Goal: Task Accomplishment & Management: Manage account settings

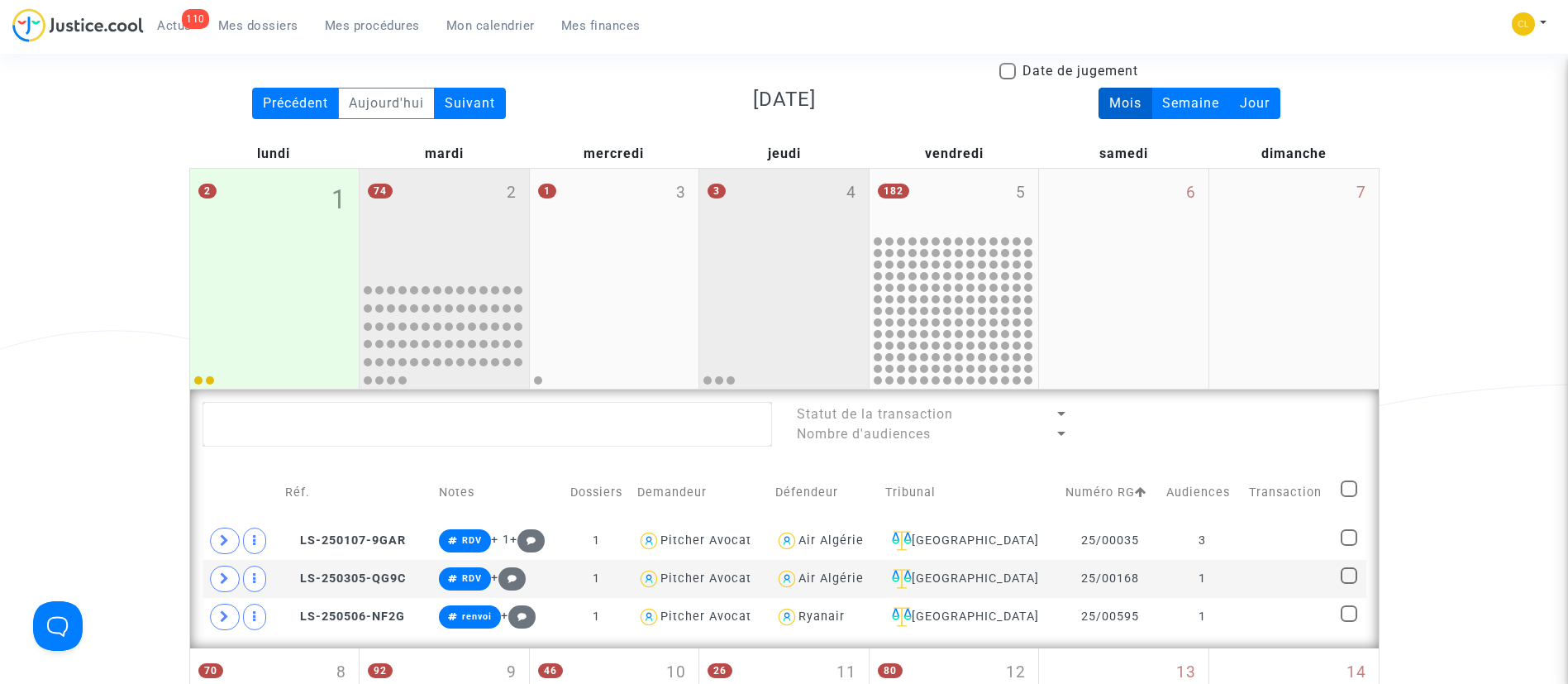
click at [440, 243] on div "74 2" at bounding box center [445, 221] width 169 height 107
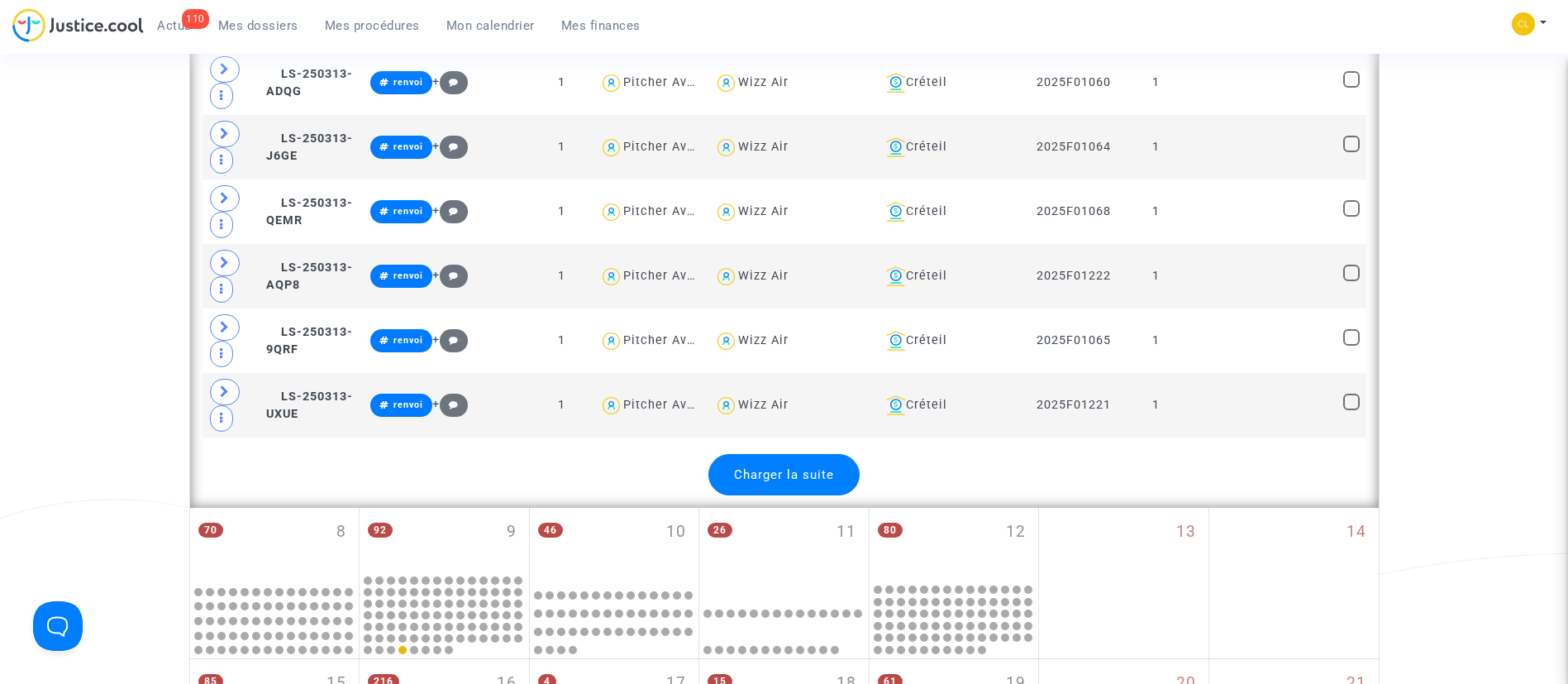
scroll to position [3494, 0]
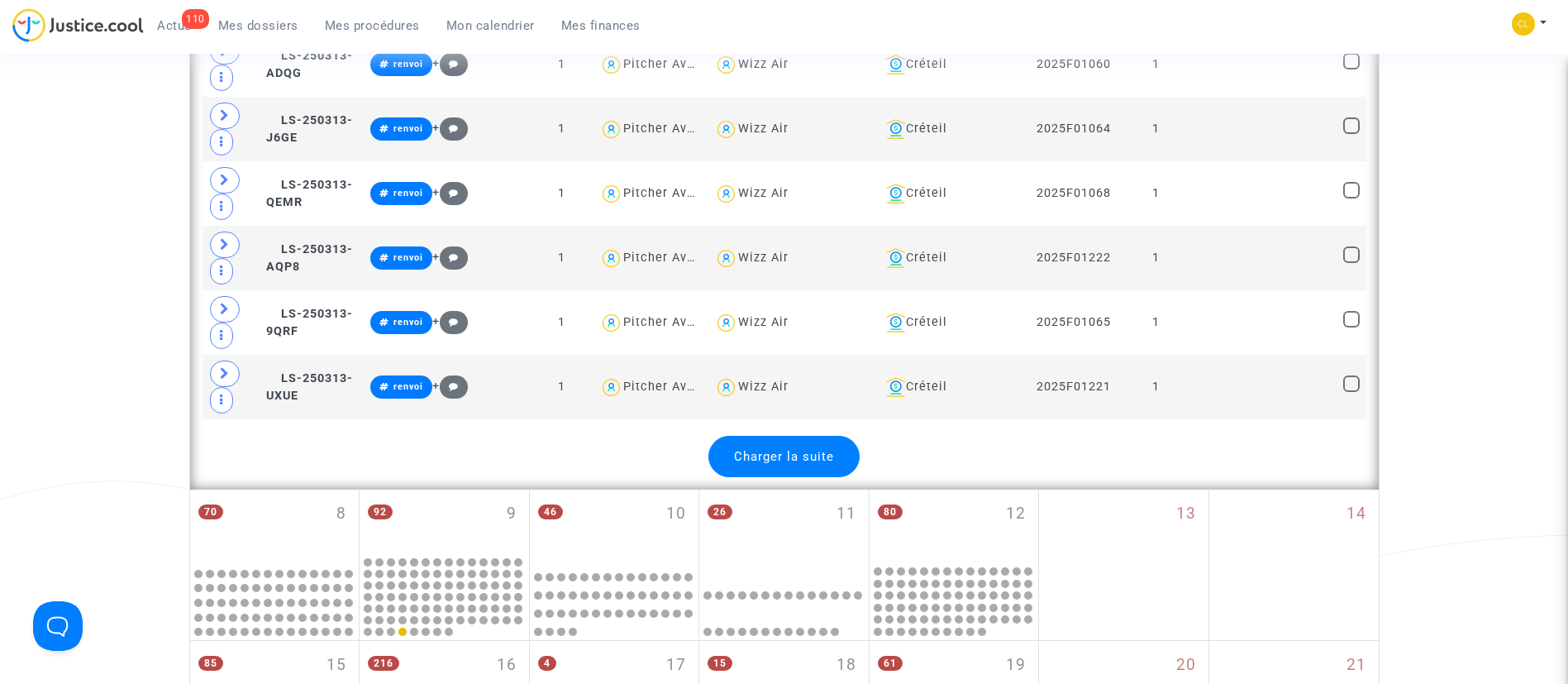
click at [781, 453] on span "Charger la suite" at bounding box center [784, 456] width 100 height 15
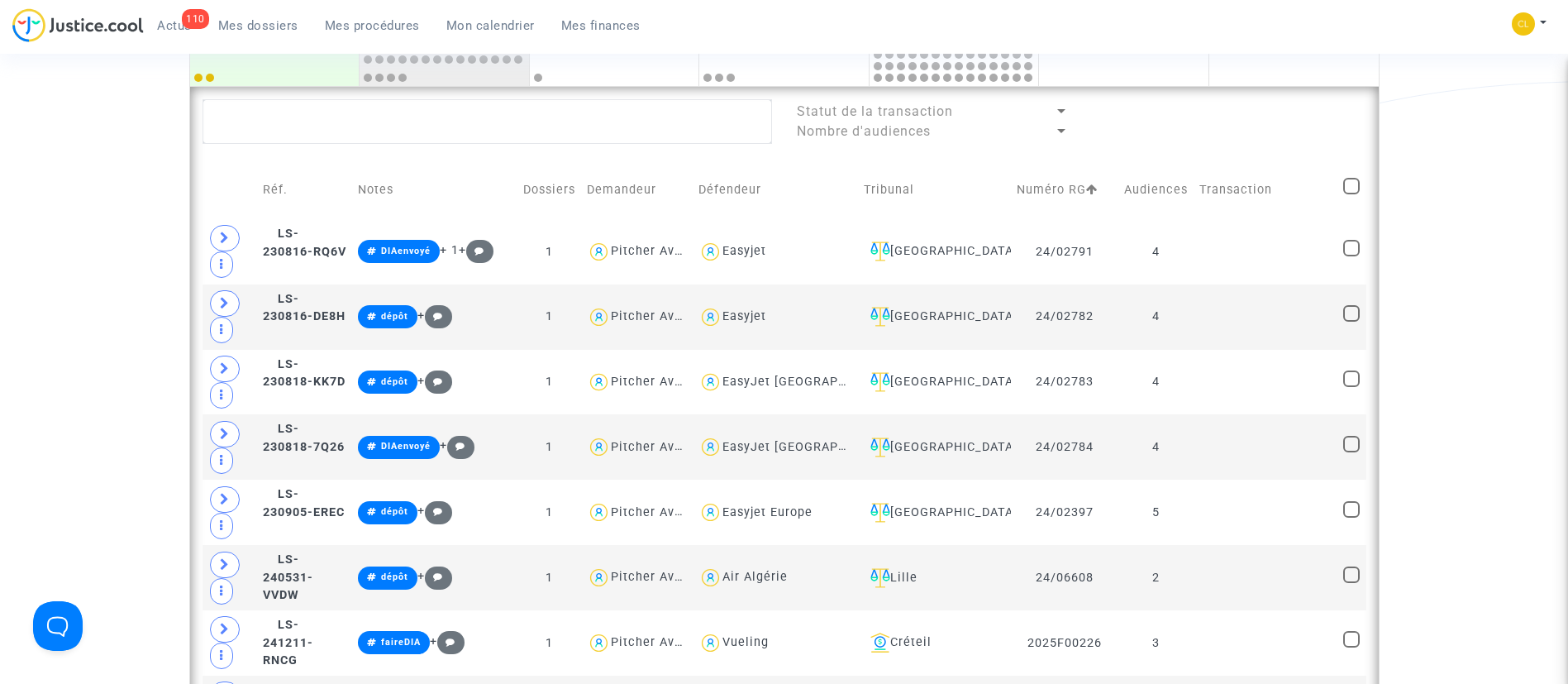
scroll to position [442, 0]
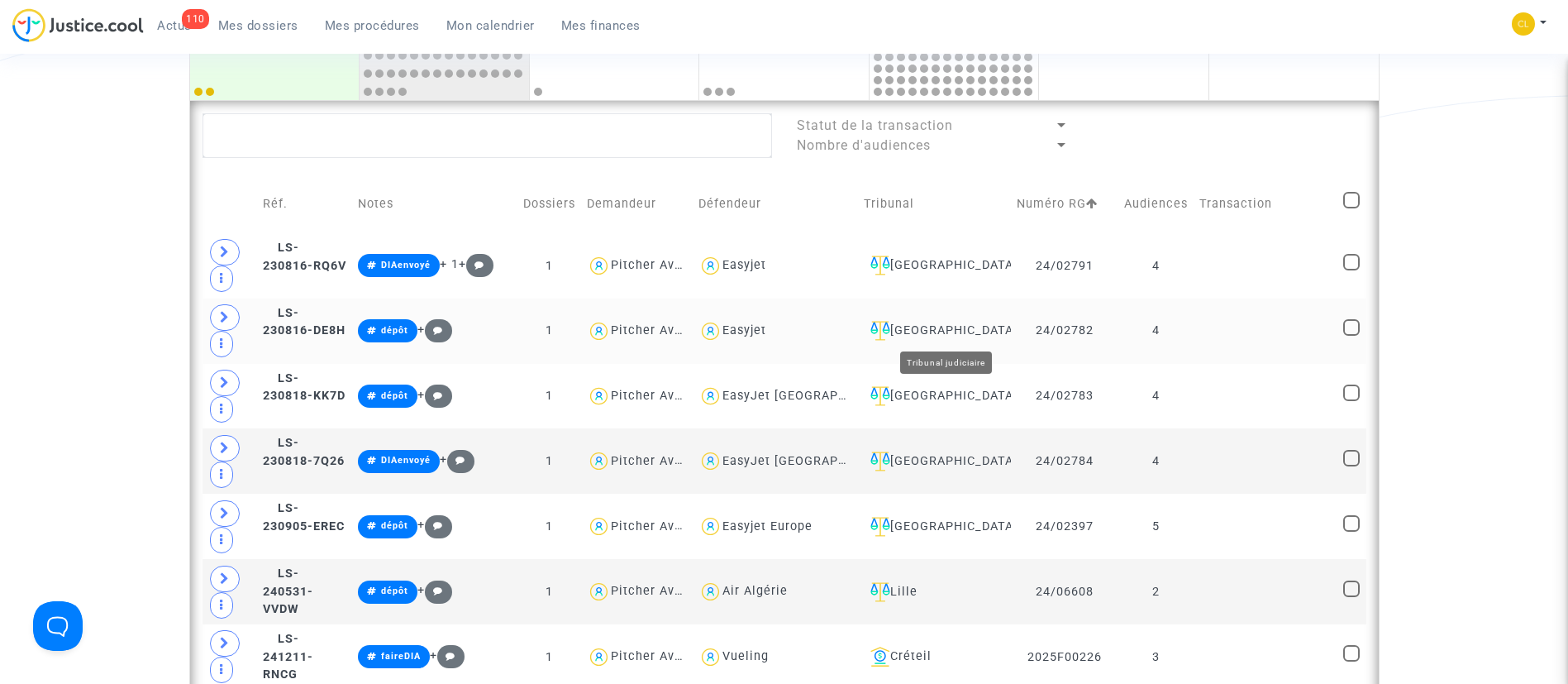
click at [967, 327] on div "[GEOGRAPHIC_DATA]" at bounding box center [935, 331] width 142 height 20
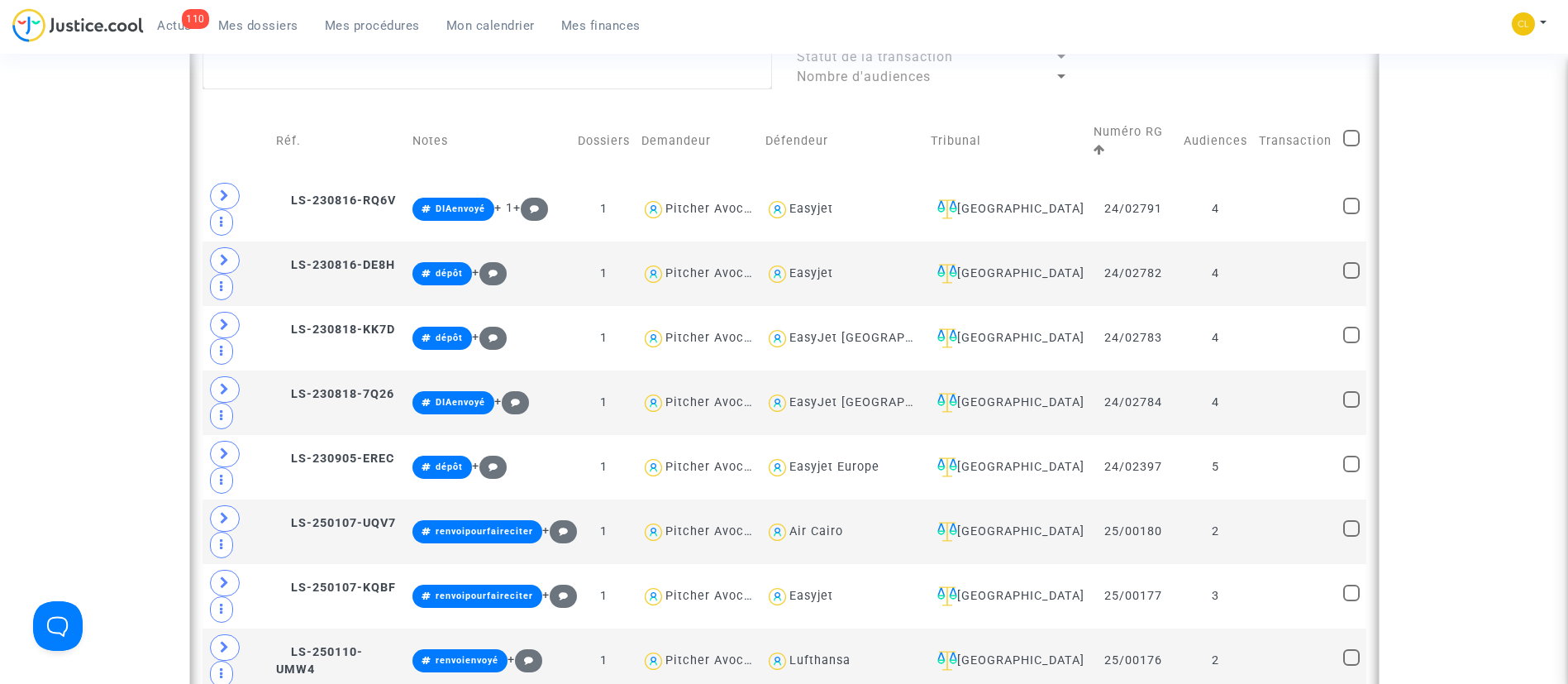
scroll to position [511, 0]
click at [220, 634] on span at bounding box center [224, 647] width 30 height 27
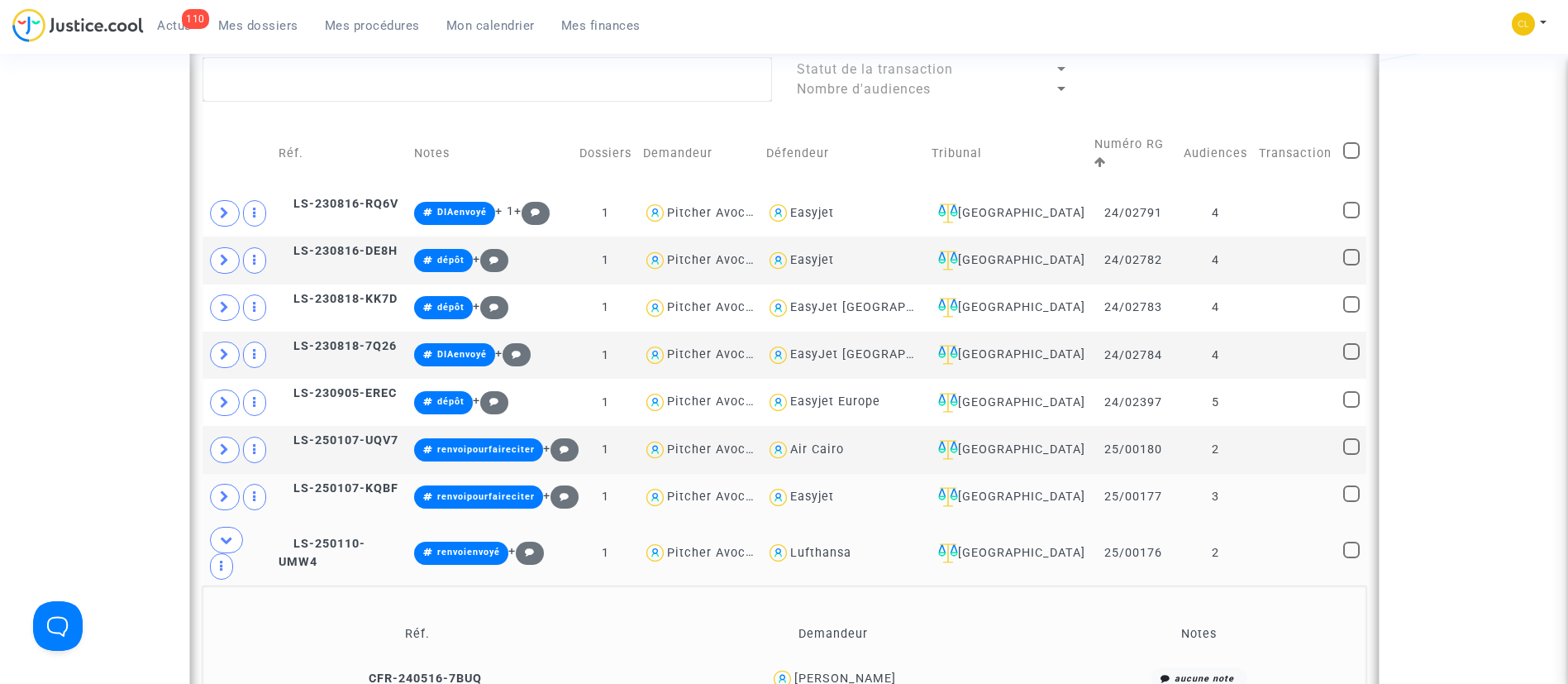
scroll to position [490, 0]
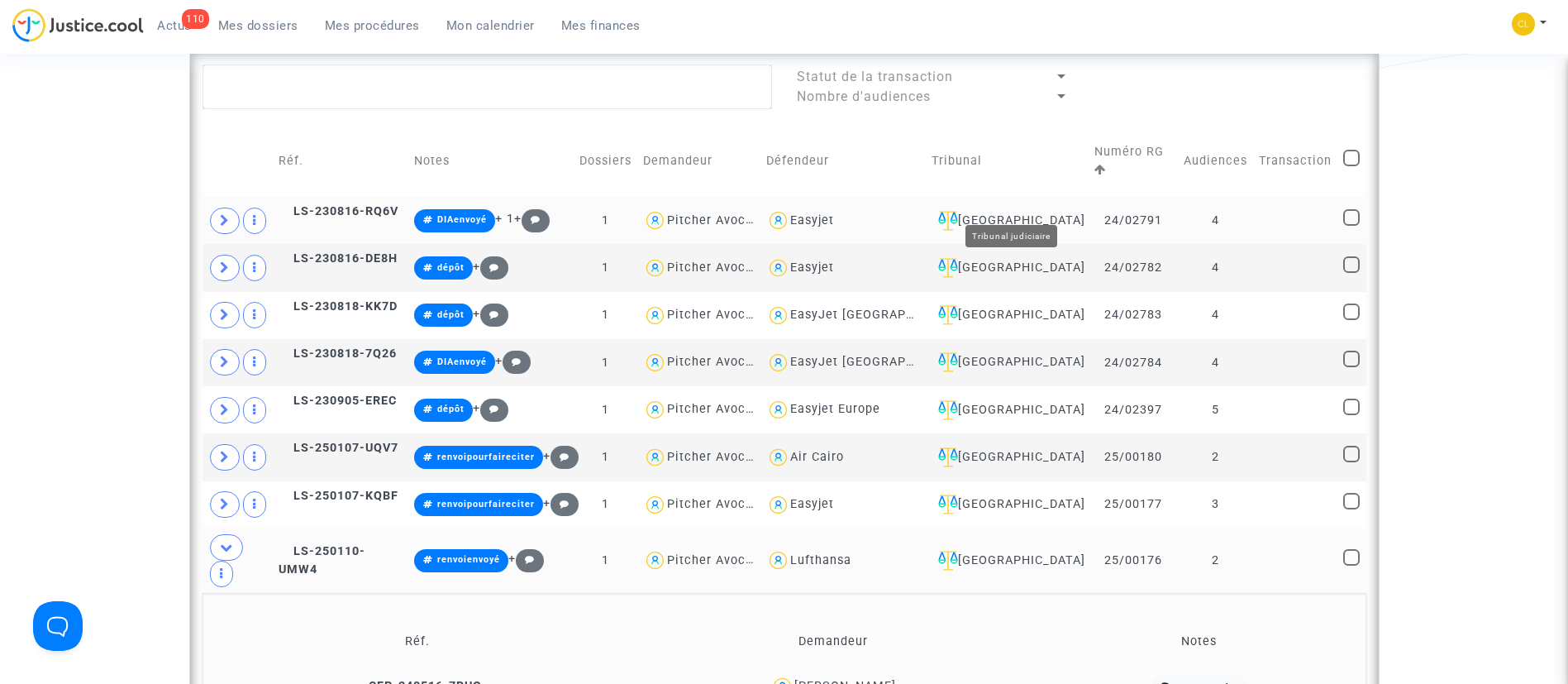
click at [1043, 211] on div "[GEOGRAPHIC_DATA]" at bounding box center [1007, 220] width 151 height 20
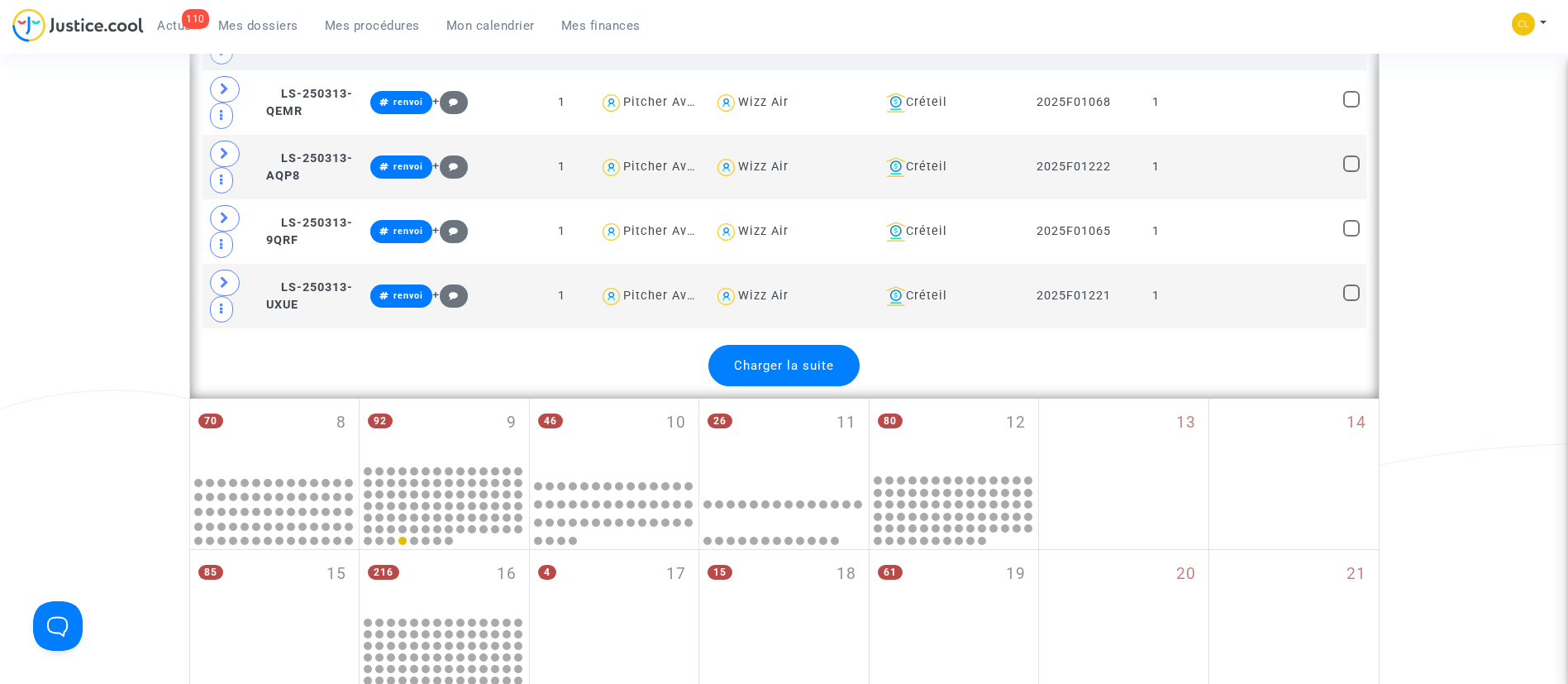
scroll to position [3535, 0]
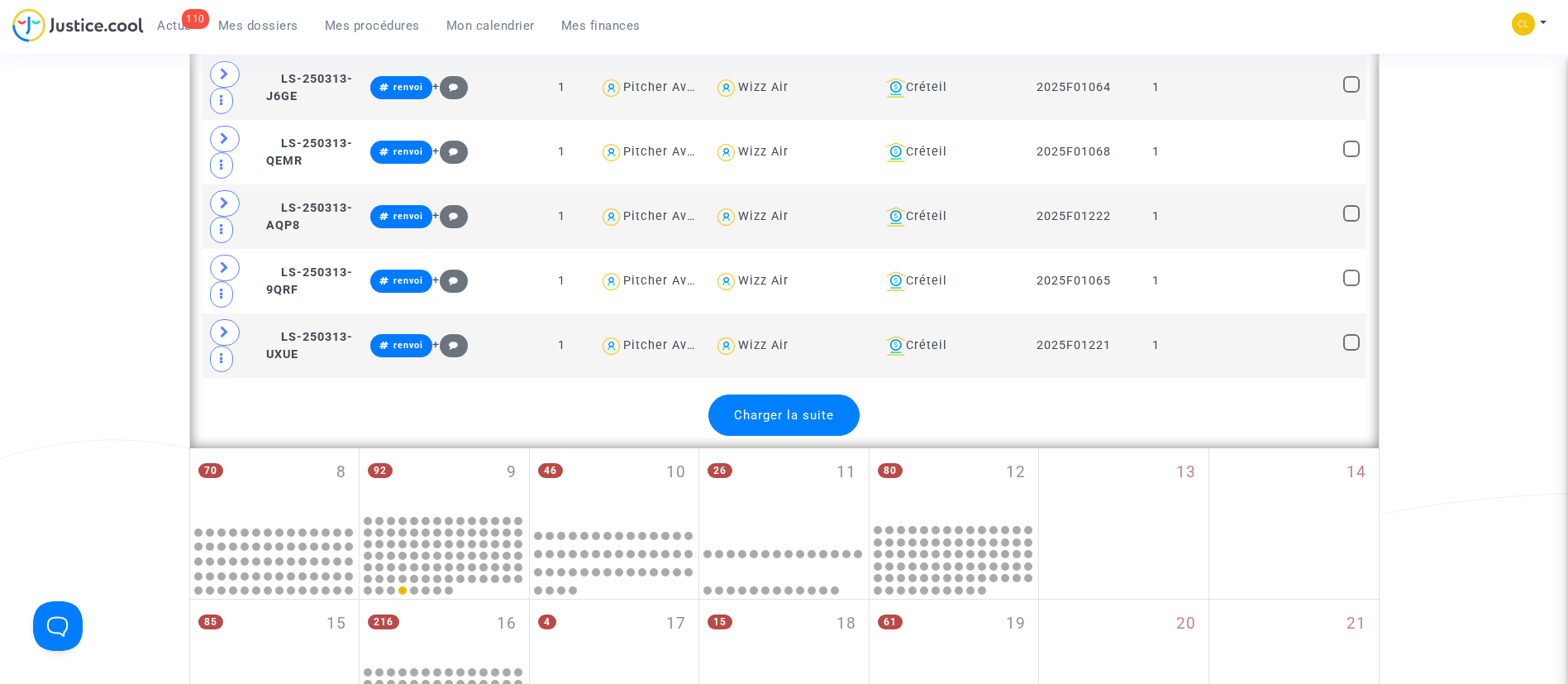
click at [818, 407] on span "Charger la suite" at bounding box center [784, 414] width 100 height 15
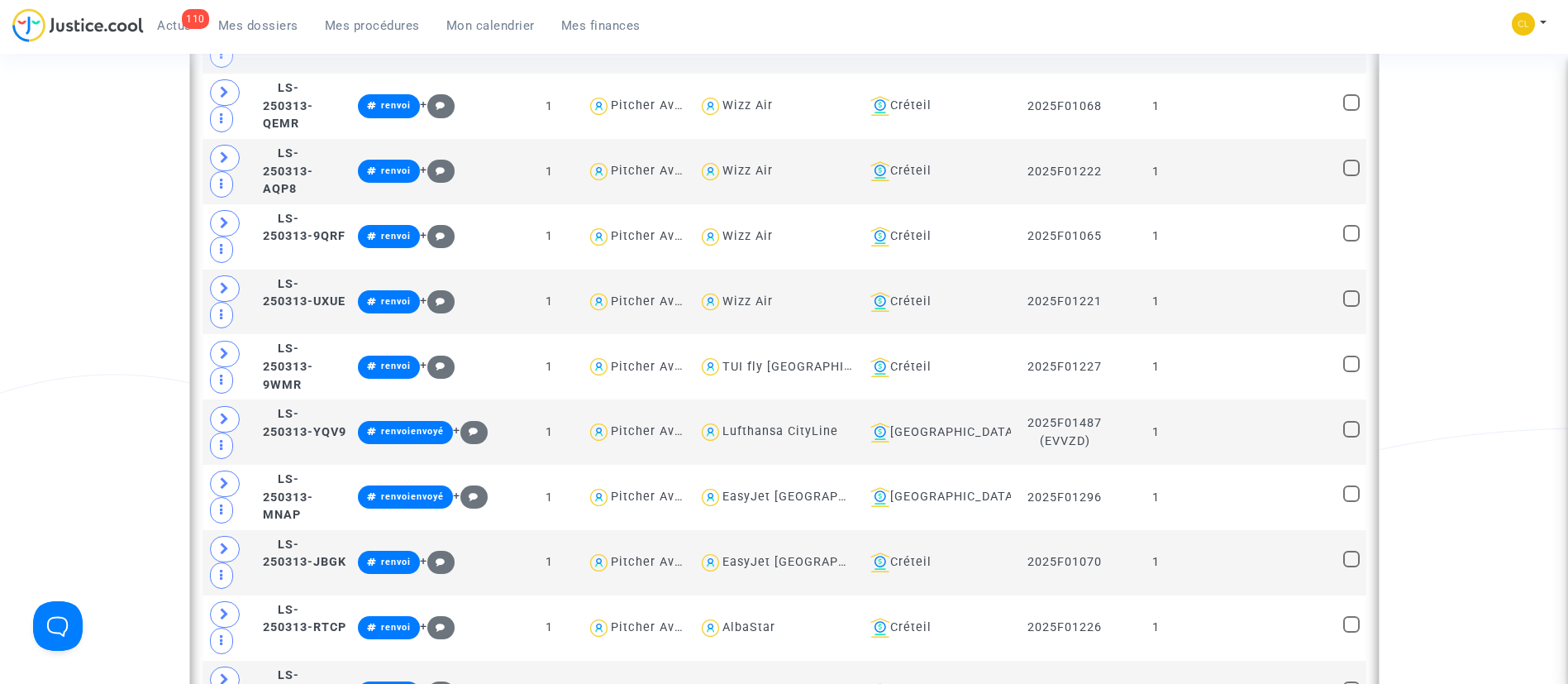
scroll to position [3599, 0]
click at [223, 413] on icon at bounding box center [225, 419] width 10 height 13
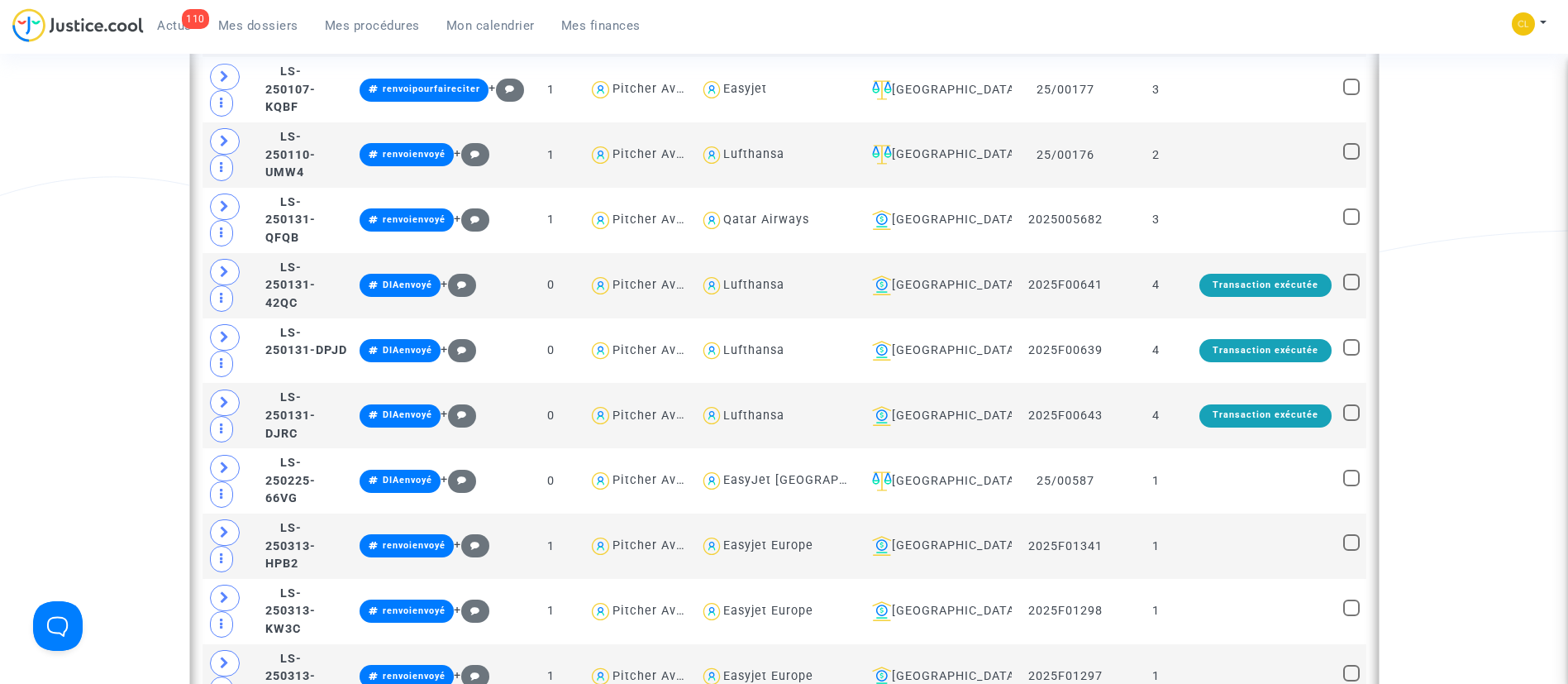
scroll to position [2033, 0]
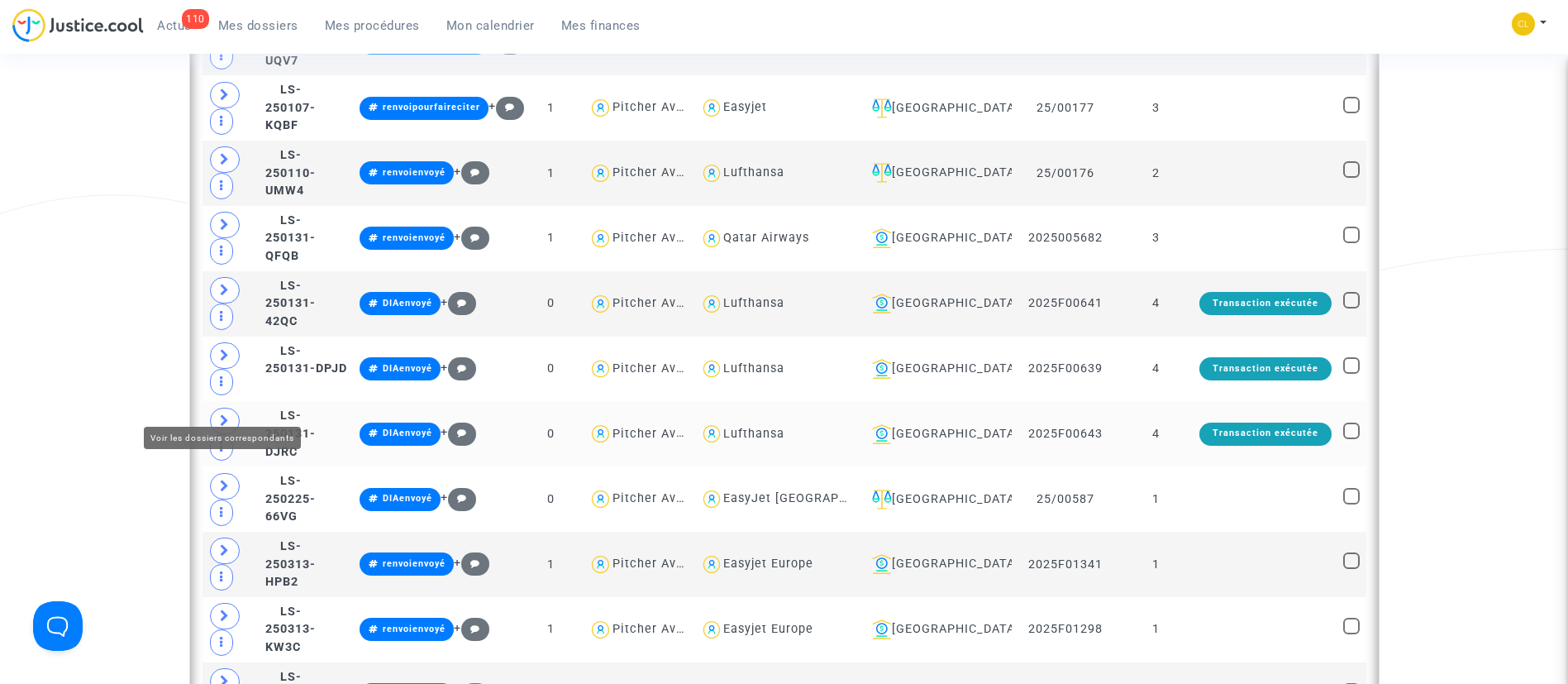
click at [226, 414] on icon at bounding box center [225, 420] width 10 height 13
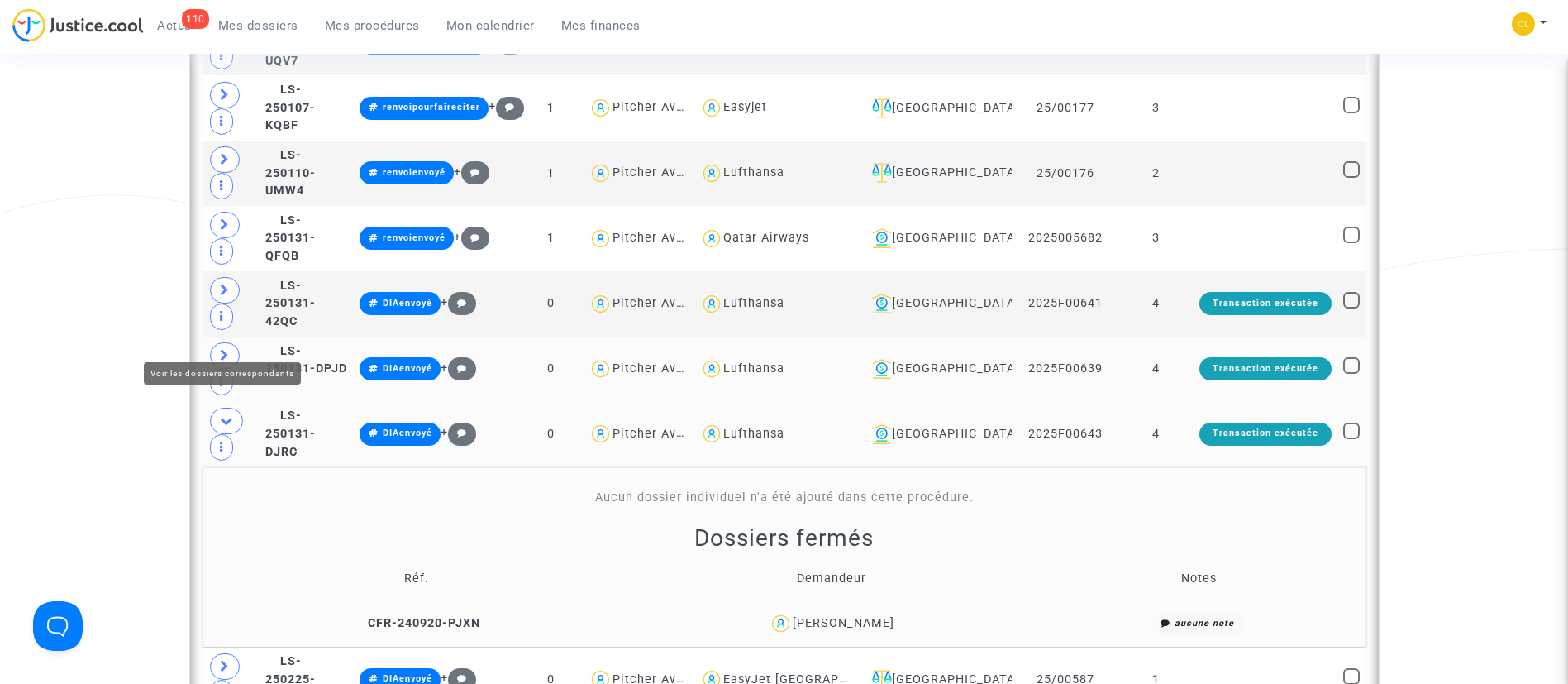
click at [226, 349] on icon at bounding box center [225, 355] width 10 height 13
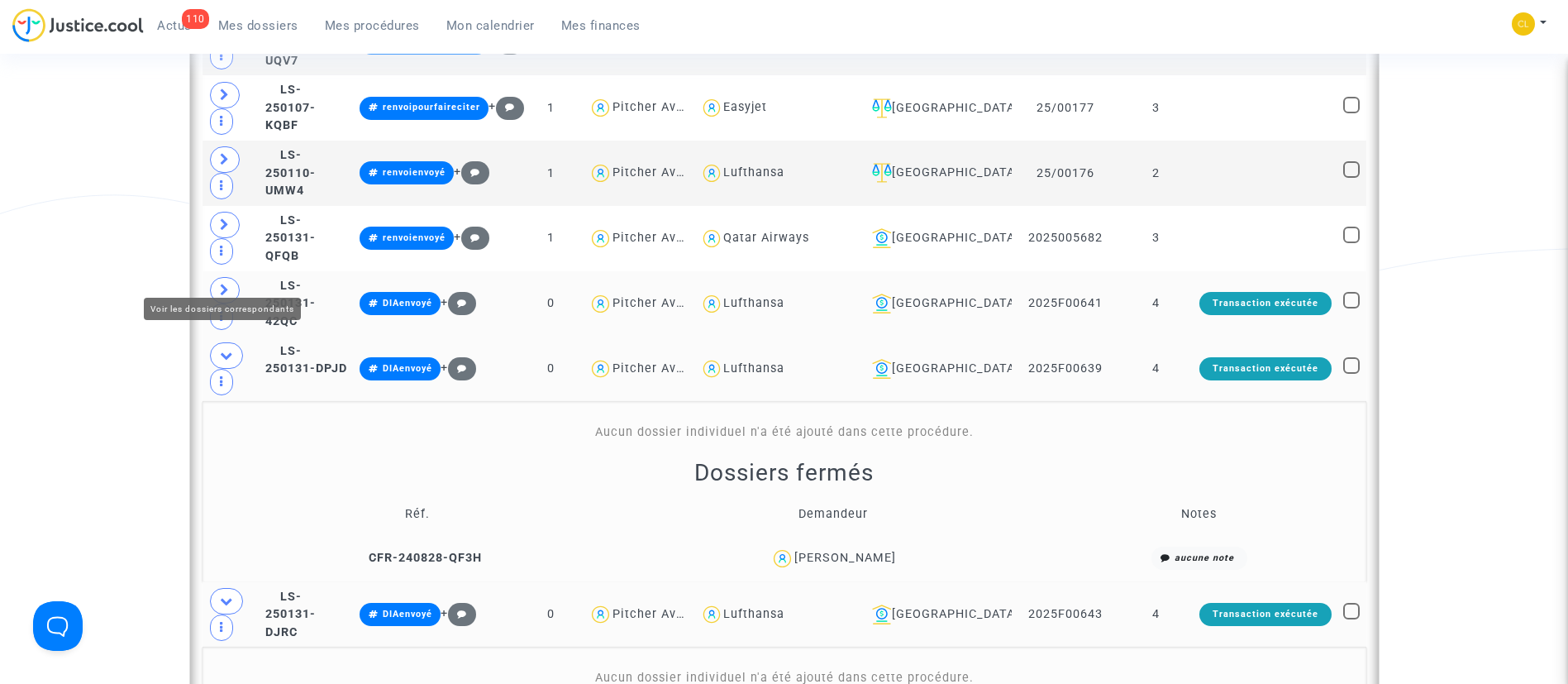
click at [229, 283] on icon at bounding box center [225, 289] width 10 height 13
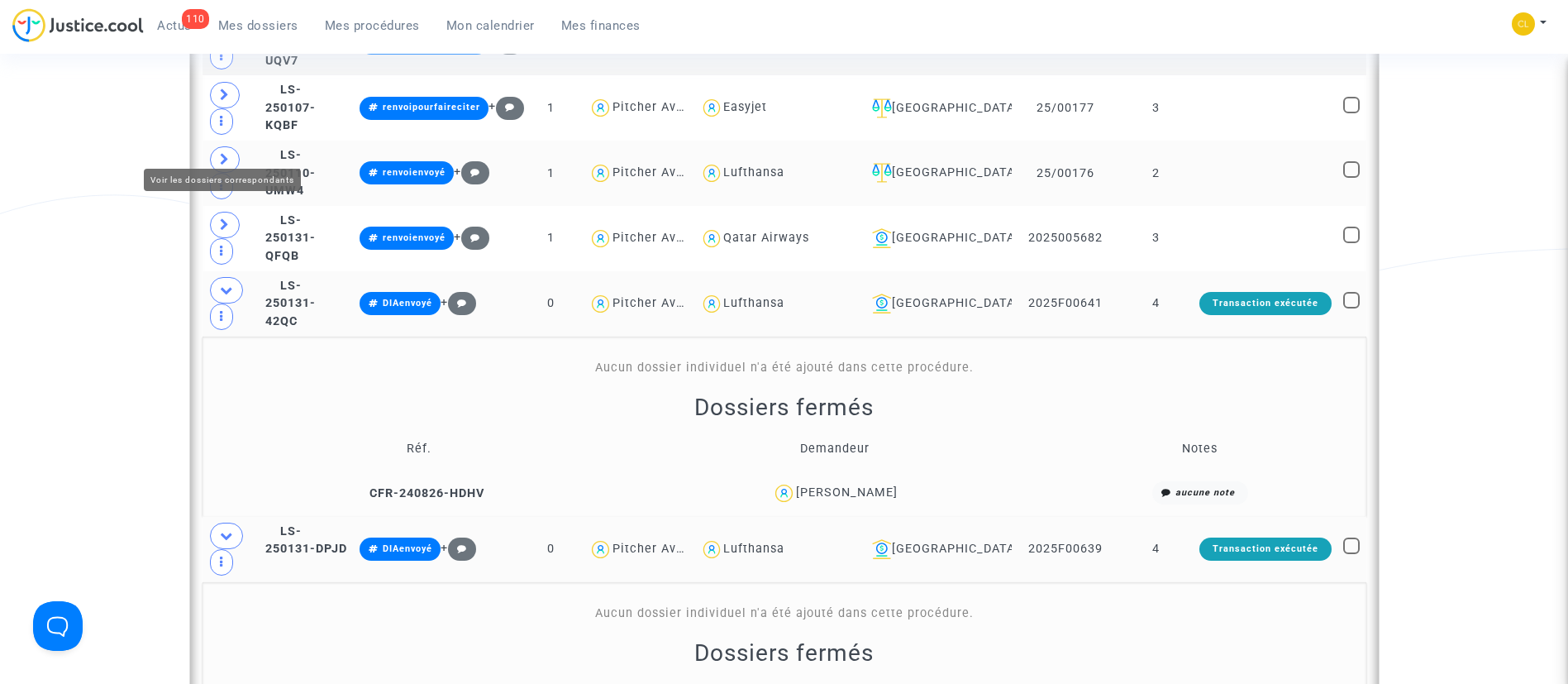
click at [224, 147] on span at bounding box center [224, 159] width 30 height 27
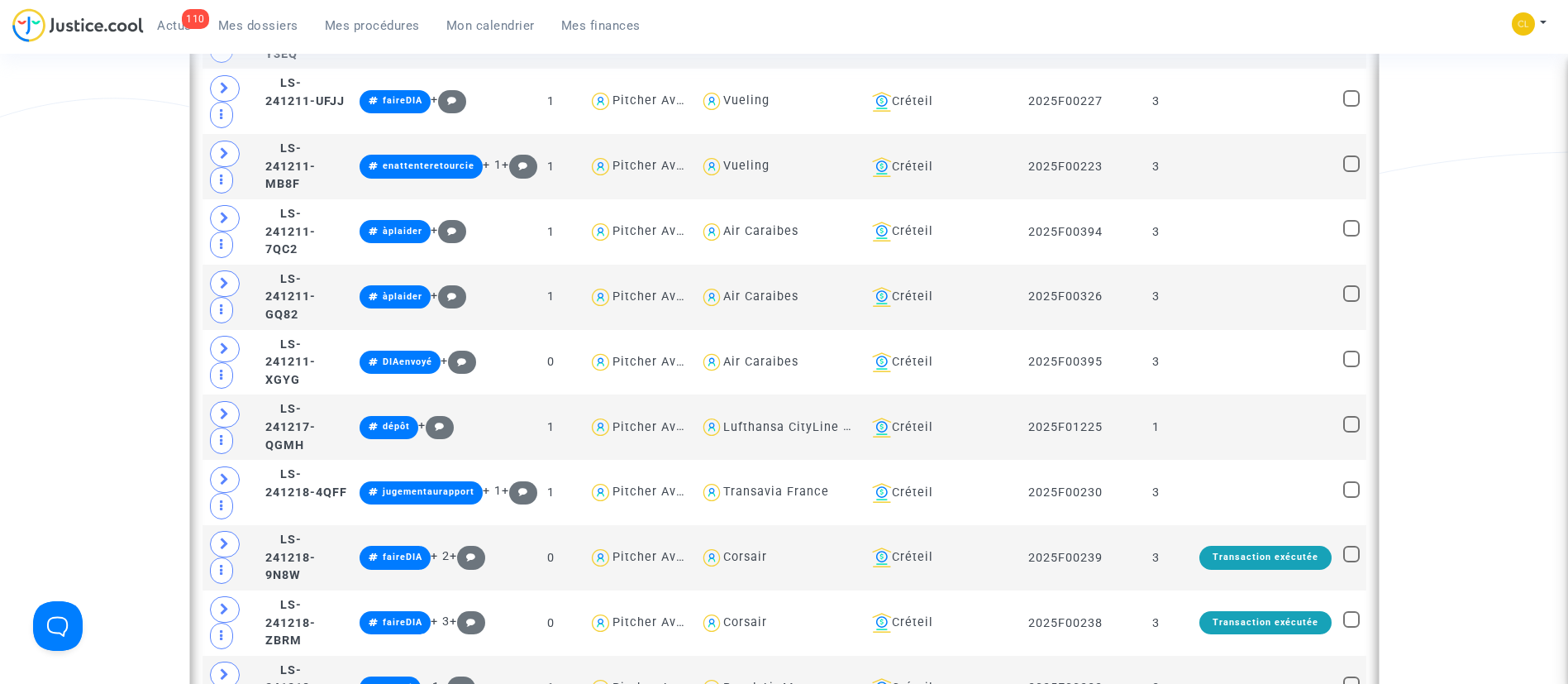
scroll to position [1257, 0]
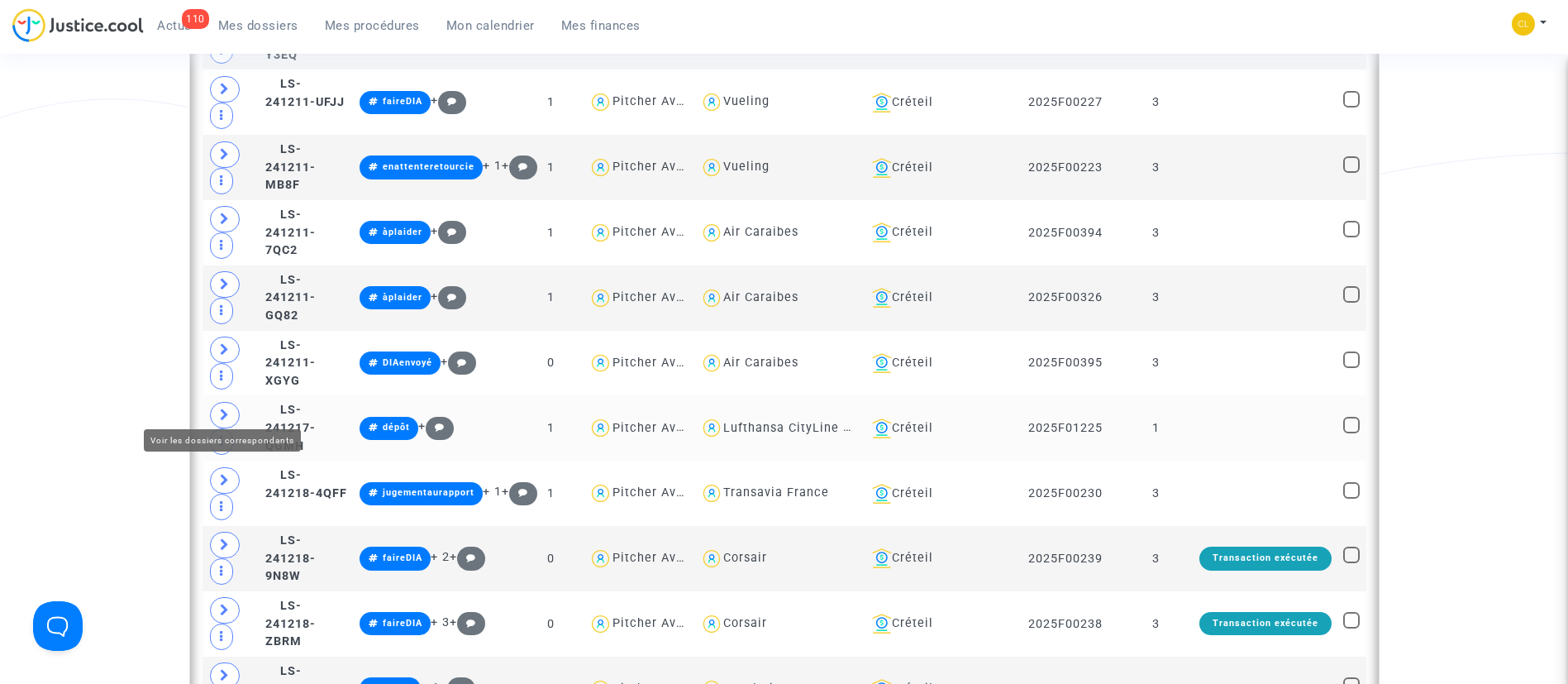
click at [223, 408] on icon at bounding box center [225, 414] width 10 height 13
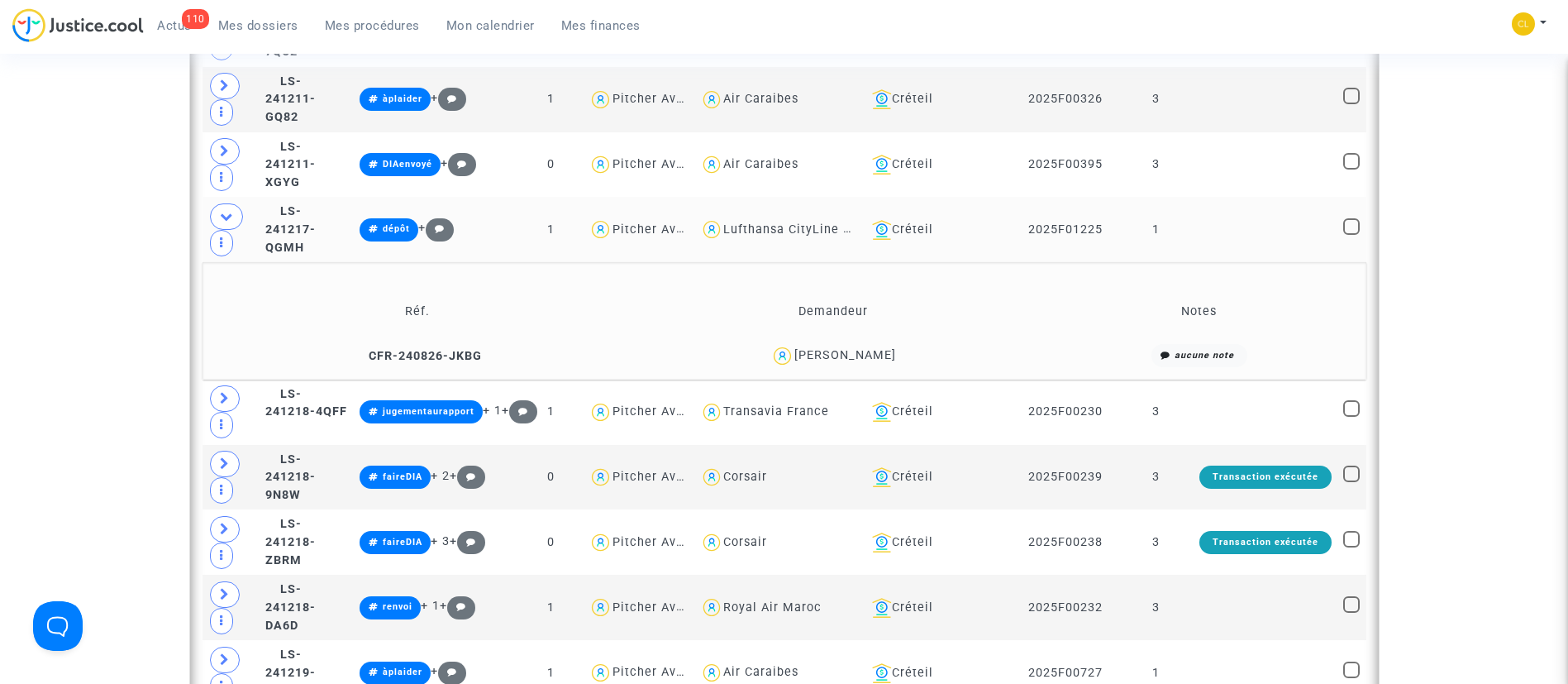
scroll to position [1354, 0]
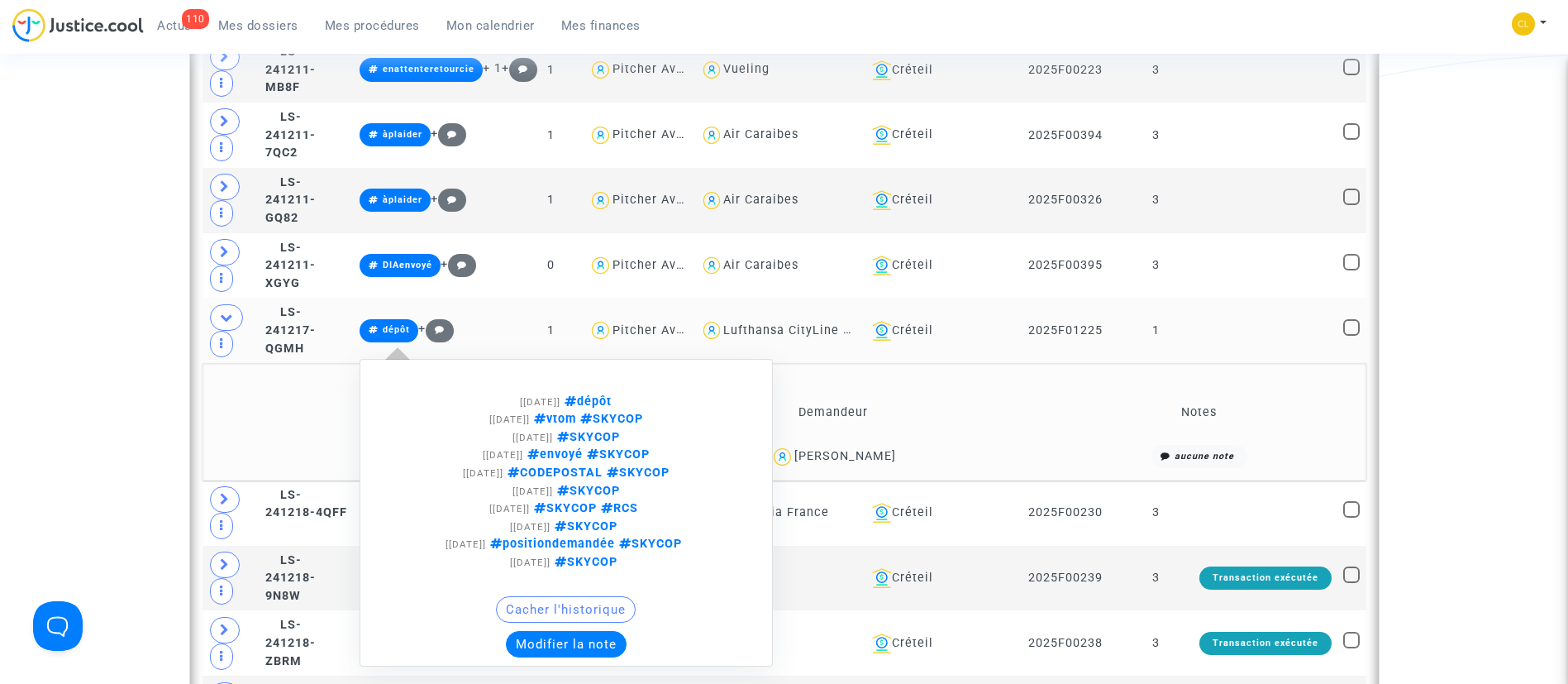
click at [614, 631] on button "Modifier la note" at bounding box center [566, 644] width 121 height 27
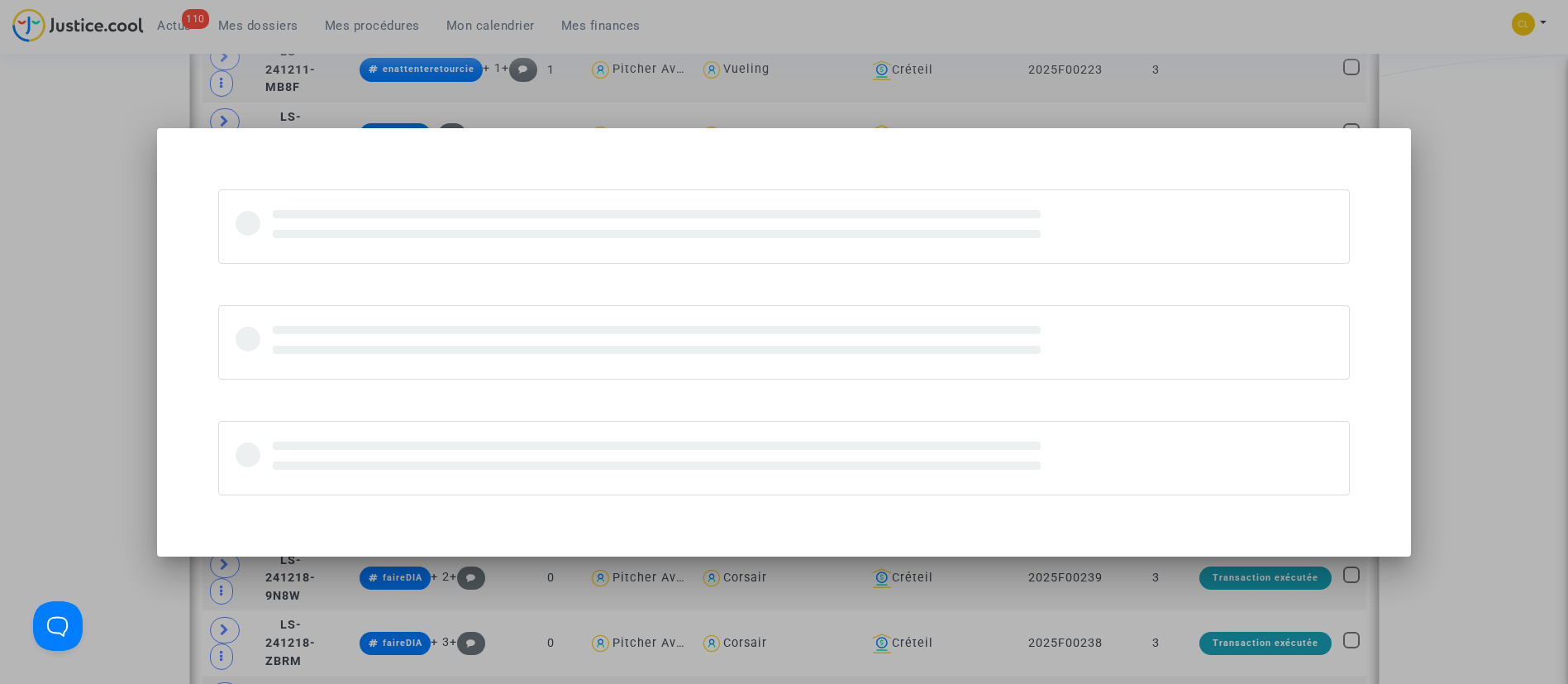
scroll to position [0, 0]
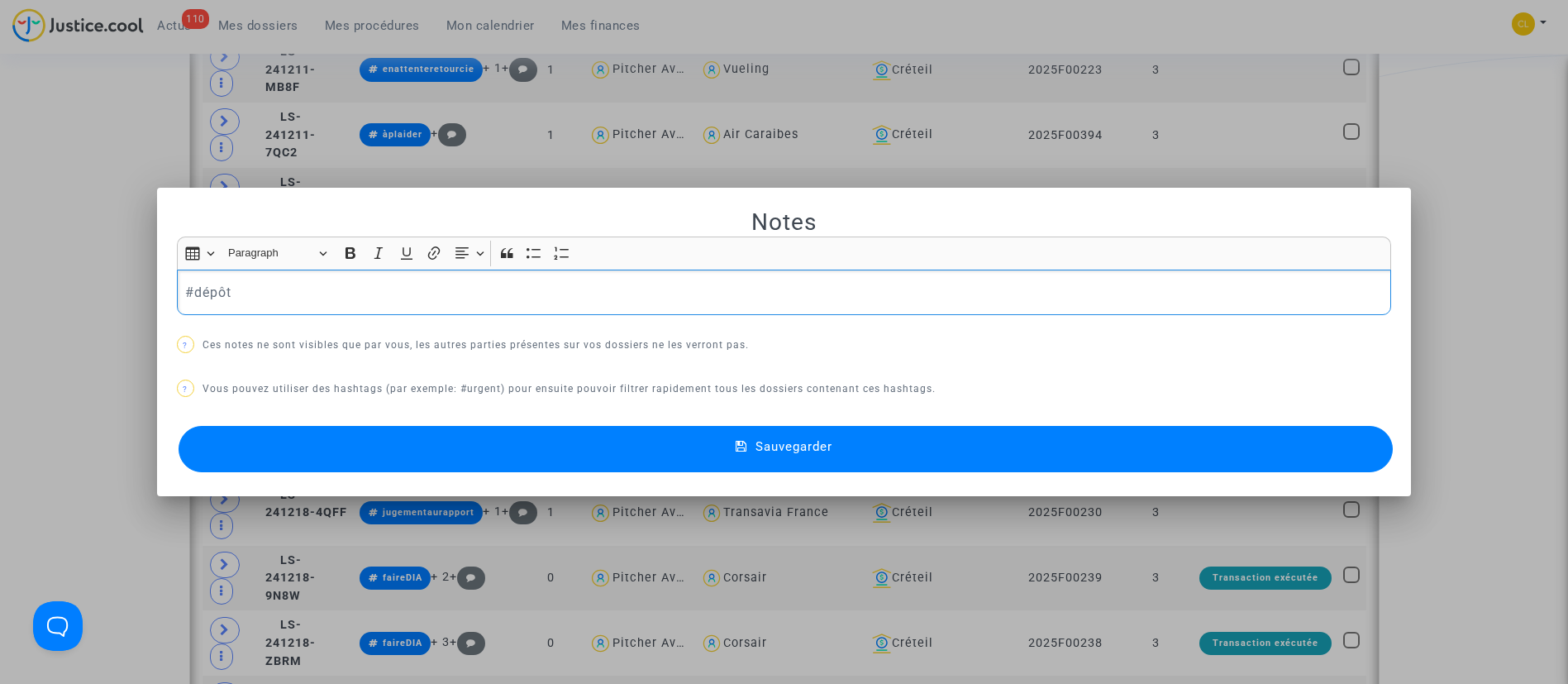
click at [210, 291] on p "#dépôt" at bounding box center [783, 292] width 1197 height 21
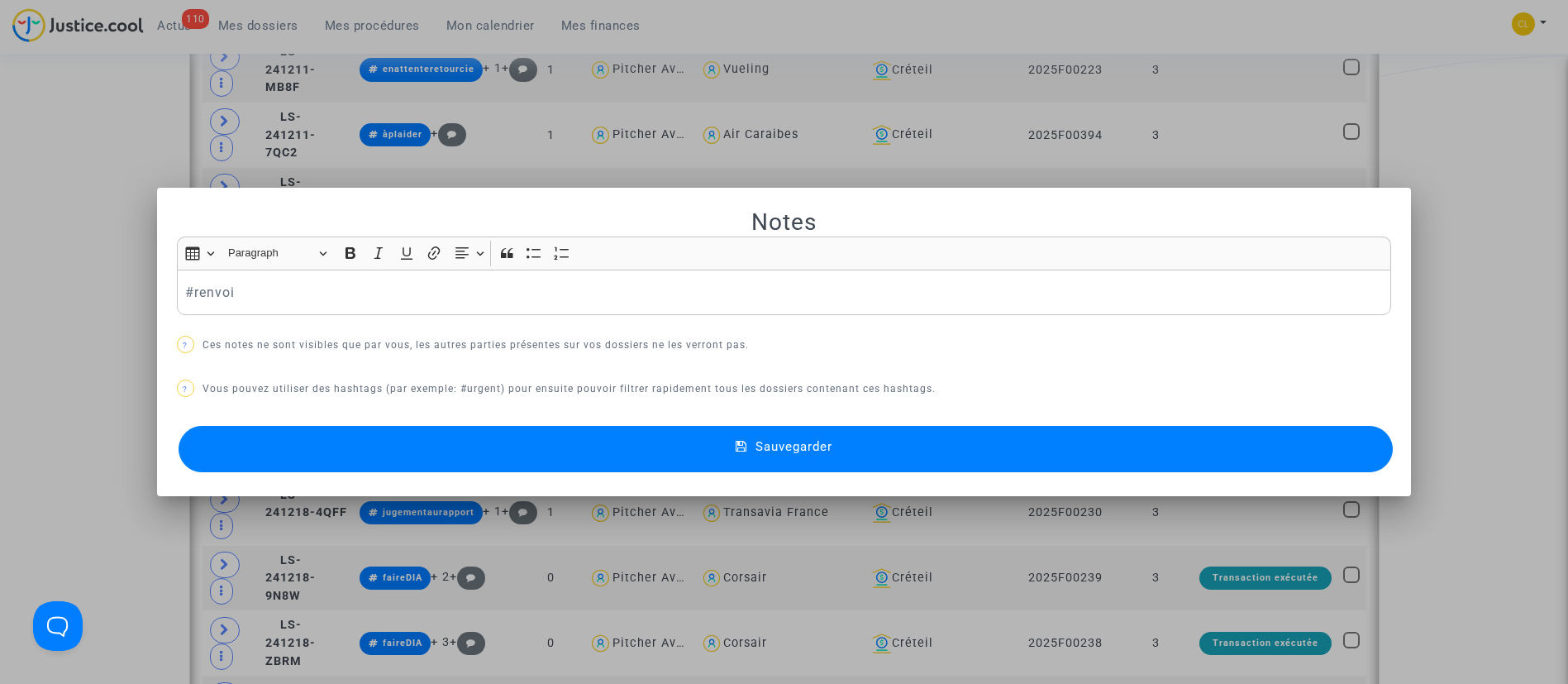
click at [773, 439] on span "Sauvegarder" at bounding box center [794, 446] width 77 height 15
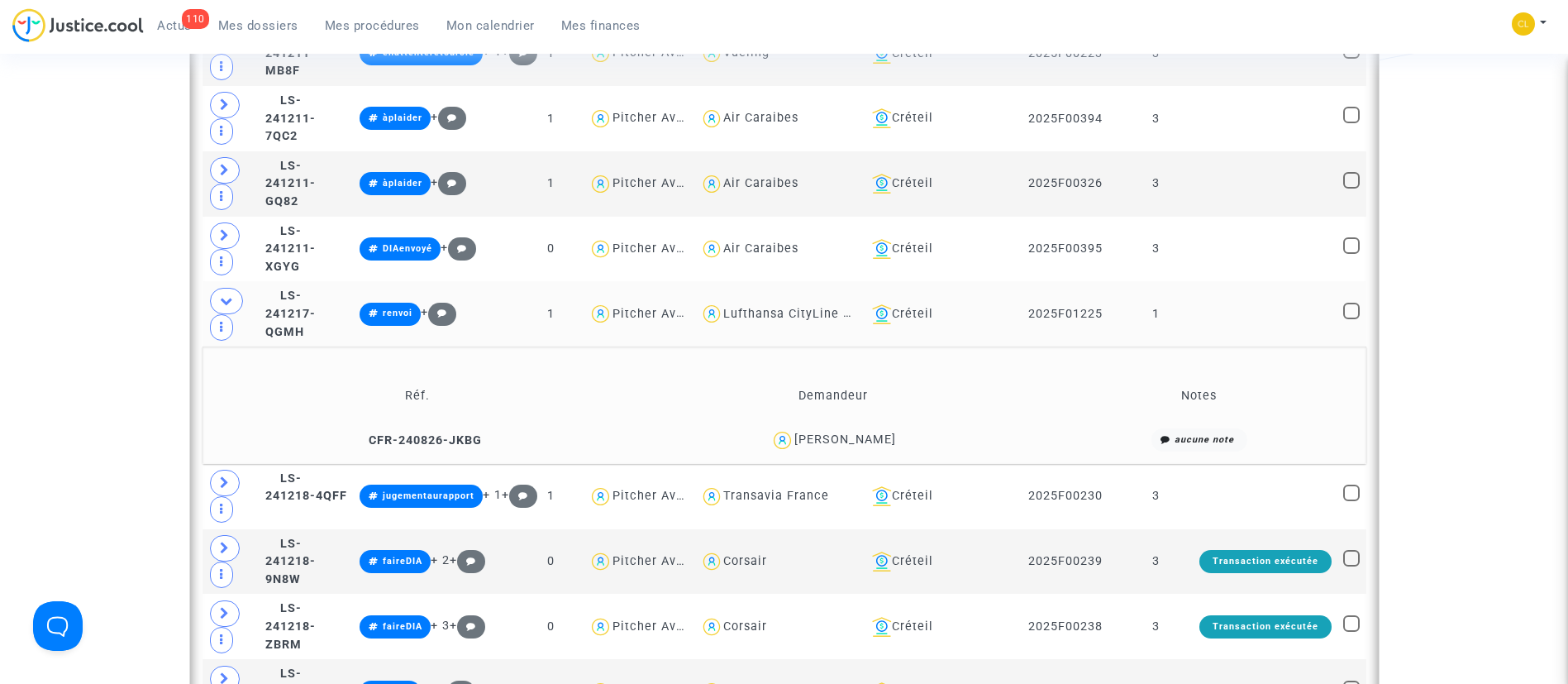
scroll to position [1360, 0]
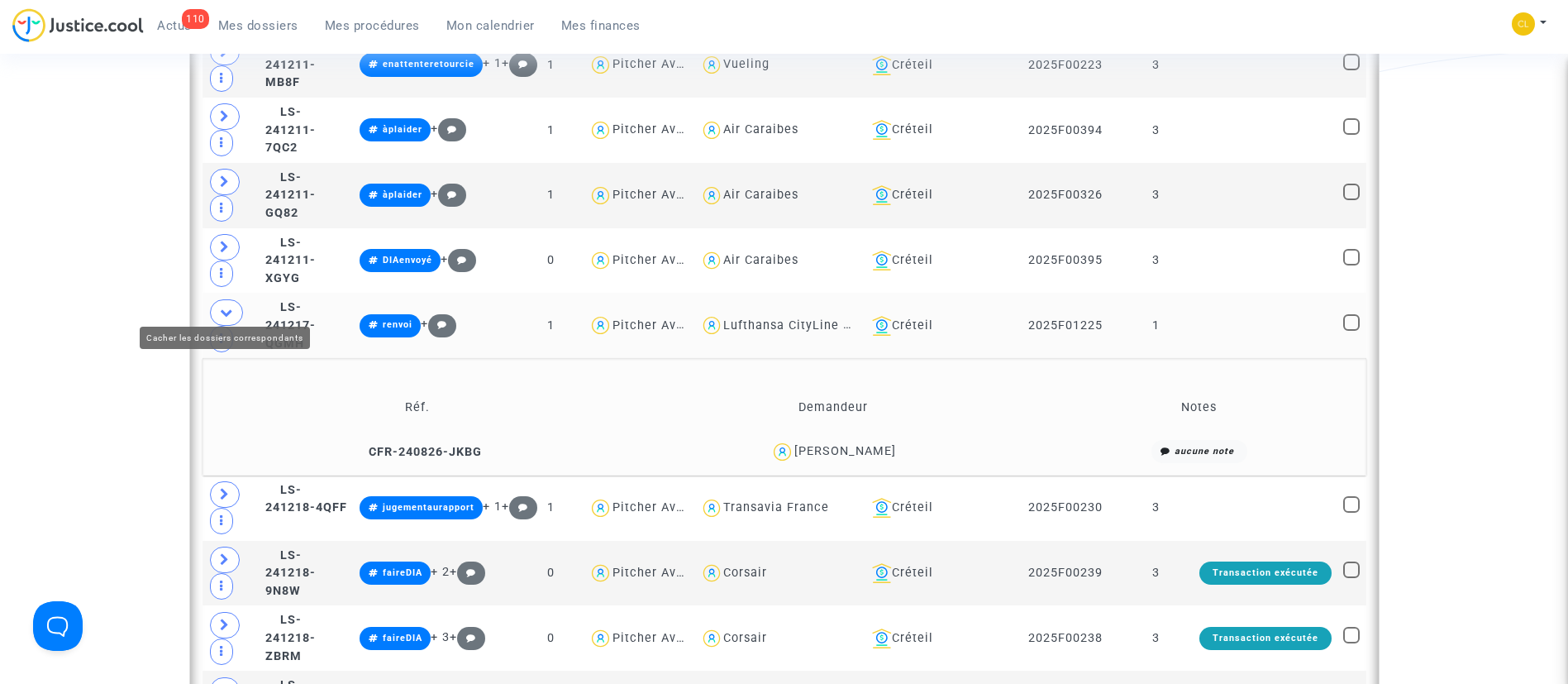
click at [227, 306] on icon at bounding box center [226, 312] width 13 height 13
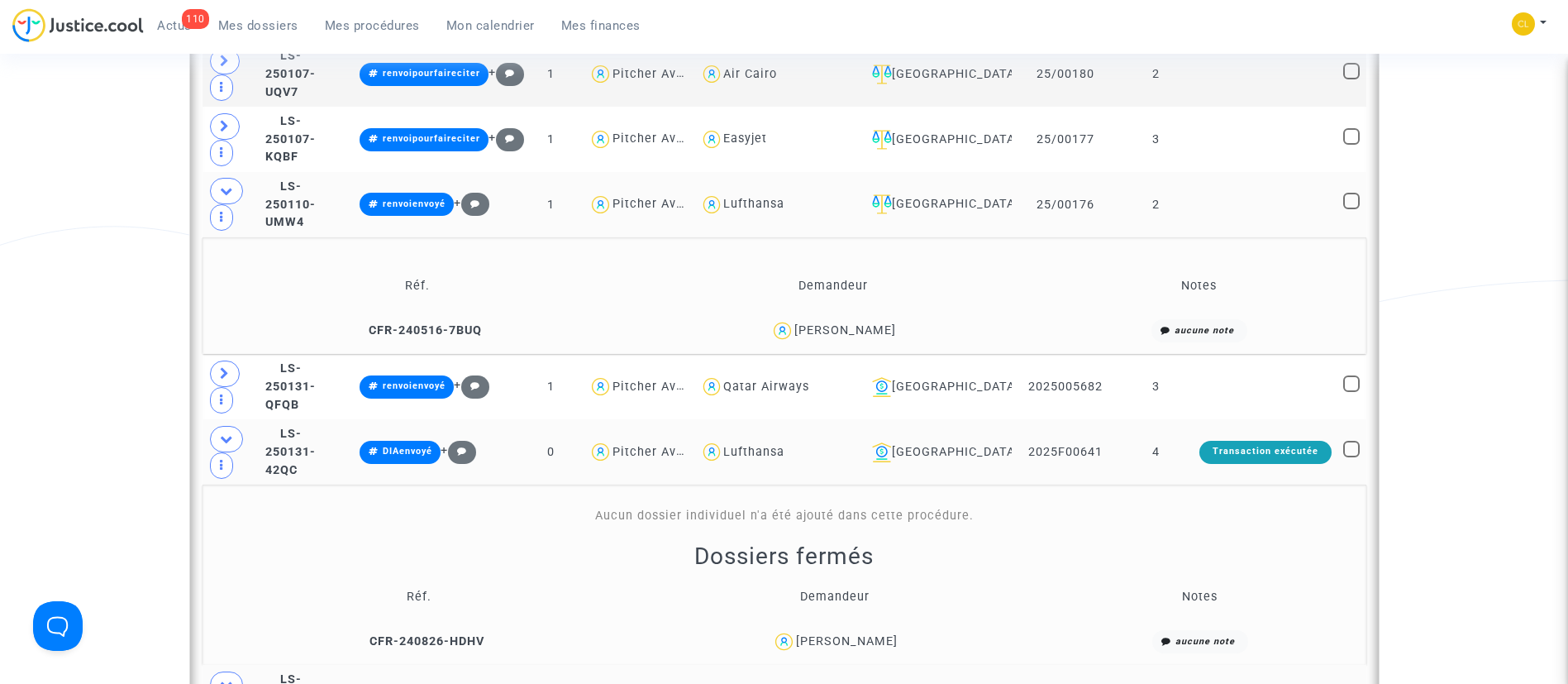
scroll to position [2002, 0]
click at [225, 185] on icon at bounding box center [226, 191] width 13 height 13
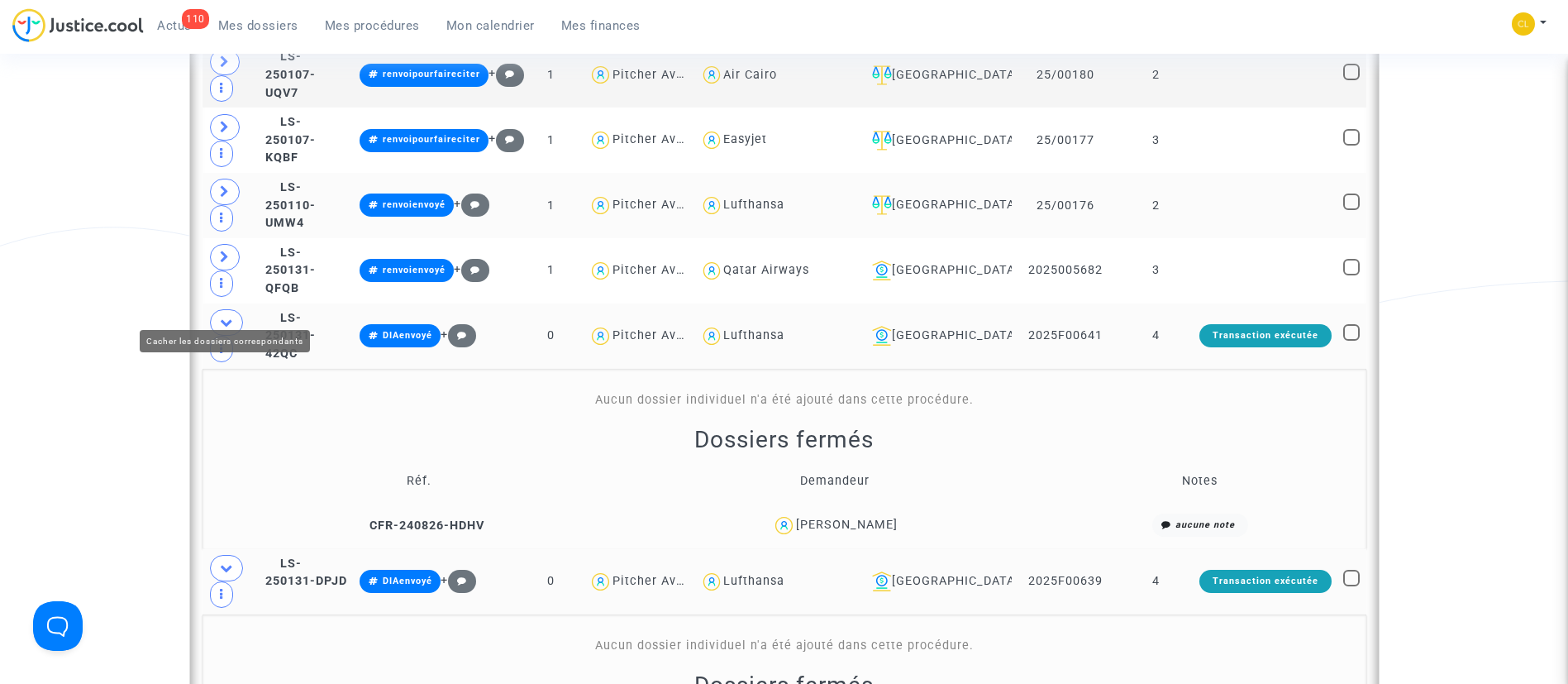
click at [232, 316] on icon at bounding box center [226, 322] width 13 height 13
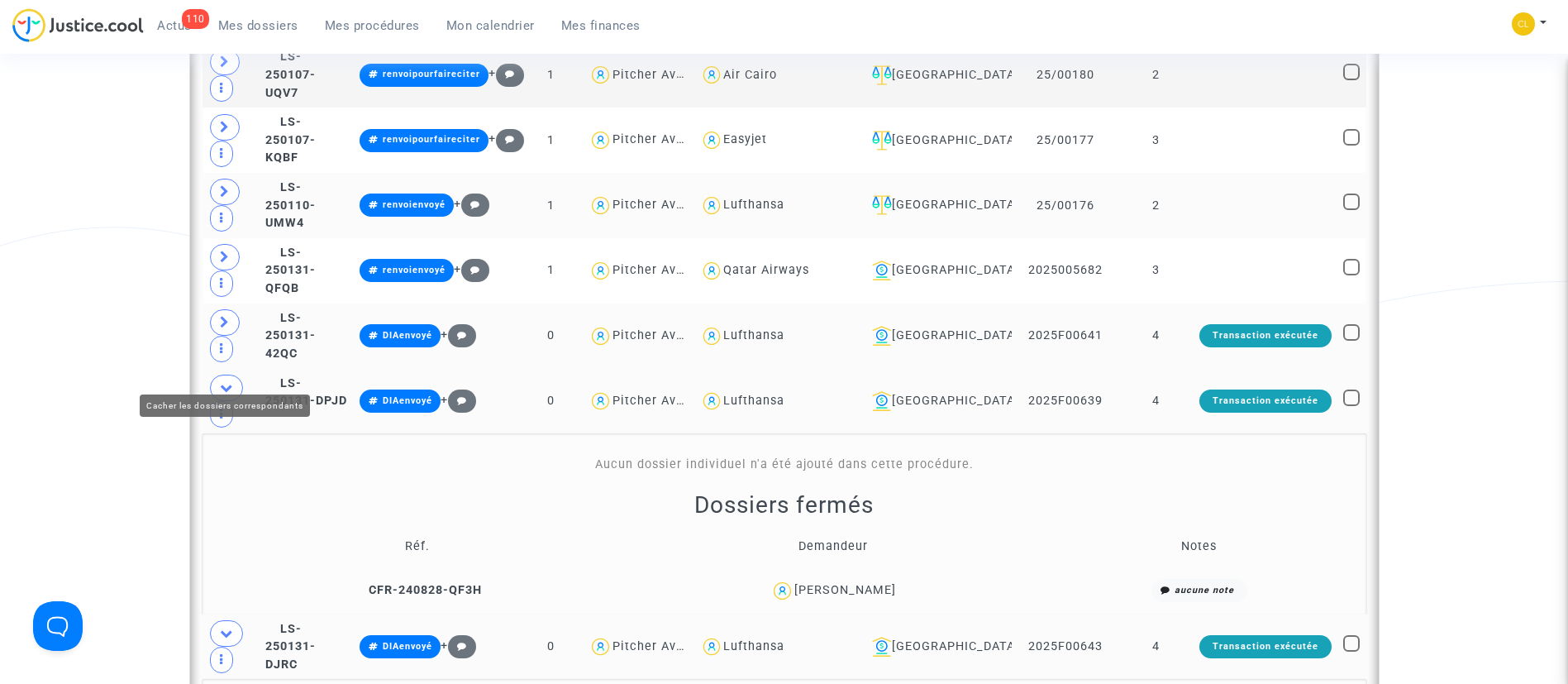
click at [230, 381] on icon at bounding box center [226, 387] width 13 height 13
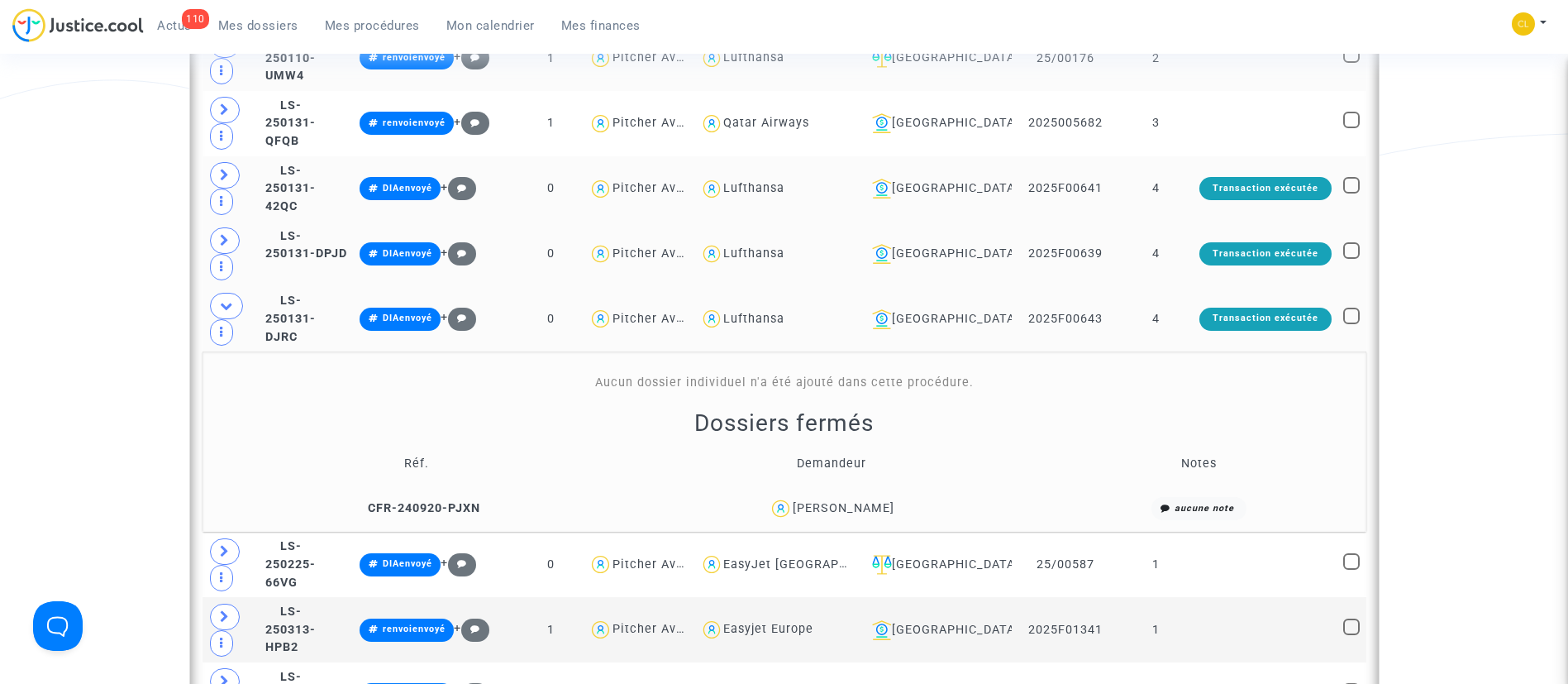
scroll to position [2150, 0]
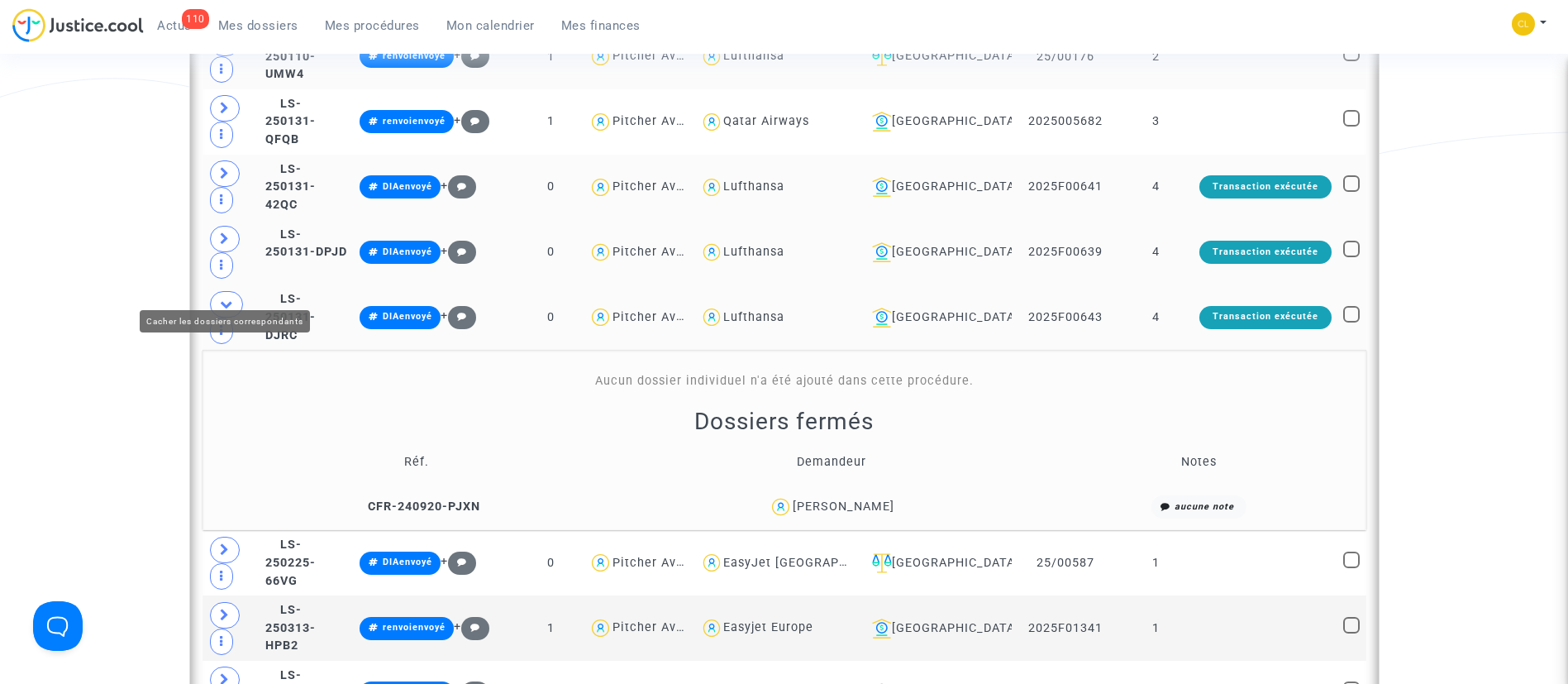
click at [237, 291] on span at bounding box center [226, 304] width 33 height 27
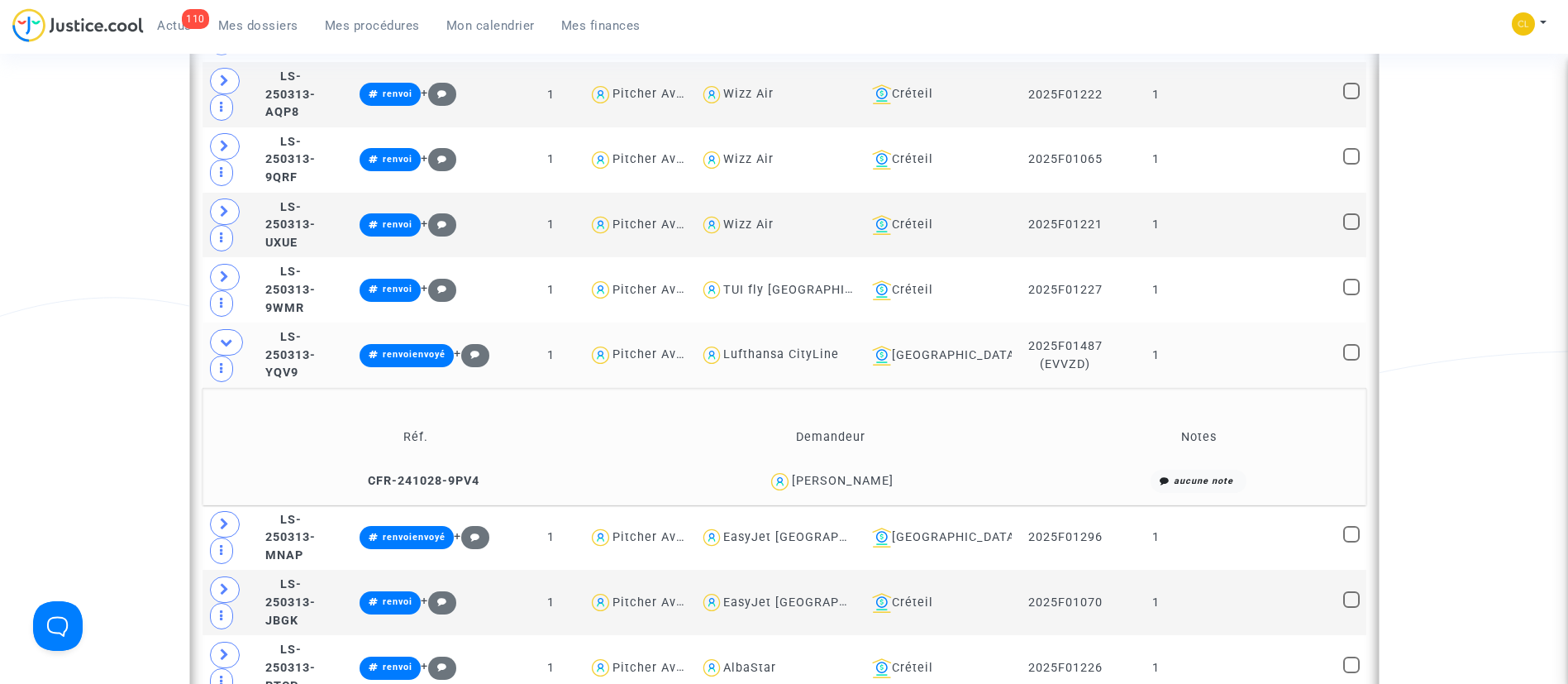
scroll to position [3679, 0]
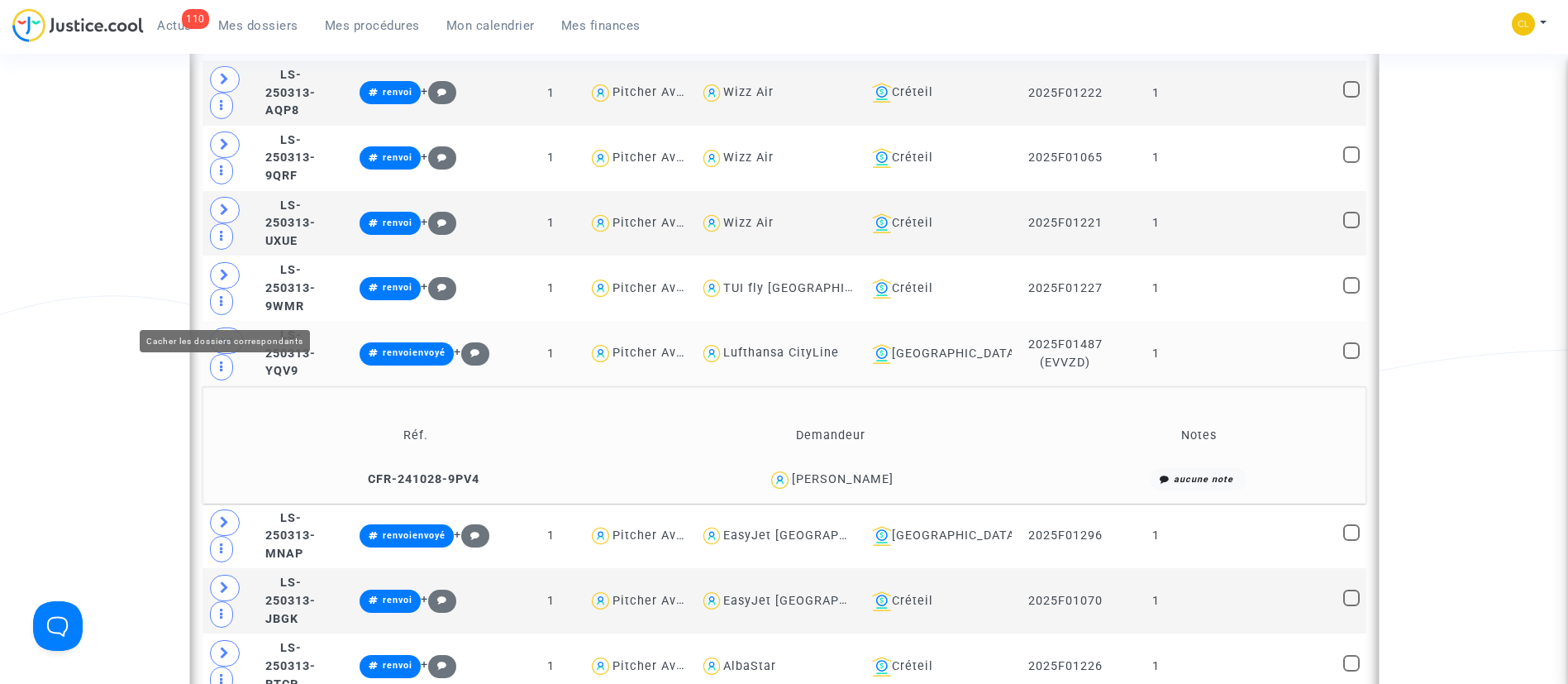
click at [233, 328] on span at bounding box center [226, 341] width 33 height 27
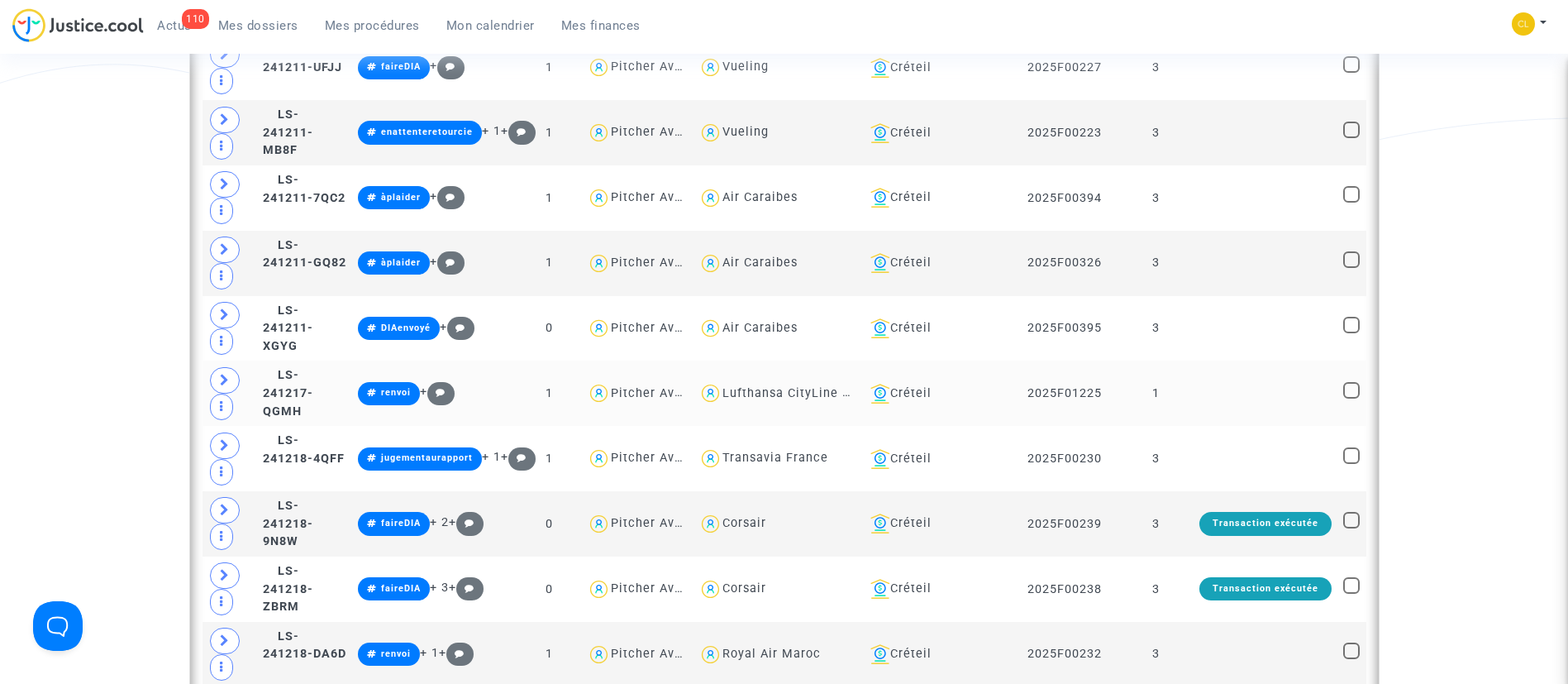
scroll to position [1401, 0]
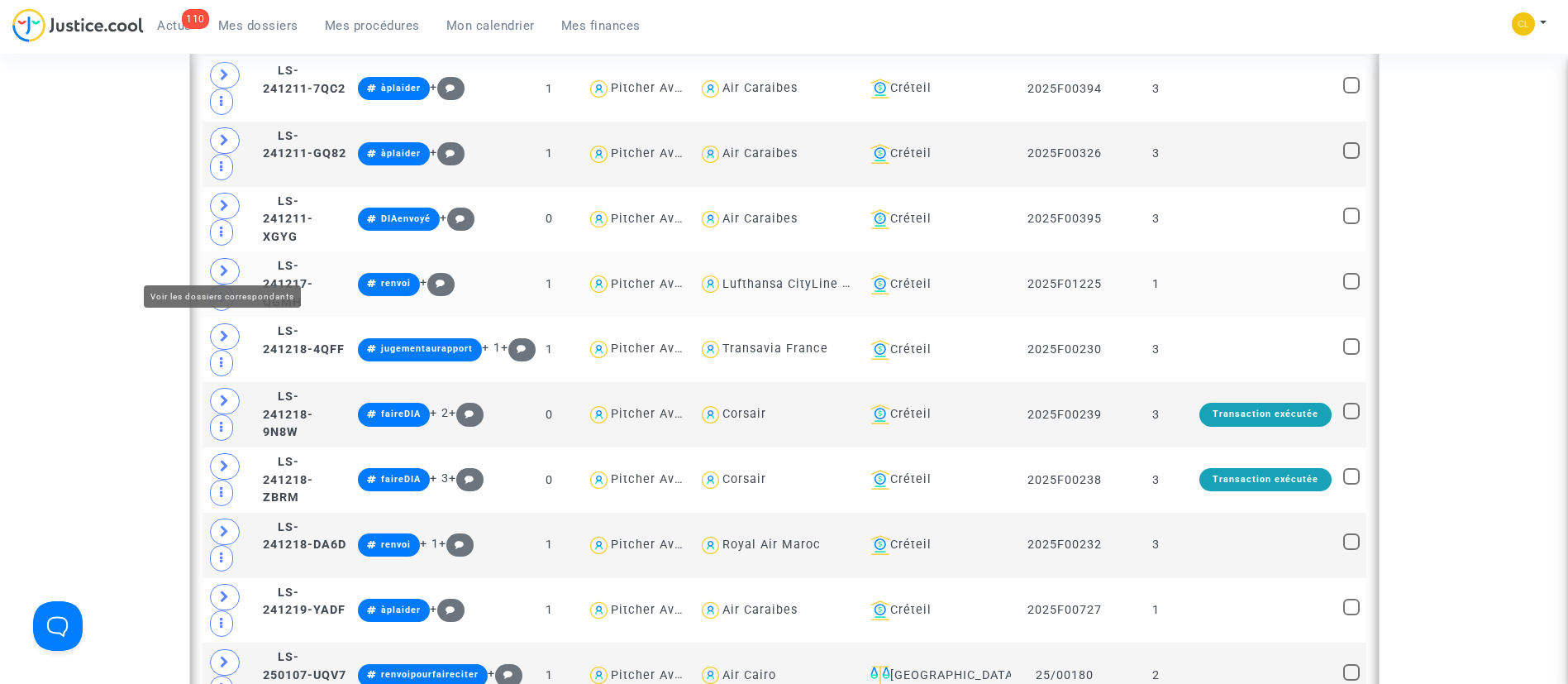
click at [229, 265] on icon at bounding box center [225, 271] width 10 height 13
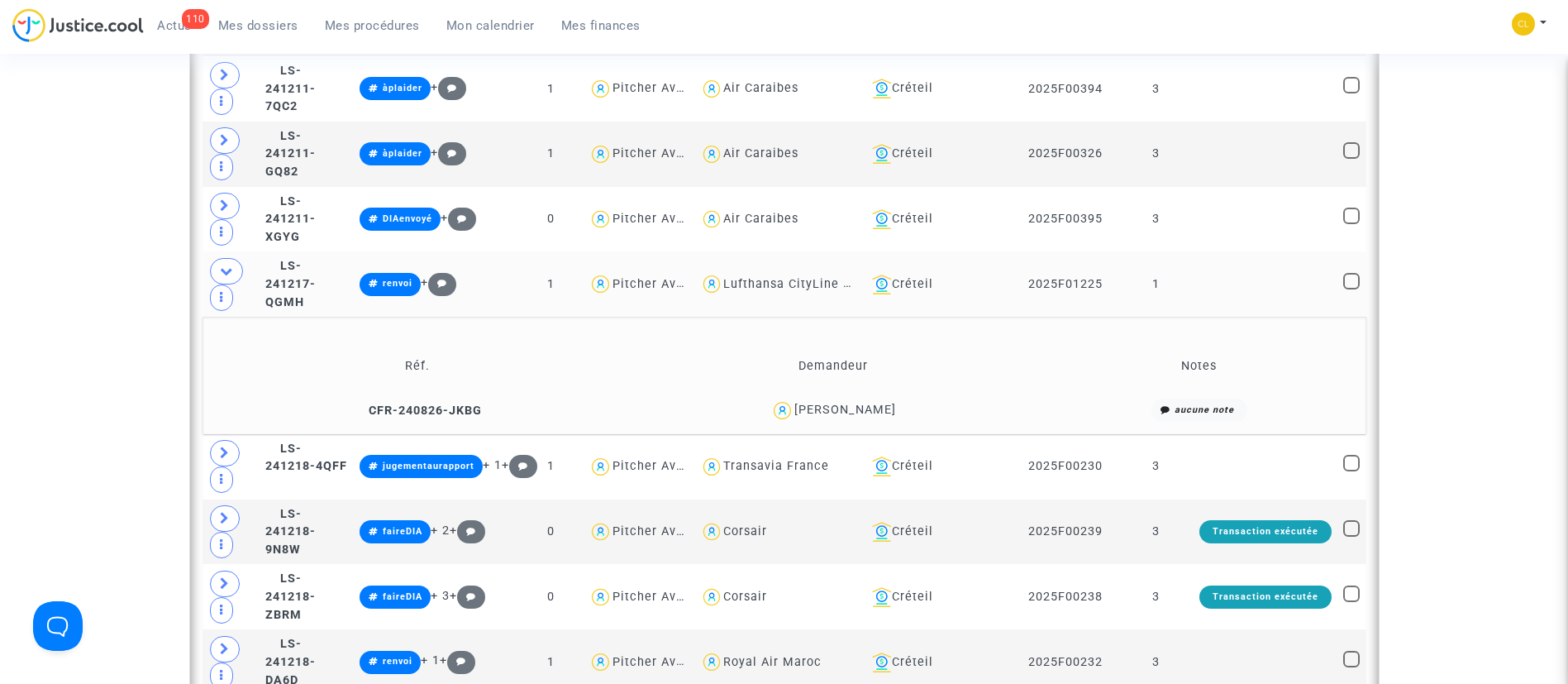
click at [1296, 271] on td at bounding box center [1265, 283] width 144 height 65
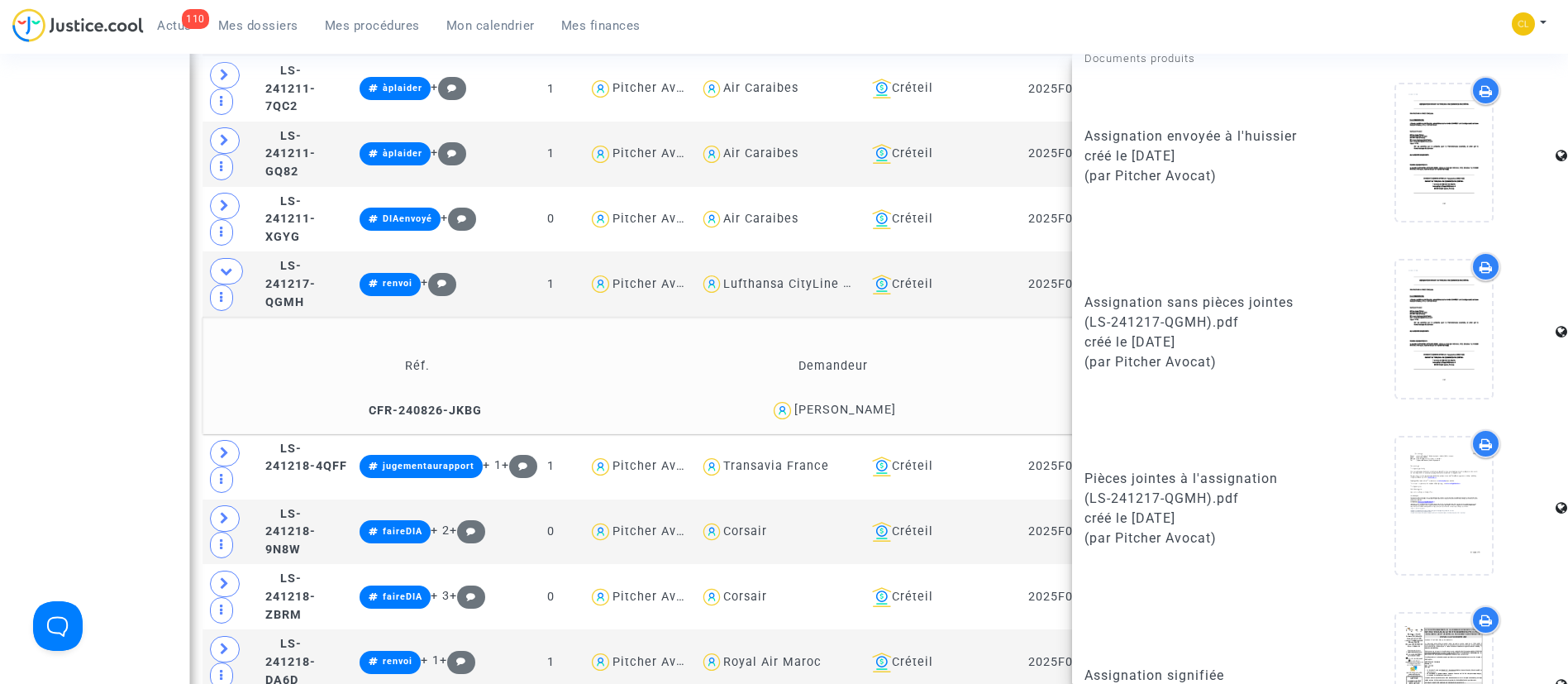
scroll to position [1015, 0]
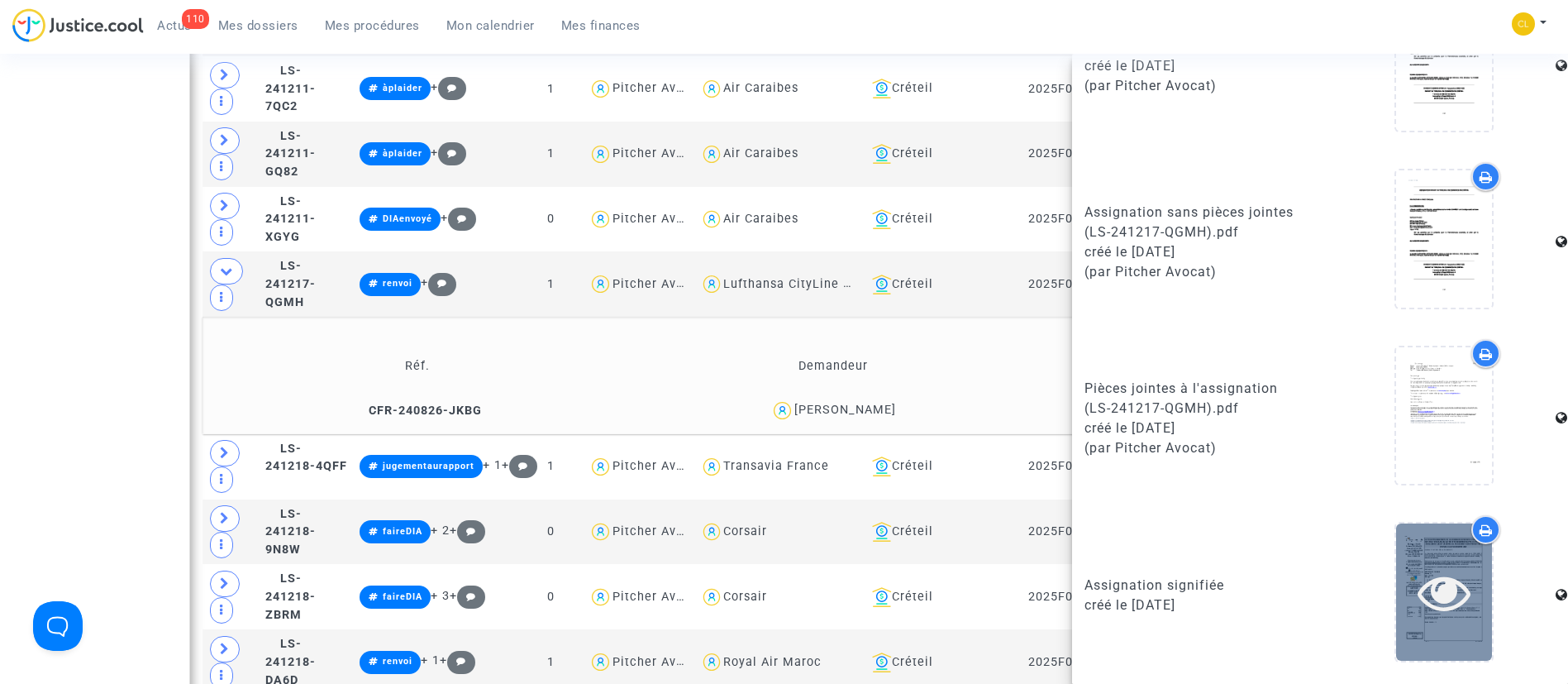
click at [1402, 563] on div at bounding box center [1443, 591] width 95 height 137
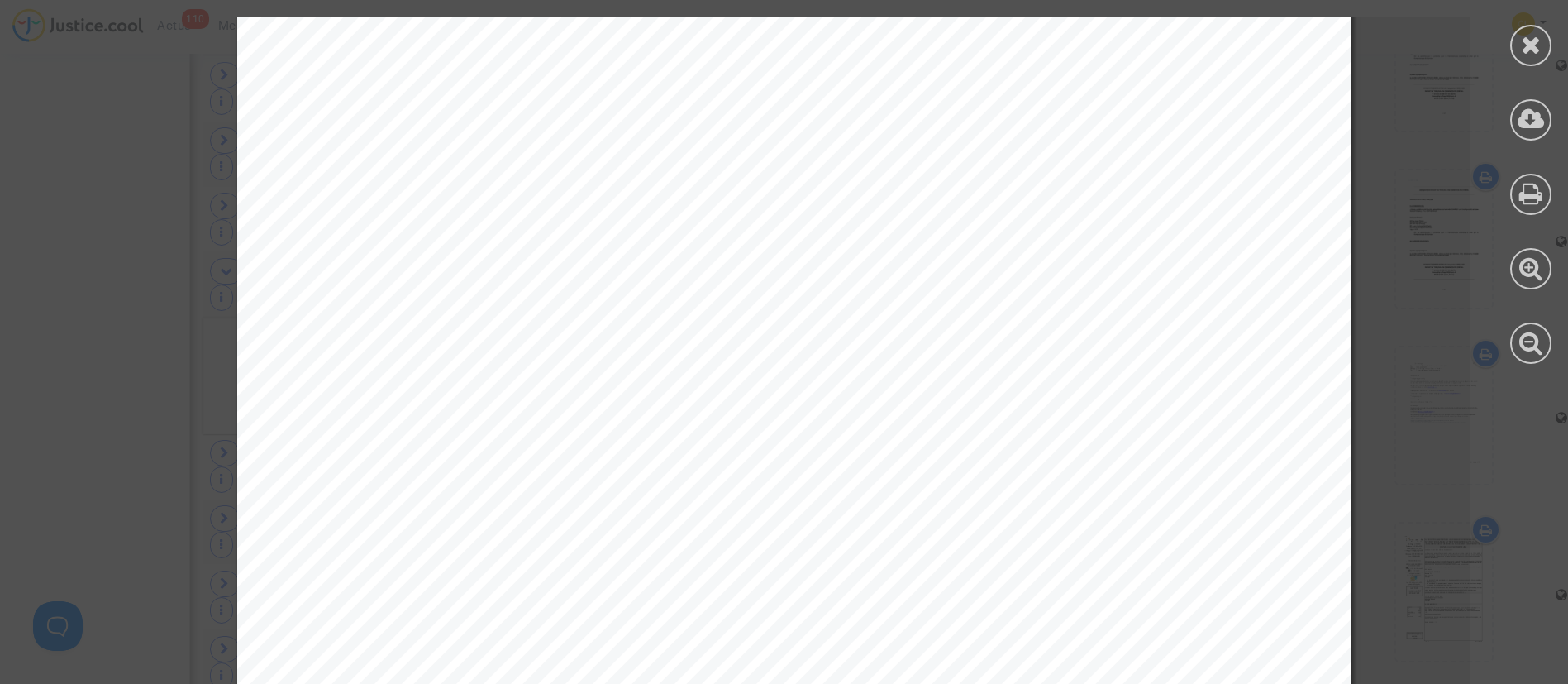
scroll to position [0, 0]
click at [1529, 115] on icon at bounding box center [1532, 118] width 28 height 25
click at [1539, 49] on icon at bounding box center [1531, 44] width 21 height 25
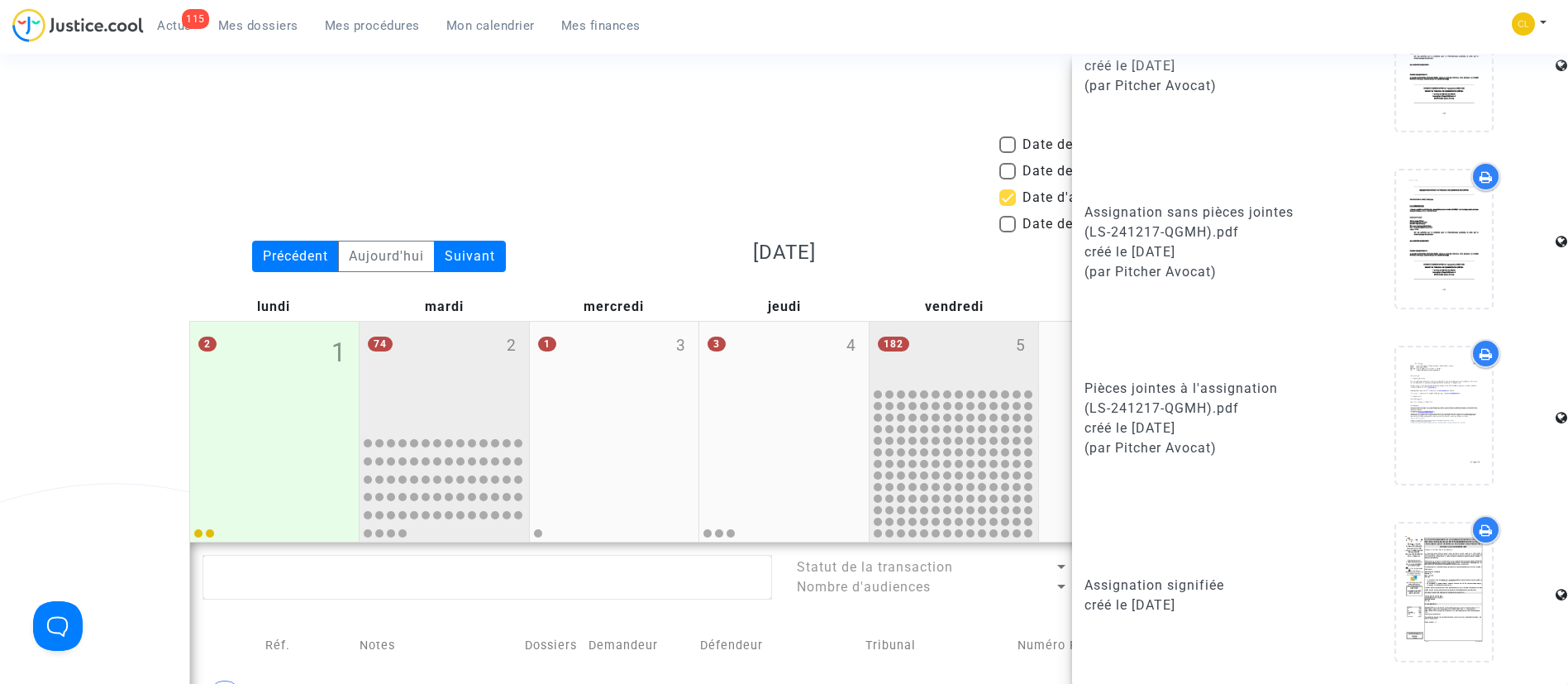
click at [978, 351] on div "182 5" at bounding box center [954, 354] width 169 height 65
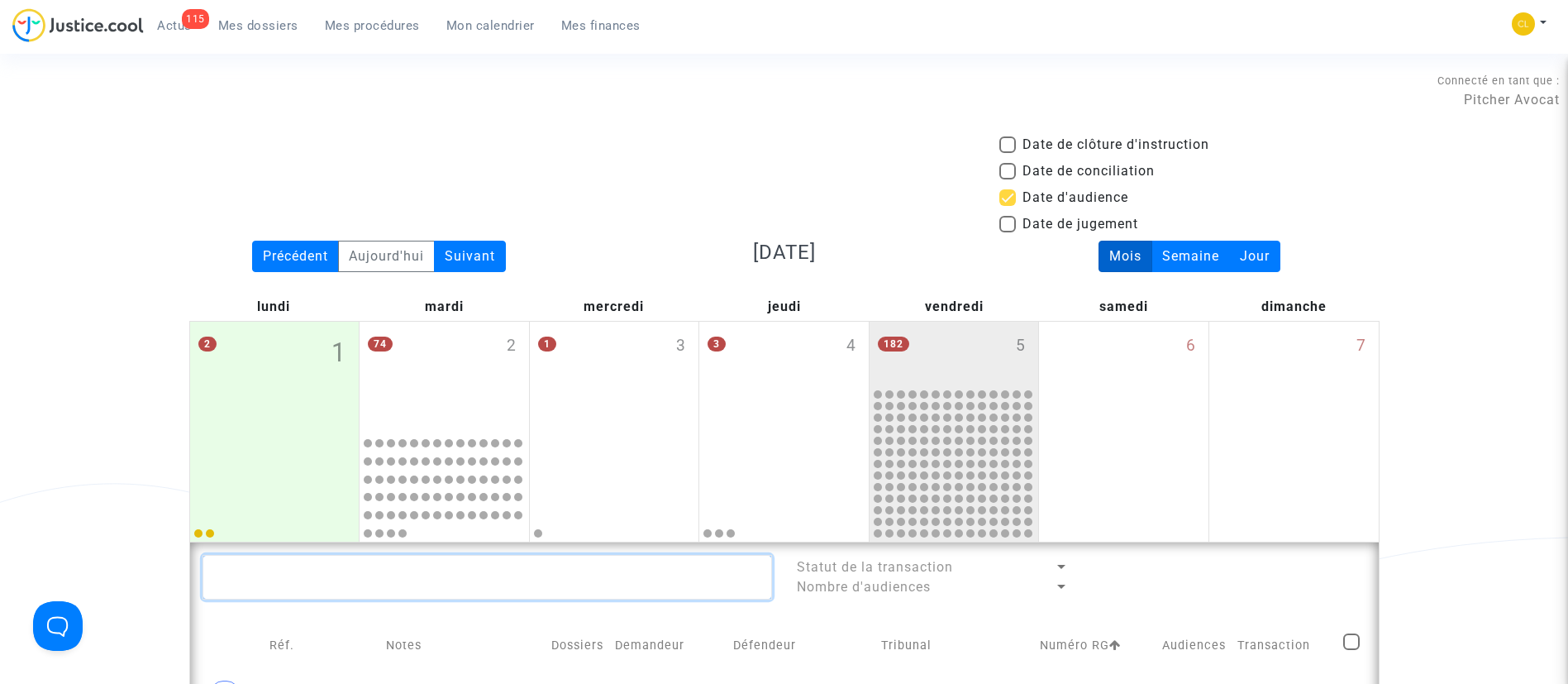
click at [645, 586] on textarea at bounding box center [487, 577] width 570 height 44
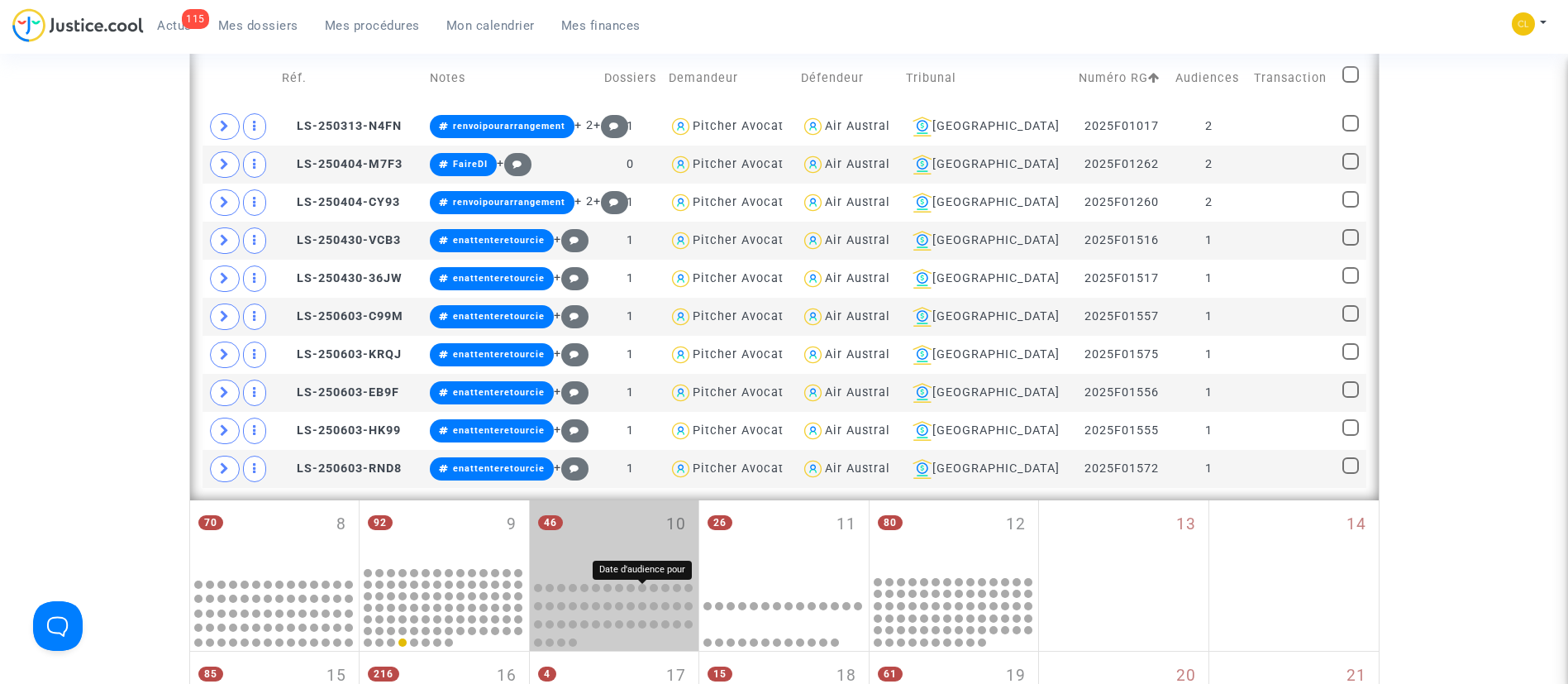
scroll to position [416, 0]
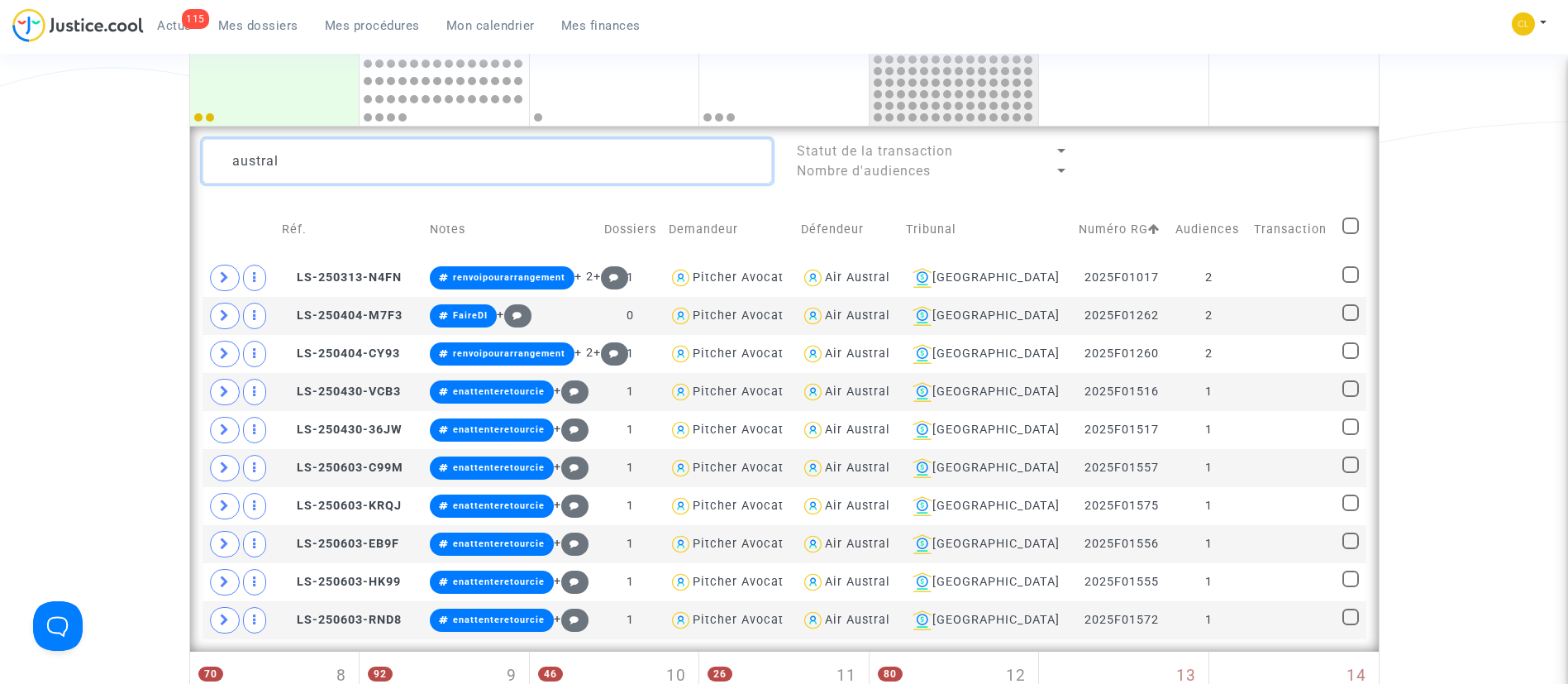
type textarea "austral"
click at [1351, 219] on span at bounding box center [1351, 225] width 17 height 17
click at [1351, 234] on input "checkbox" at bounding box center [1350, 234] width 1 height 1
checkbox input "true"
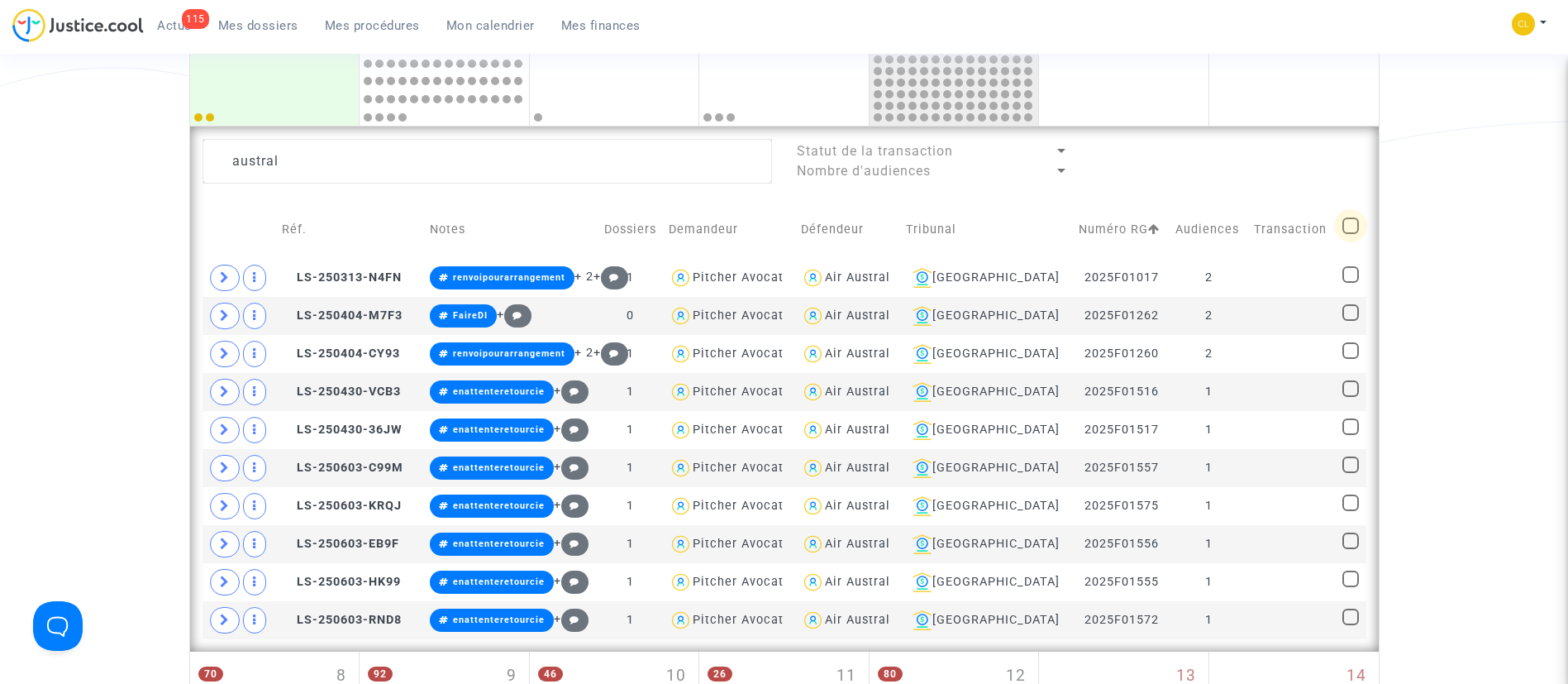
checkbox input "true"
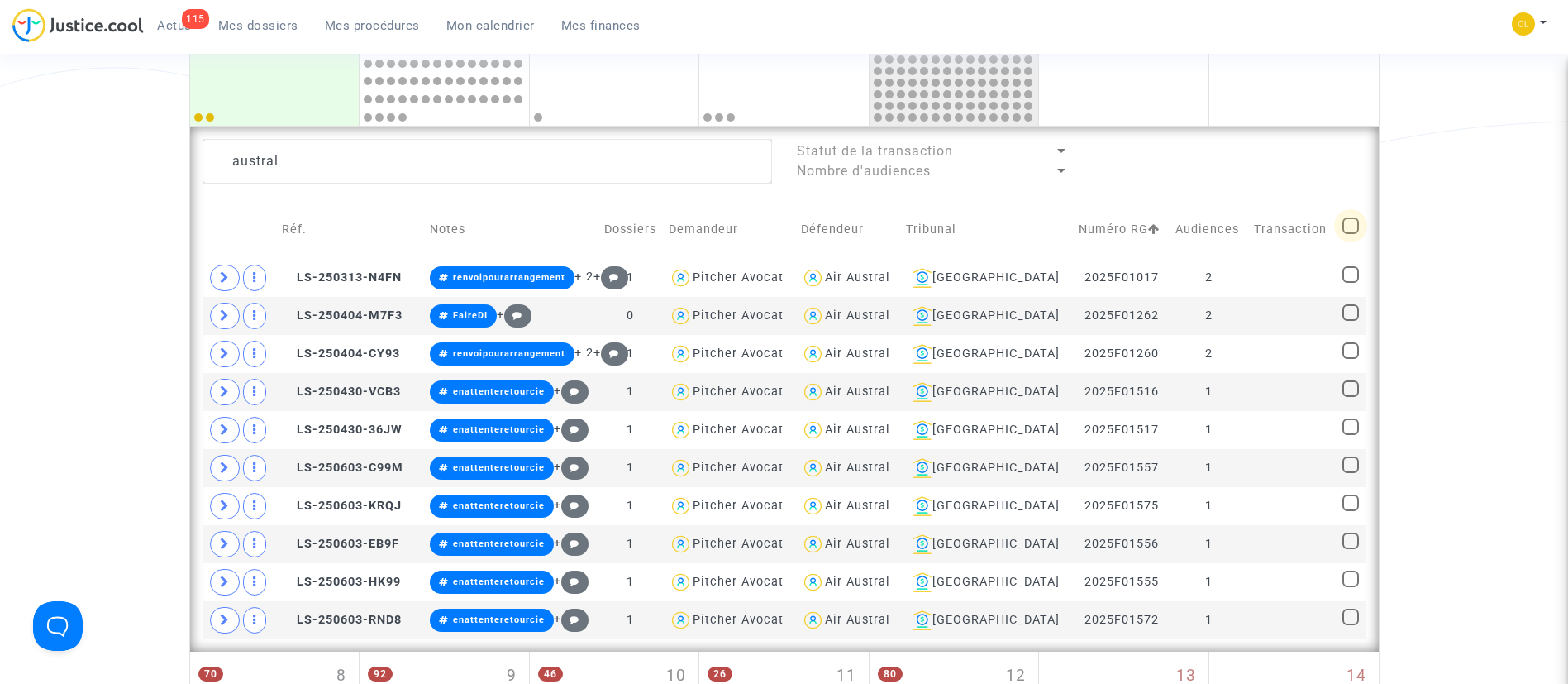
checkbox input "true"
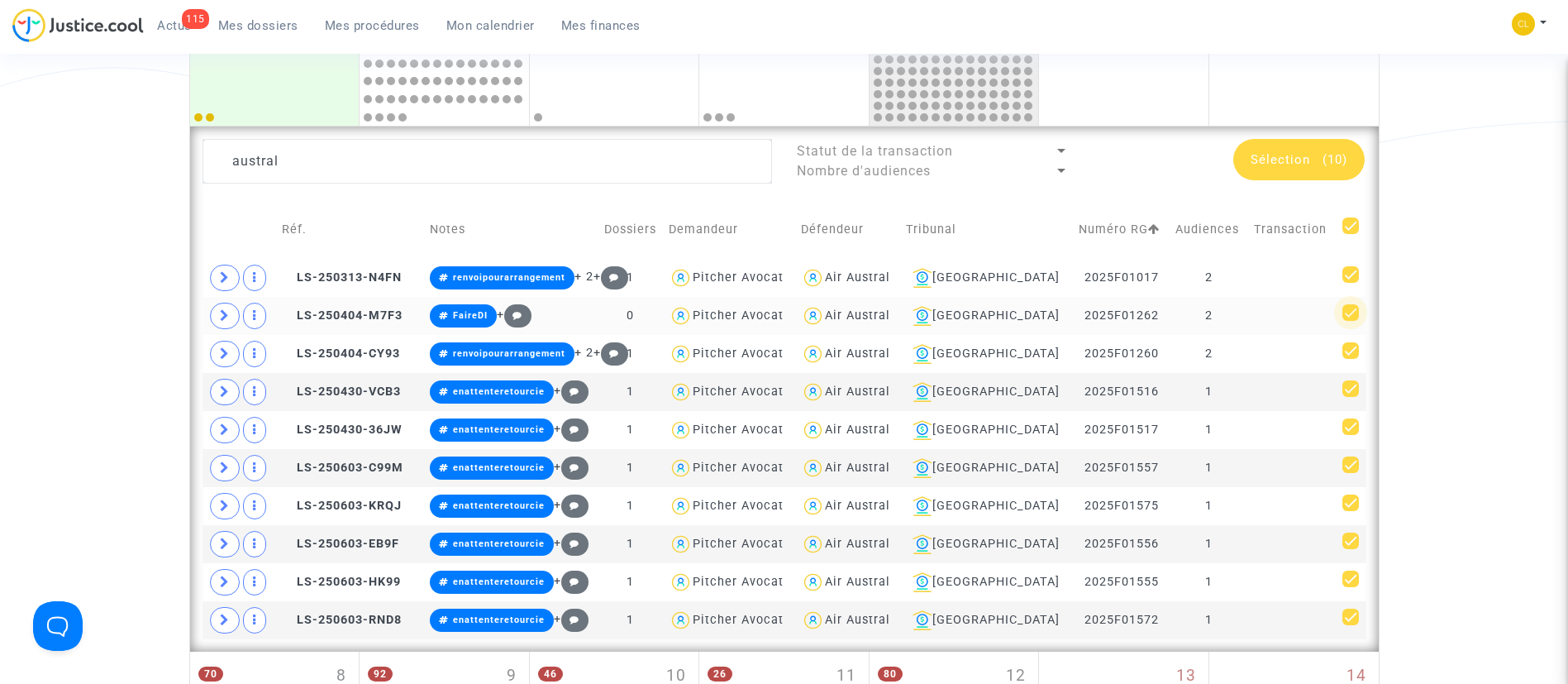
click at [1354, 308] on span at bounding box center [1351, 312] width 17 height 17
click at [1351, 321] on input "checkbox" at bounding box center [1350, 321] width 1 height 1
checkbox input "false"
click at [1294, 162] on span "Sélection" at bounding box center [1288, 159] width 60 height 15
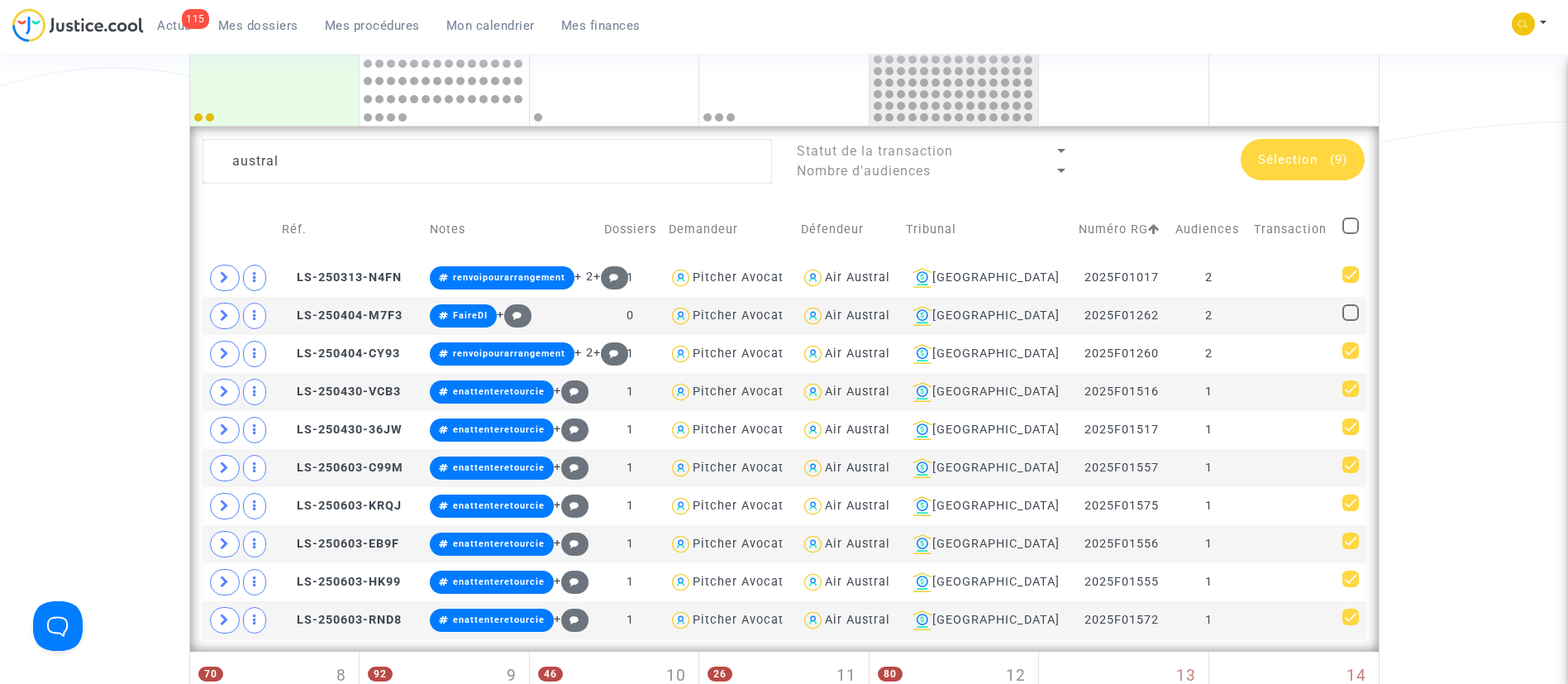
scroll to position [0, 0]
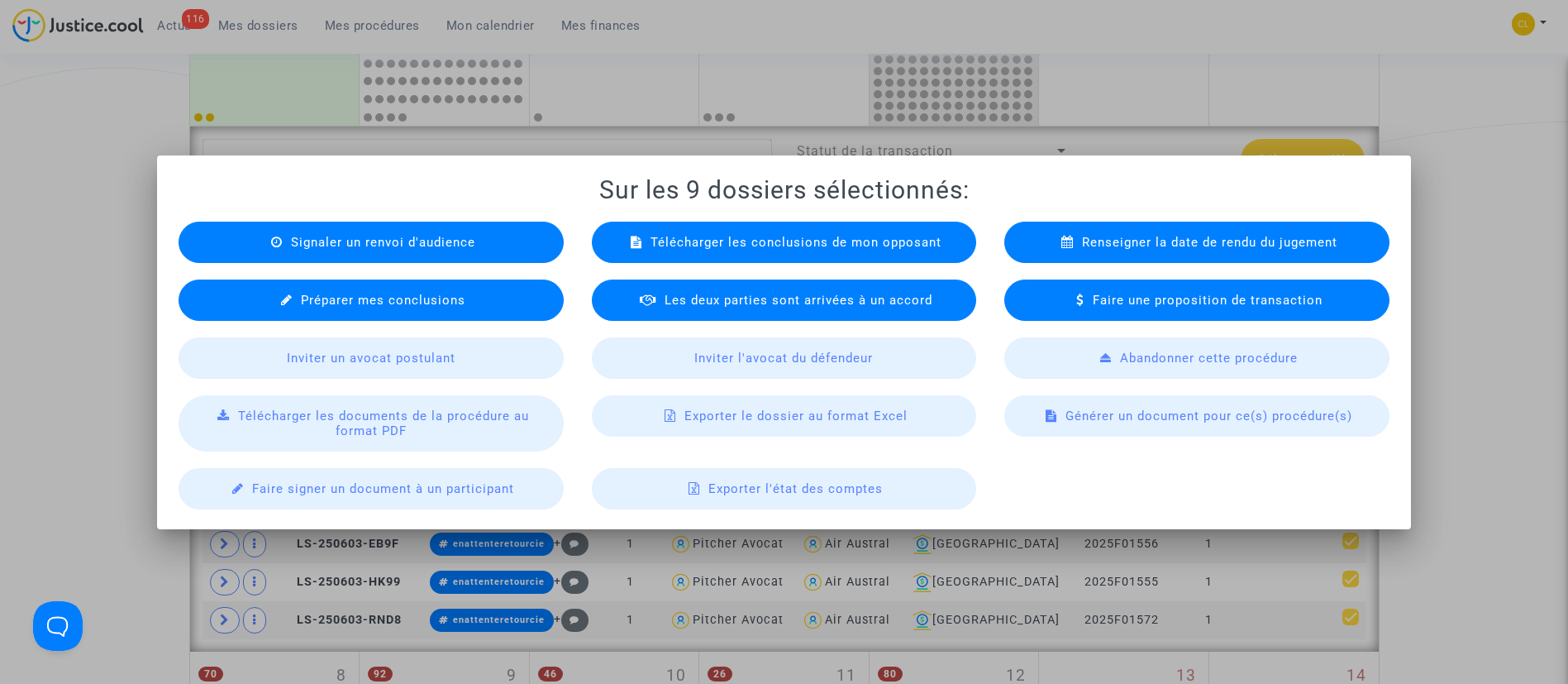
click at [345, 426] on span "Télécharger les documents de la procédure au format PDF" at bounding box center [384, 423] width 291 height 30
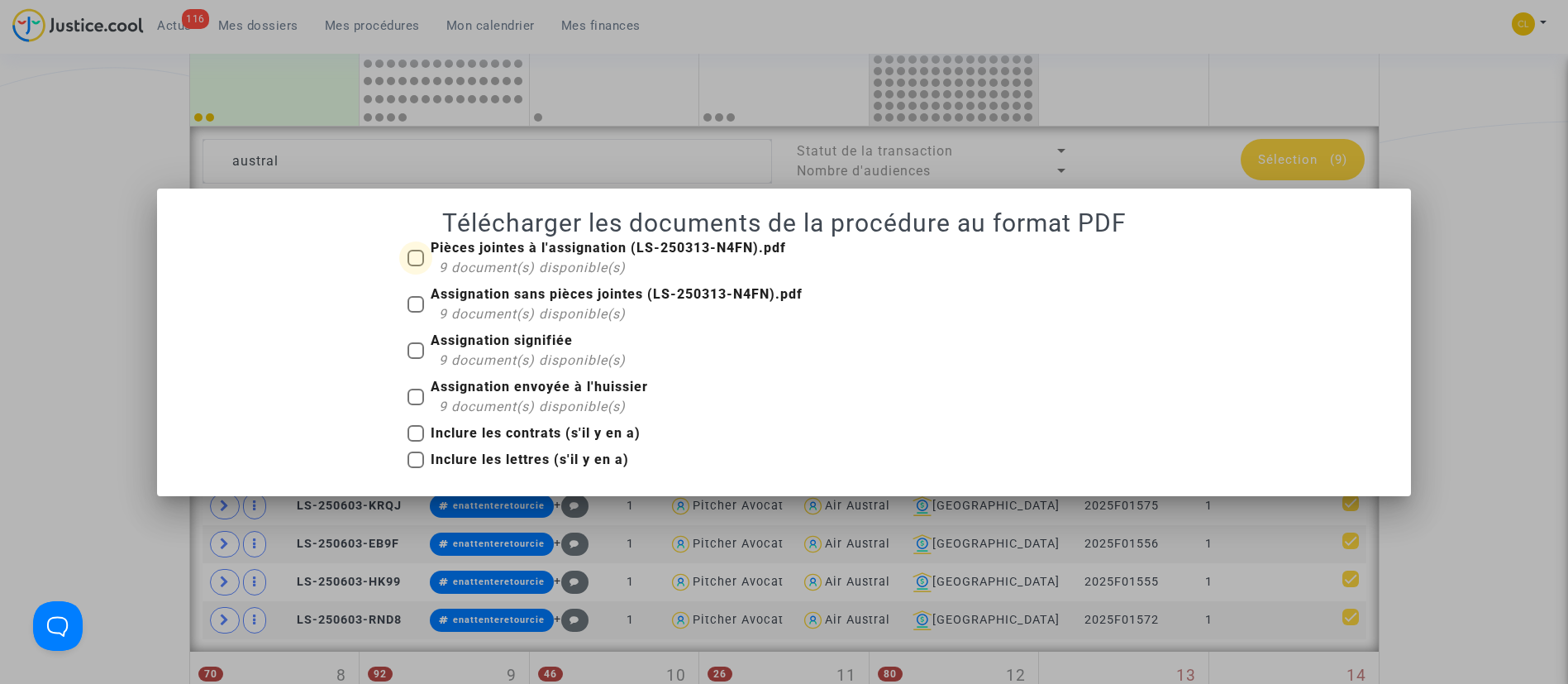
click at [489, 242] on b "Pièces jointes à l'assignation (LS-250313-N4FN).pdf" at bounding box center [608, 248] width 355 height 16
click at [416, 267] on input "Pièces jointes à l'assignation (LS-250313-N4FN).pdf 9 document(s) disponible(s)" at bounding box center [415, 267] width 1 height 1
checkbox input "true"
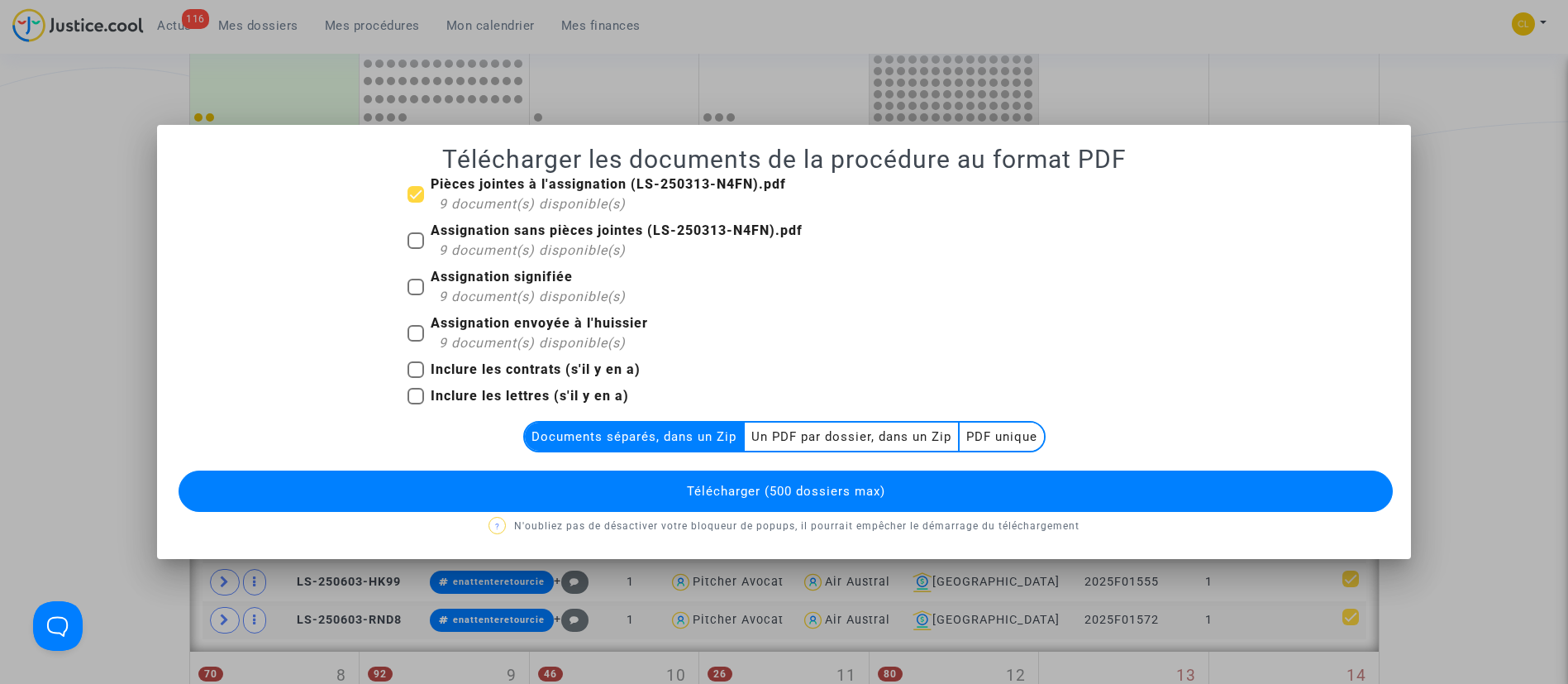
click at [1009, 432] on multi-toggle-item "PDF unique" at bounding box center [1002, 436] width 85 height 29
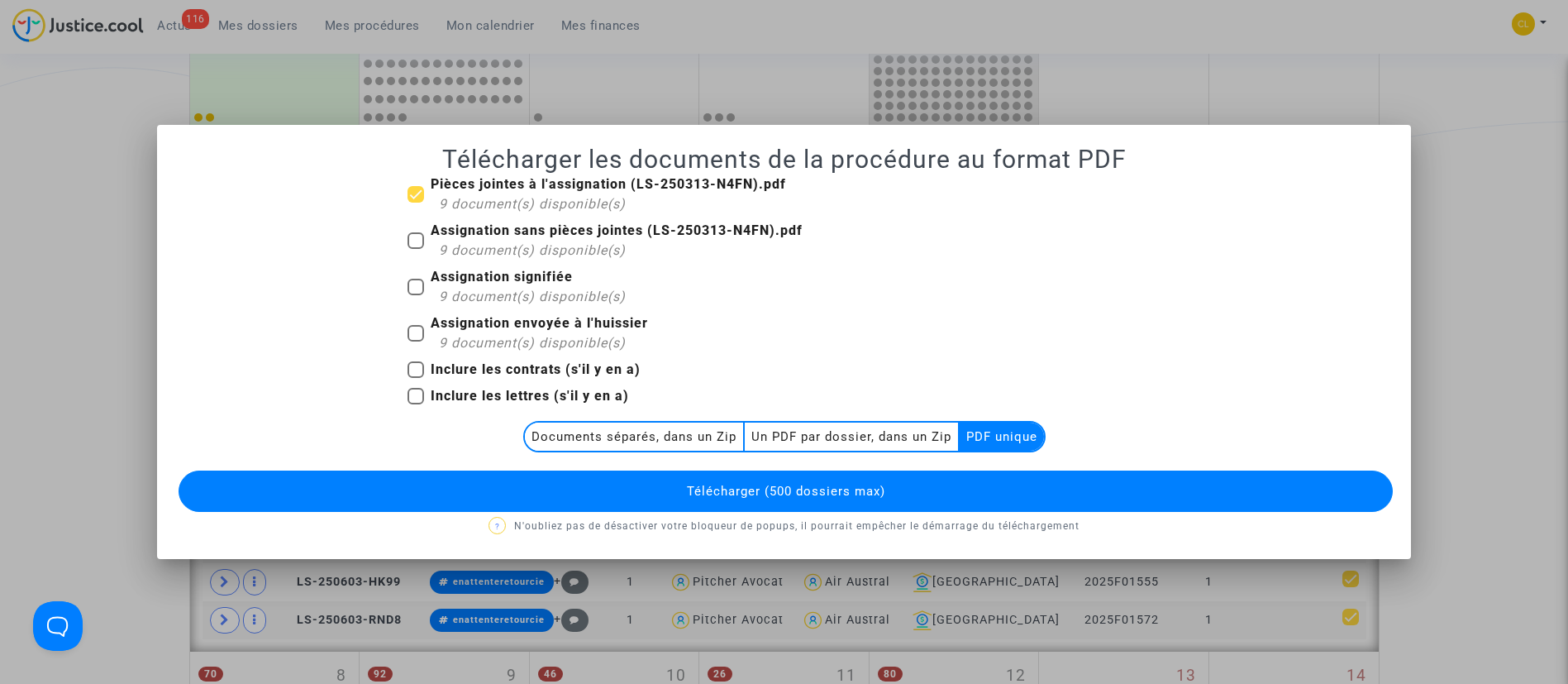
click at [884, 429] on multi-toggle-item "Un PDF par dossier, dans un Zip" at bounding box center [852, 436] width 214 height 29
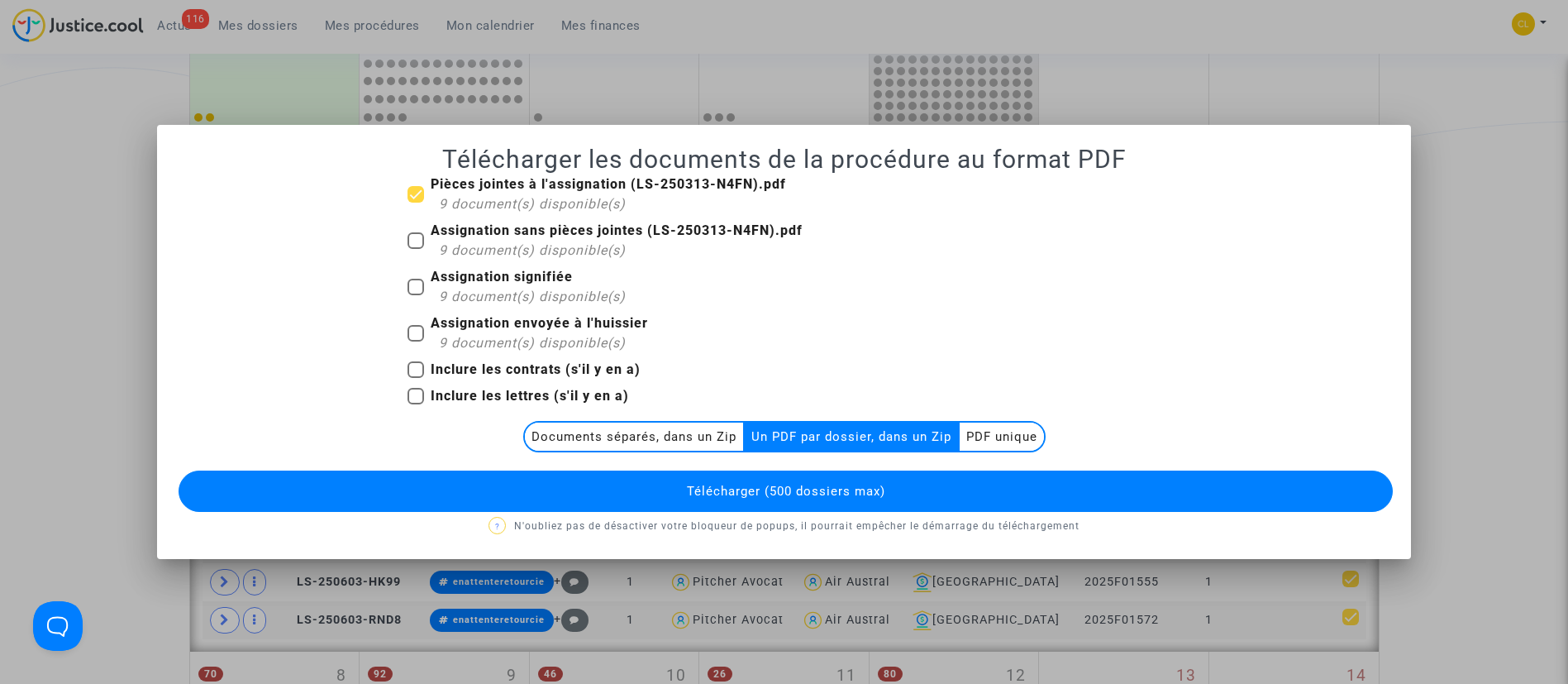
click at [927, 495] on button "Télécharger (500 dossiers max)" at bounding box center [786, 491] width 1215 height 41
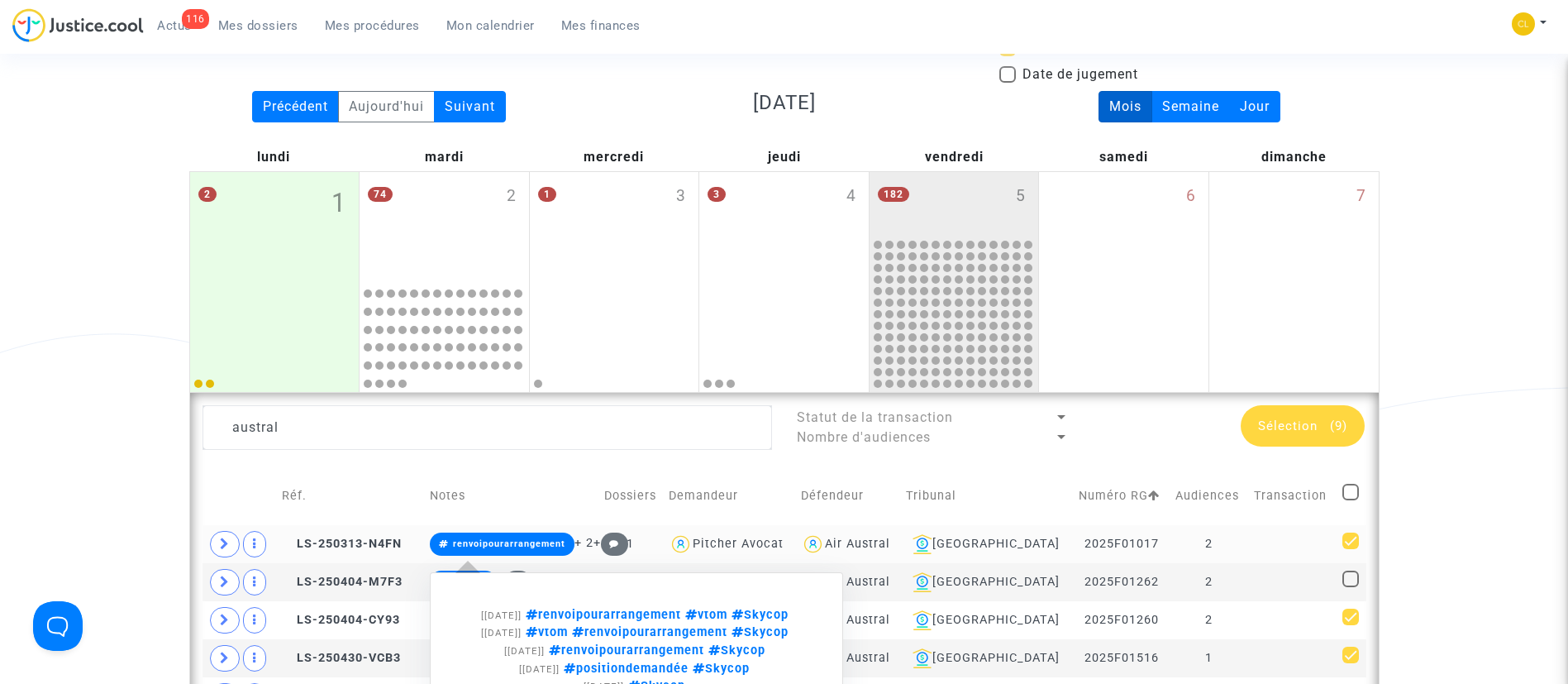
scroll to position [146, 0]
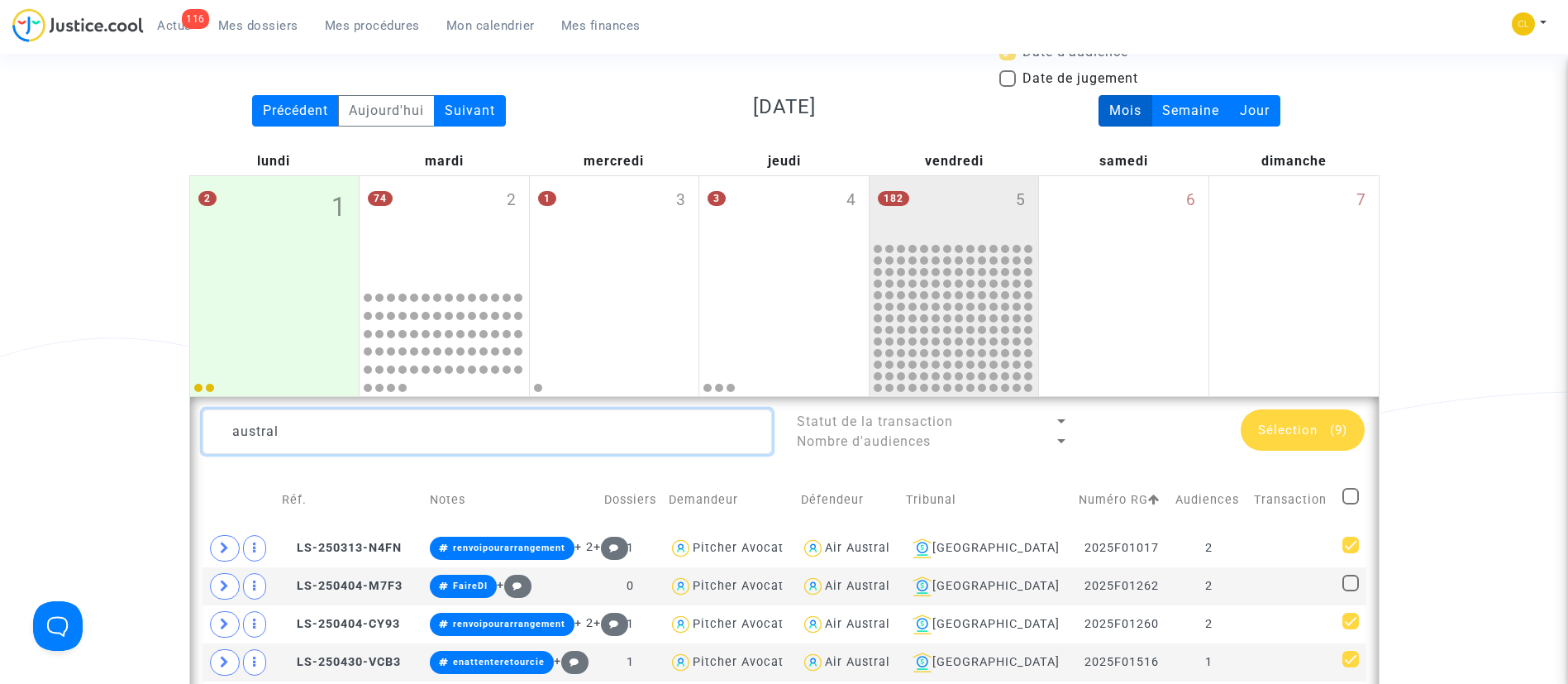
click at [307, 424] on textarea at bounding box center [487, 431] width 570 height 44
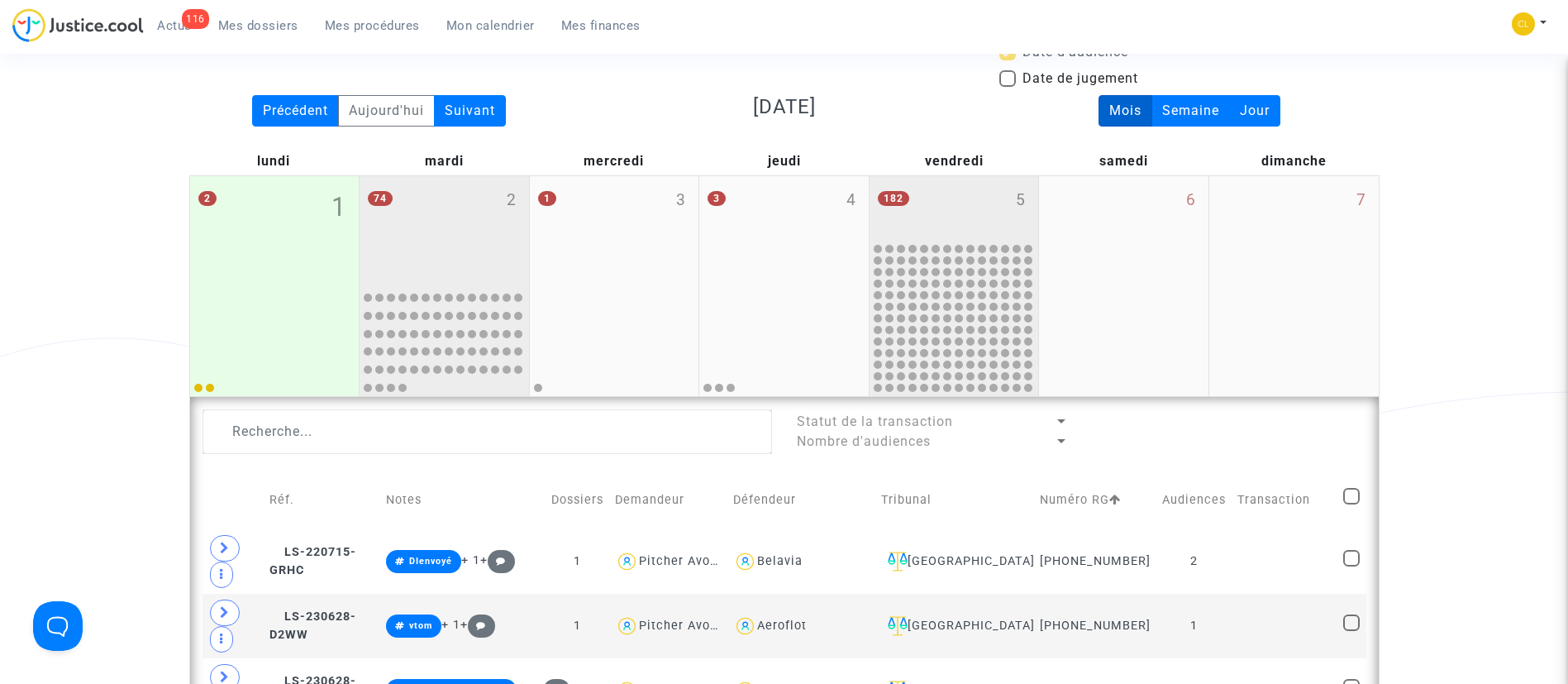
click at [437, 243] on div "74 2" at bounding box center [445, 229] width 169 height 107
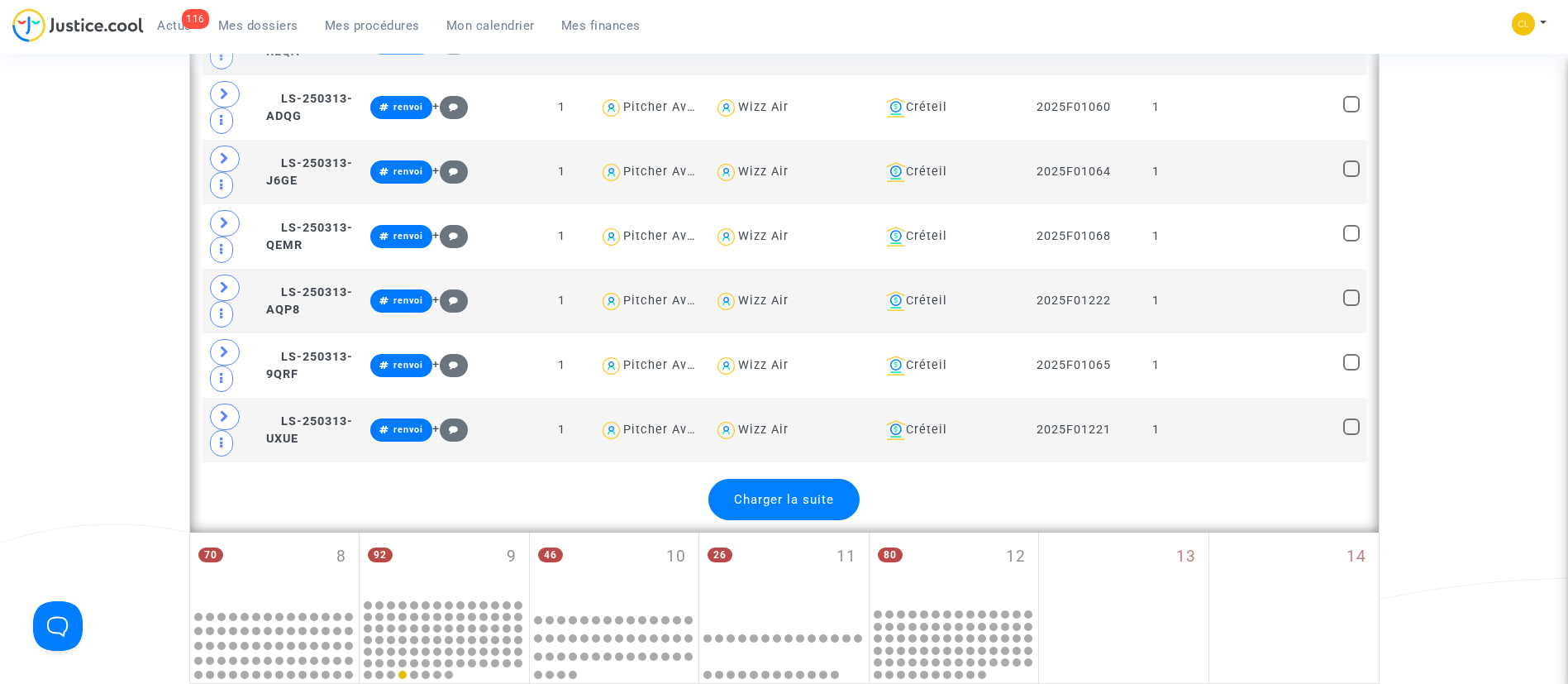
scroll to position [3448, 0]
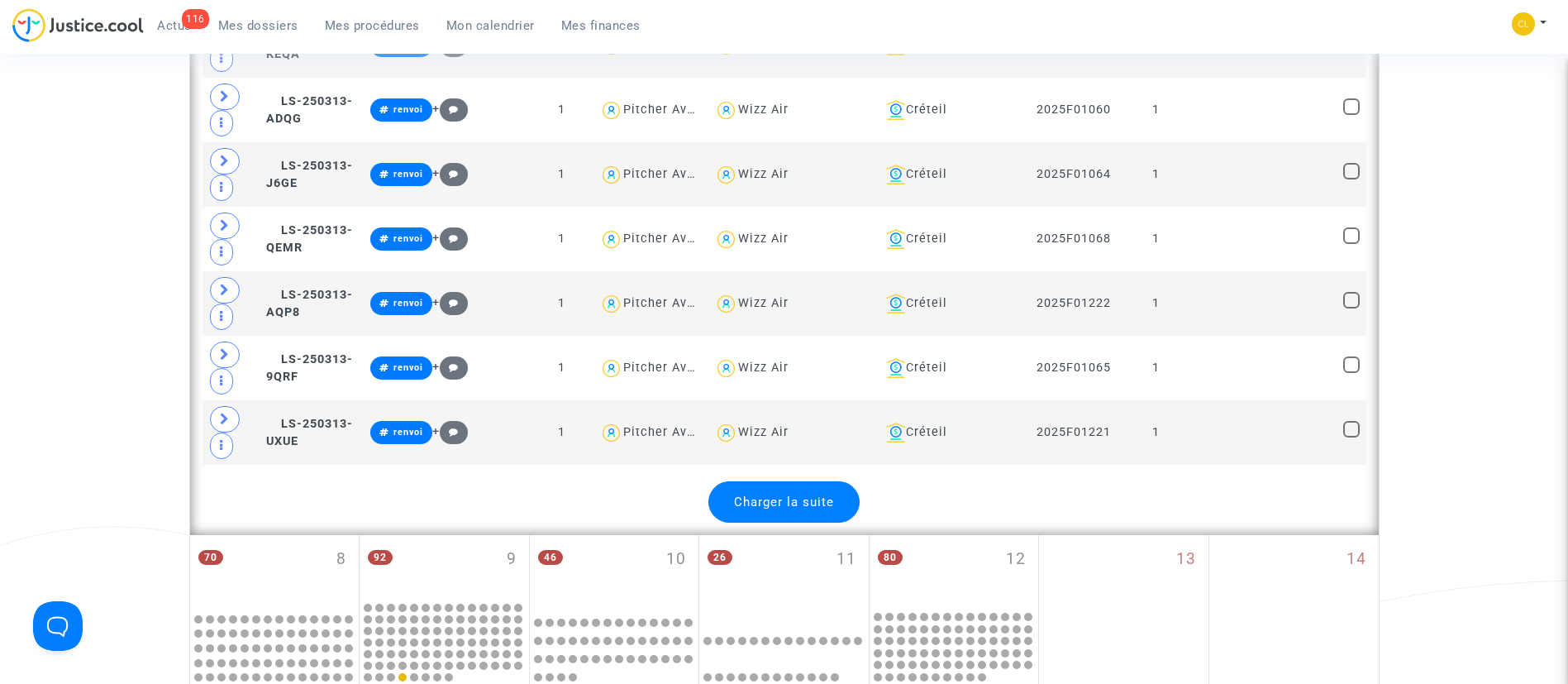
click at [802, 493] on div "Charger la suite" at bounding box center [784, 502] width 151 height 41
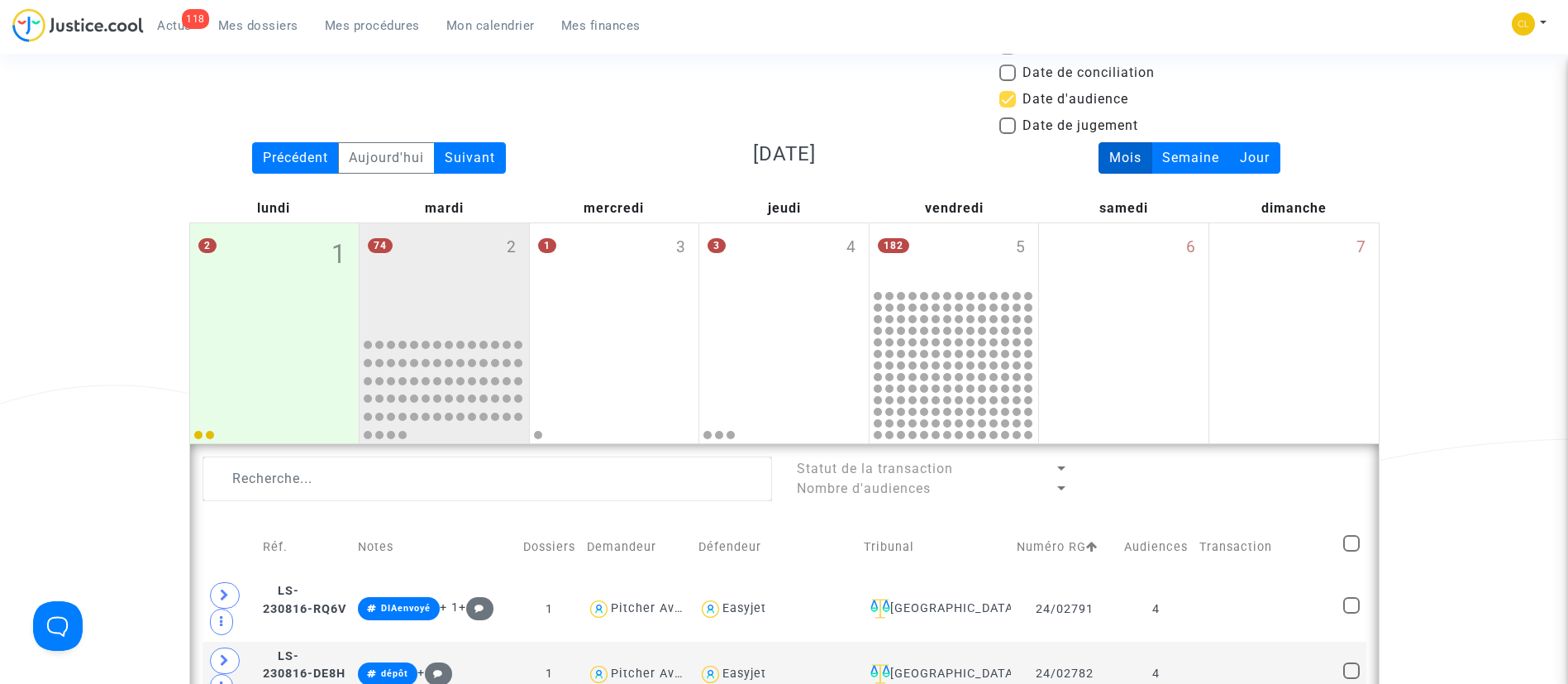
scroll to position [0, 0]
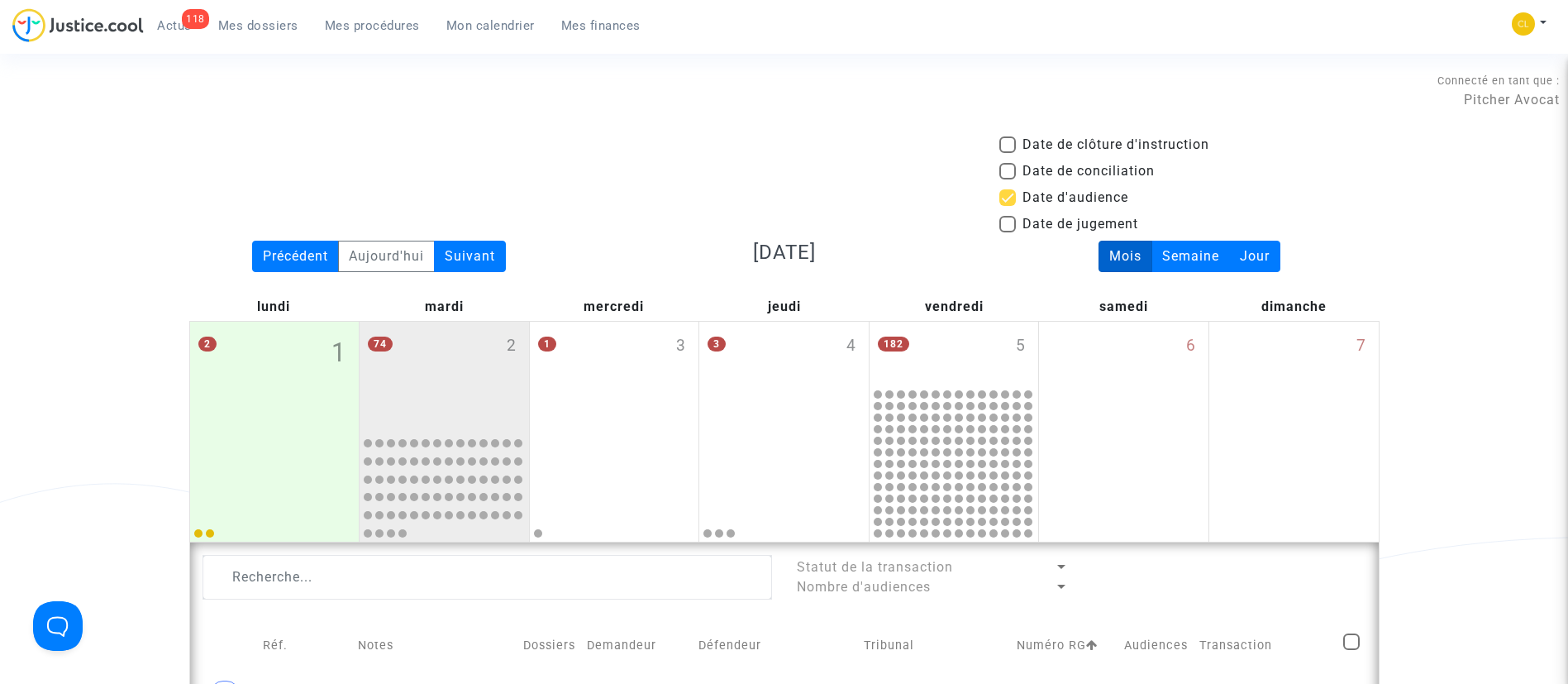
click at [278, 28] on span "Mes dossiers" at bounding box center [259, 25] width 81 height 15
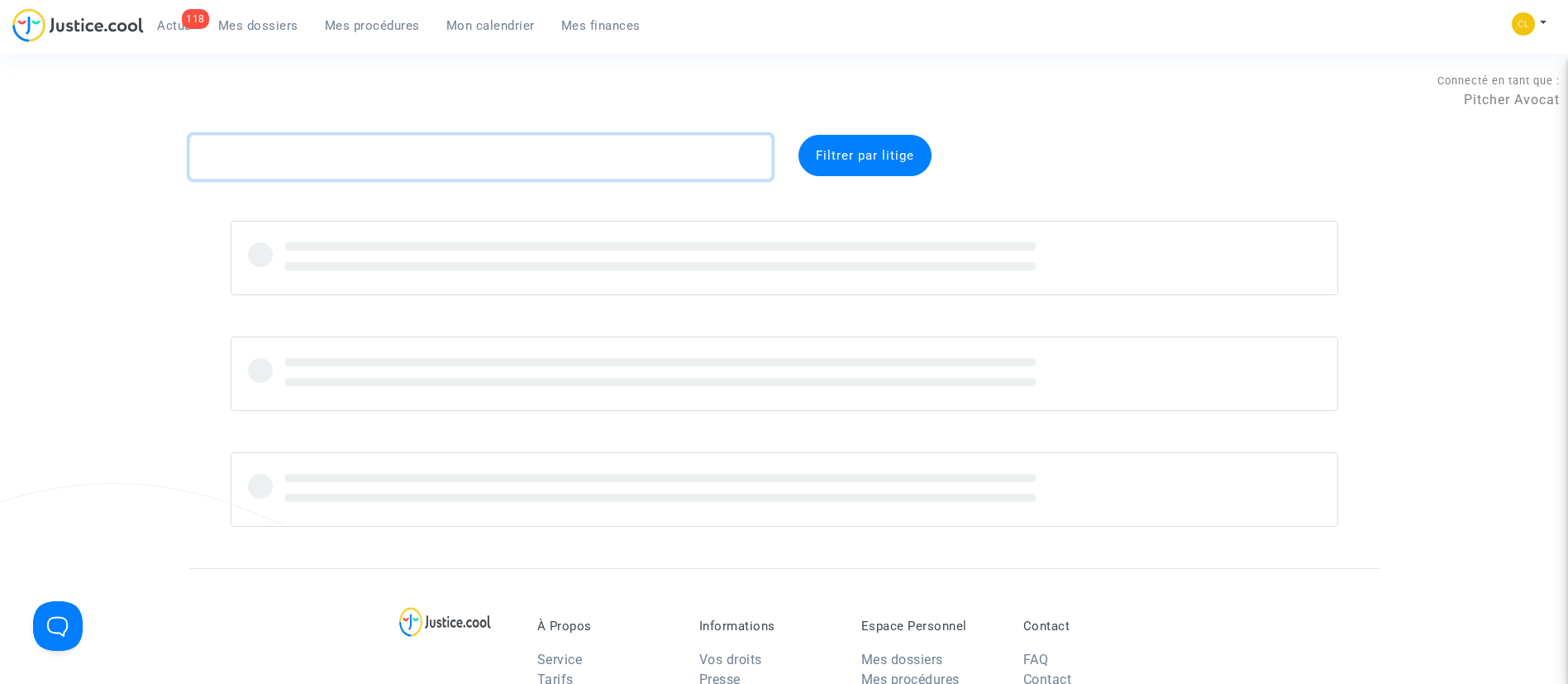
click at [347, 166] on textarea at bounding box center [480, 156] width 582 height 44
paste textarea "UMAMAHESAN"
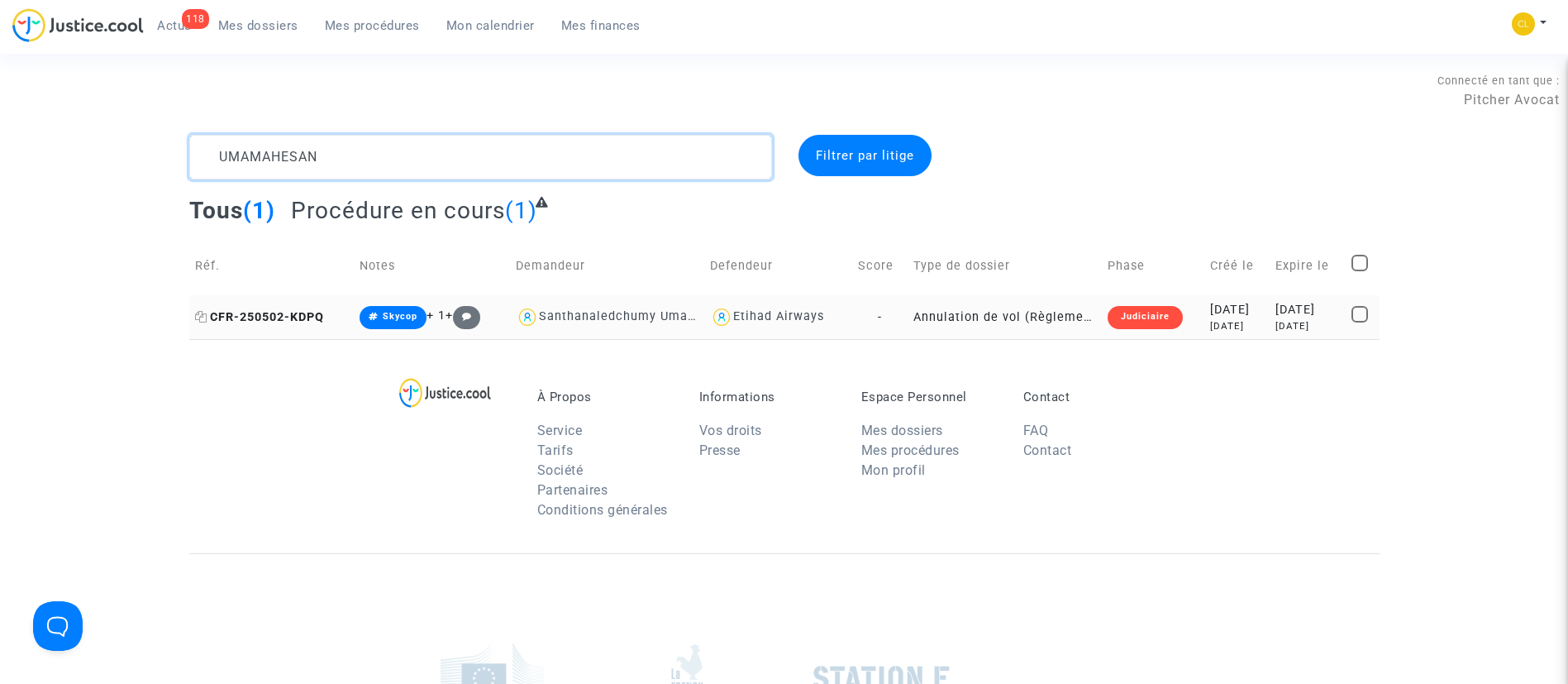
type textarea "UMAMAHESAN"
click at [204, 318] on icon at bounding box center [201, 317] width 13 height 12
click at [1291, 304] on div "[DATE]" at bounding box center [1308, 310] width 65 height 18
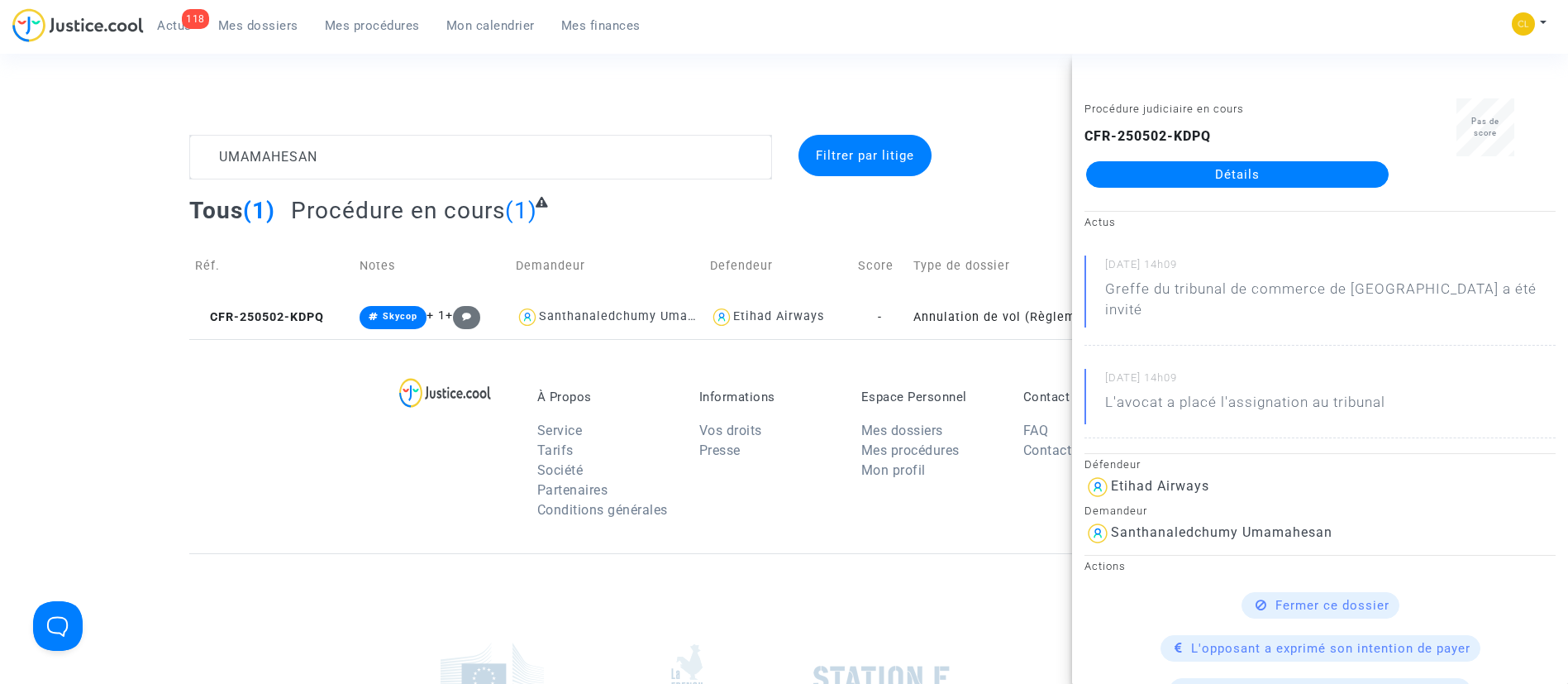
drag, startPoint x: 1340, startPoint y: 512, endPoint x: 1106, endPoint y: 519, distance: 234.1
click at [1106, 521] on div "Santhanaledchumy Umamahesan" at bounding box center [1320, 533] width 471 height 27
copy div "Santhanaledchumy Umamahesan"
click at [200, 318] on icon at bounding box center [201, 317] width 13 height 12
drag, startPoint x: 1334, startPoint y: 508, endPoint x: 1110, endPoint y: 507, distance: 224.0
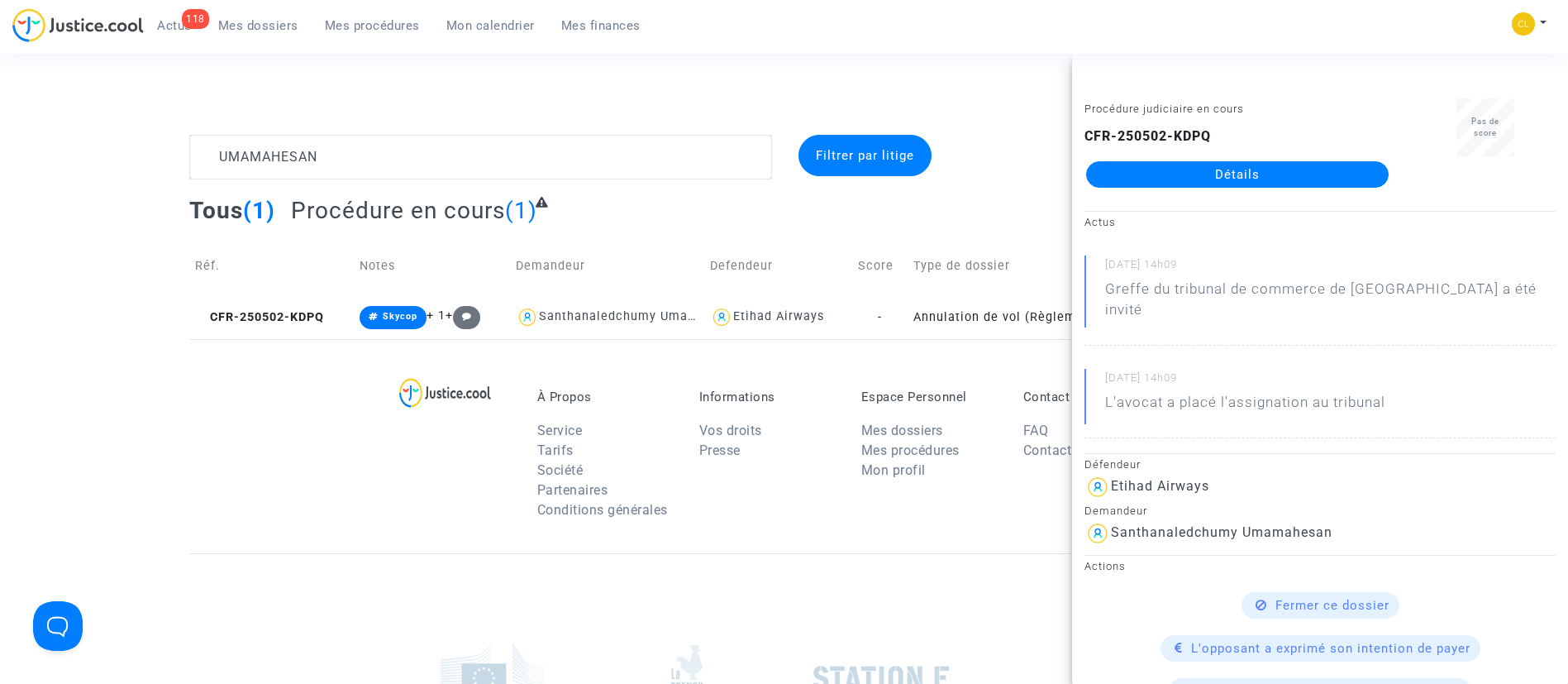
click at [1110, 521] on div "Santhanaledchumy Umamahesan" at bounding box center [1320, 533] width 471 height 27
copy div "Santhanaledchumy Umamahesan"
click at [1211, 174] on link "Détails" at bounding box center [1237, 174] width 303 height 27
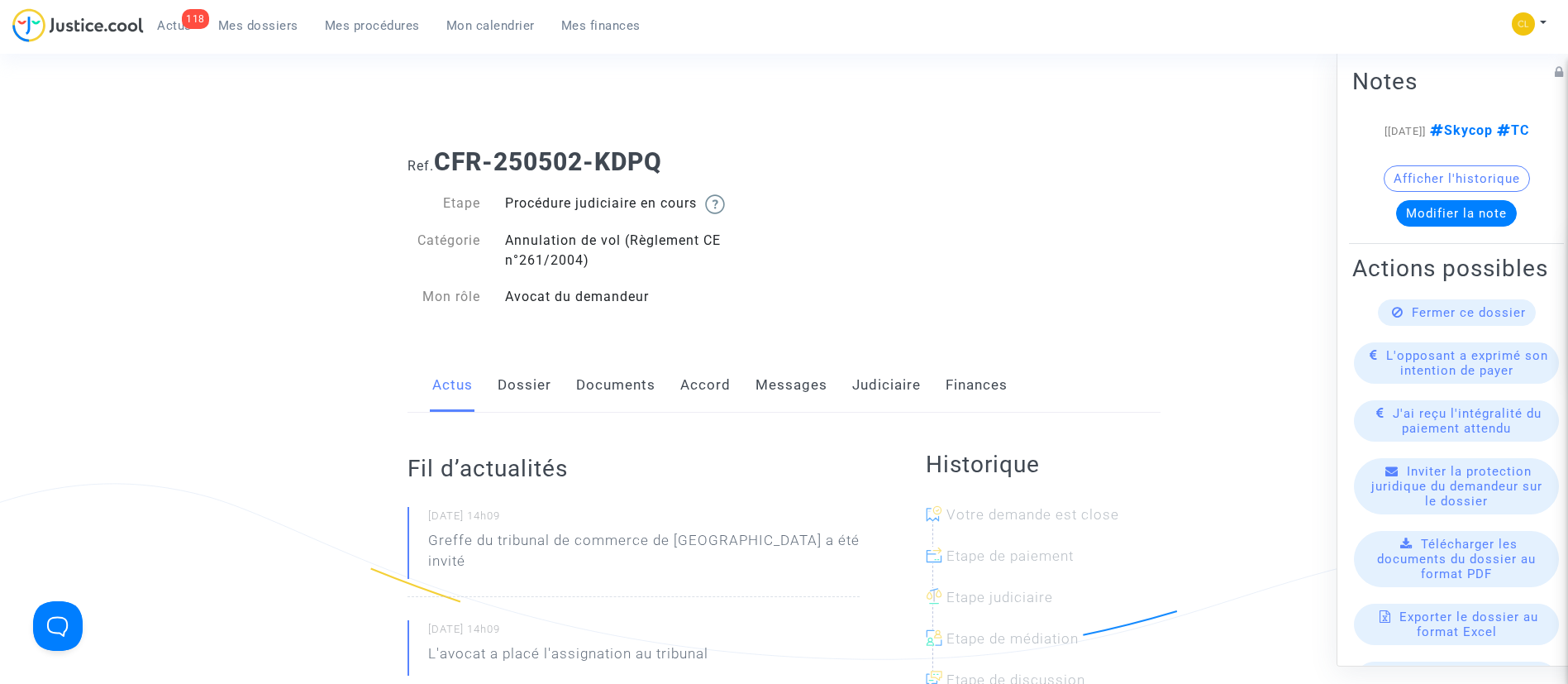
click at [890, 379] on link "Judiciaire" at bounding box center [886, 385] width 69 height 54
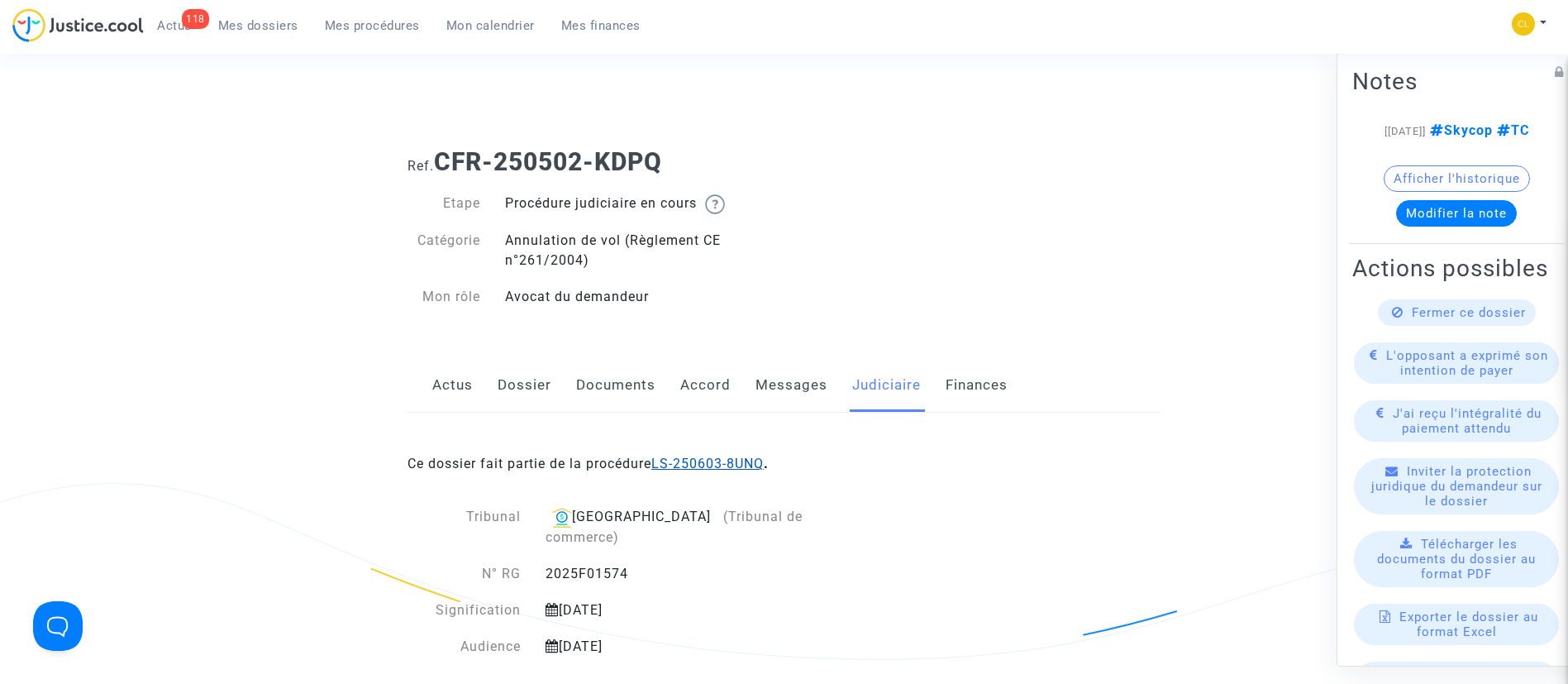
click at [728, 462] on link "LS-250603-8UNQ" at bounding box center [707, 464] width 112 height 16
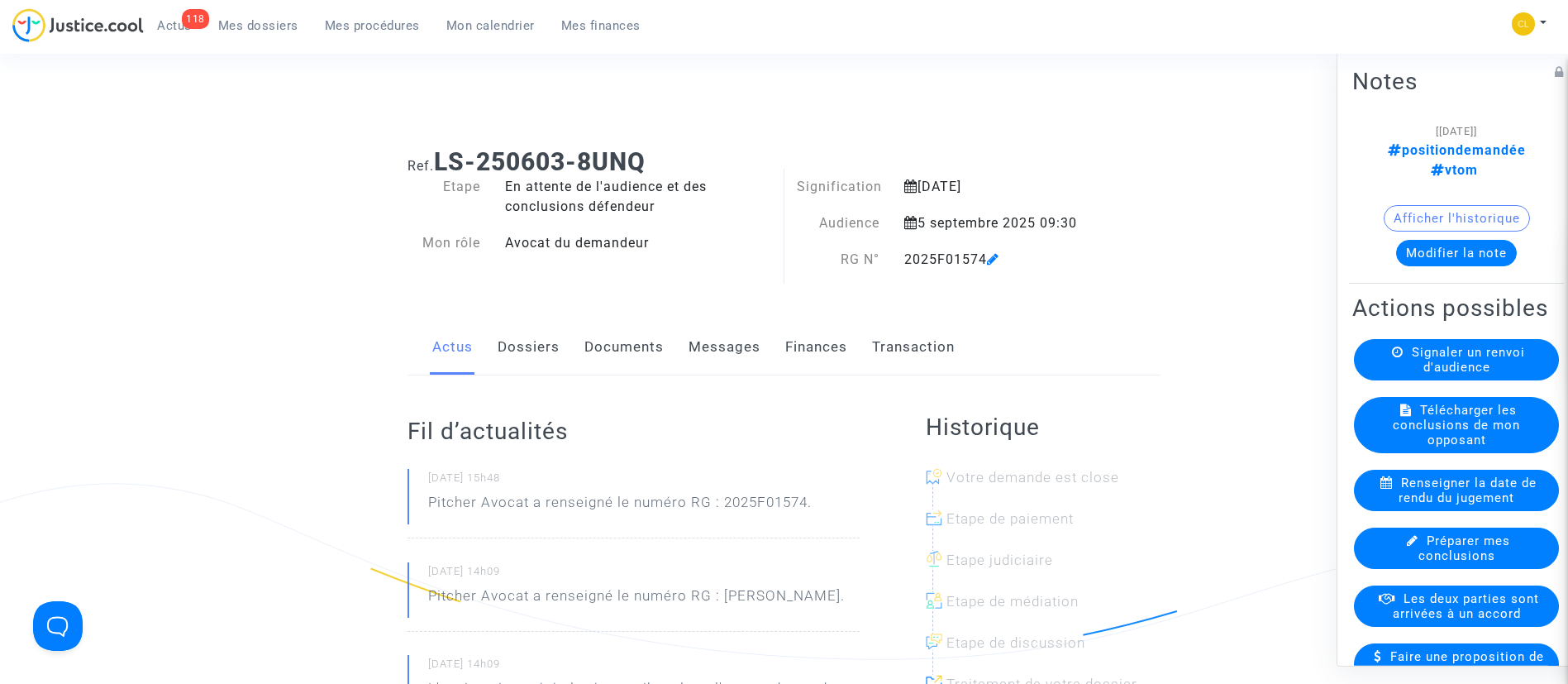
click at [913, 352] on link "Transaction" at bounding box center [914, 346] width 83 height 54
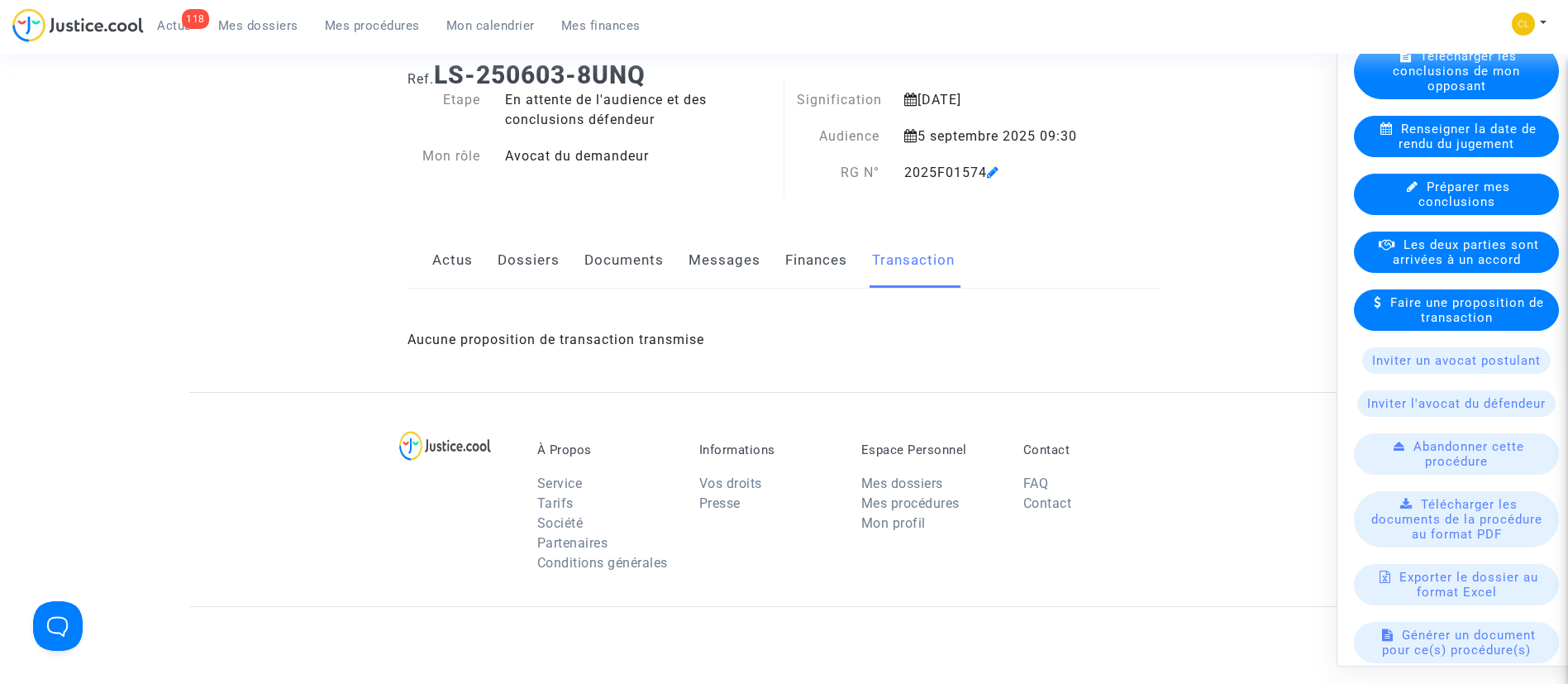
scroll to position [355, 0]
click at [1411, 266] on span "Les deux parties sont arrivées à un accord" at bounding box center [1466, 250] width 147 height 30
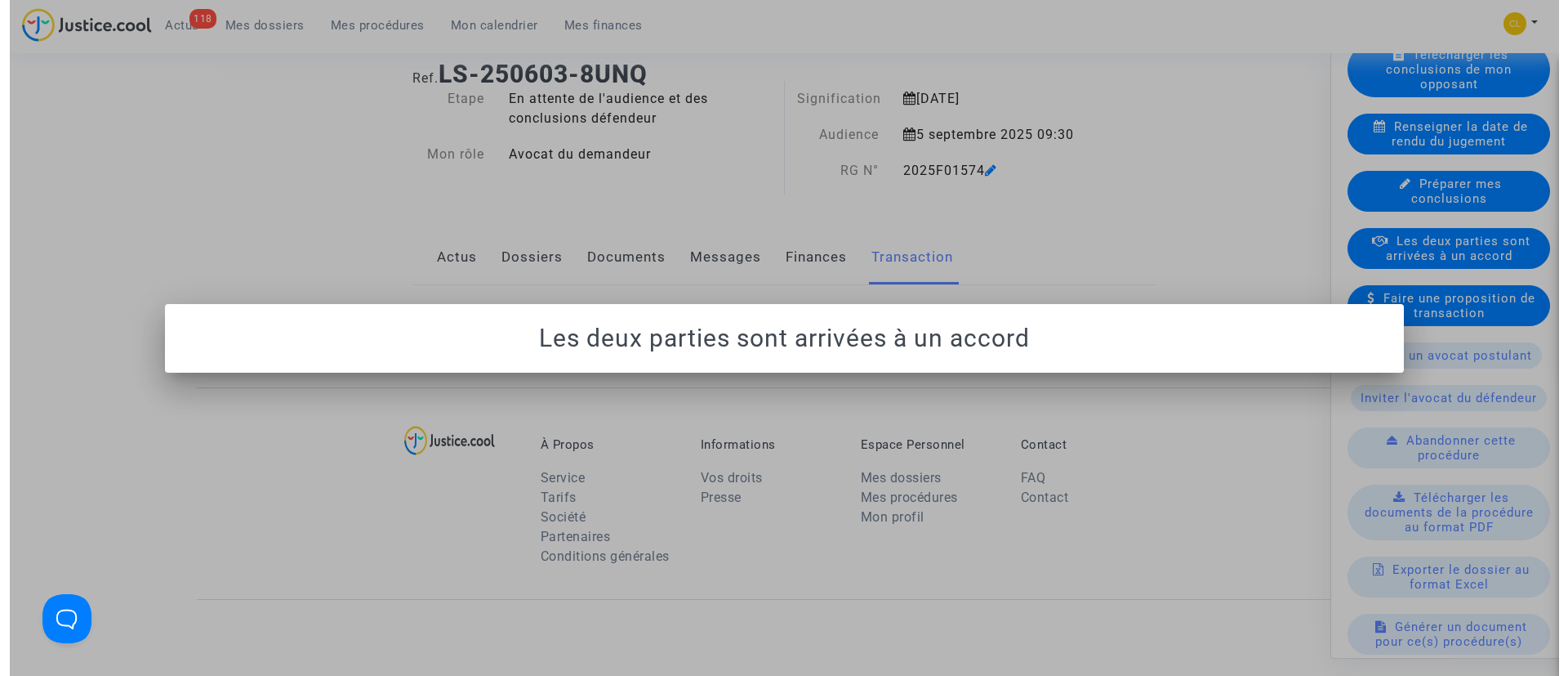
scroll to position [0, 0]
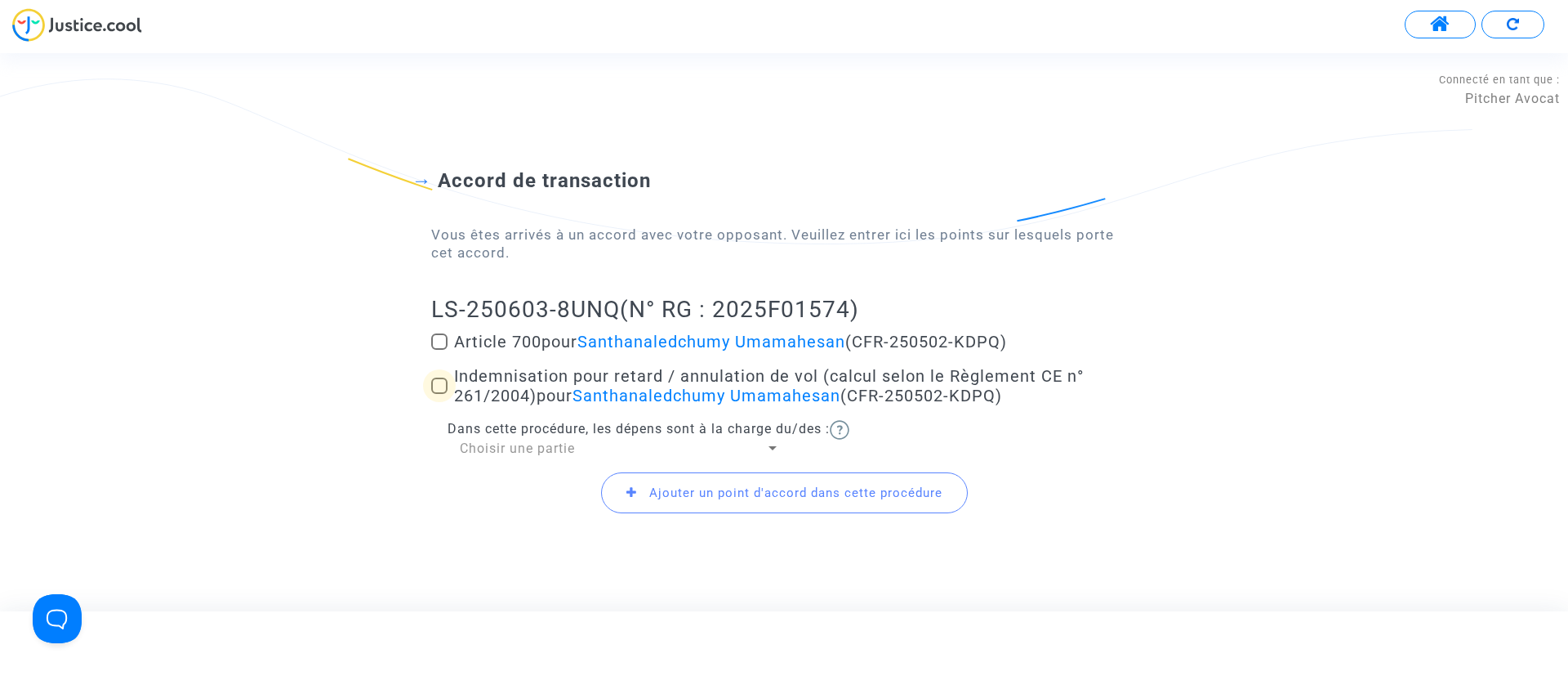
click at [471, 389] on span "Indemnisation pour retard / annulation de vol (calcul selon le Règlement CE n° …" at bounding box center [769, 385] width 630 height 39
click at [439, 394] on input "Indemnisation pour retard / annulation de vol (calcul selon le Règlement CE n° …" at bounding box center [438, 394] width 1 height 1
checkbox input "true"
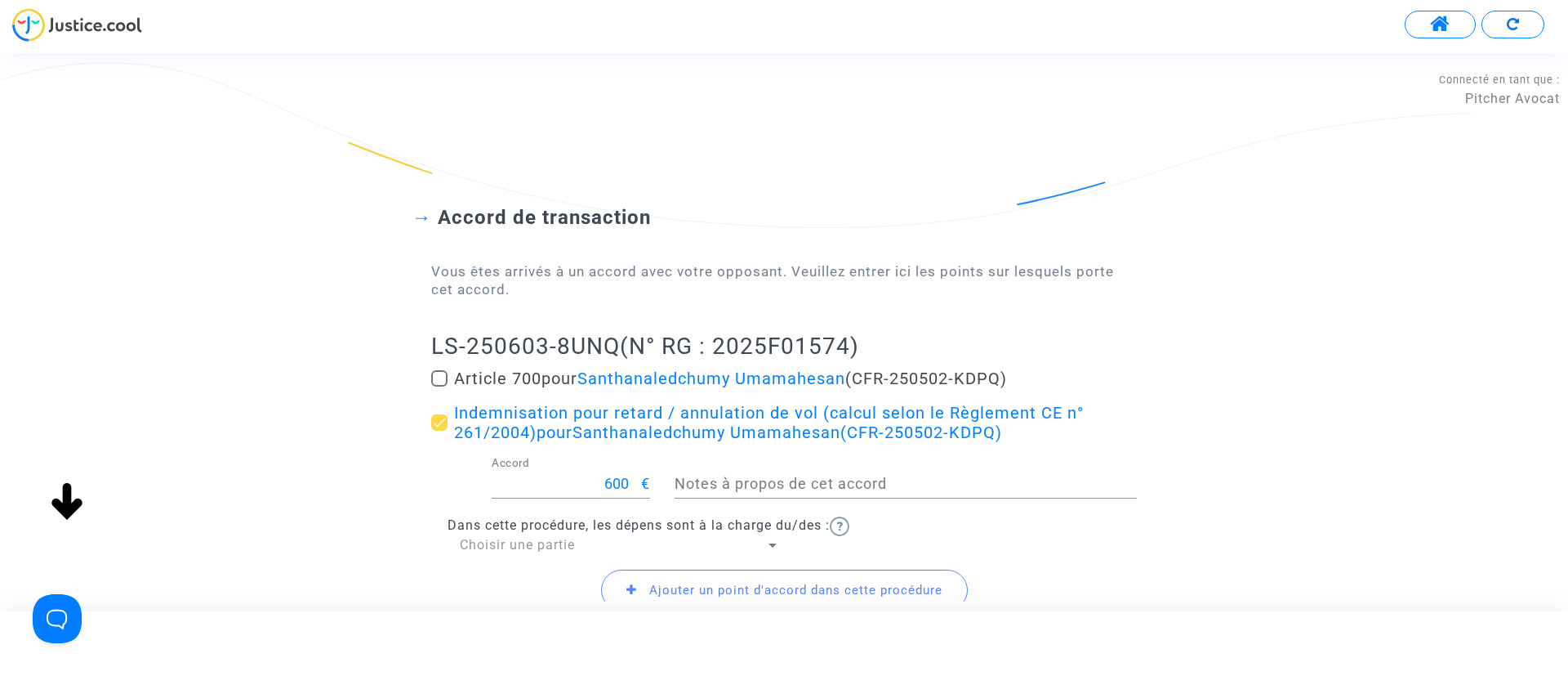
click at [523, 390] on mat-checkbox "Article 700 pour Santhanaledchumy Umamahesan (CFR-250502-KDPQ)" at bounding box center [784, 381] width 706 height 26
click at [541, 379] on span "Article 700 pour Santhanaledchumy Umamahesan (CFR-250502-KDPQ)" at bounding box center [730, 378] width 553 height 19
click at [439, 386] on input "Article 700 pour Santhanaledchumy Umamahesan (CFR-250502-KDPQ)" at bounding box center [438, 386] width 1 height 1
checkbox input "true"
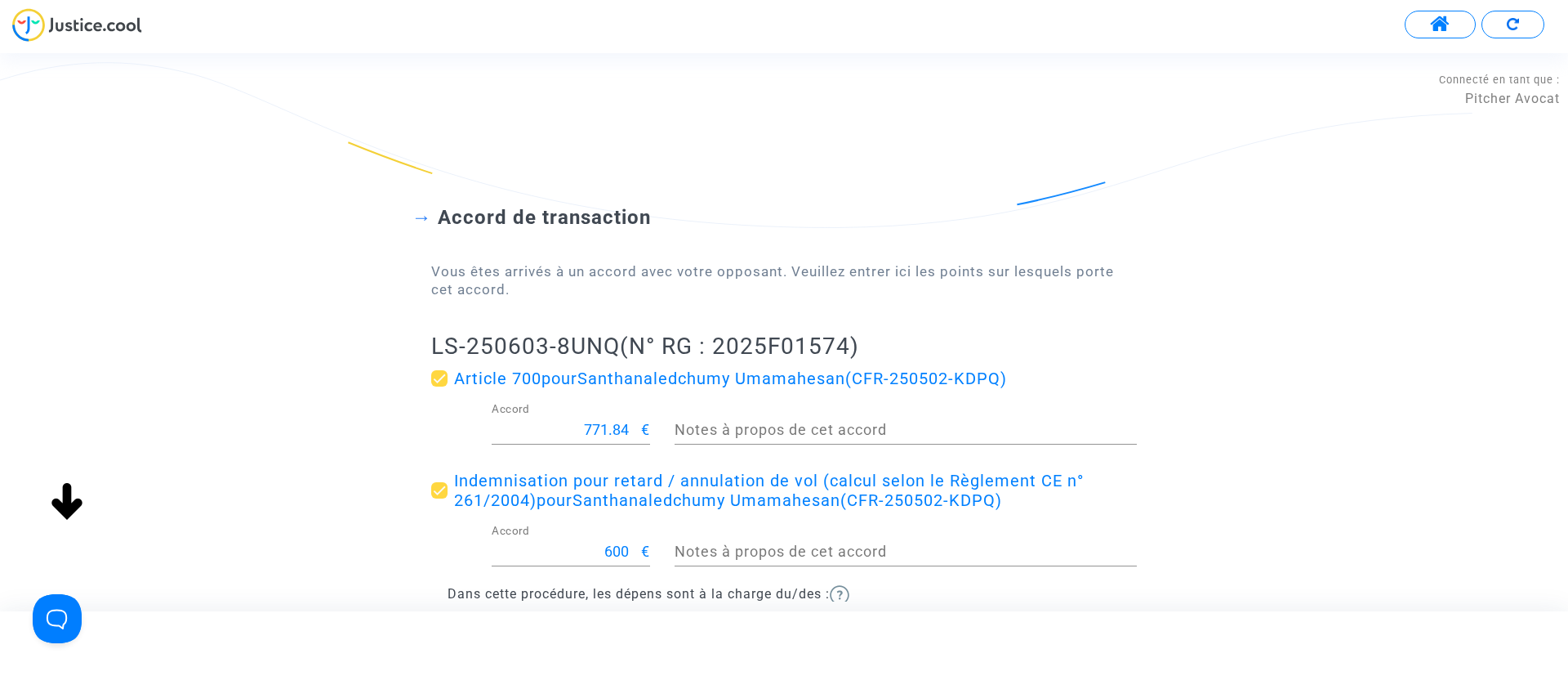
click at [596, 426] on input "771.84" at bounding box center [567, 430] width 150 height 17
type input "200"
click at [324, 383] on div "Accord de transaction Vous êtes arrivés à un accord avec votre opposant. Veuill…" at bounding box center [784, 433] width 1568 height 587
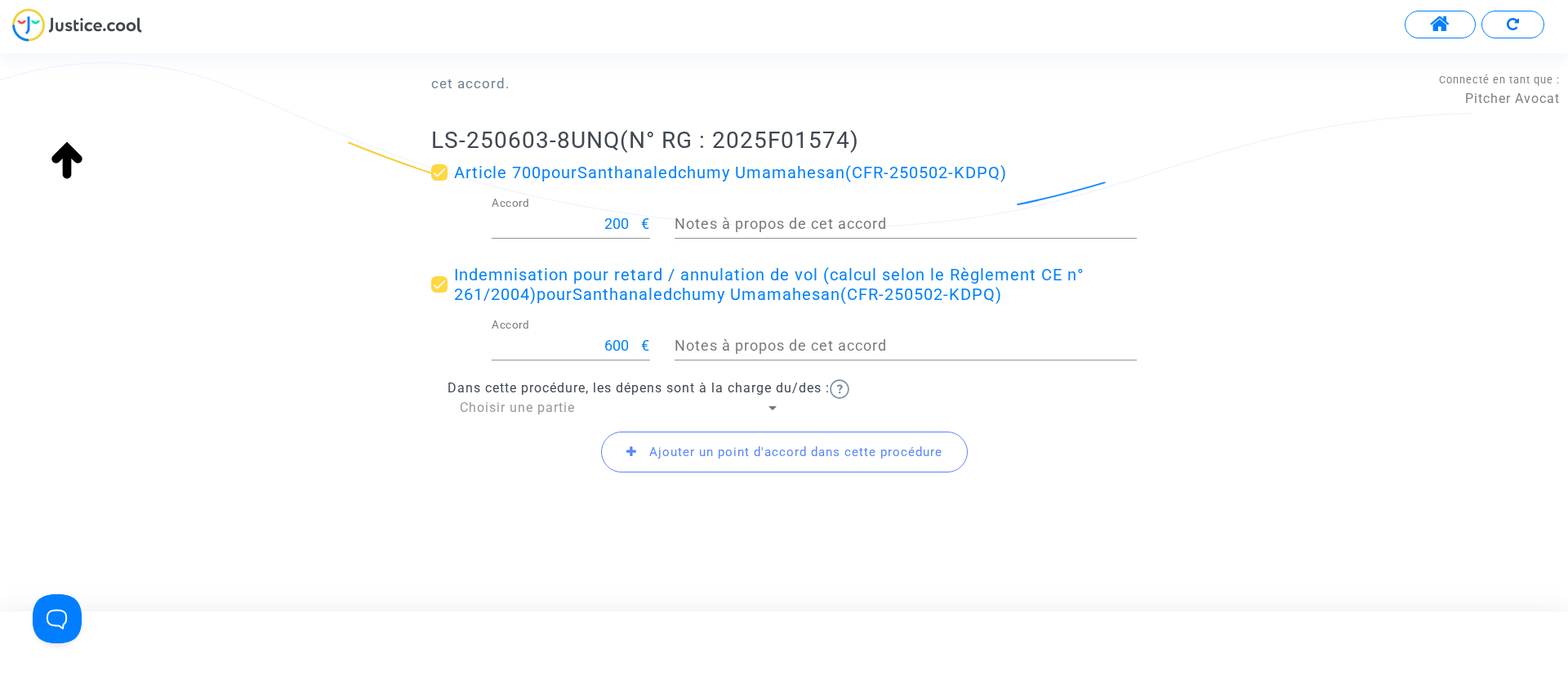
click at [516, 400] on span "Choisir une partie" at bounding box center [517, 408] width 115 height 16
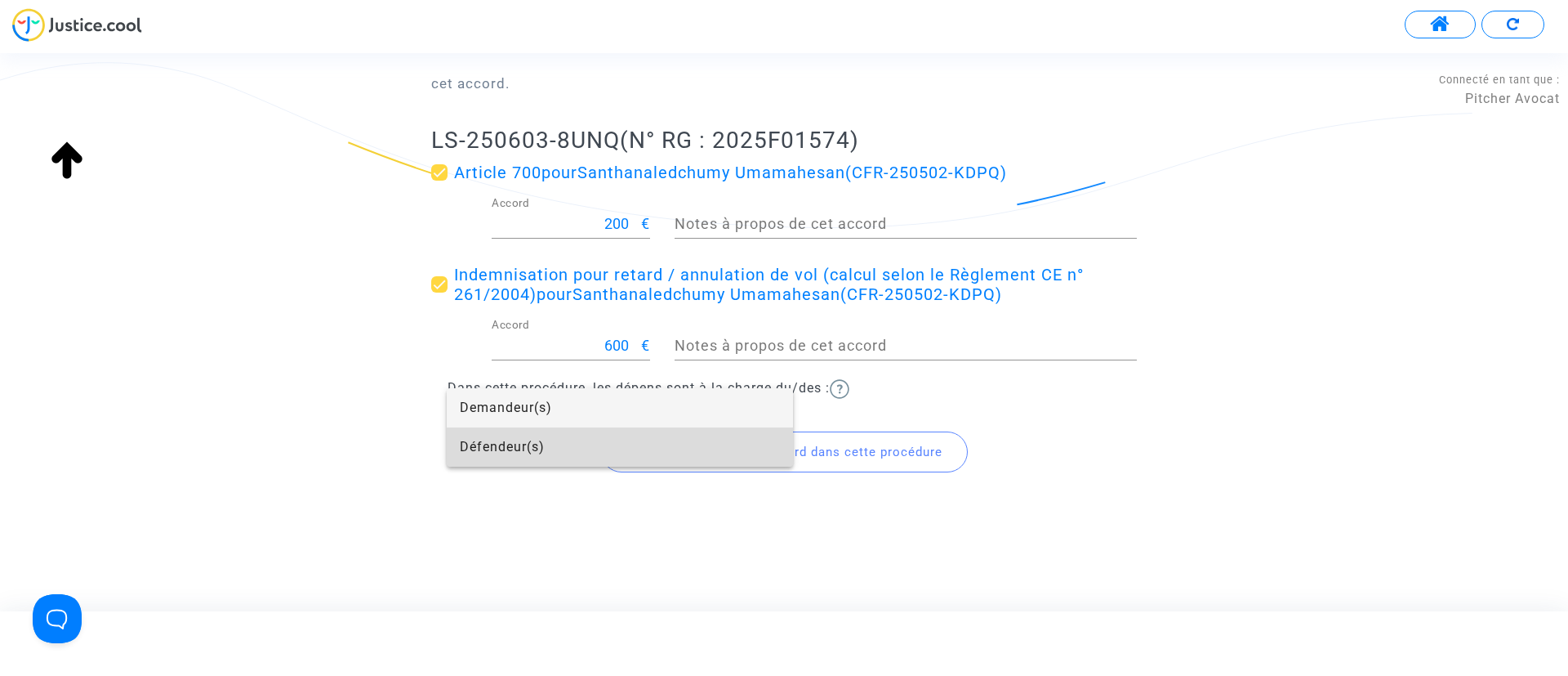
click at [533, 448] on span "Défendeur(s)" at bounding box center [619, 447] width 320 height 39
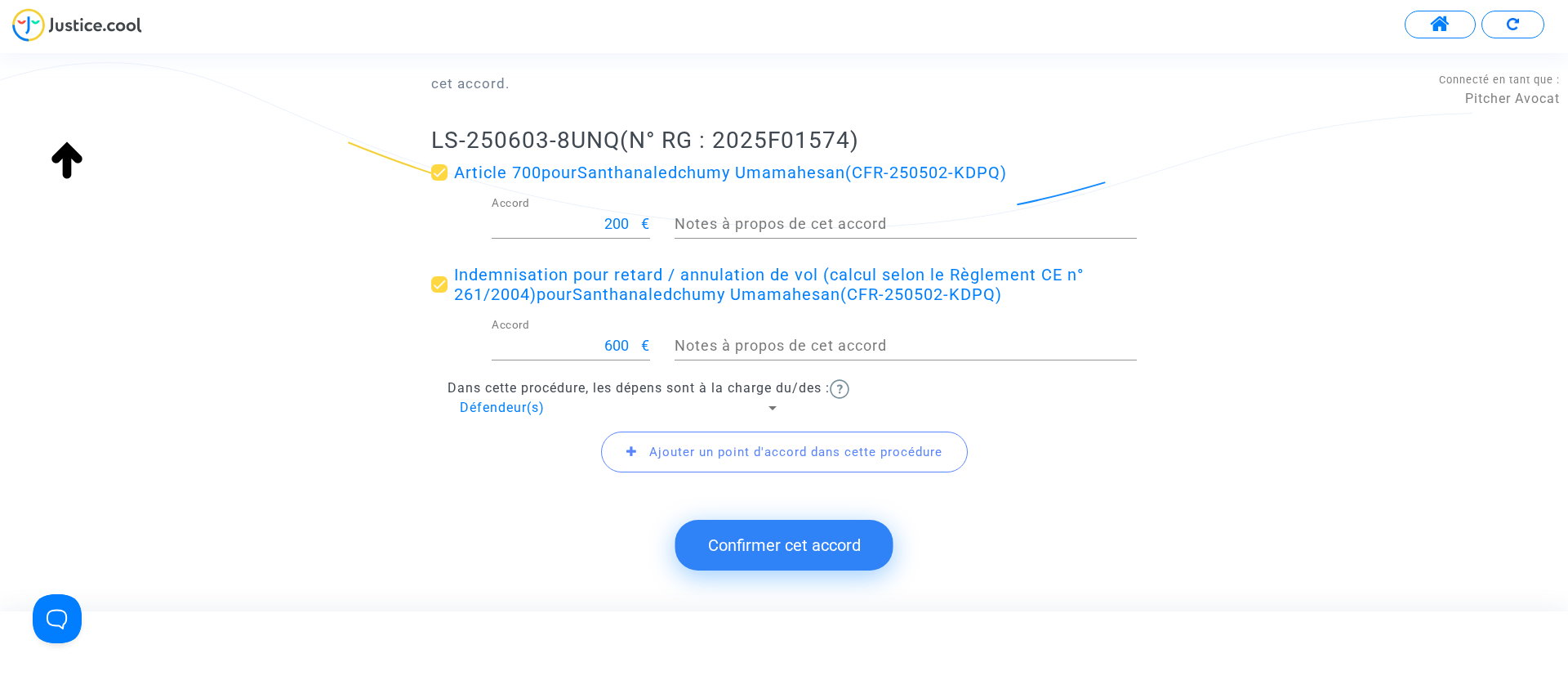
click at [678, 452] on span "Ajouter un point d'accord dans cette procédure" at bounding box center [796, 451] width 294 height 15
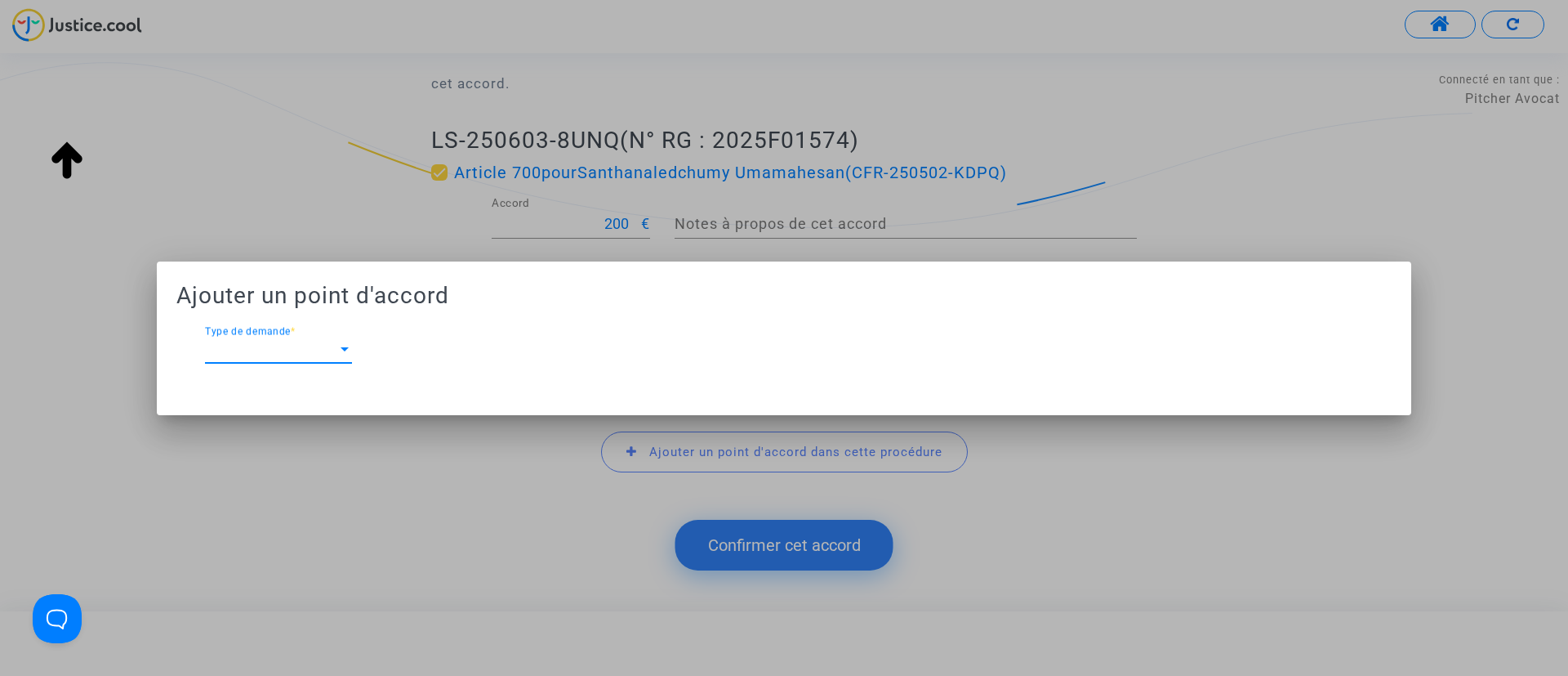
click at [499, 479] on div at bounding box center [784, 338] width 1568 height 676
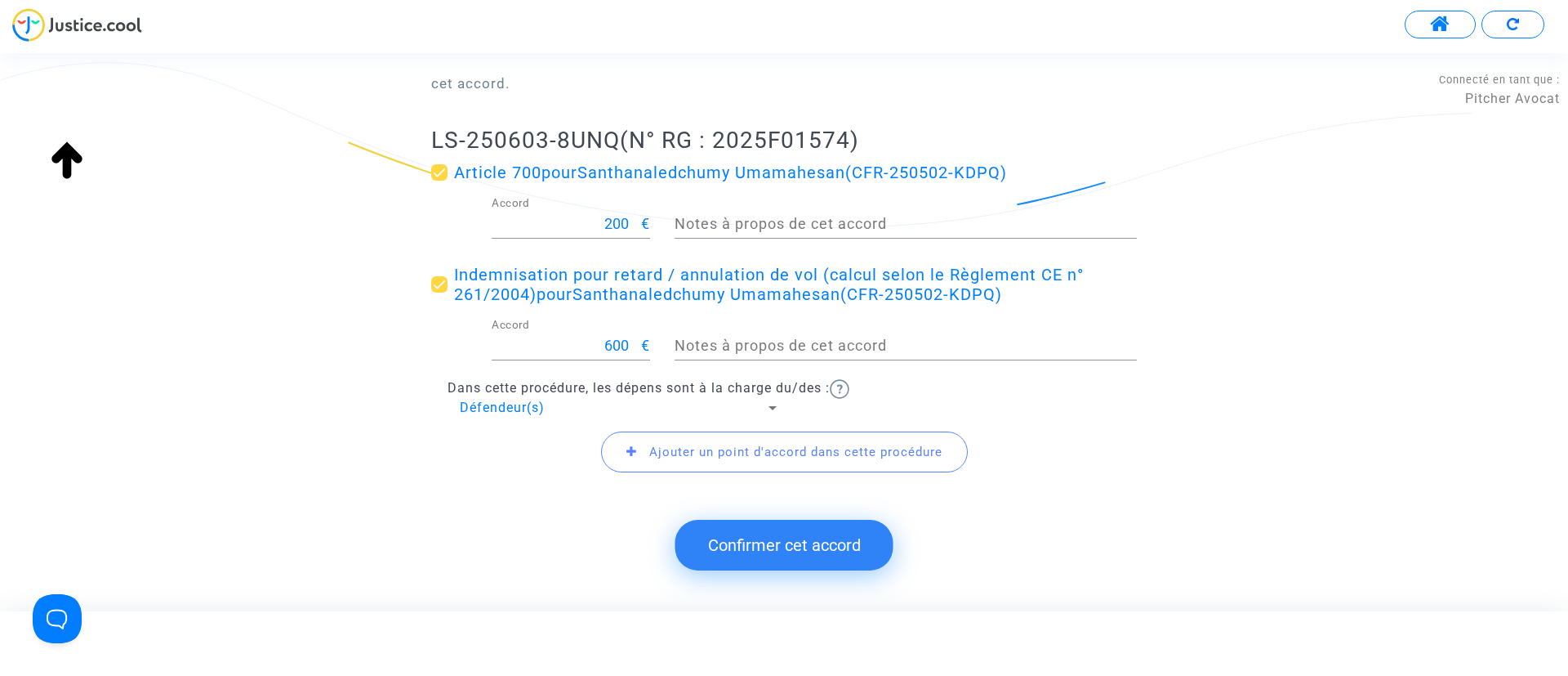
click at [782, 548] on button "Confirmer cet accord" at bounding box center [784, 545] width 218 height 51
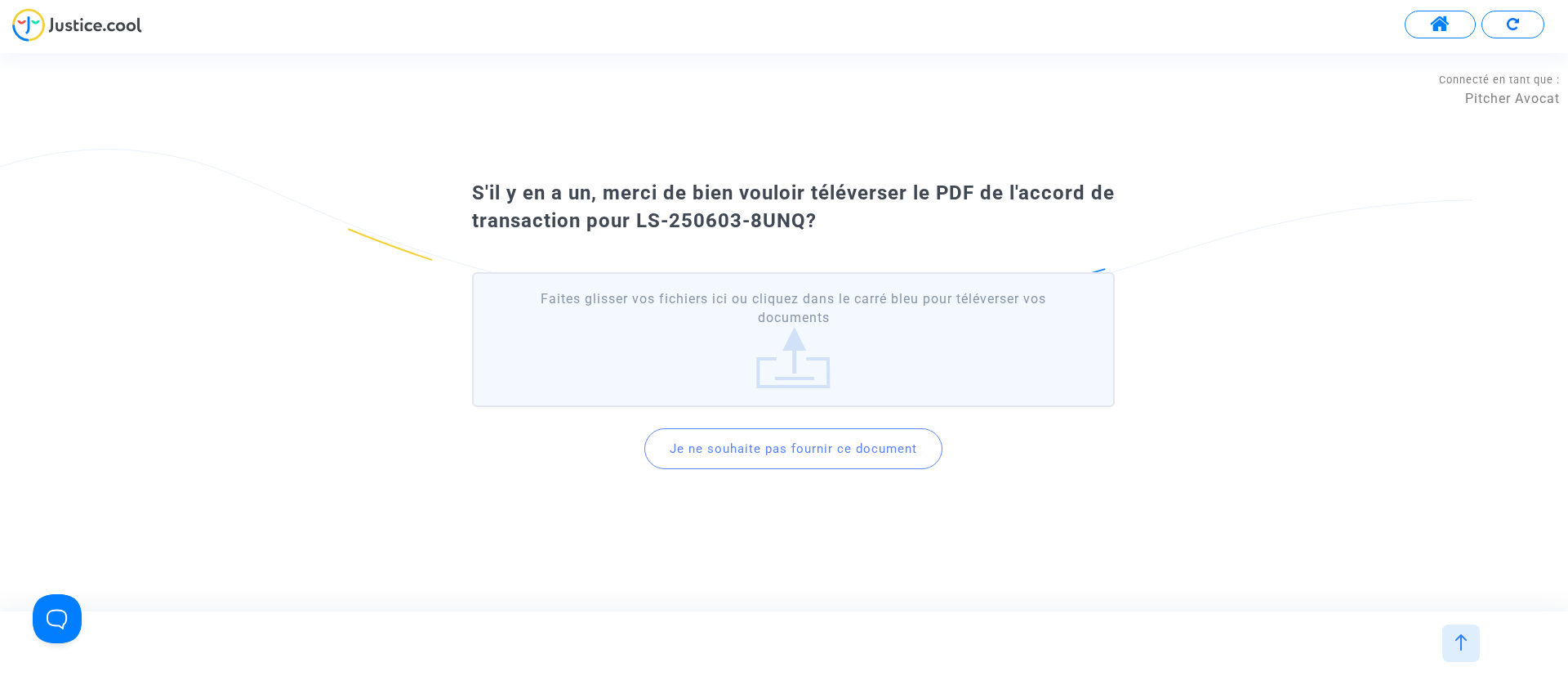
click at [772, 452] on button "Je ne souhaite pas fournir ce document" at bounding box center [793, 448] width 298 height 41
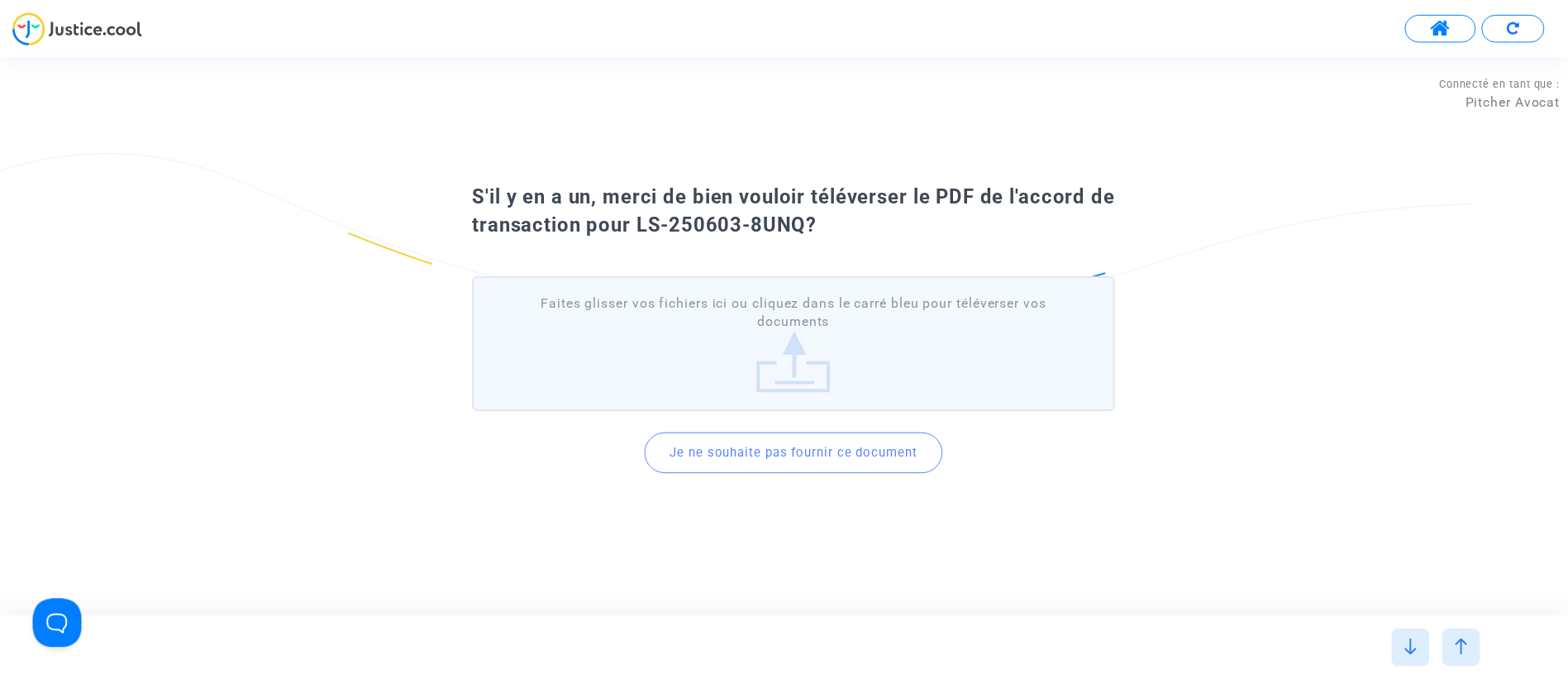
scroll to position [0, 0]
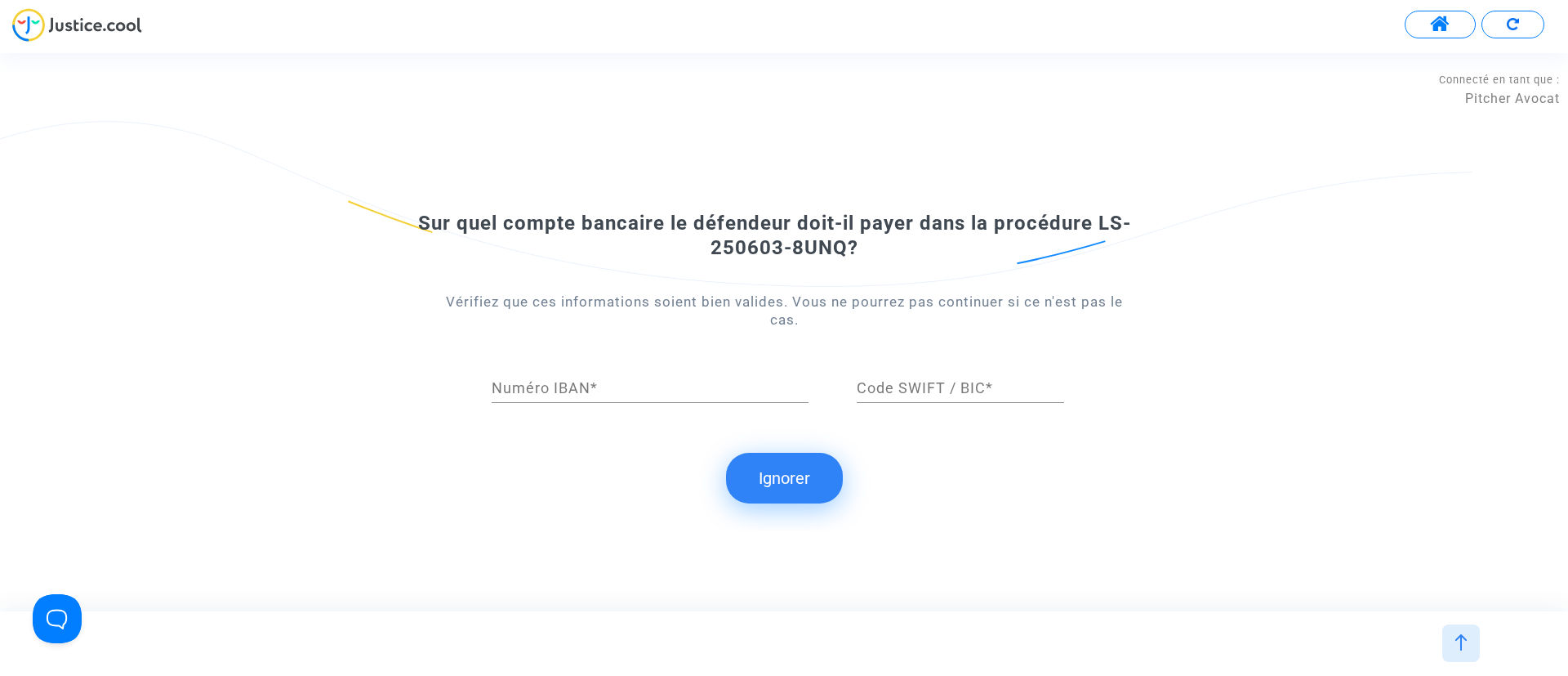
click at [814, 476] on button "Ignorer" at bounding box center [784, 479] width 117 height 51
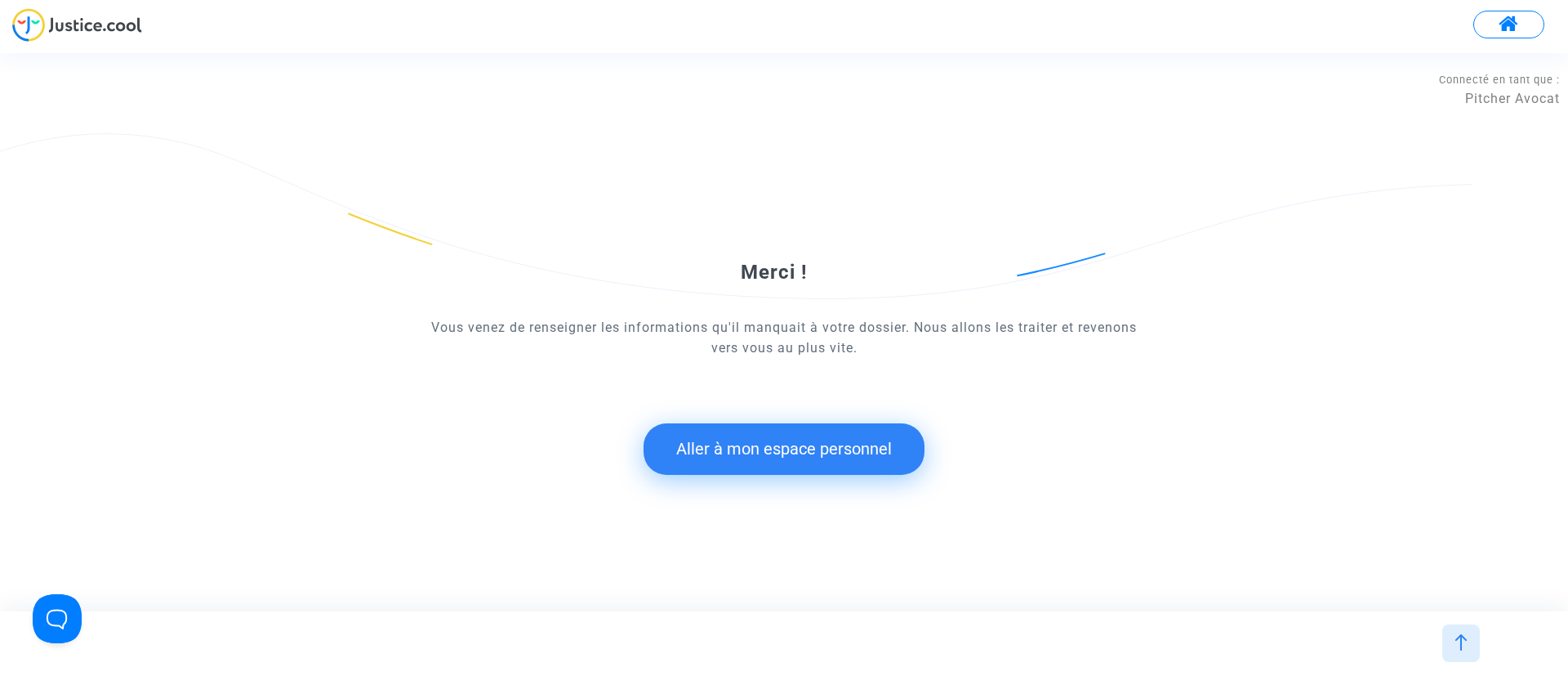
click at [718, 424] on button "Aller à mon espace personnel" at bounding box center [784, 448] width 281 height 51
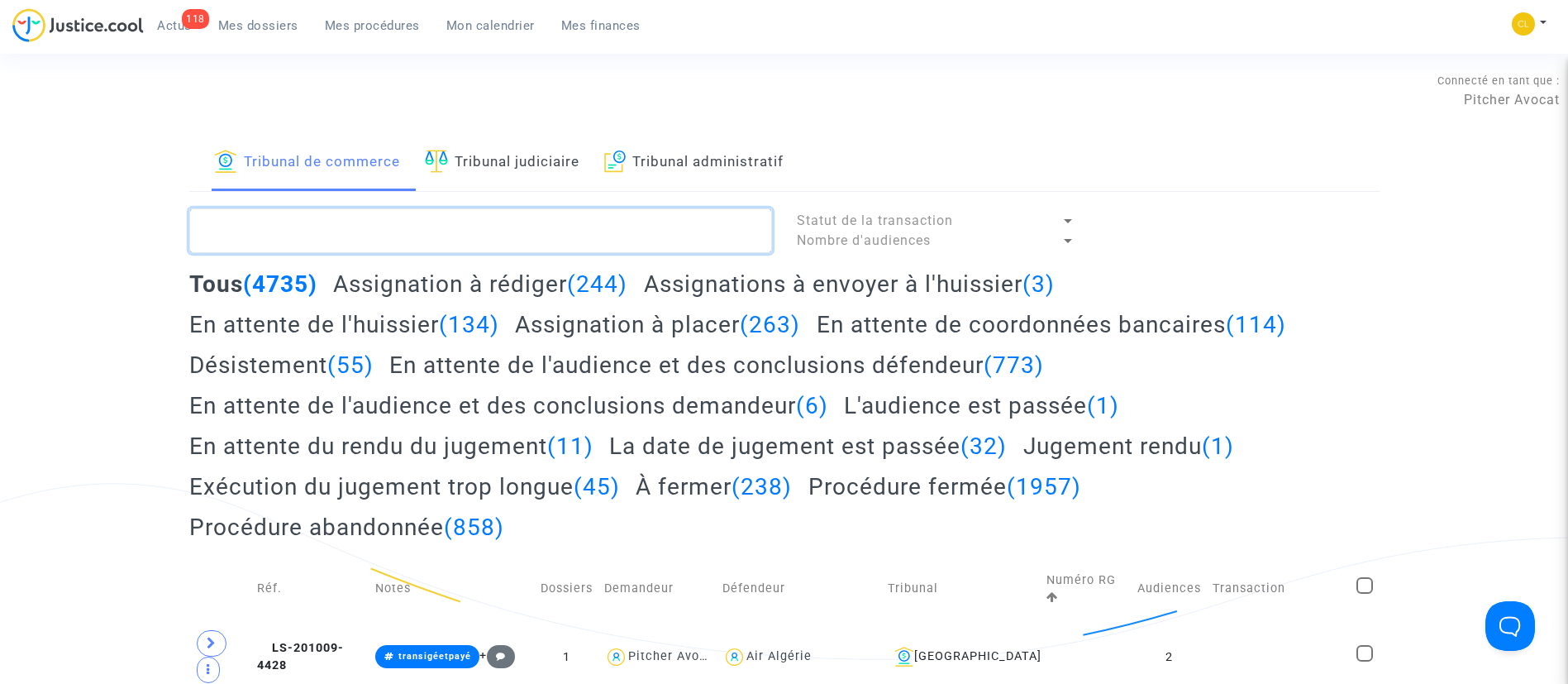
click at [459, 235] on textarea at bounding box center [480, 230] width 582 height 44
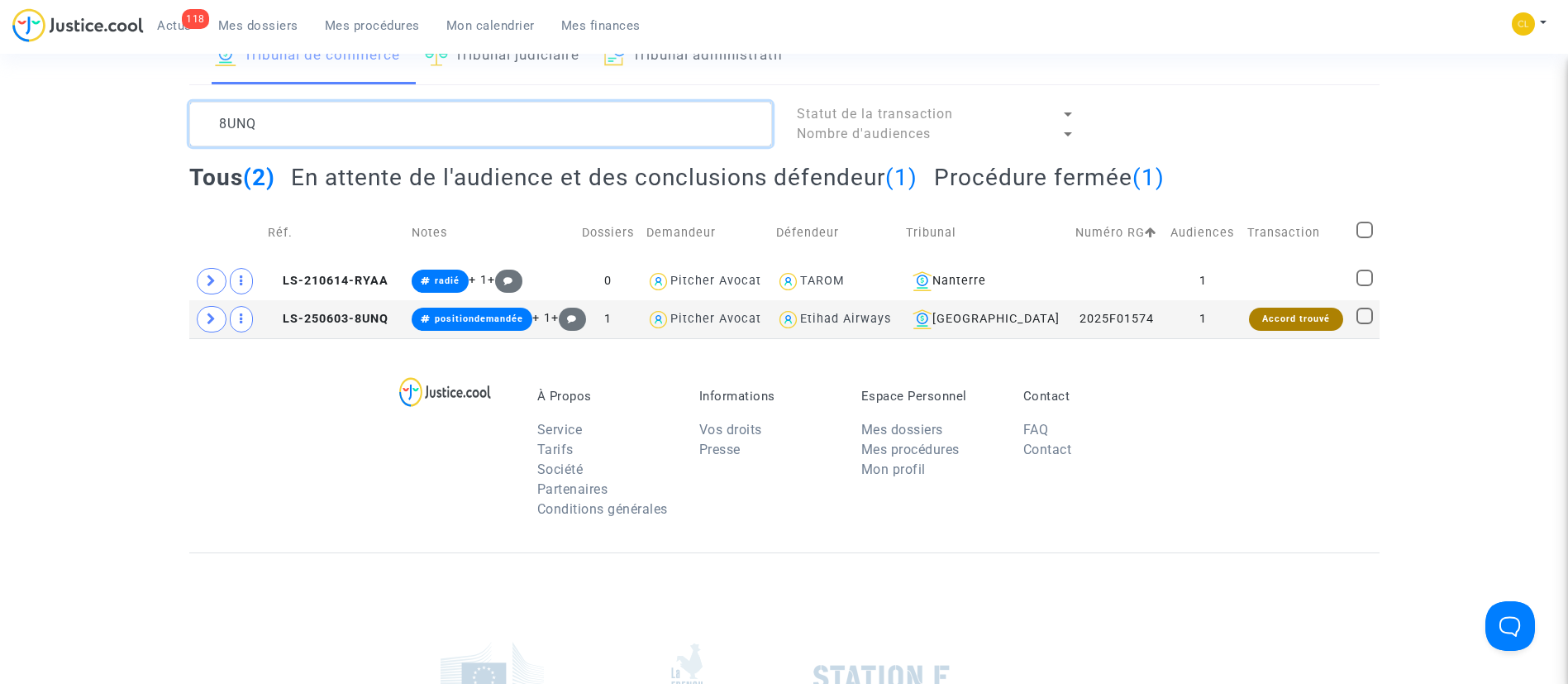
scroll to position [108, 0]
type textarea "8UNQ"
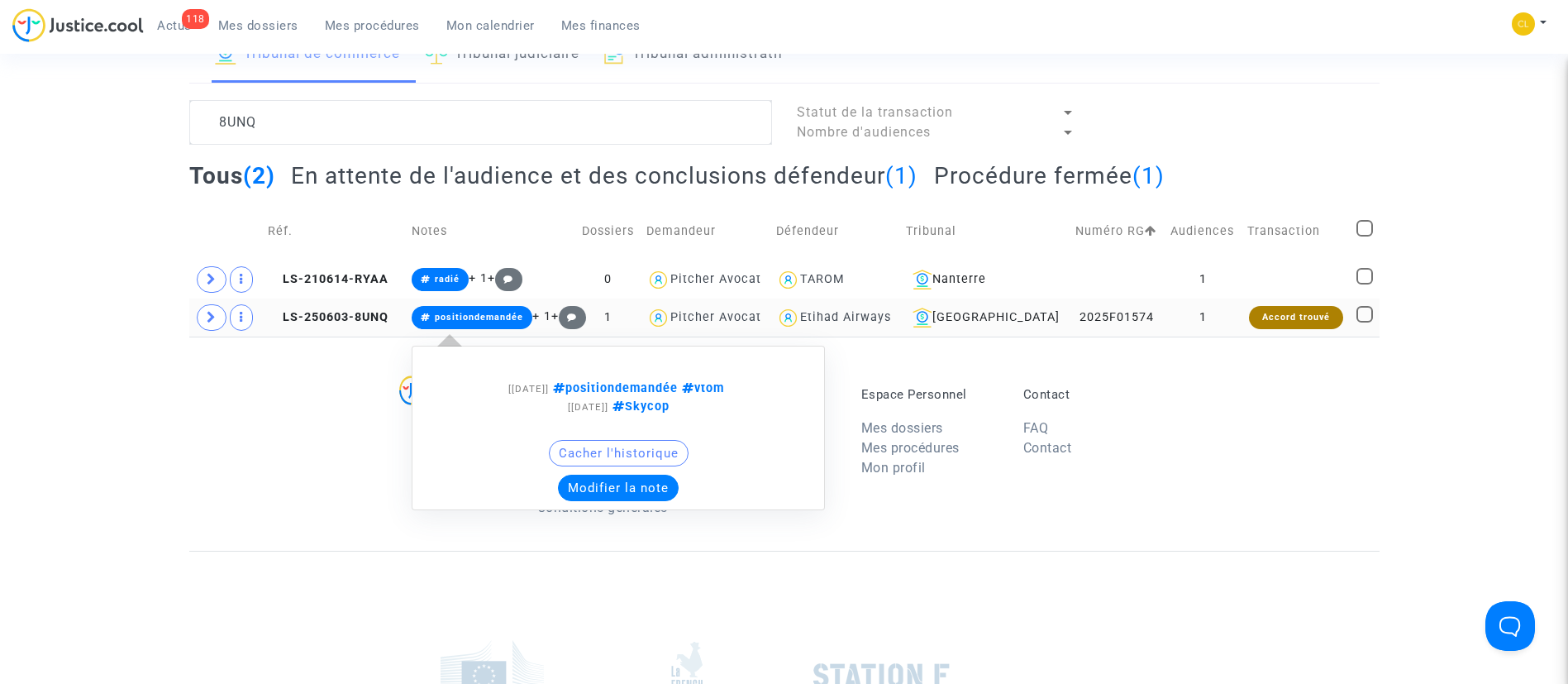
click at [635, 489] on button "Modifier la note" at bounding box center [618, 487] width 121 height 27
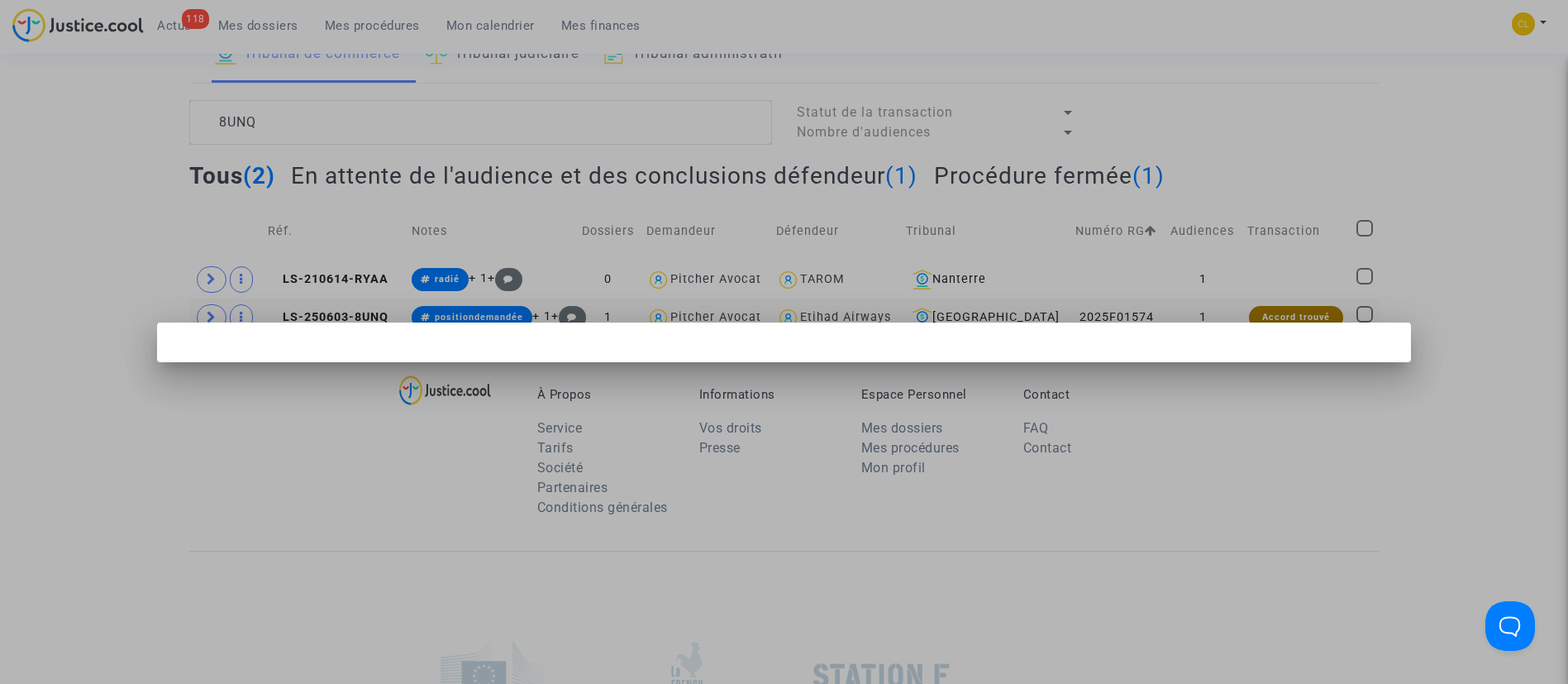
scroll to position [0, 0]
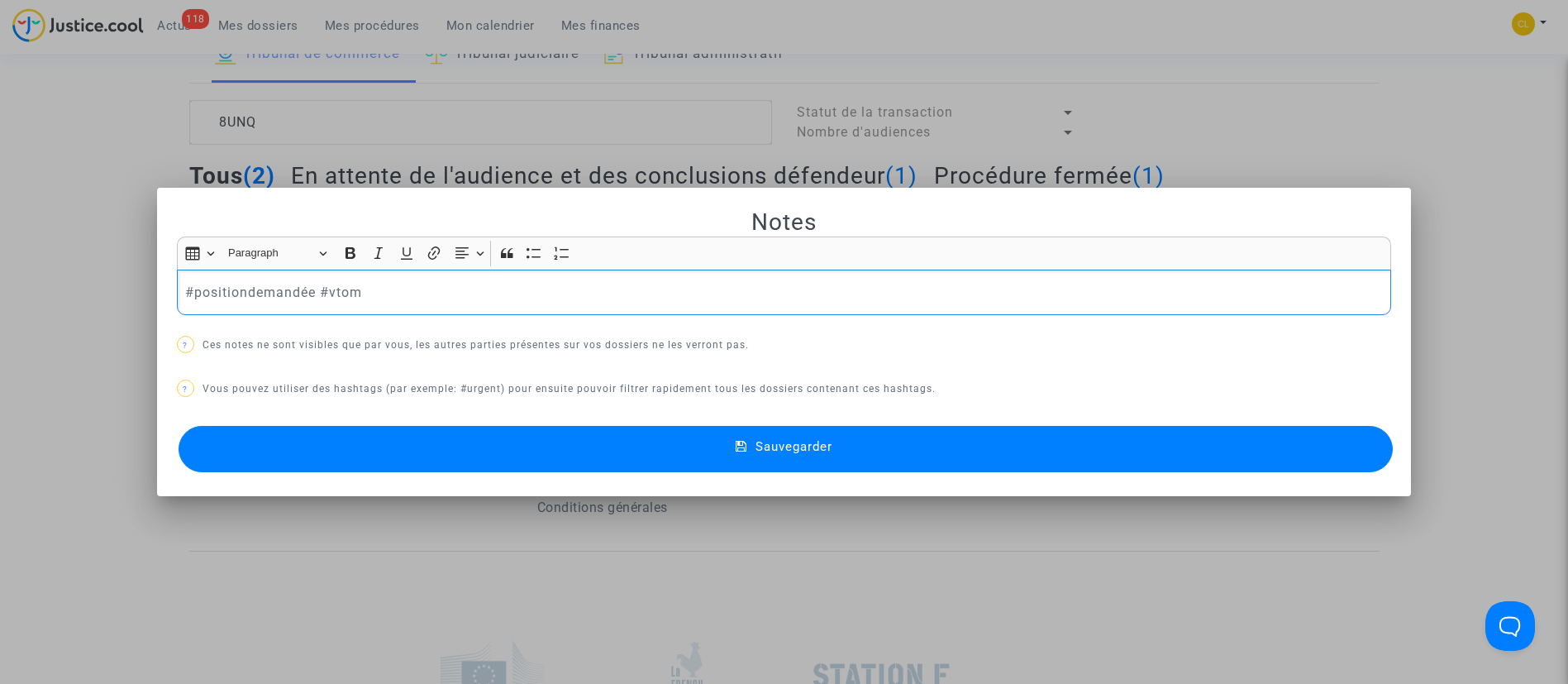
click at [269, 295] on p "#positiondemandée #vtom" at bounding box center [783, 292] width 1197 height 21
click at [860, 438] on button "Sauvegarder" at bounding box center [786, 449] width 1215 height 46
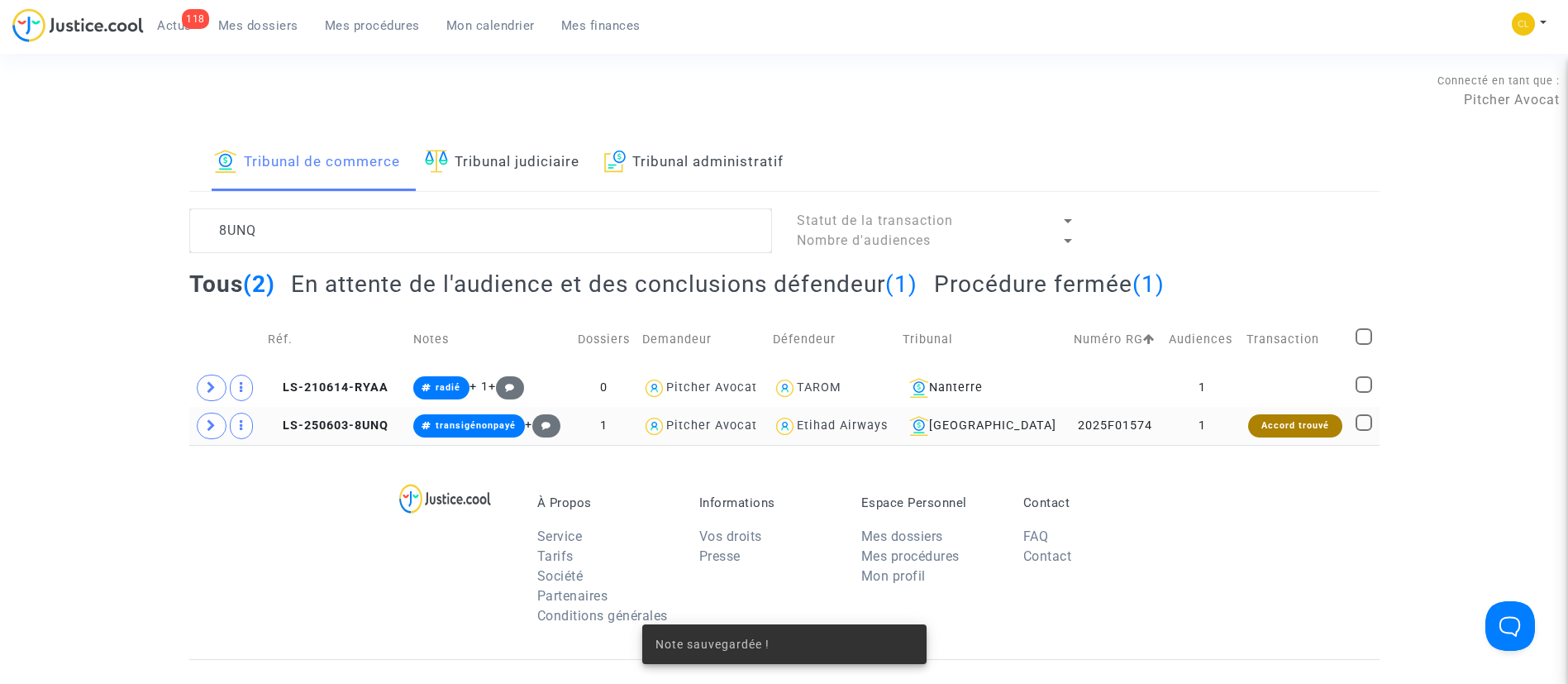
scroll to position [108, 0]
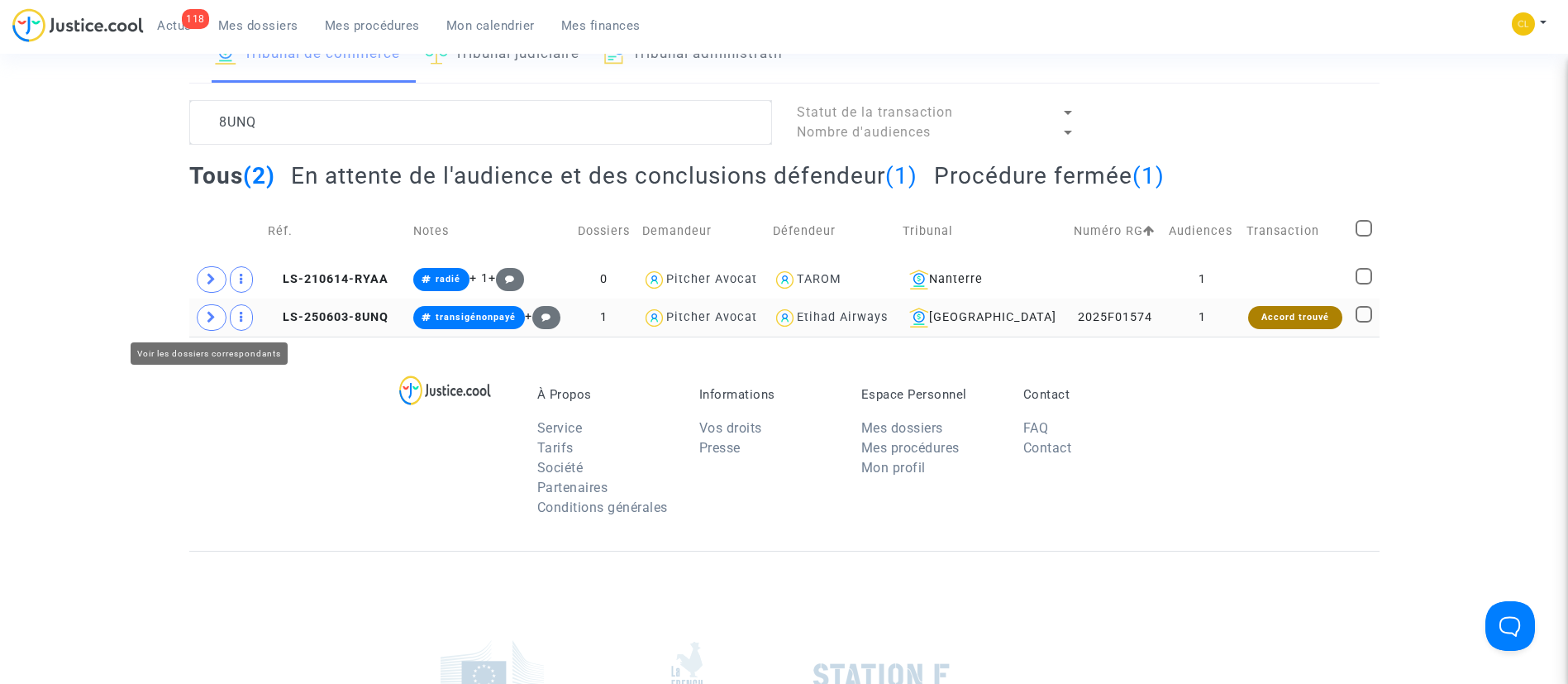
click at [220, 316] on span at bounding box center [211, 317] width 30 height 27
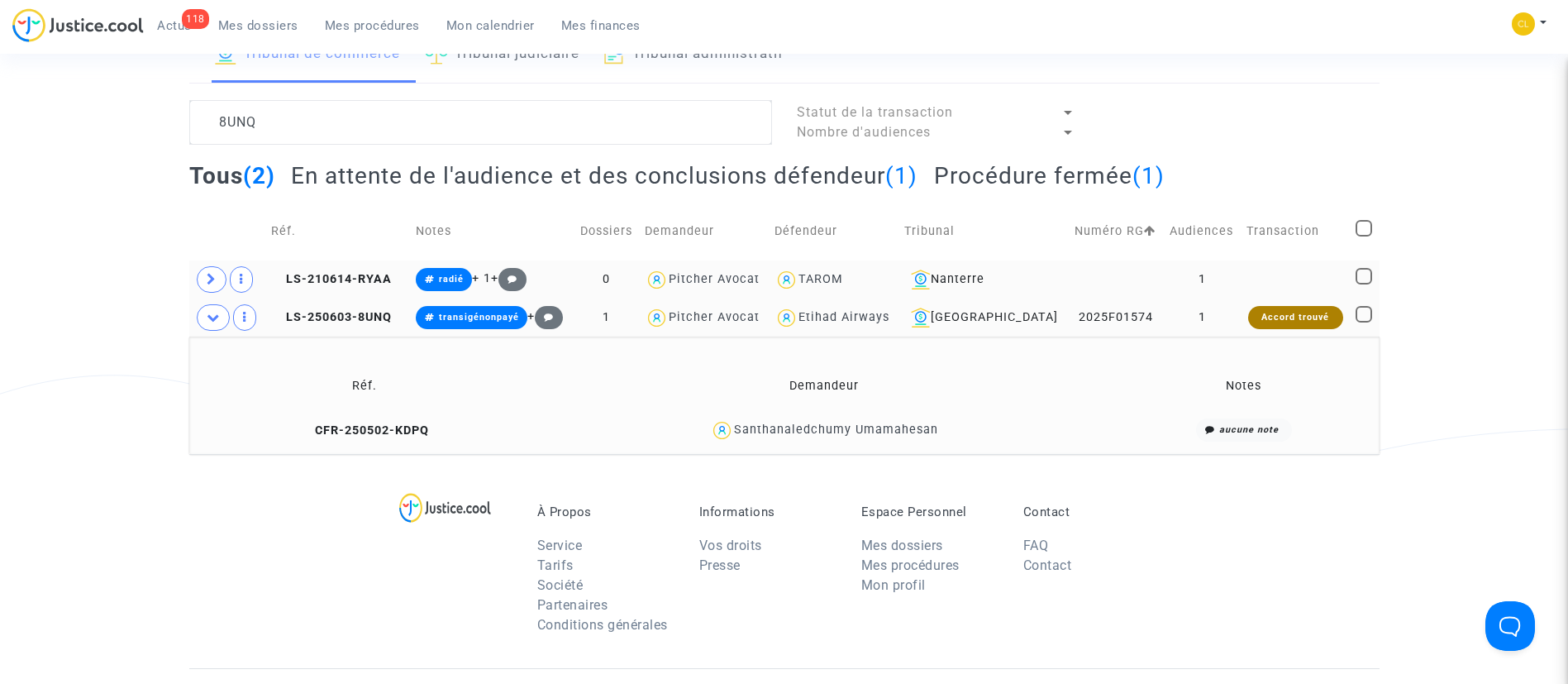
scroll to position [0, 0]
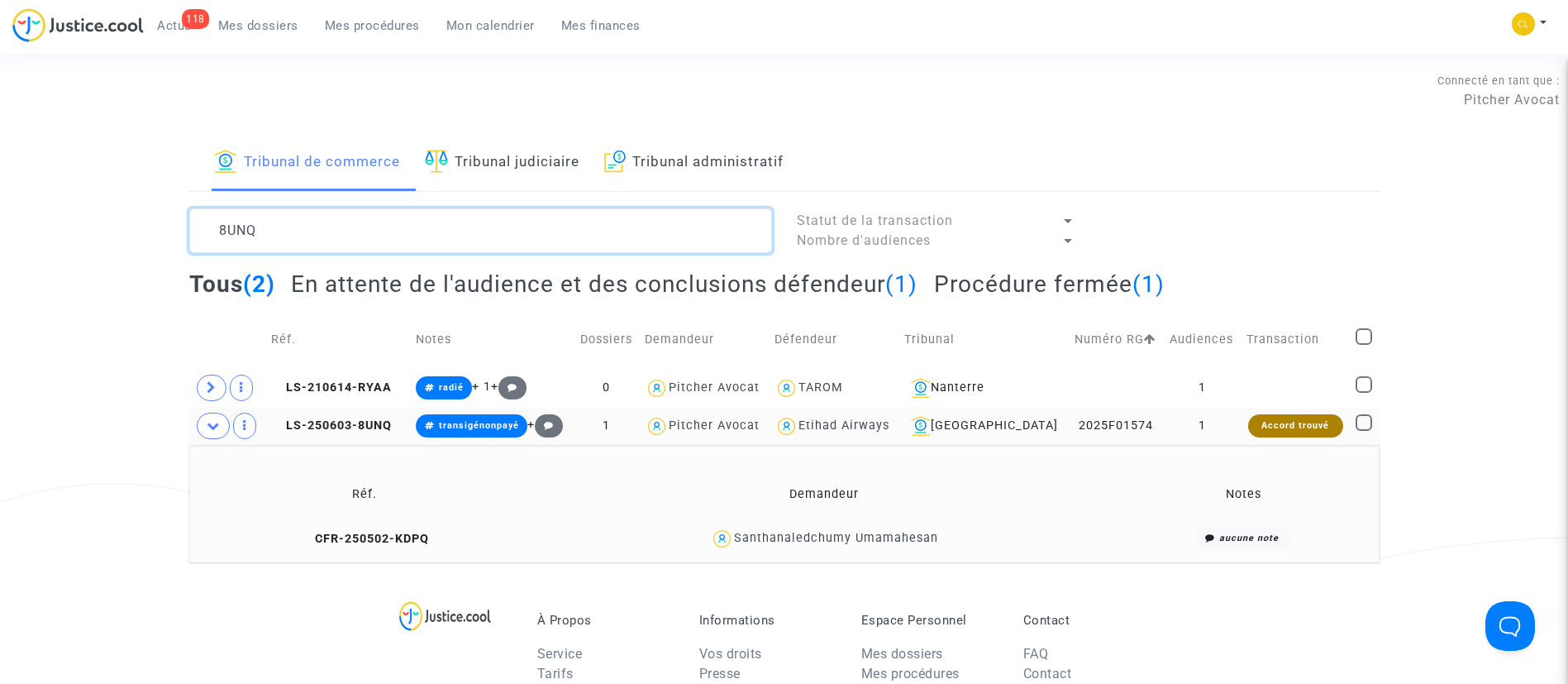
click at [380, 223] on textarea at bounding box center [480, 230] width 582 height 44
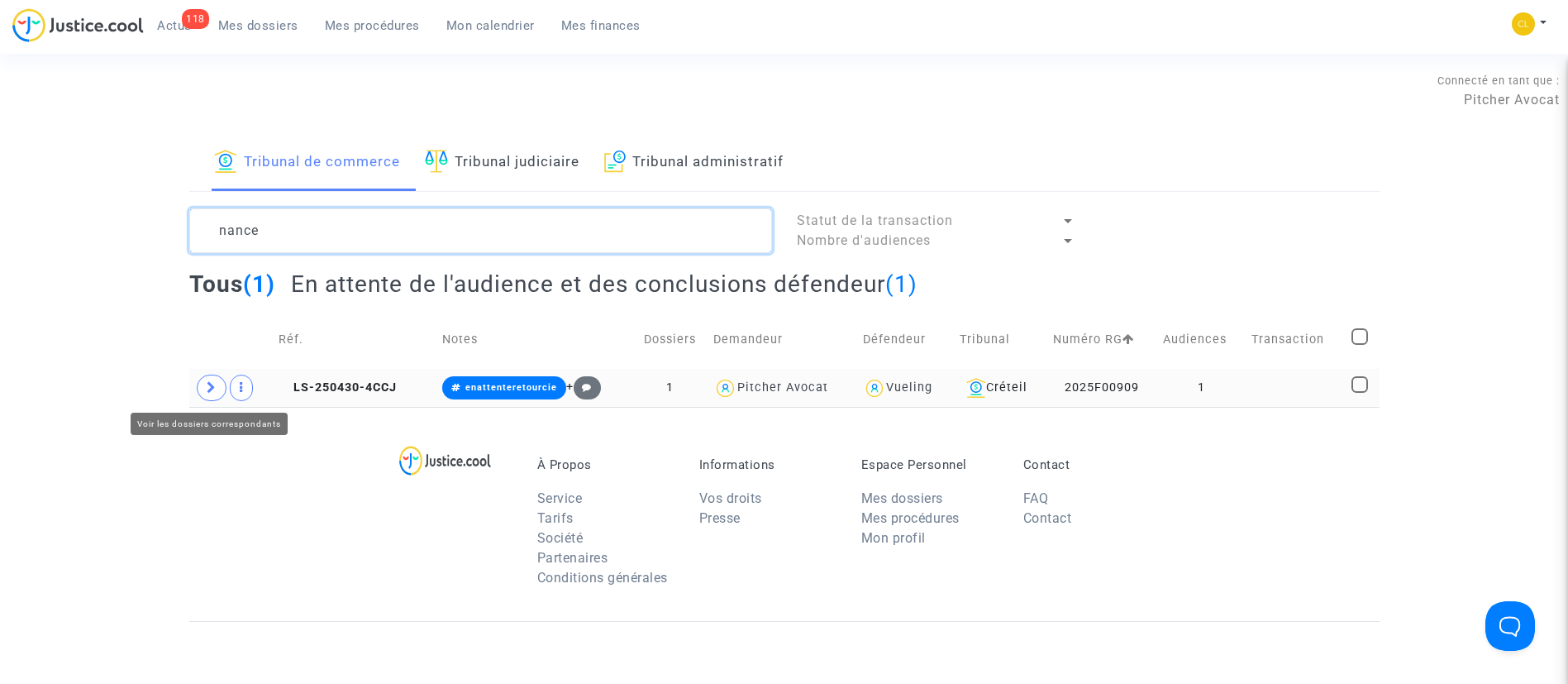
type textarea "nance"
click at [214, 394] on span at bounding box center [211, 388] width 30 height 27
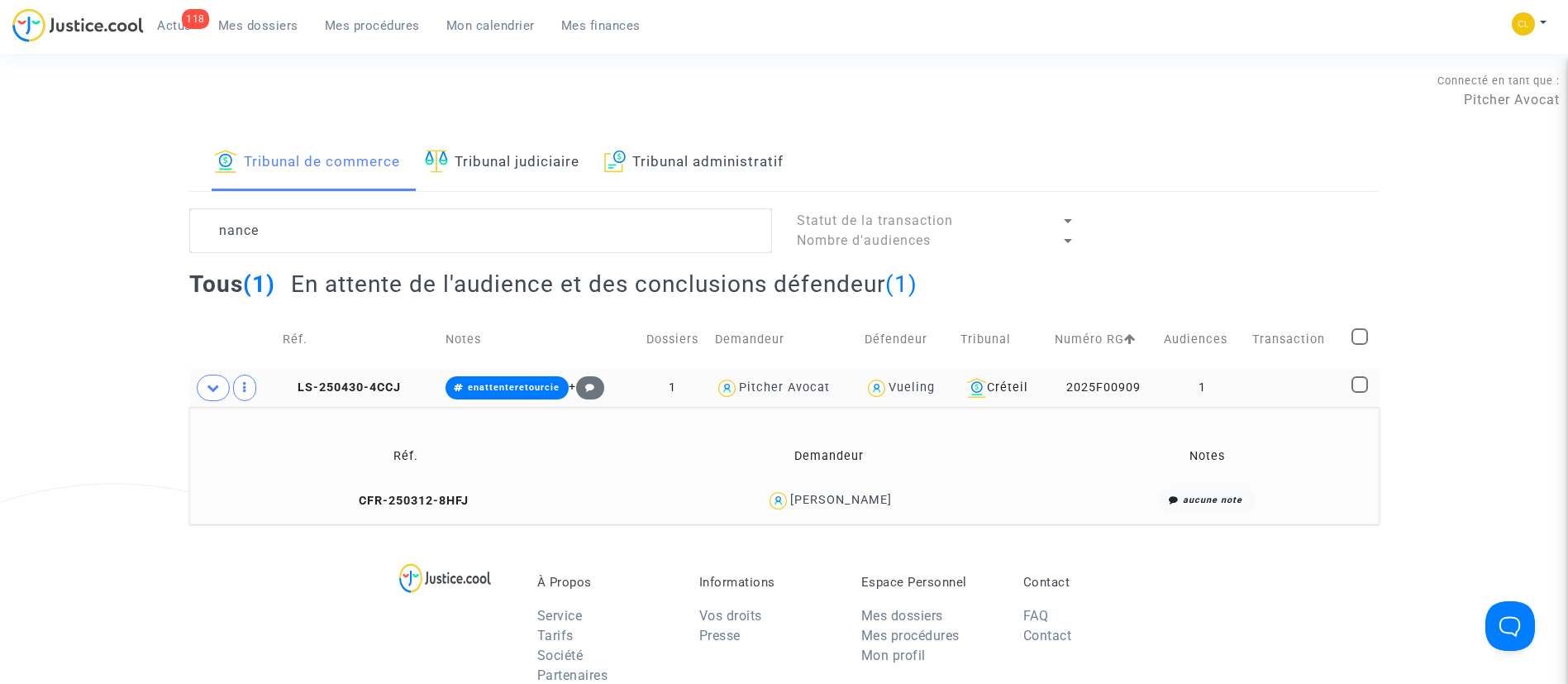
click at [1283, 397] on td at bounding box center [1296, 388] width 99 height 38
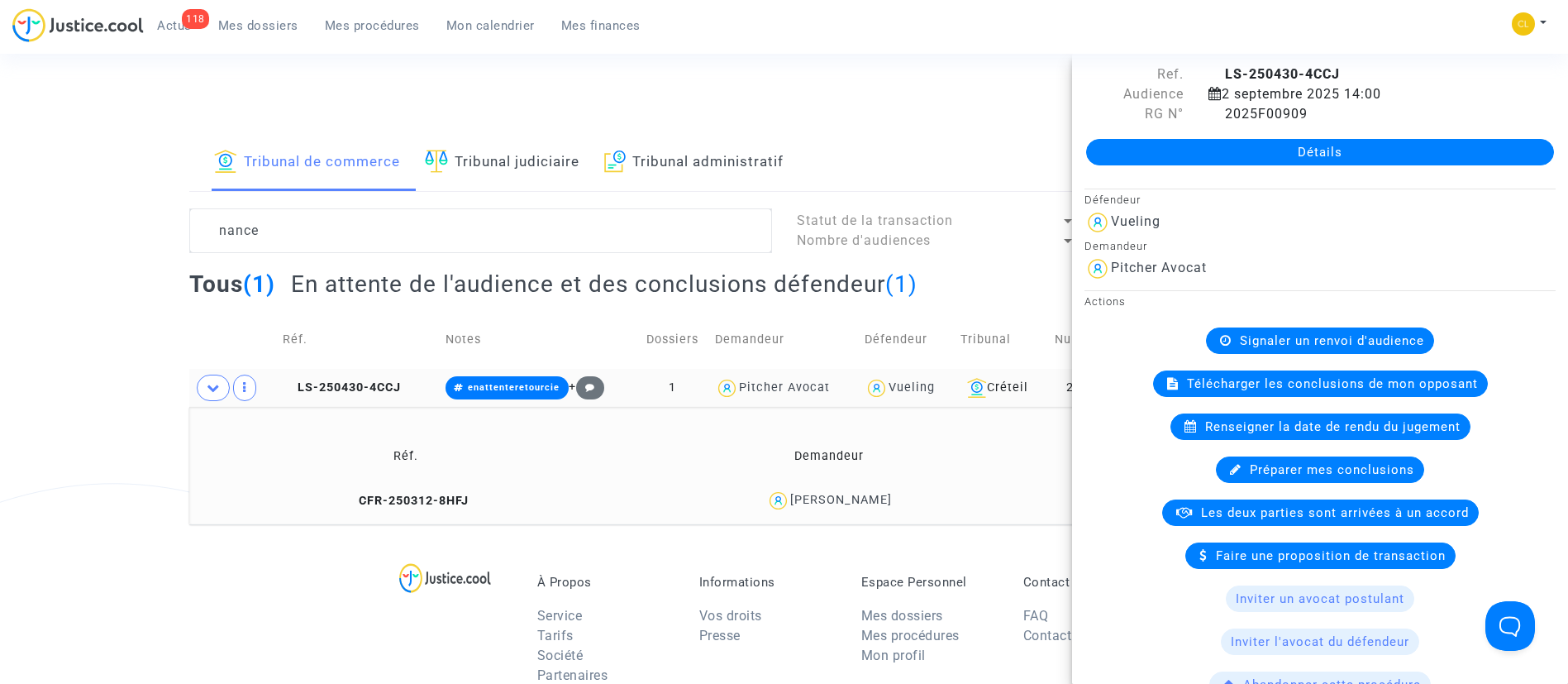
scroll to position [34, 0]
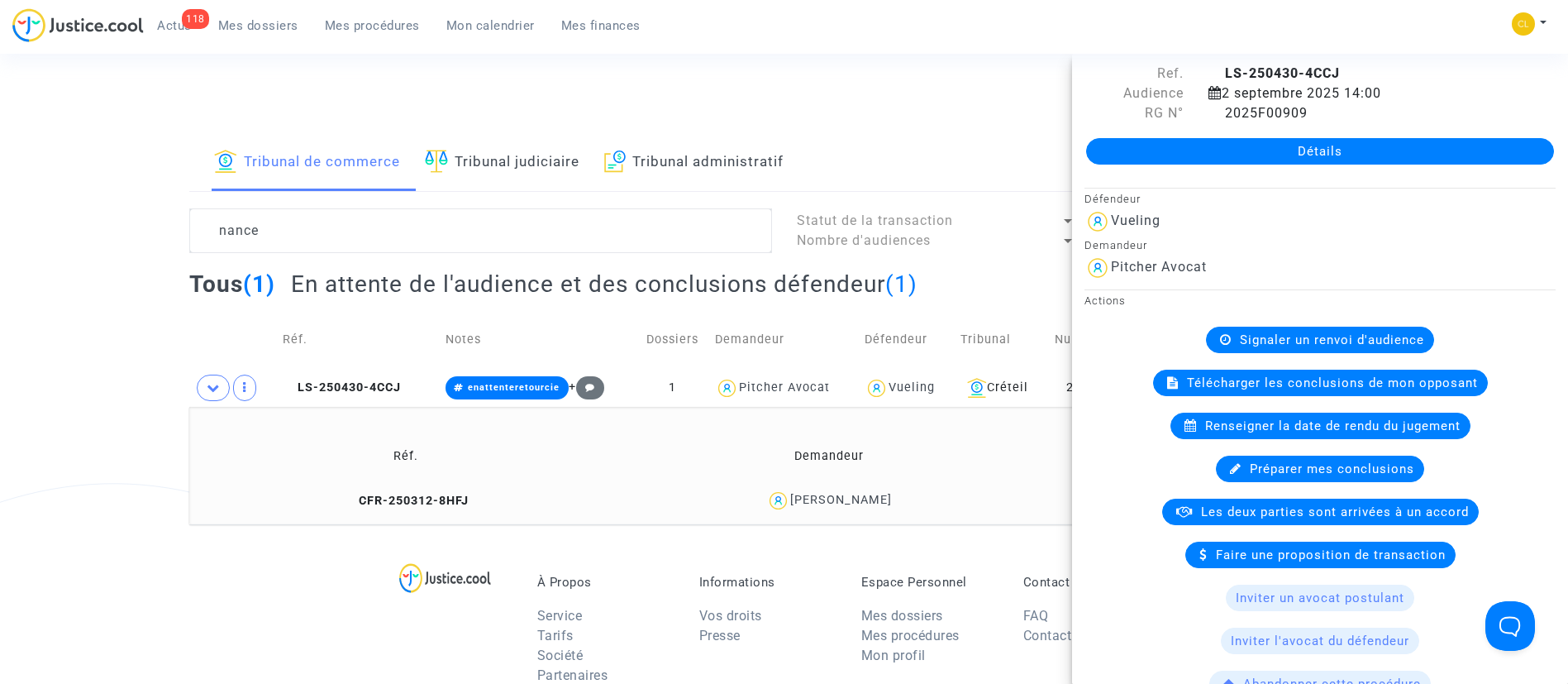
click at [1229, 148] on link "Détails" at bounding box center [1320, 151] width 468 height 27
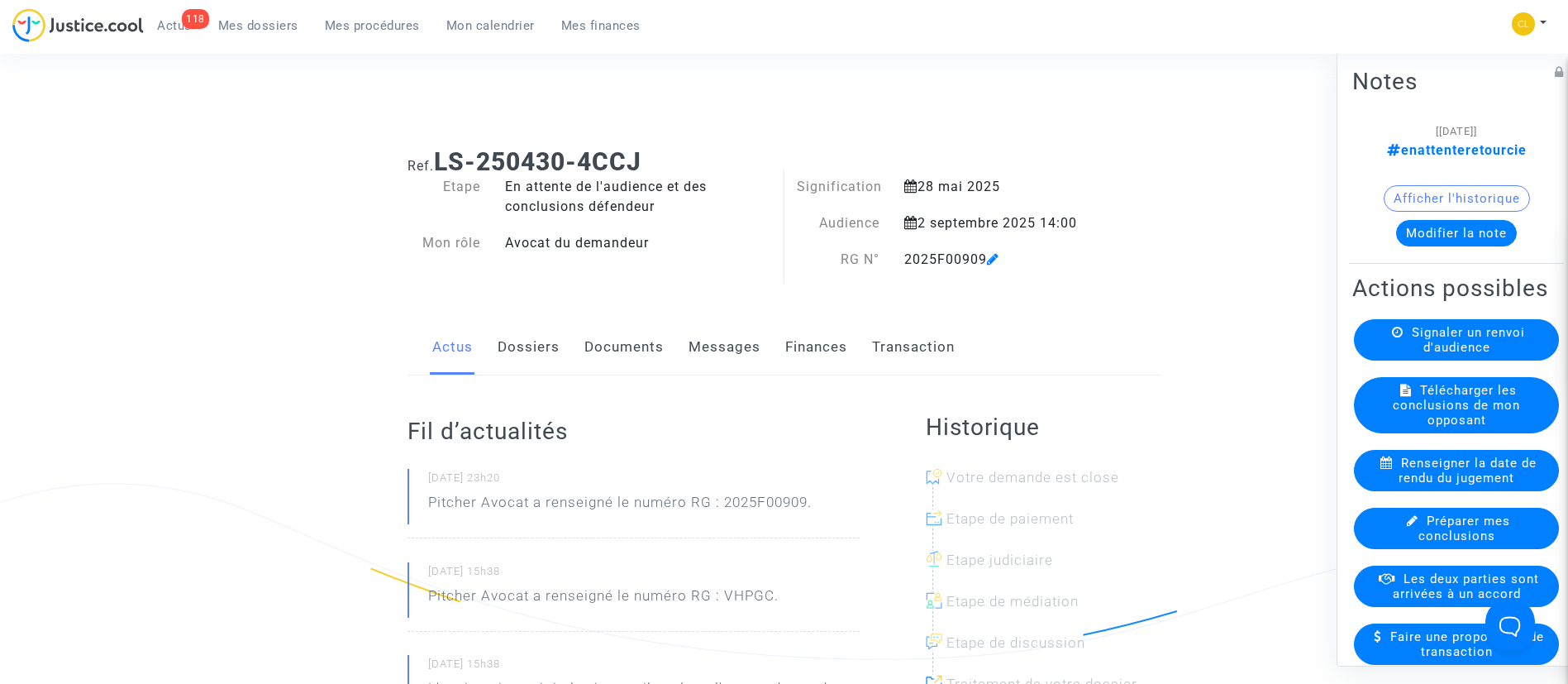
click at [910, 339] on link "Transaction" at bounding box center [914, 346] width 83 height 54
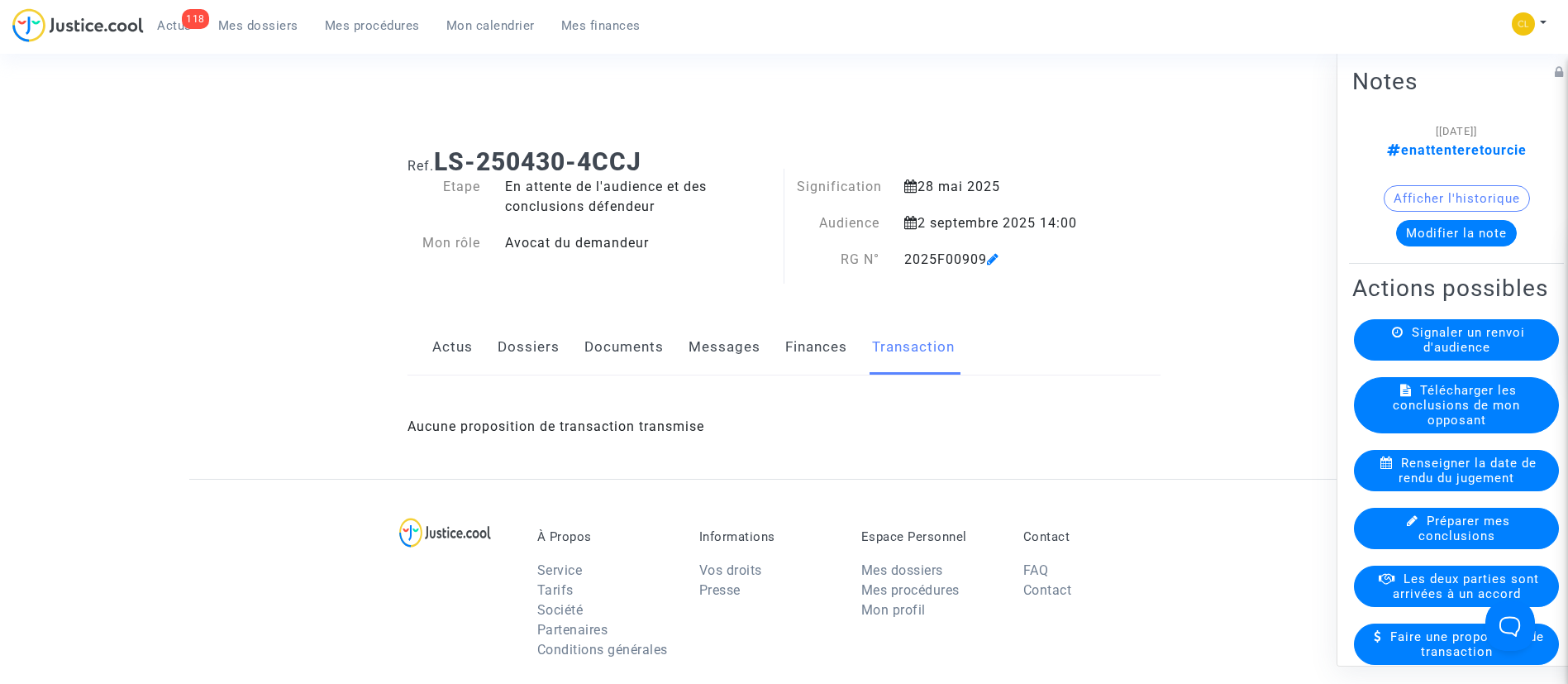
click at [638, 355] on link "Documents" at bounding box center [624, 346] width 80 height 54
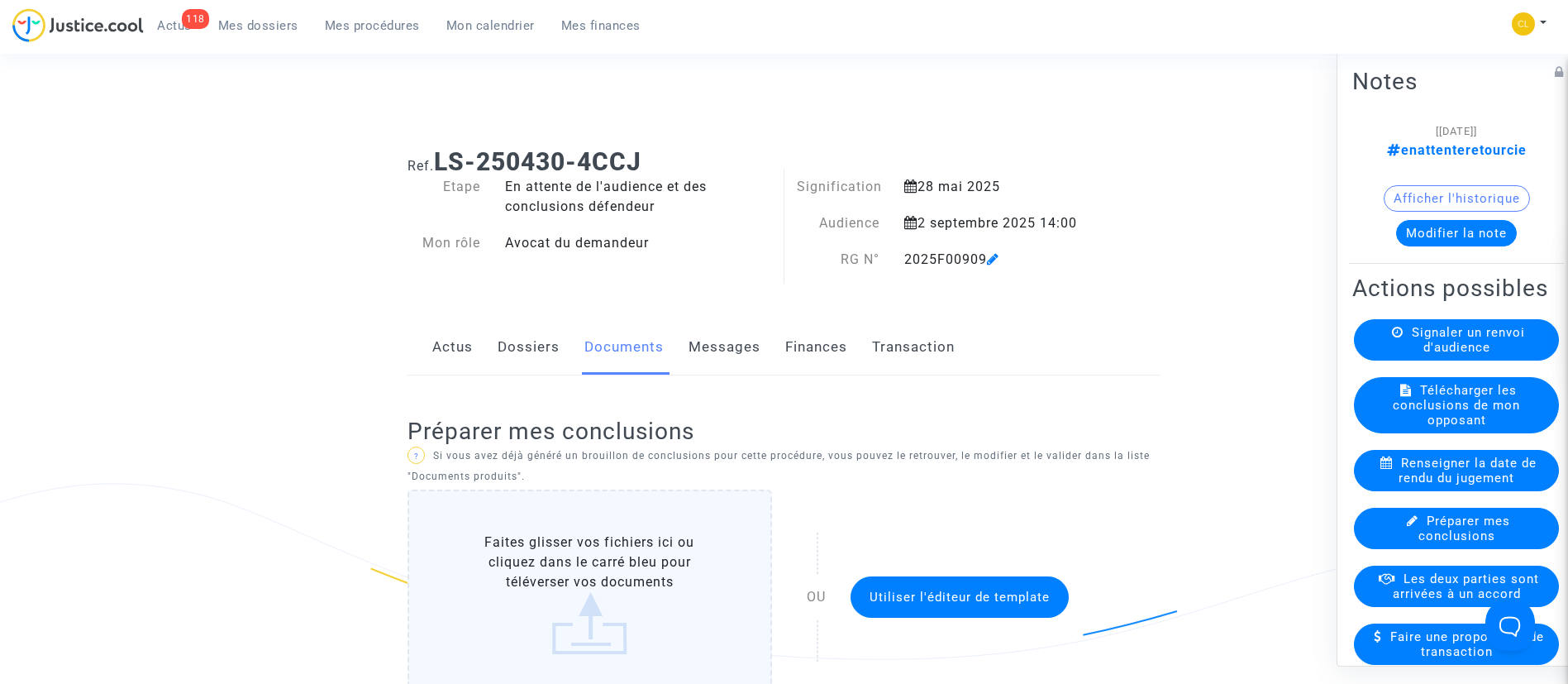
click at [525, 339] on link "Dossiers" at bounding box center [528, 346] width 62 height 54
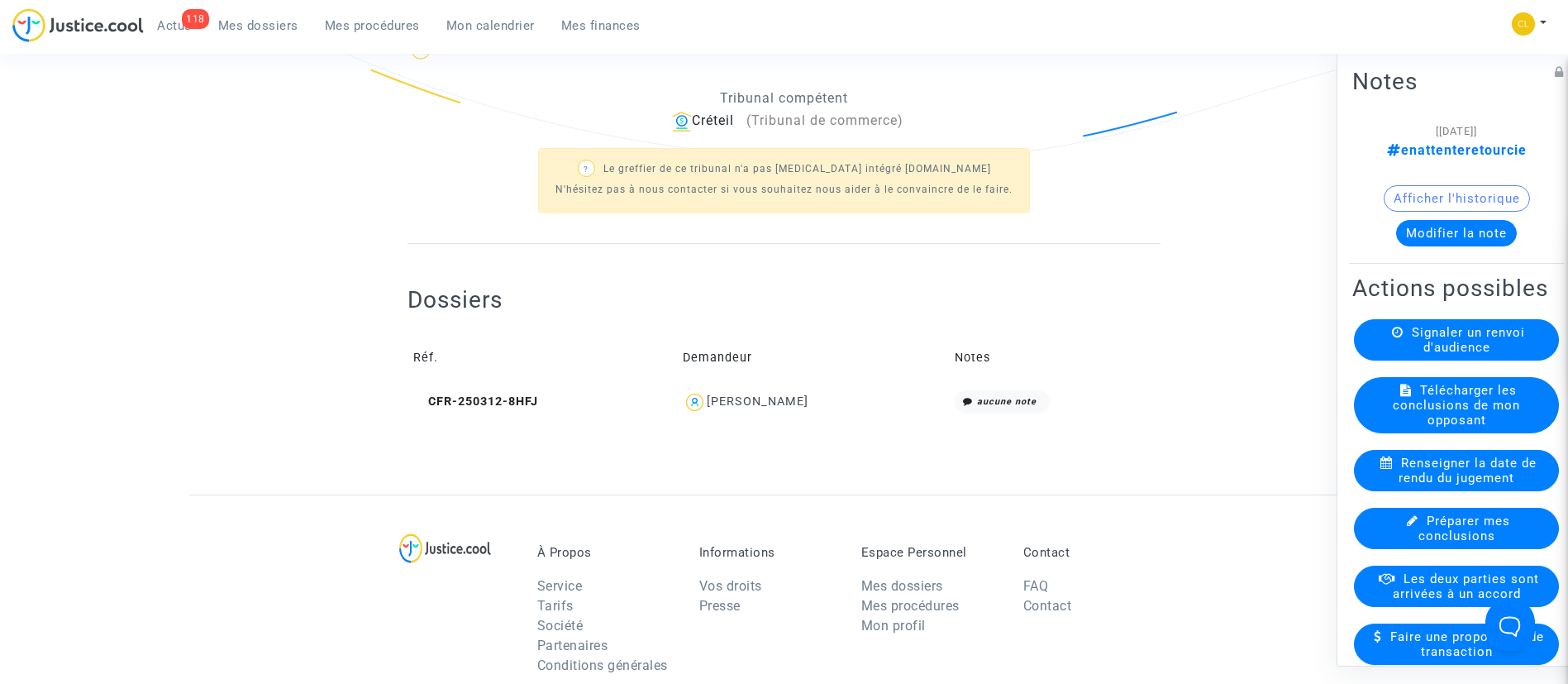
scroll to position [592, 0]
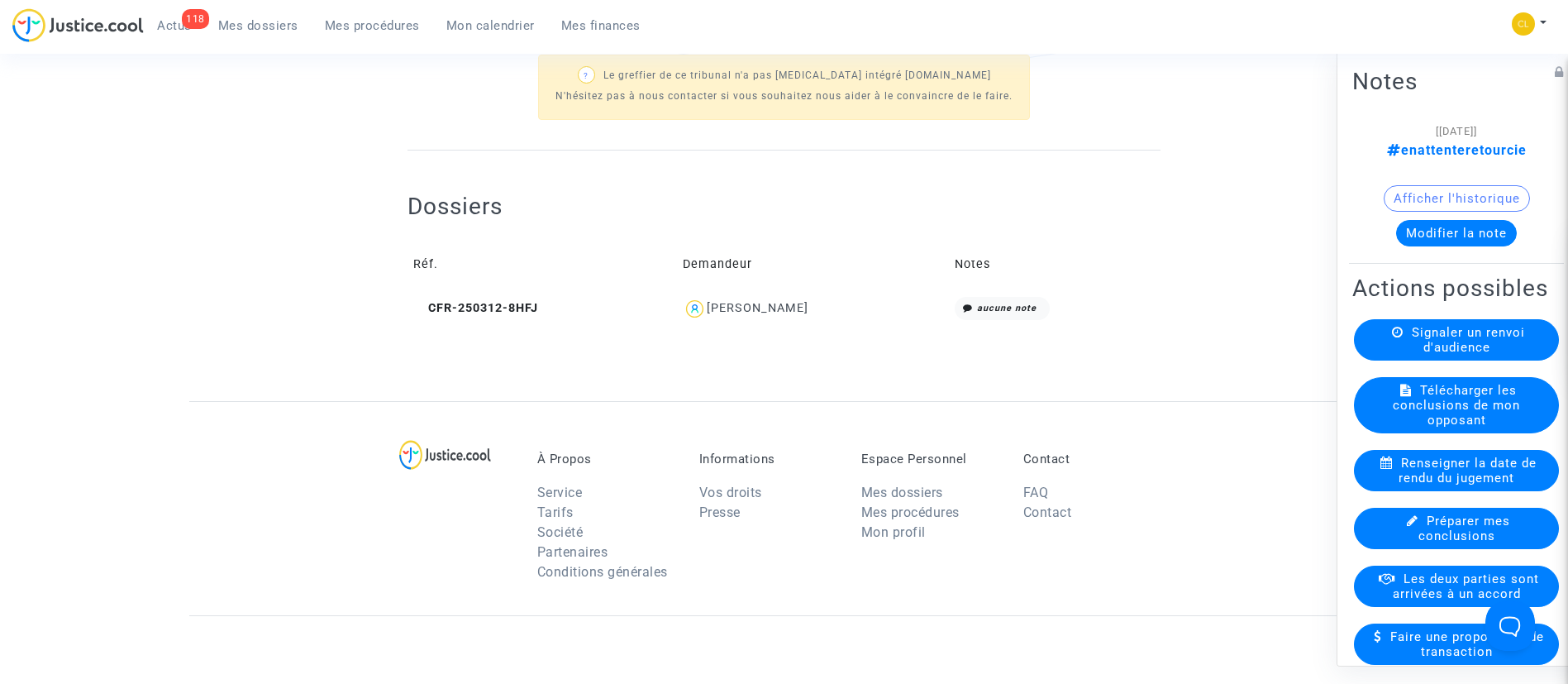
click at [760, 301] on div "[PERSON_NAME]" at bounding box center [756, 308] width 101 height 14
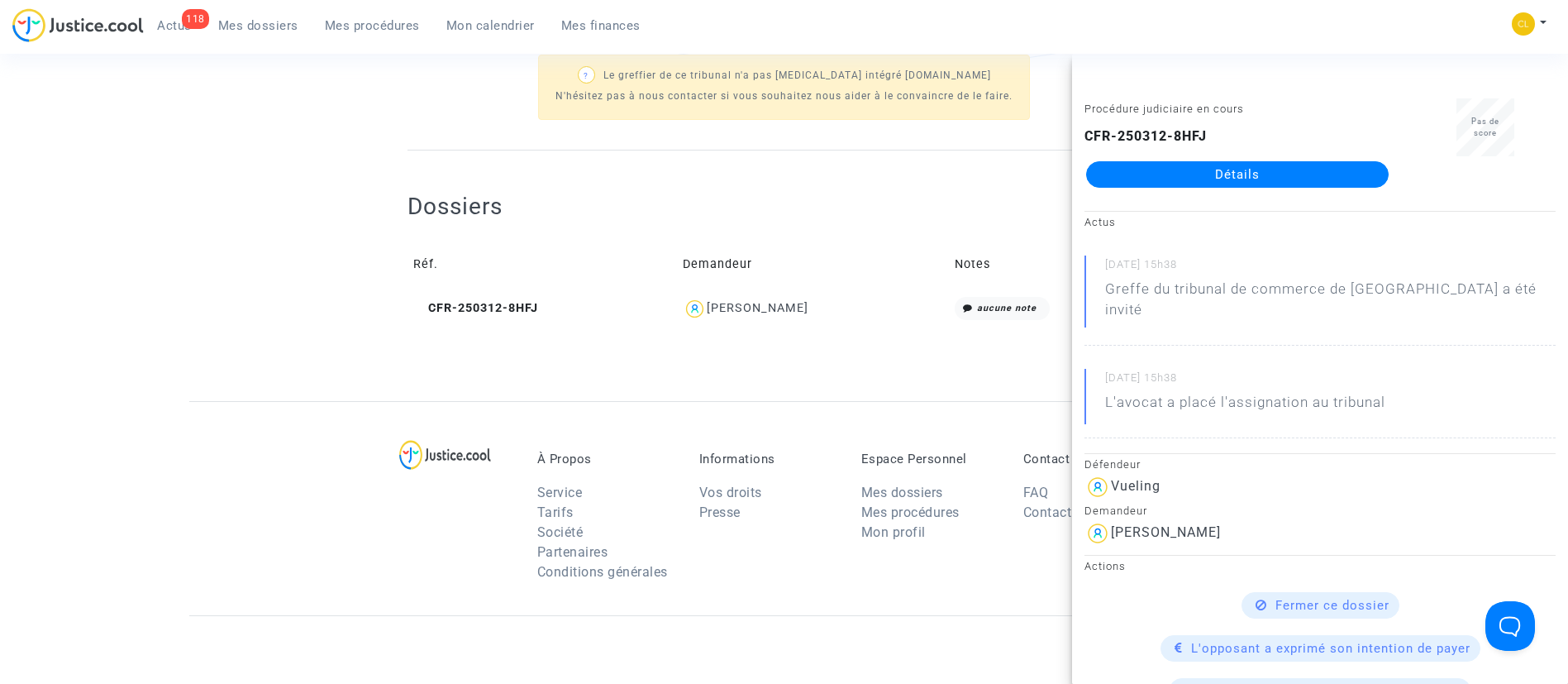
click at [1248, 178] on link "Détails" at bounding box center [1237, 174] width 303 height 27
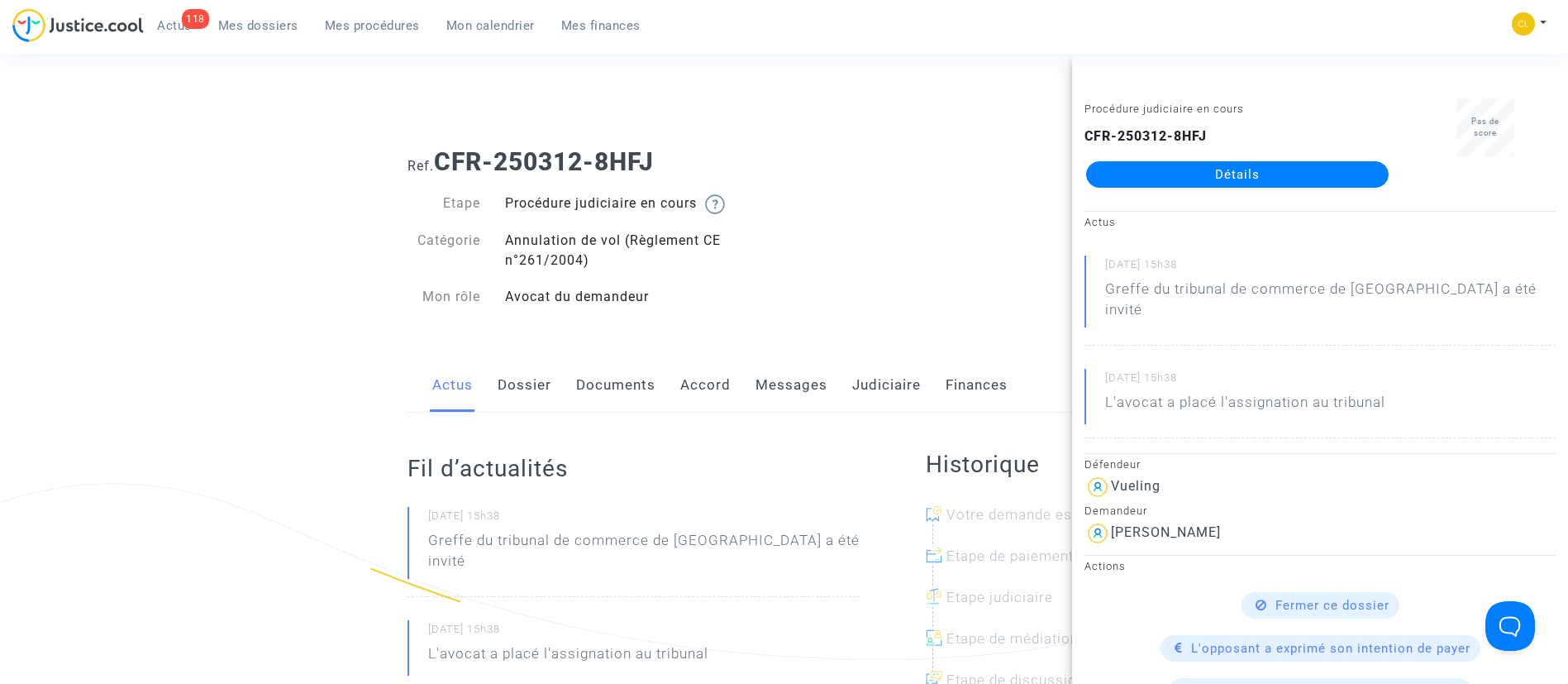
click at [699, 376] on link "Accord" at bounding box center [705, 385] width 50 height 54
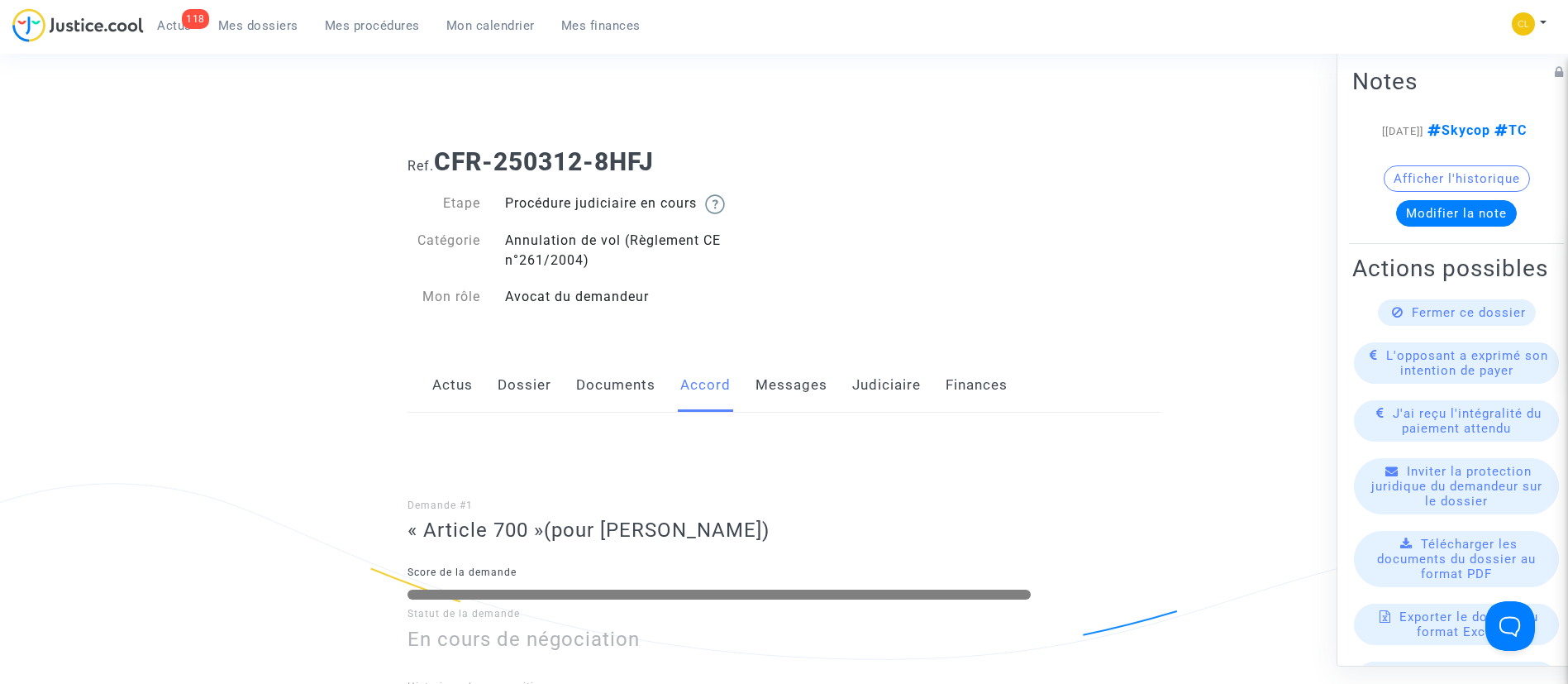
click at [518, 391] on link "Dossier" at bounding box center [524, 385] width 54 height 54
drag, startPoint x: 438, startPoint y: 159, endPoint x: 658, endPoint y: 158, distance: 220.0
click at [658, 158] on h1 "Ref. CFR-250312-8HFJ" at bounding box center [784, 162] width 754 height 30
copy b "CFR-250312-8HFJ"
click at [916, 401] on link "Judiciaire" at bounding box center [886, 385] width 69 height 54
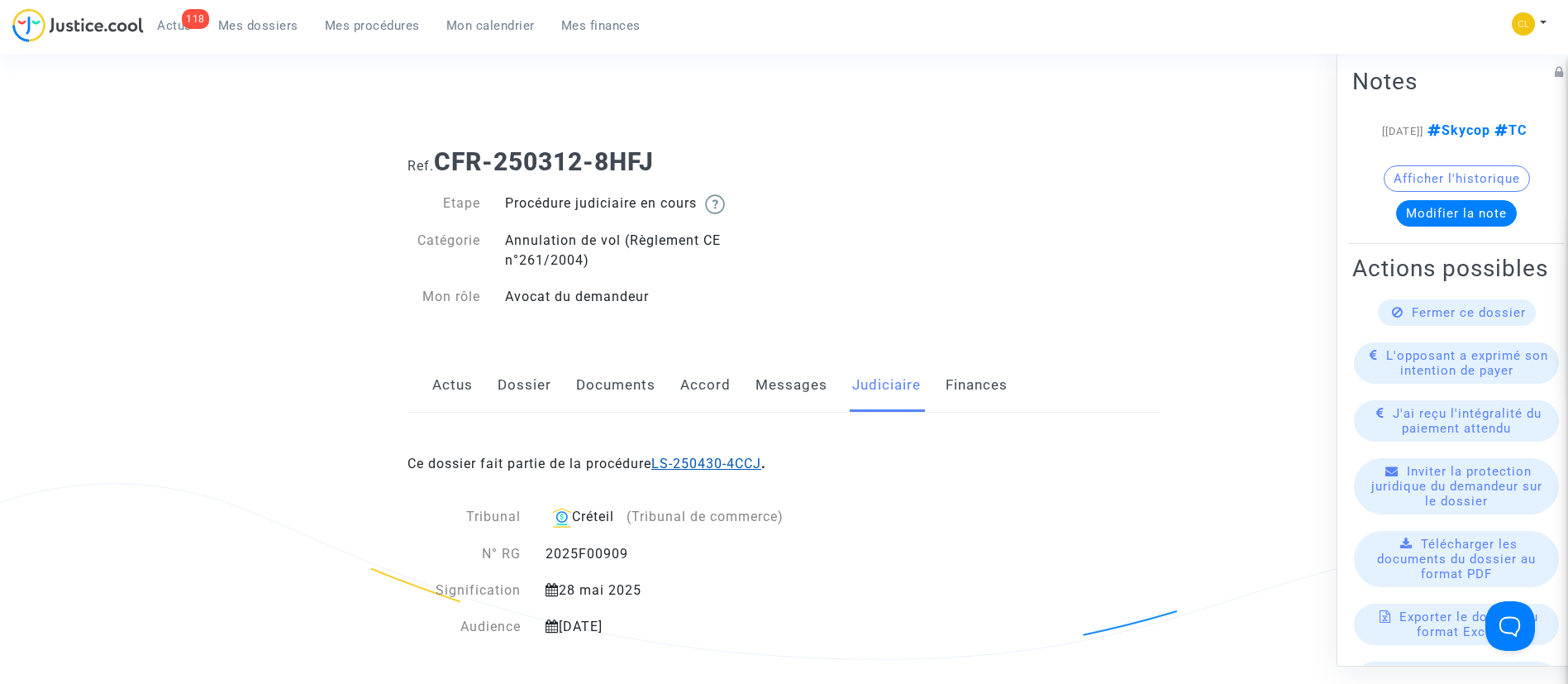
click at [756, 467] on link "LS-250430-4CCJ" at bounding box center [706, 464] width 110 height 16
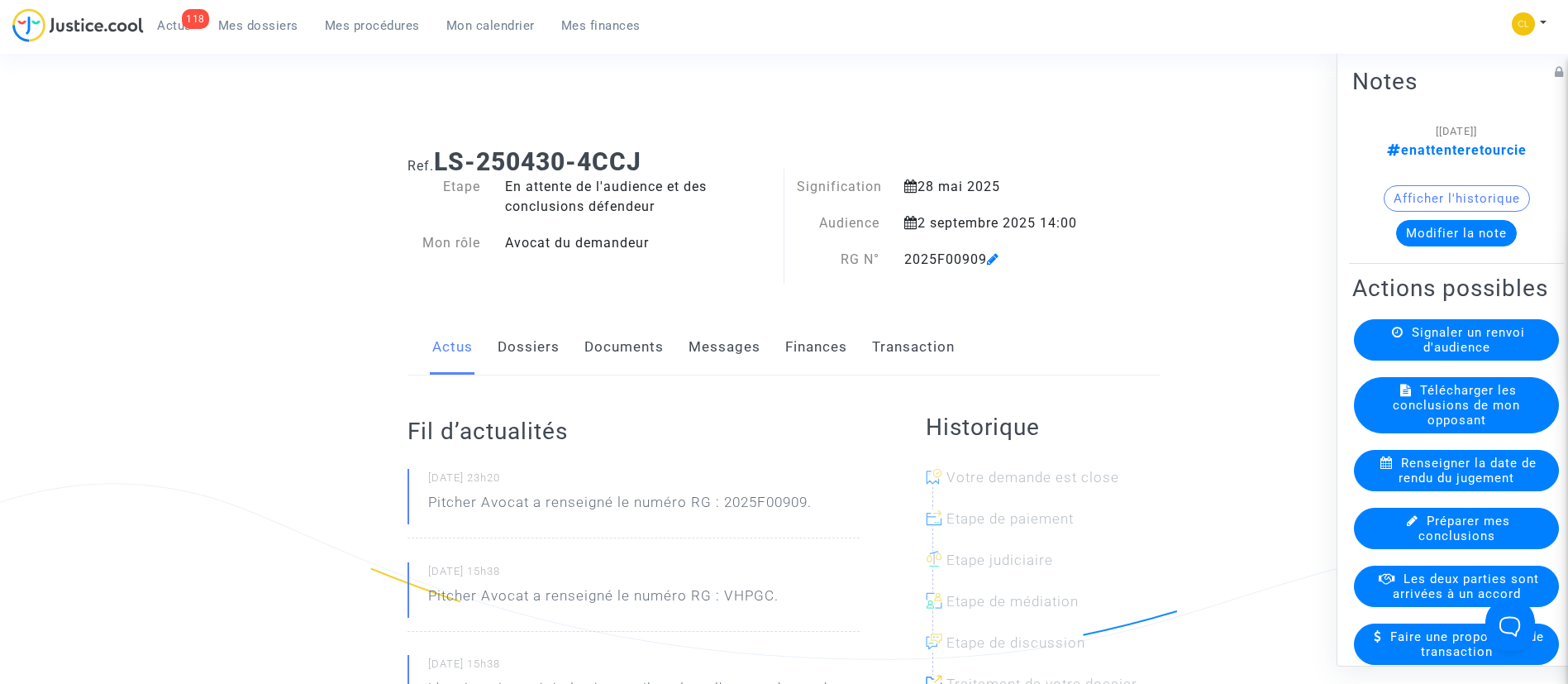
click at [543, 357] on link "Dossiers" at bounding box center [528, 346] width 62 height 54
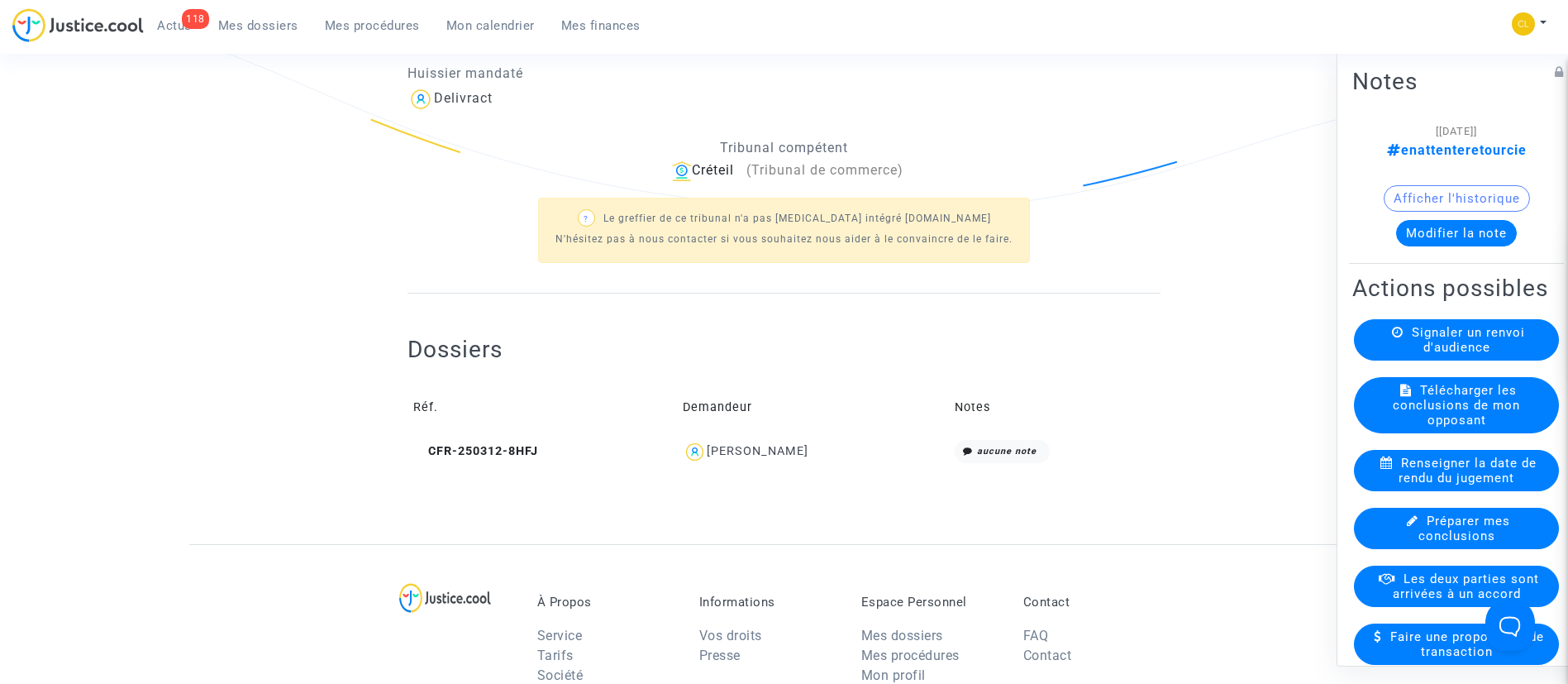
scroll to position [542, 0]
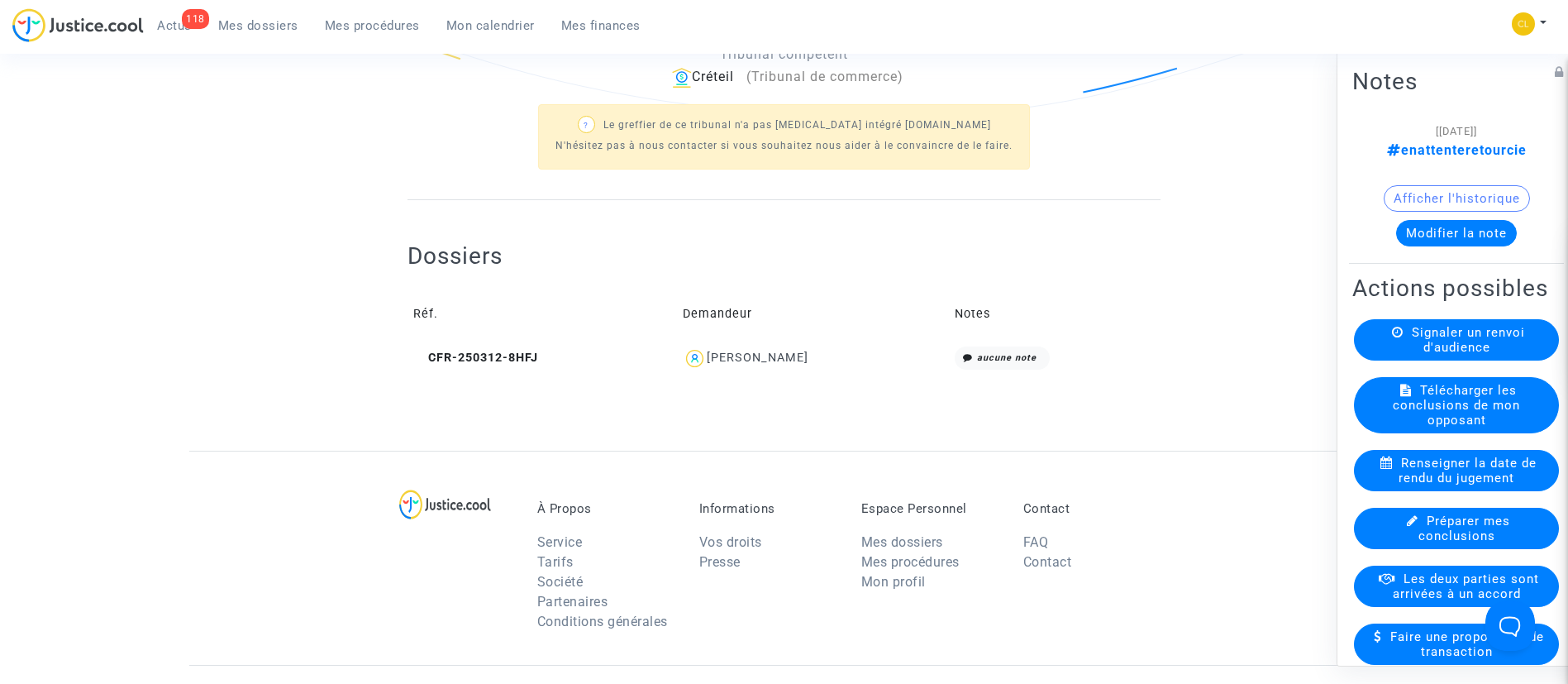
click at [798, 356] on div "[PERSON_NAME]" at bounding box center [756, 357] width 101 height 14
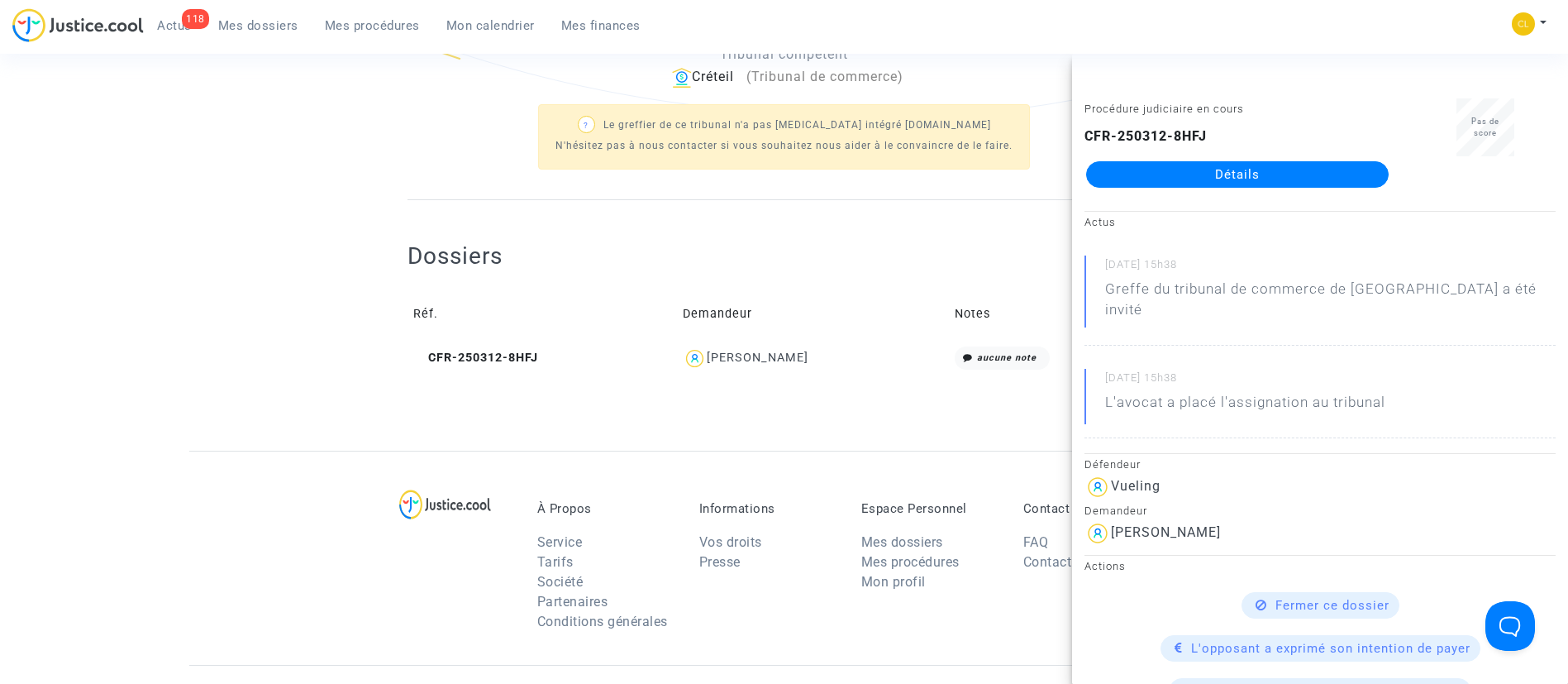
click at [1287, 182] on link "Détails" at bounding box center [1237, 174] width 303 height 27
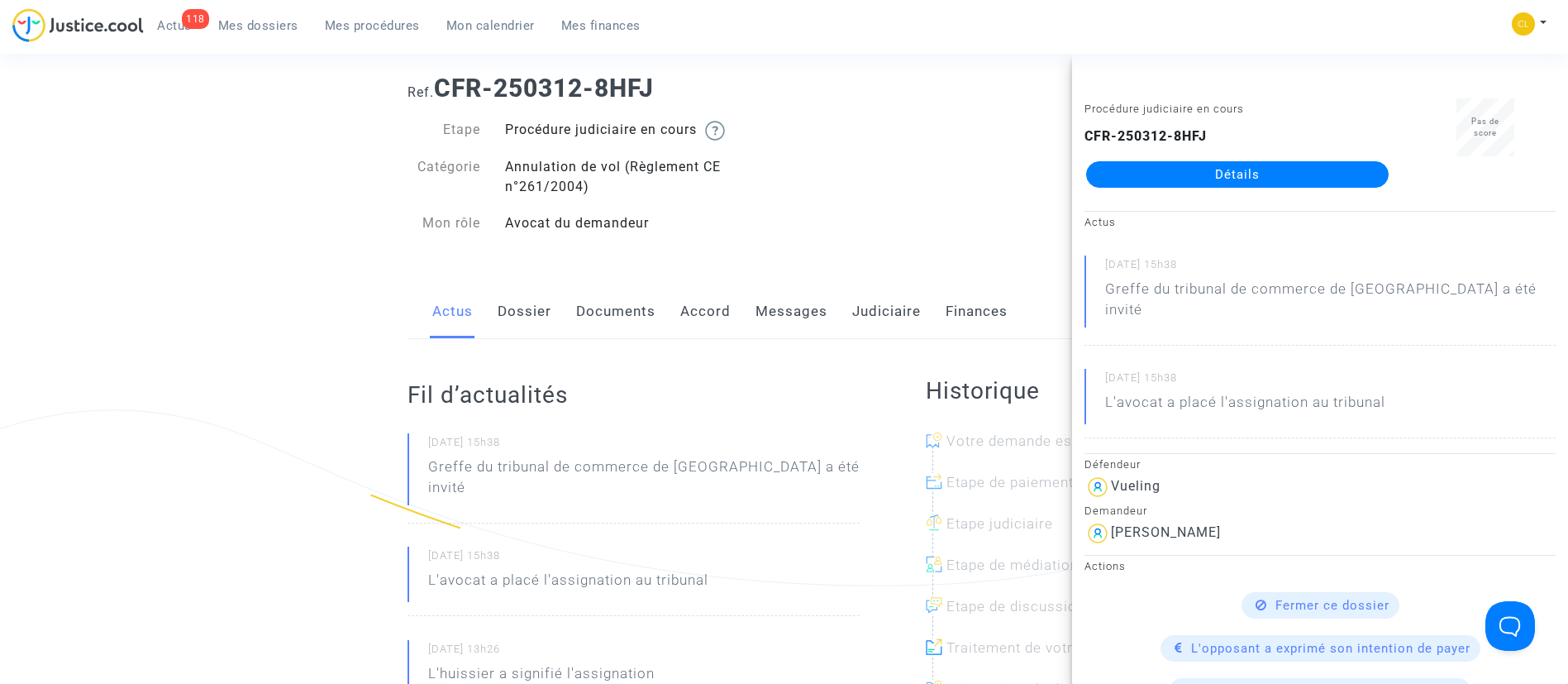
scroll to position [51, 0]
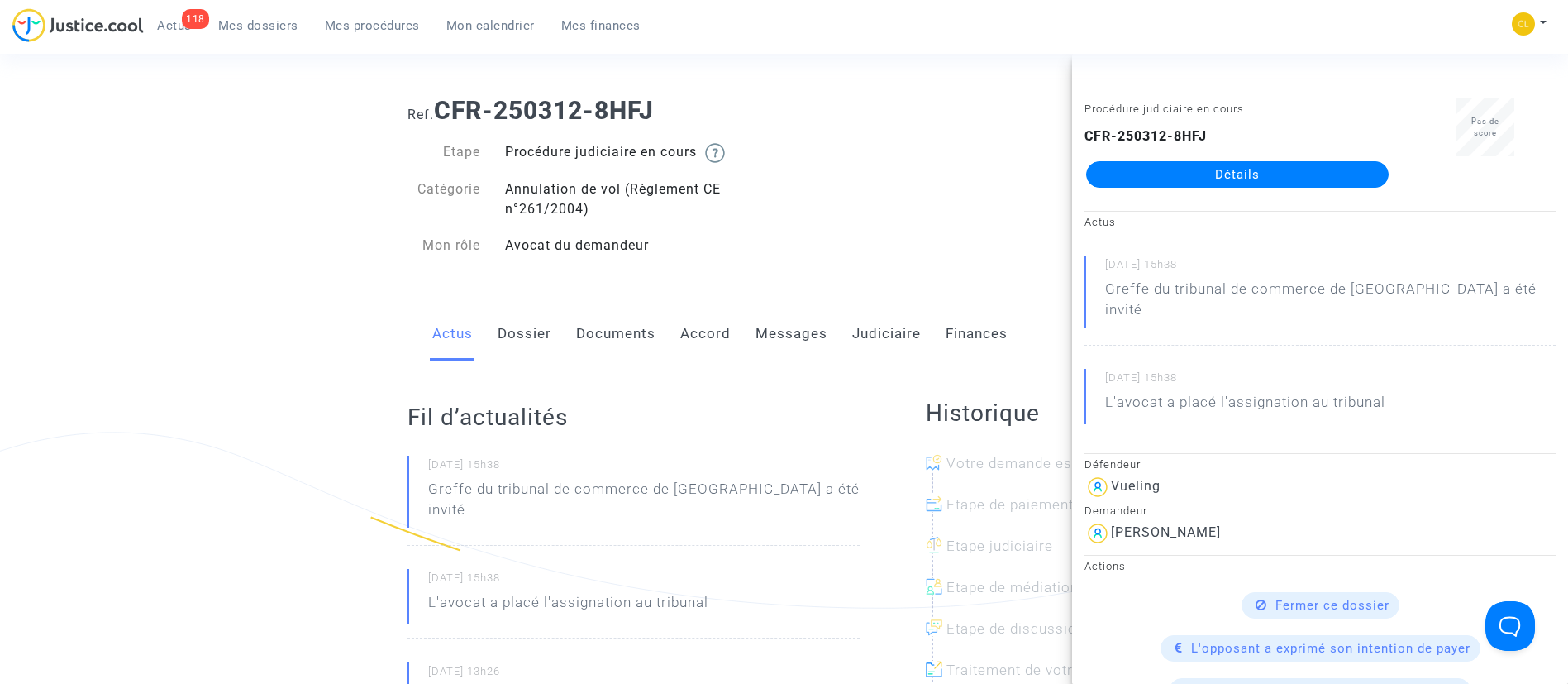
click at [707, 341] on link "Accord" at bounding box center [705, 334] width 50 height 54
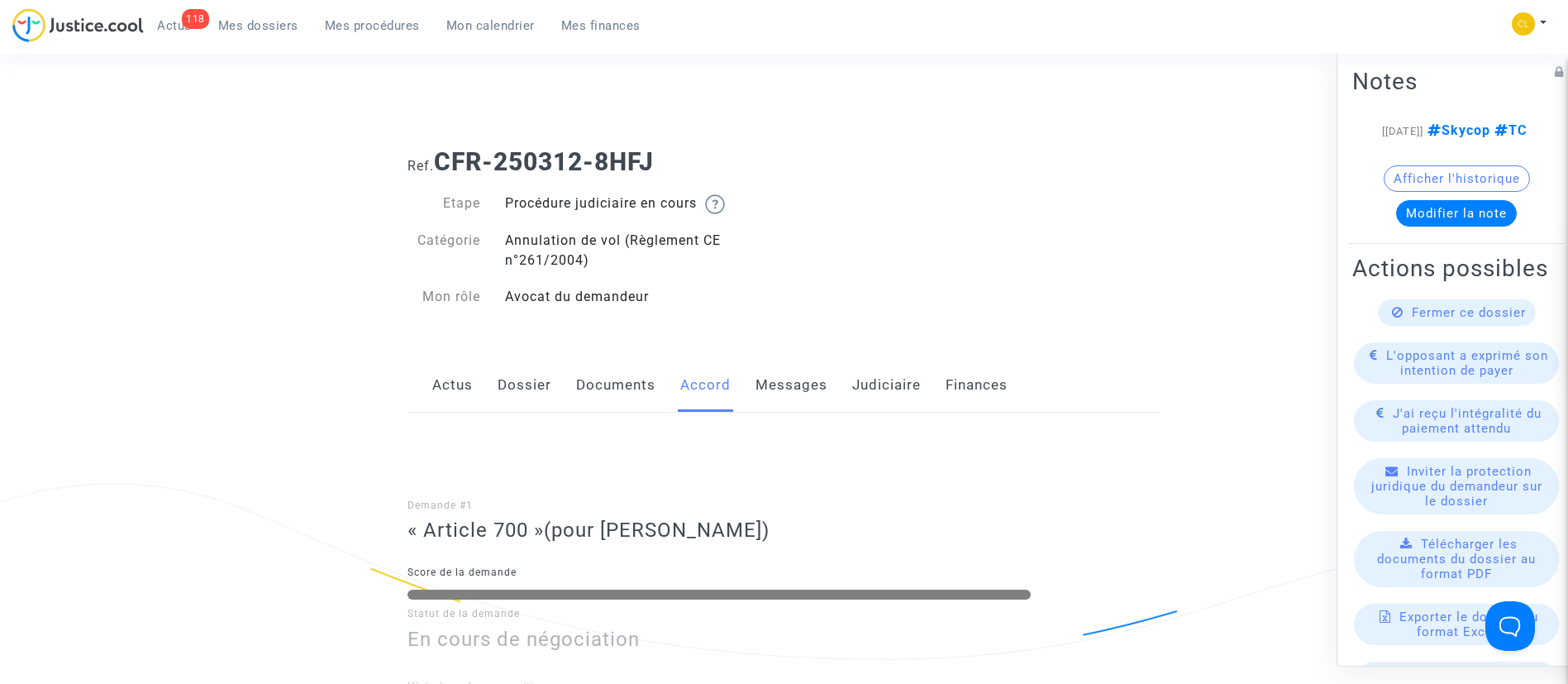
click at [887, 380] on link "Judiciaire" at bounding box center [886, 385] width 69 height 54
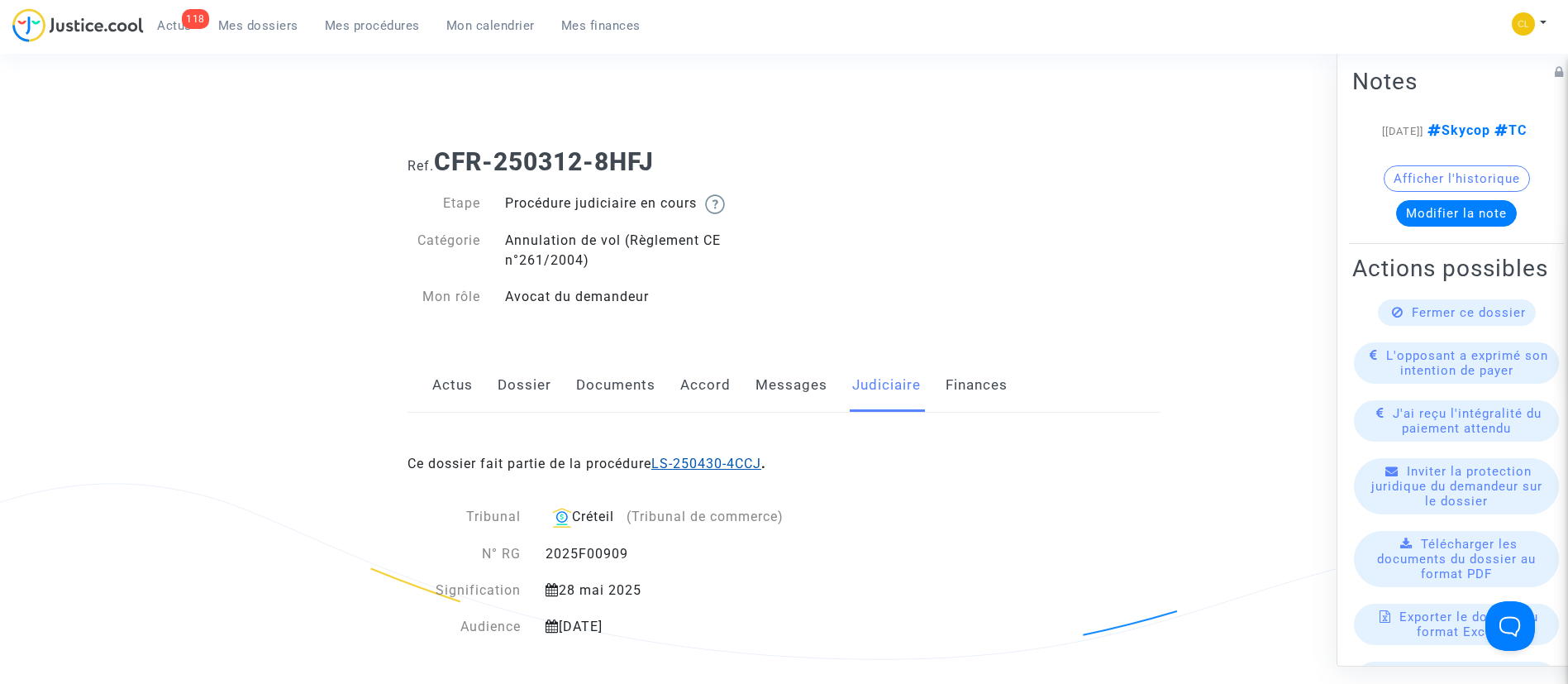
click at [695, 463] on link "LS-250430-4CCJ" at bounding box center [706, 464] width 110 height 16
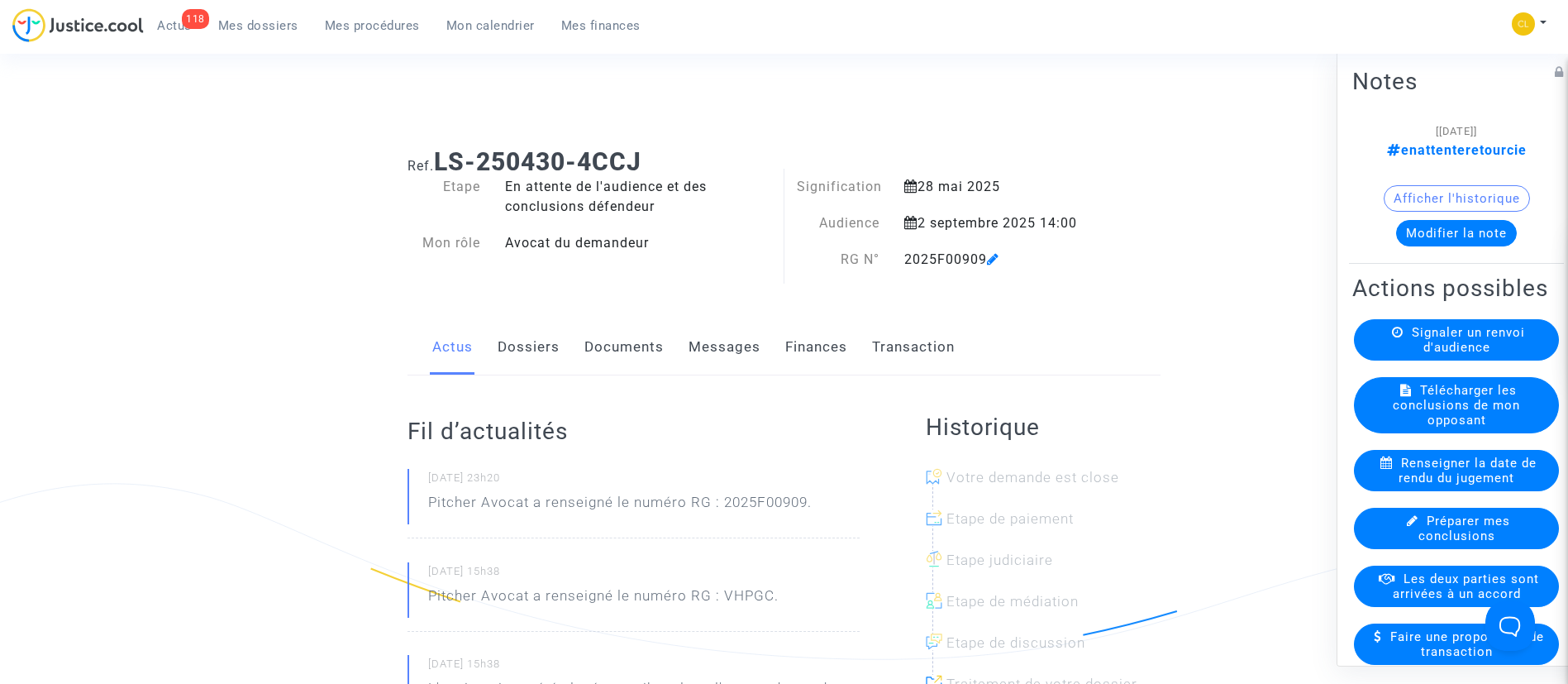
click at [811, 344] on link "Finances" at bounding box center [815, 346] width 62 height 54
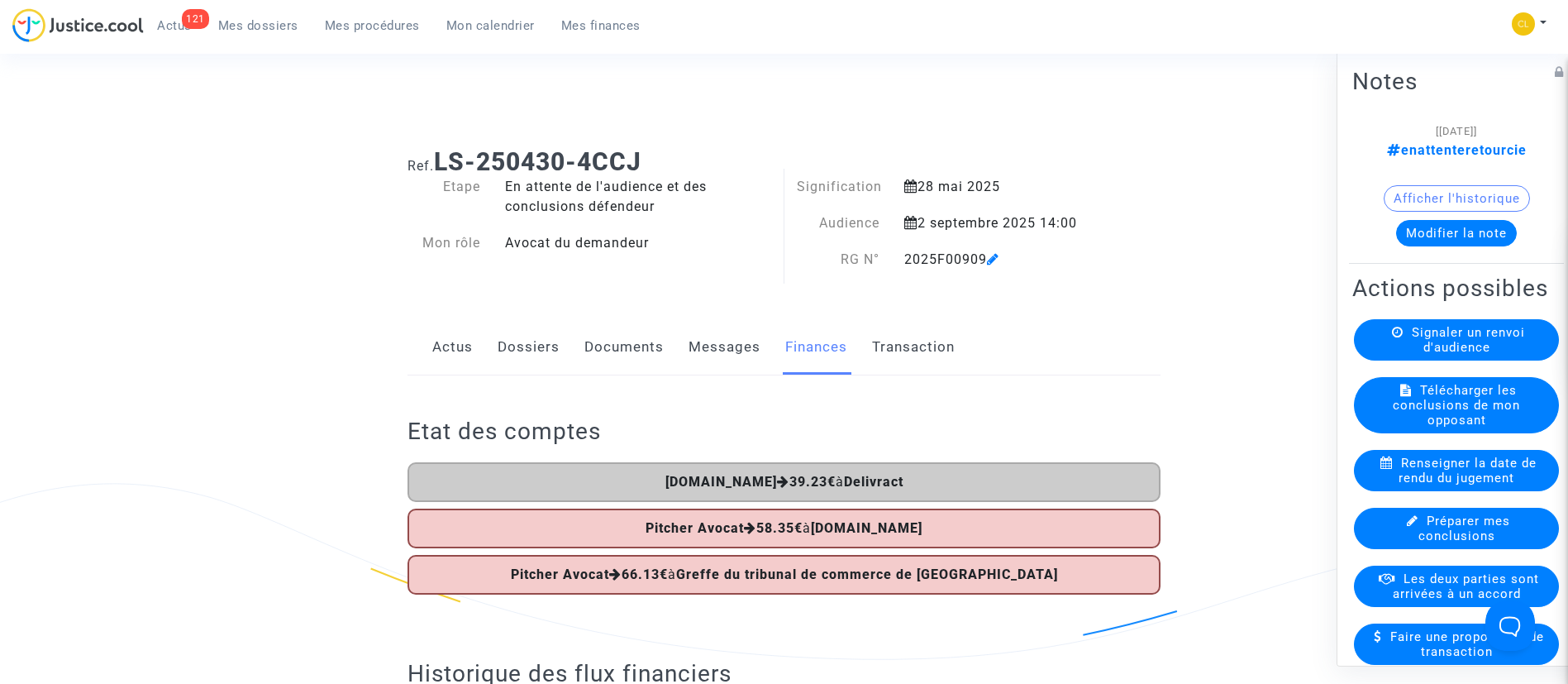
click at [379, 24] on span "Mes procédures" at bounding box center [372, 25] width 95 height 15
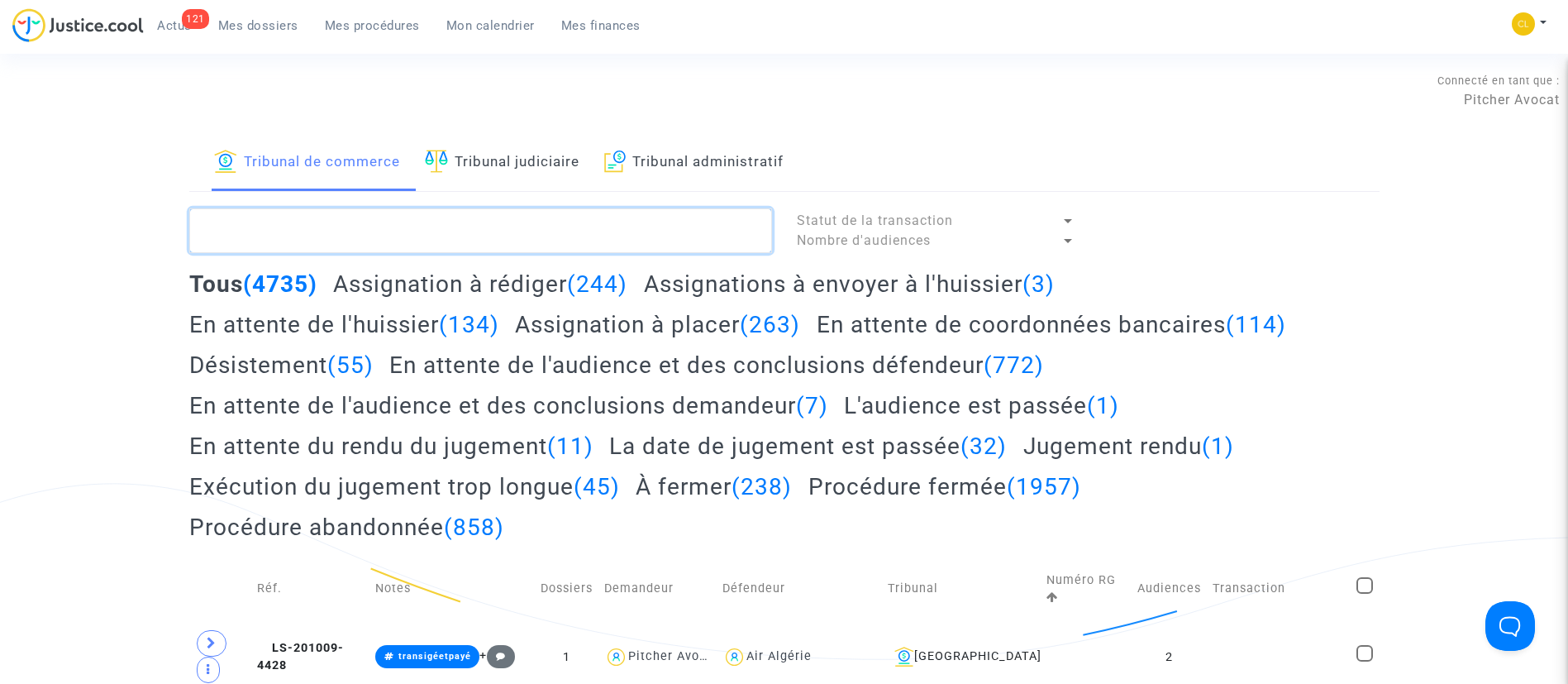
click at [463, 220] on textarea at bounding box center [480, 230] width 582 height 44
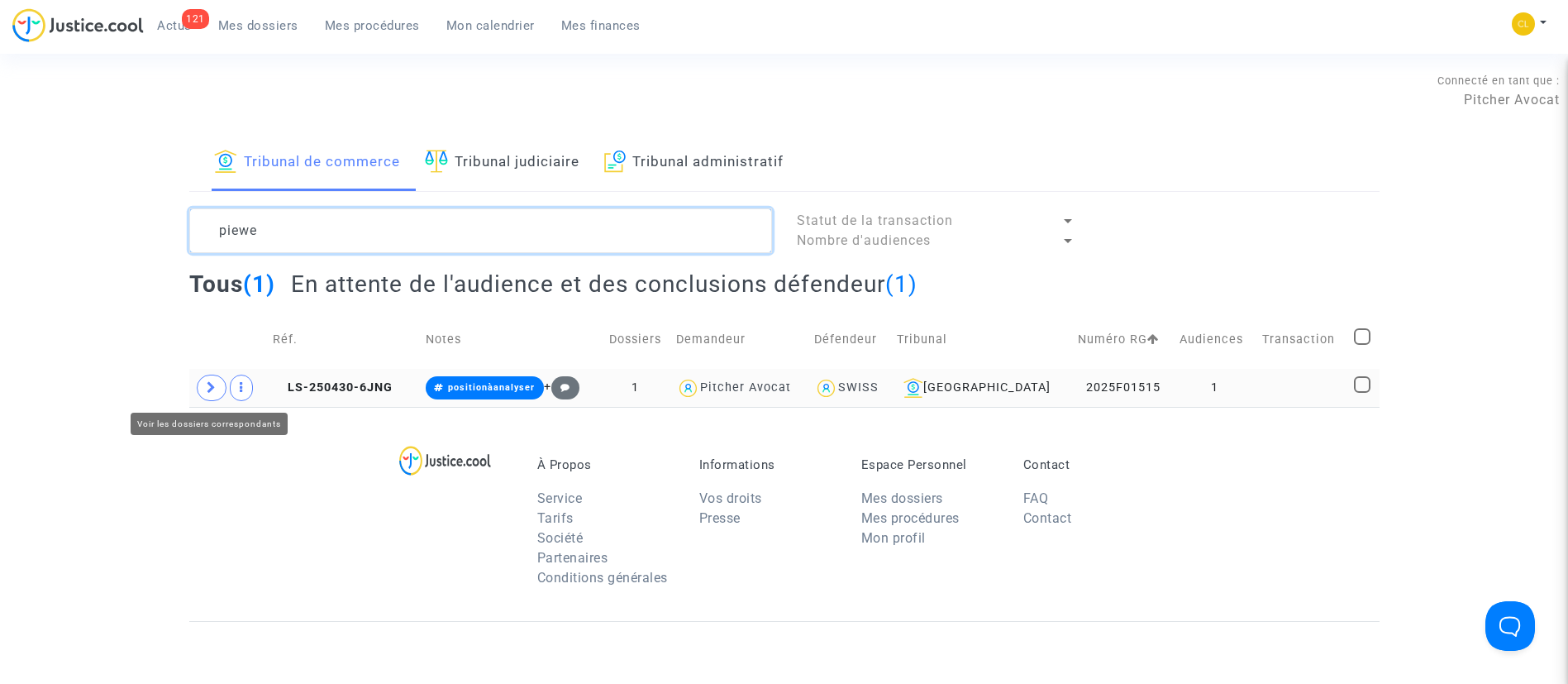
type textarea "piewe"
click at [207, 389] on icon at bounding box center [211, 387] width 10 height 13
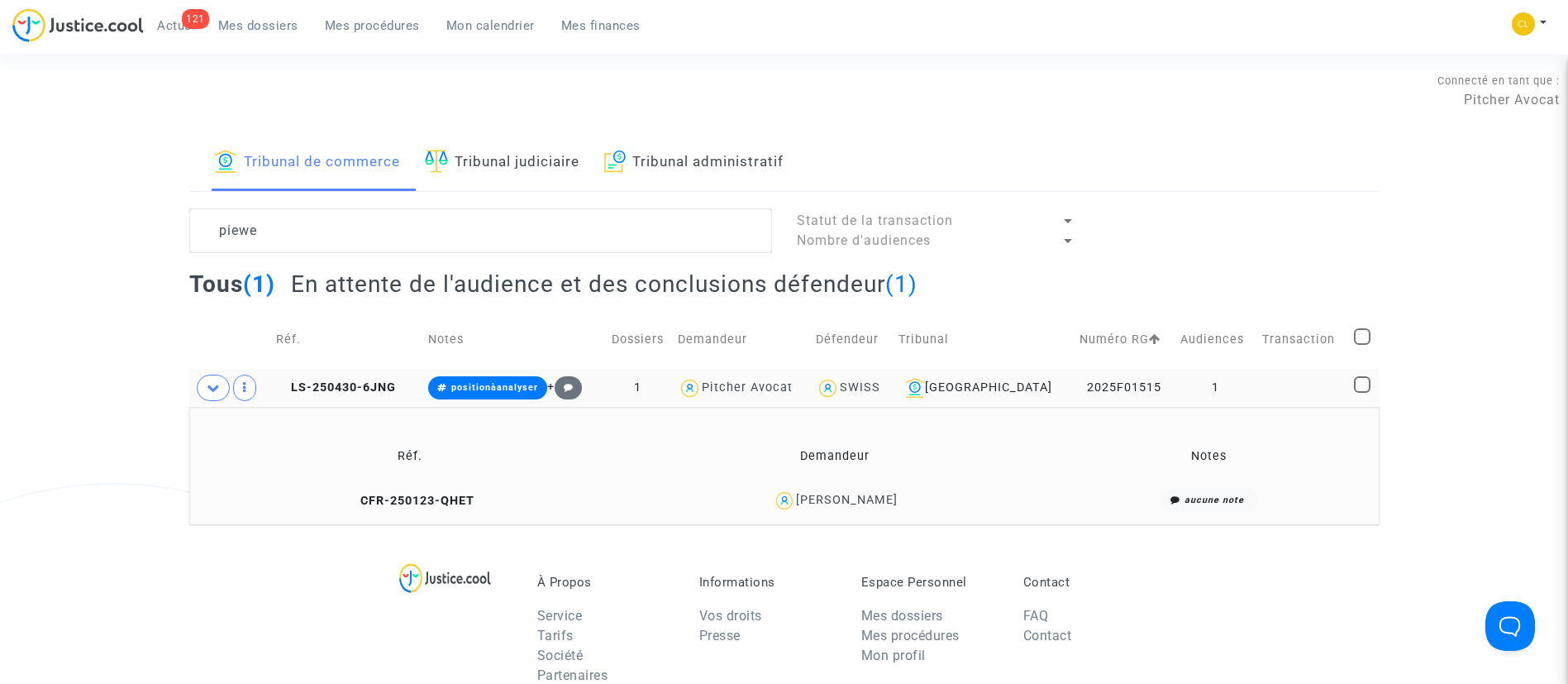
click at [877, 504] on div "[PERSON_NAME]" at bounding box center [846, 500] width 101 height 14
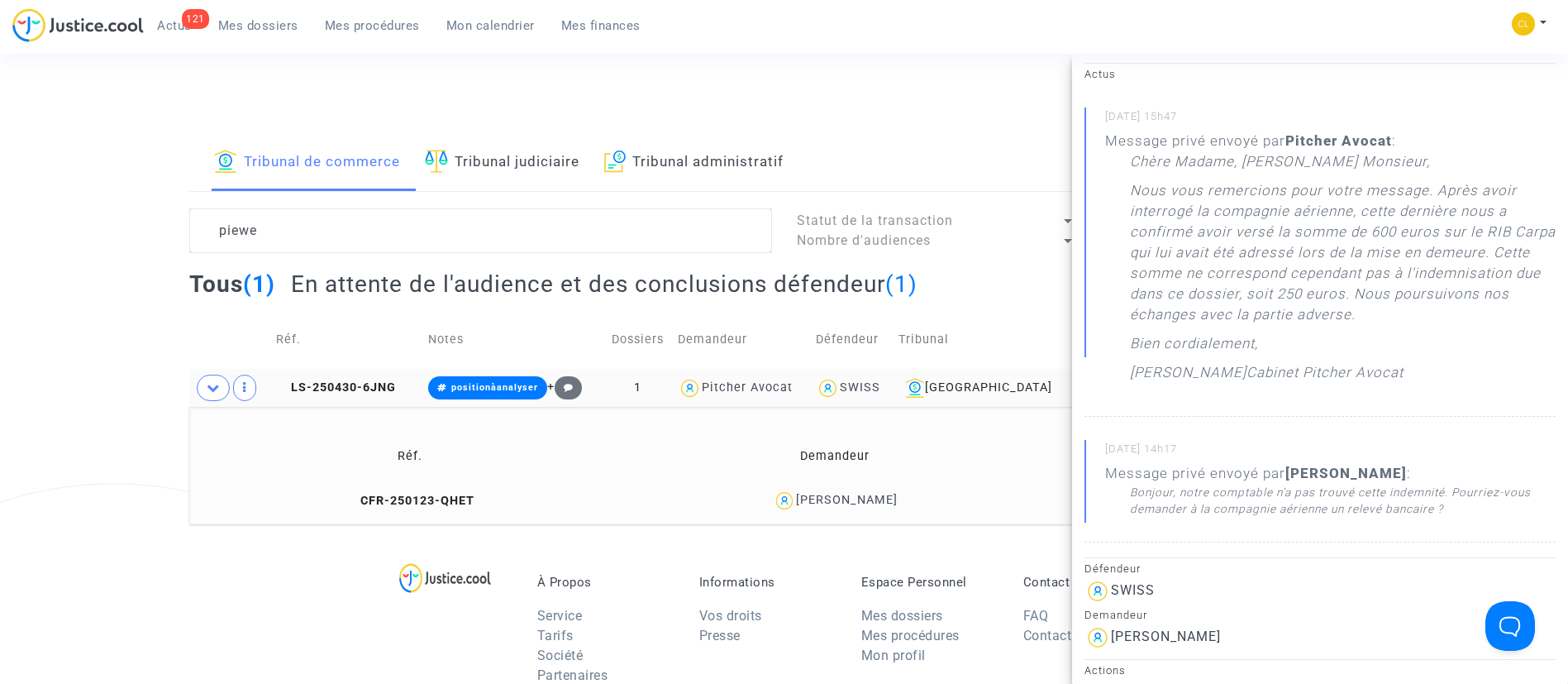
scroll to position [124, 0]
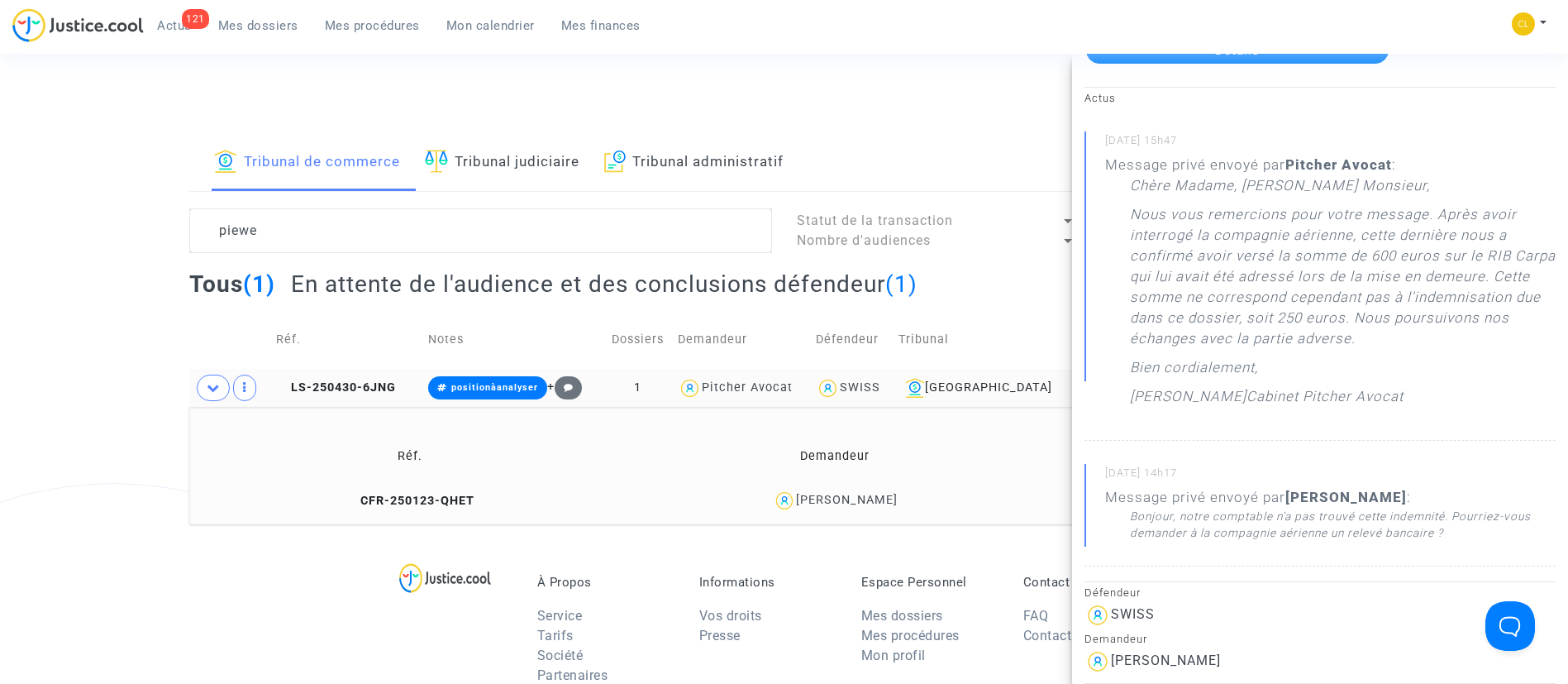
click at [286, 25] on span "Mes dossiers" at bounding box center [259, 25] width 81 height 15
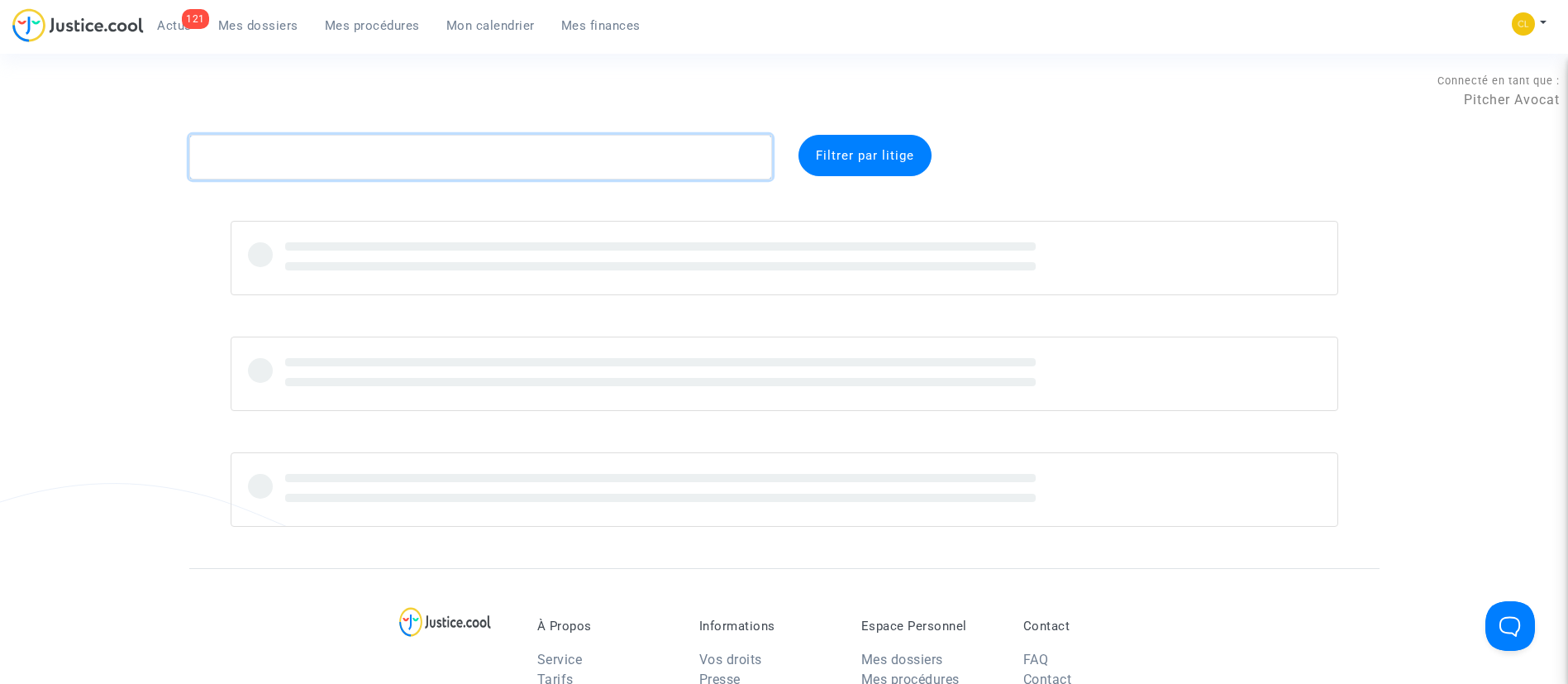
click at [457, 141] on textarea at bounding box center [480, 156] width 582 height 44
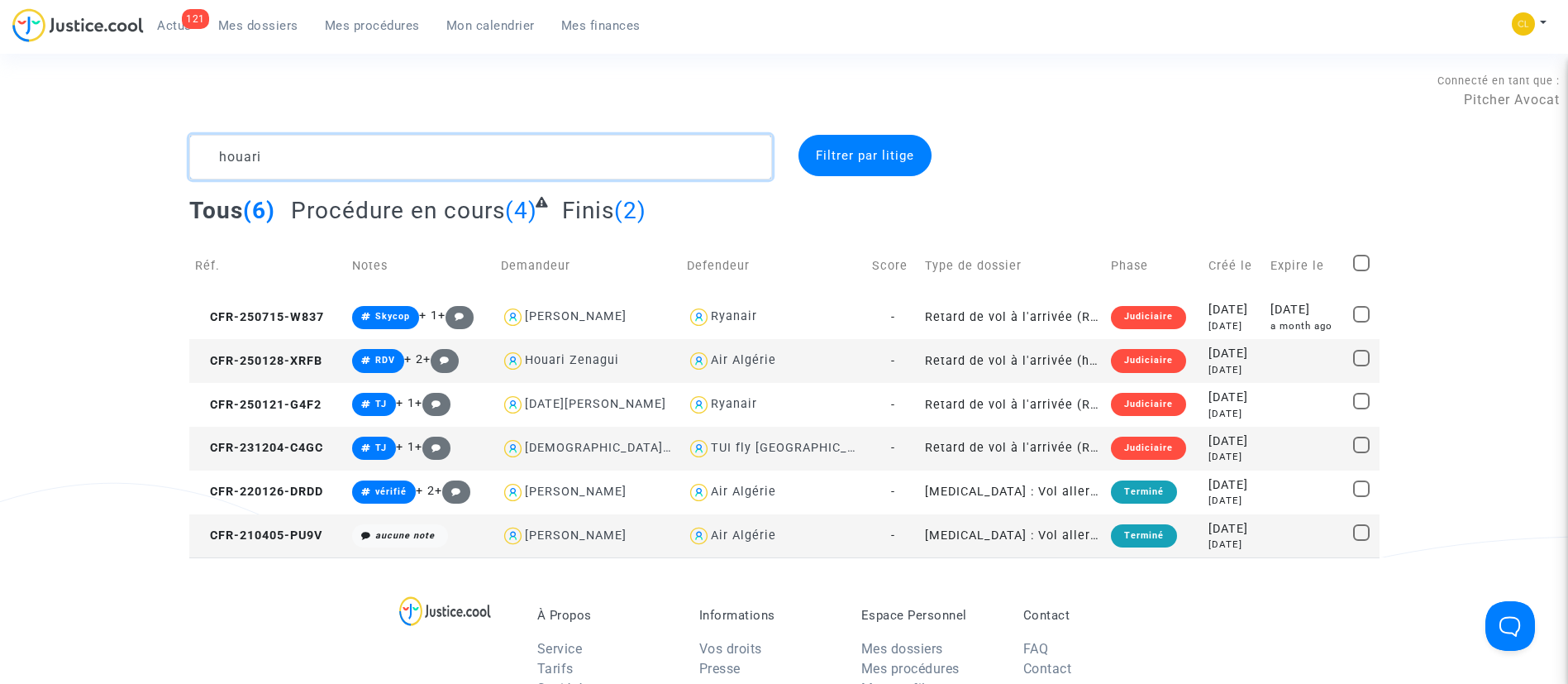
type textarea "houari"
click at [1209, 444] on div "[DATE]" at bounding box center [1234, 442] width 50 height 18
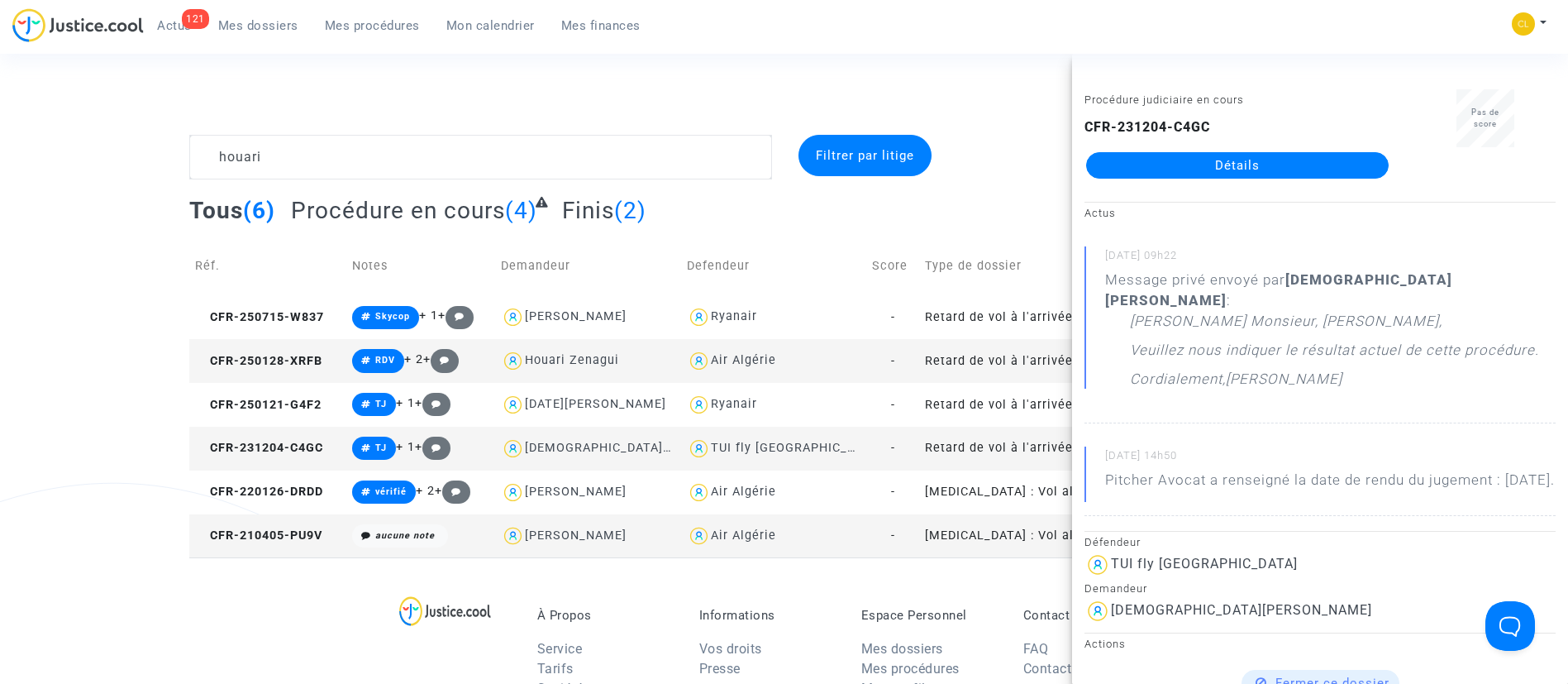
scroll to position [10, 0]
click at [1199, 173] on link "Détails" at bounding box center [1237, 164] width 303 height 27
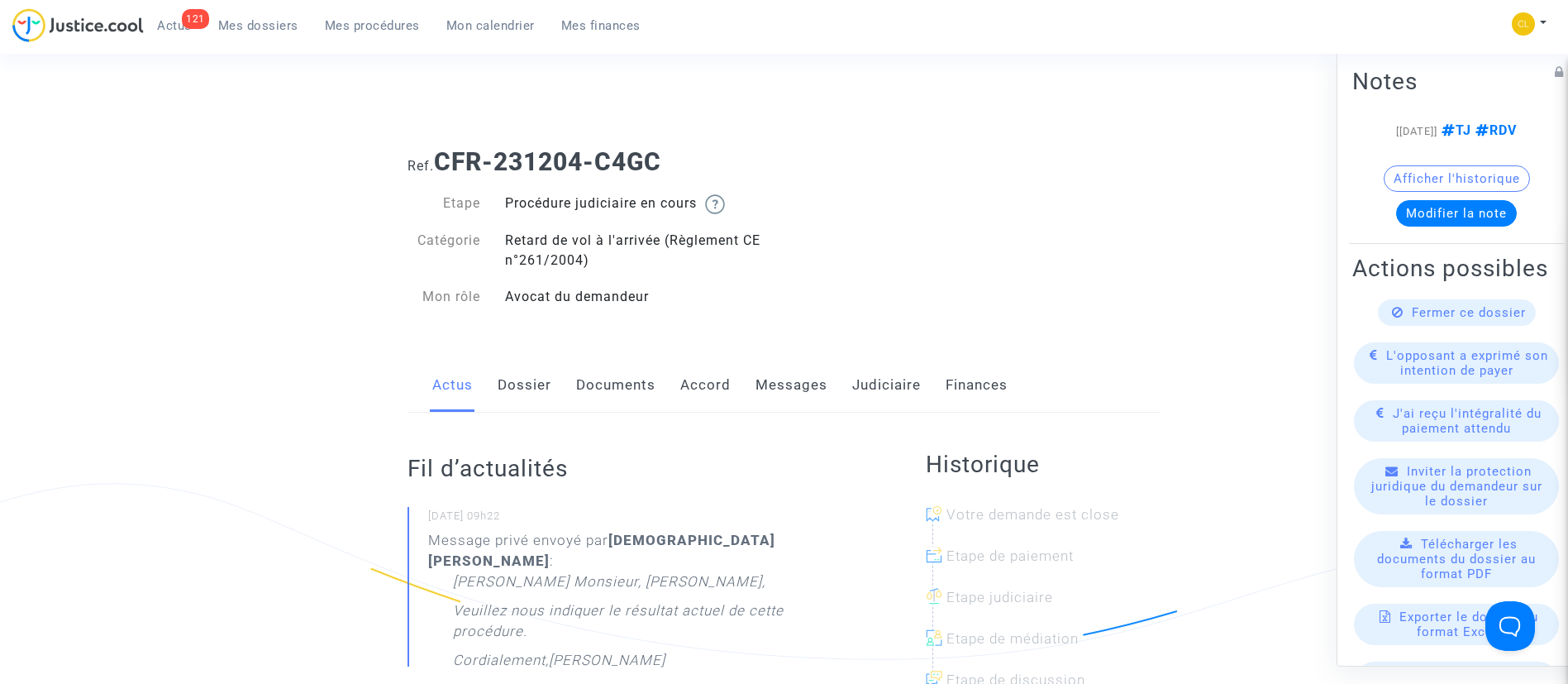
click at [796, 391] on link "Messages" at bounding box center [791, 385] width 72 height 54
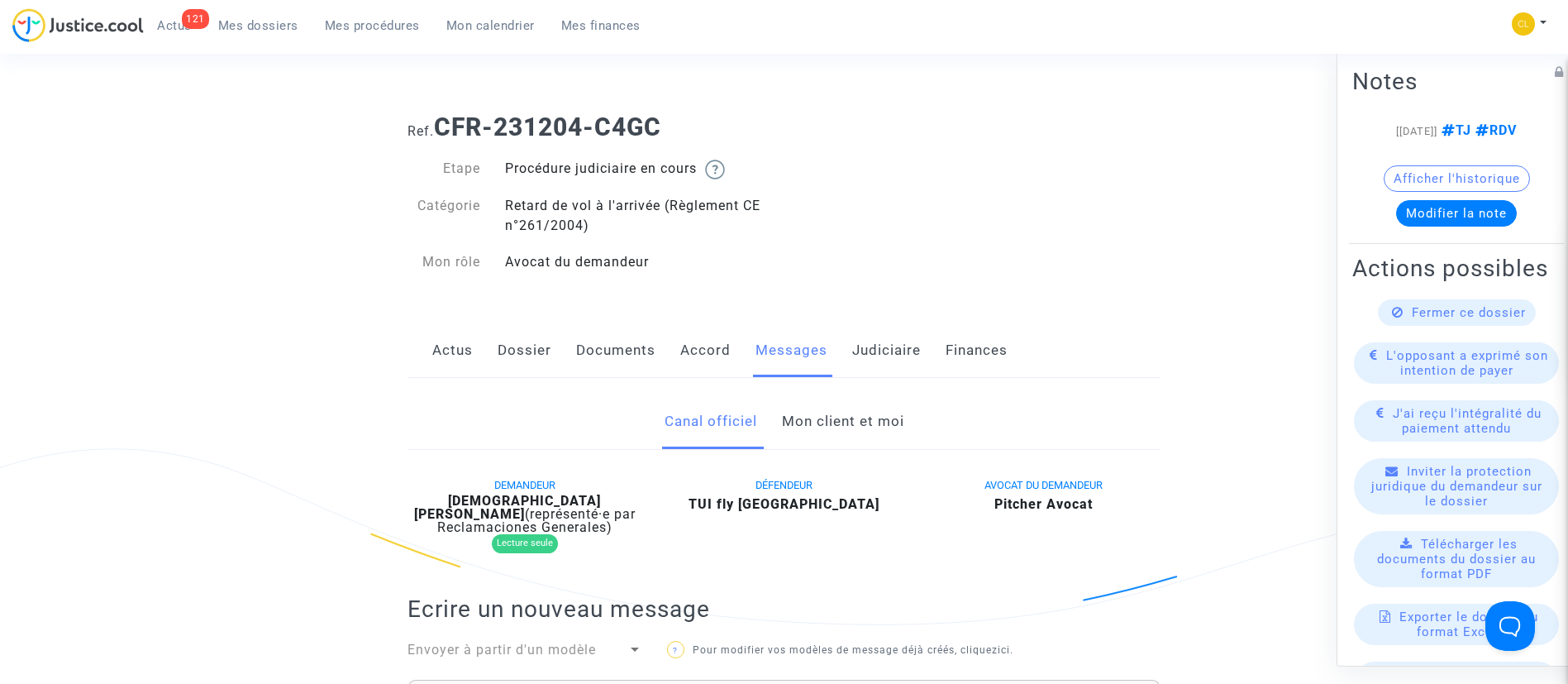
scroll to position [108, 0]
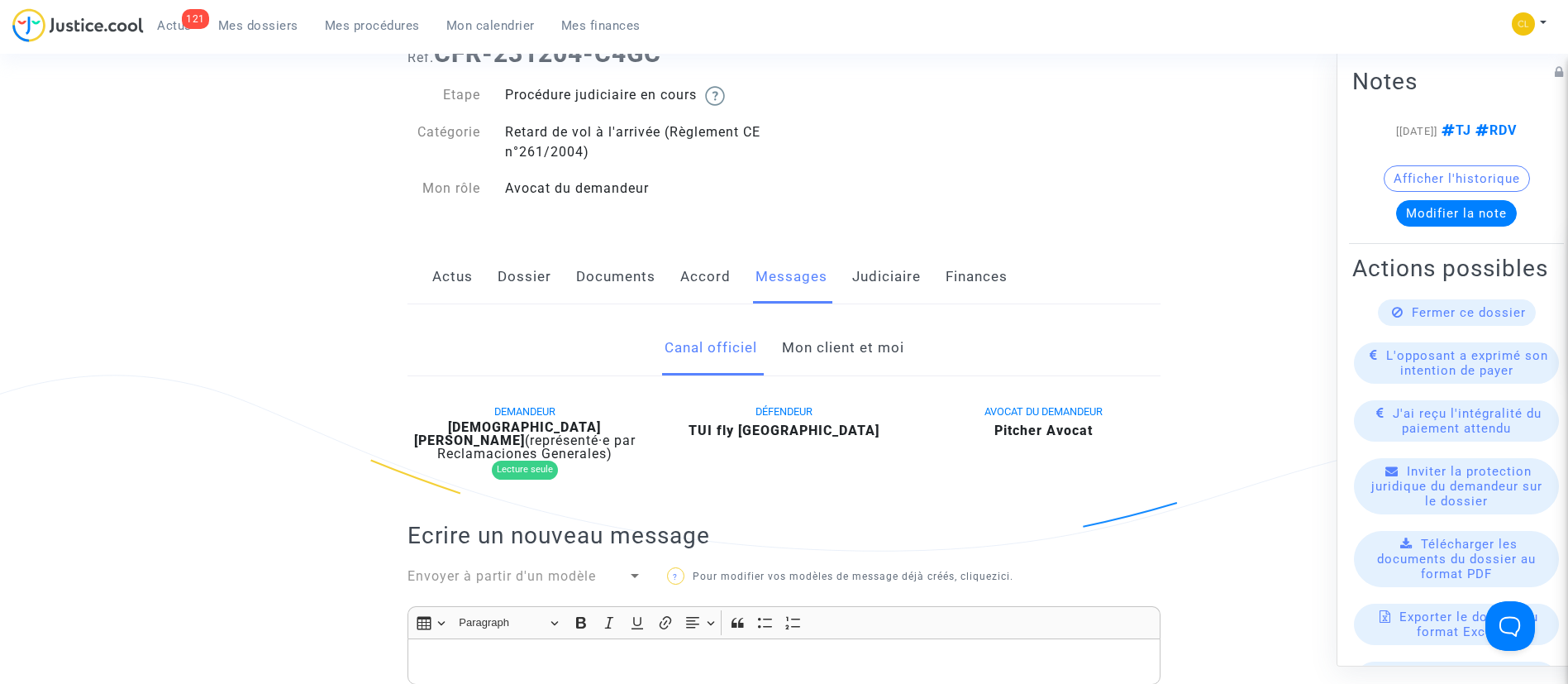
click at [852, 268] on link "Judiciaire" at bounding box center [886, 277] width 69 height 54
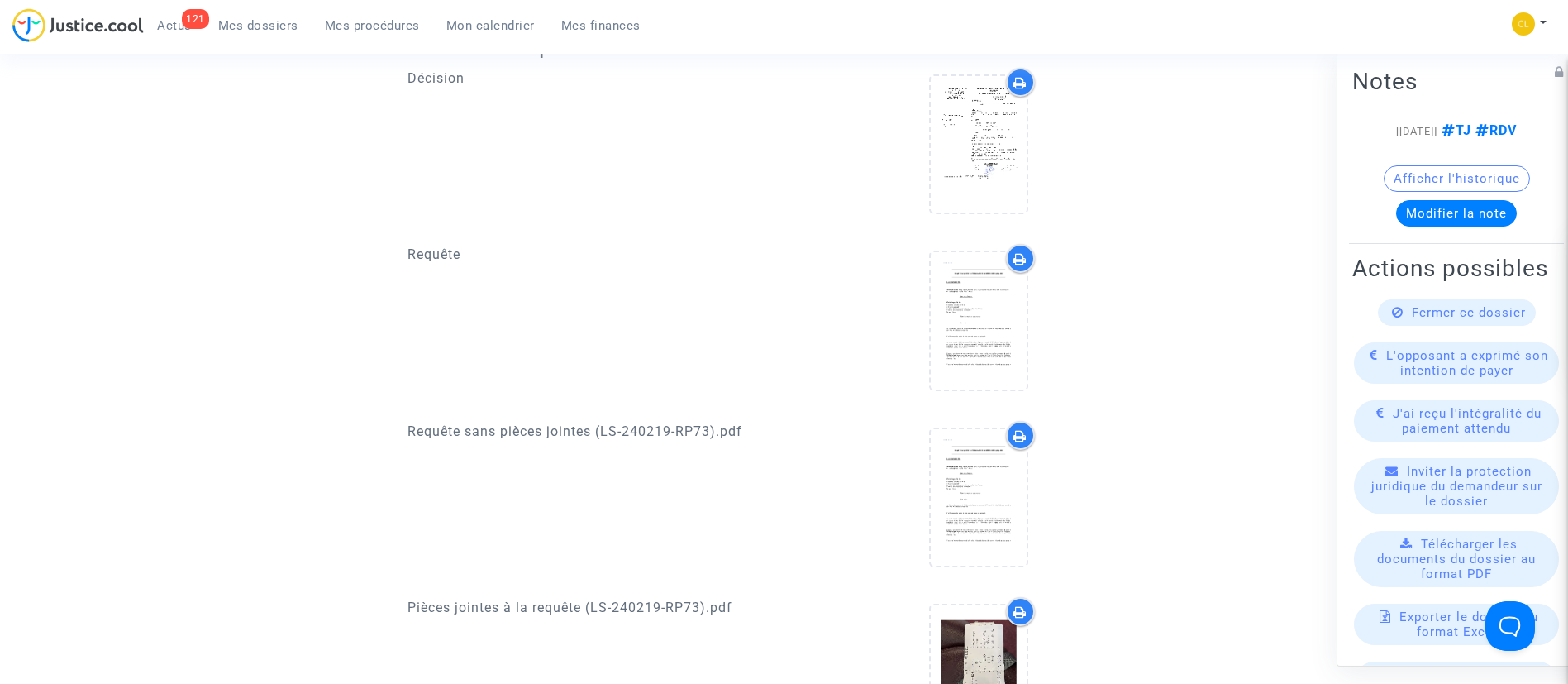
scroll to position [665, 0]
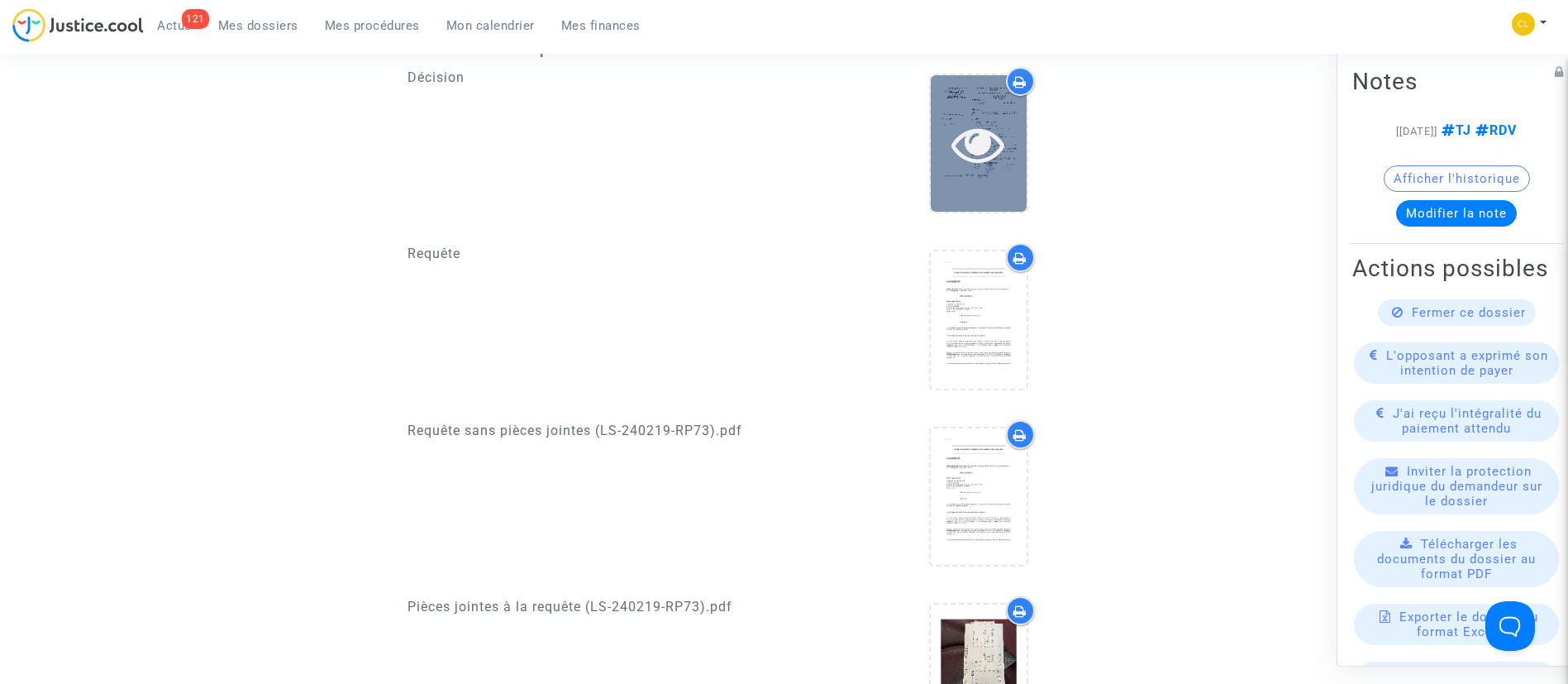
click at [962, 150] on icon at bounding box center [978, 144] width 54 height 53
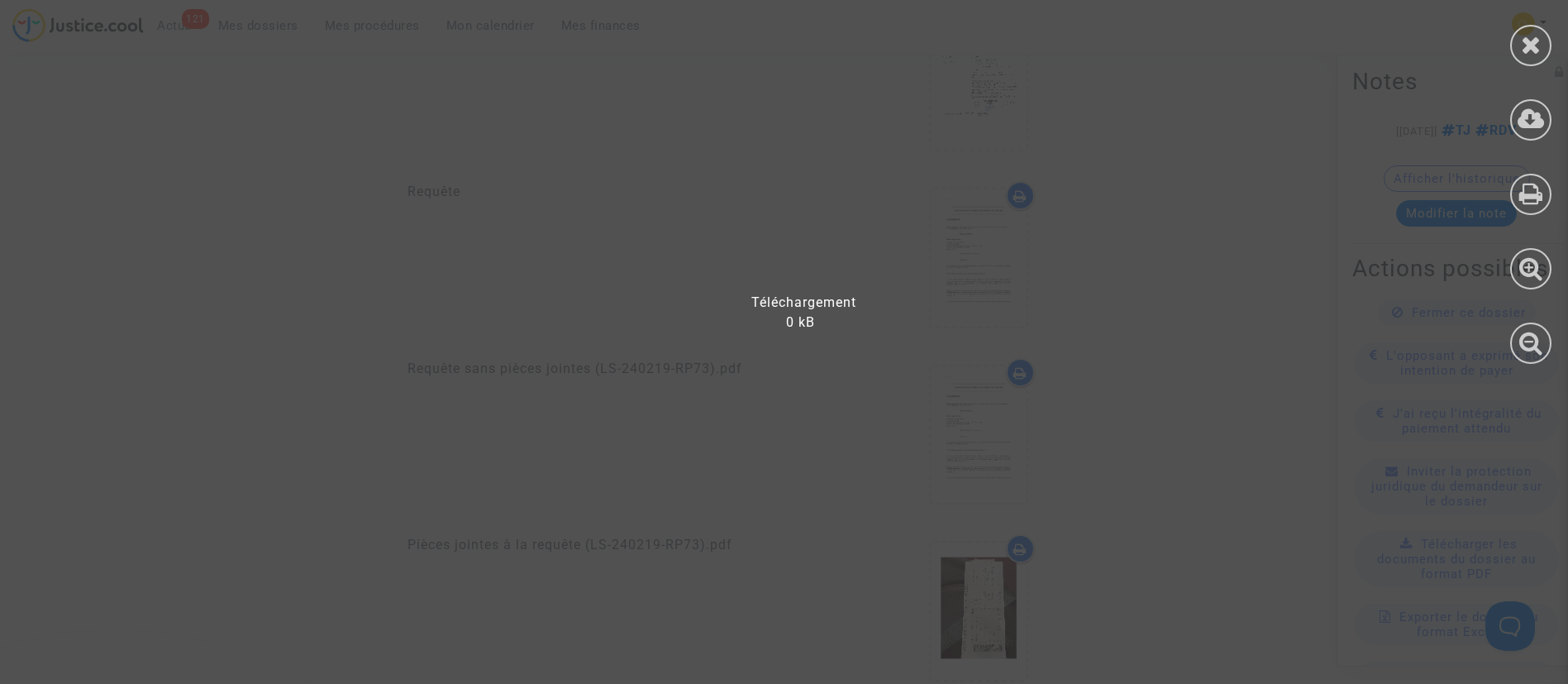
scroll to position [729, 0]
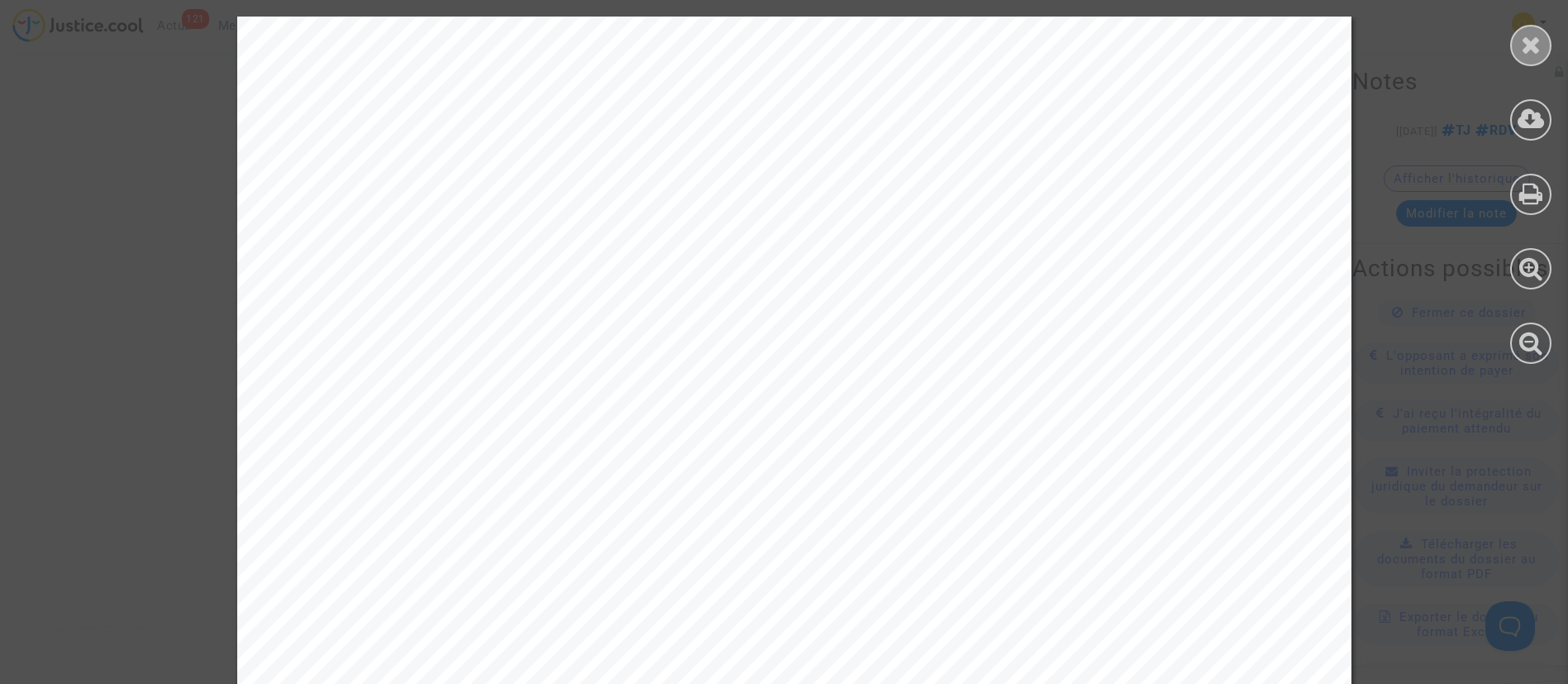
click at [1515, 49] on div at bounding box center [1531, 45] width 41 height 41
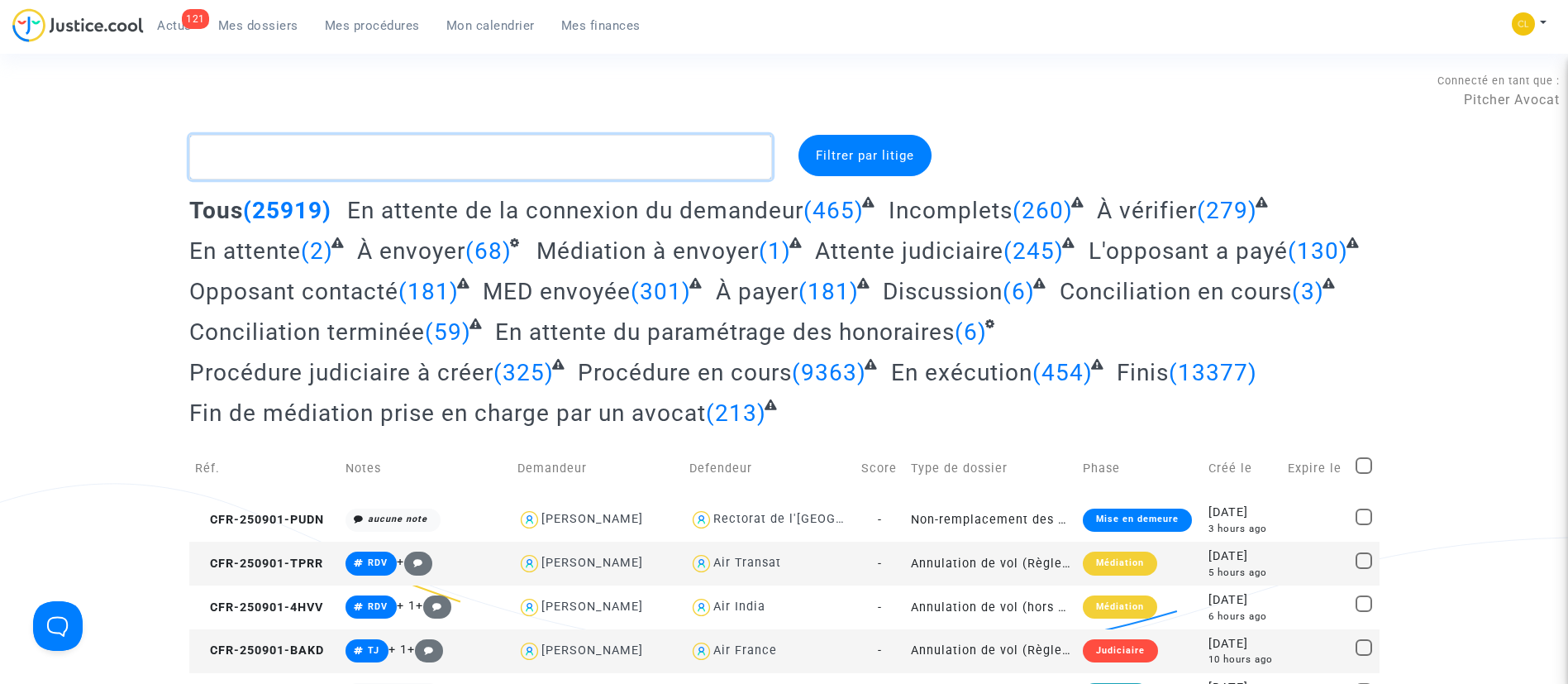
click at [422, 144] on textarea at bounding box center [480, 156] width 582 height 44
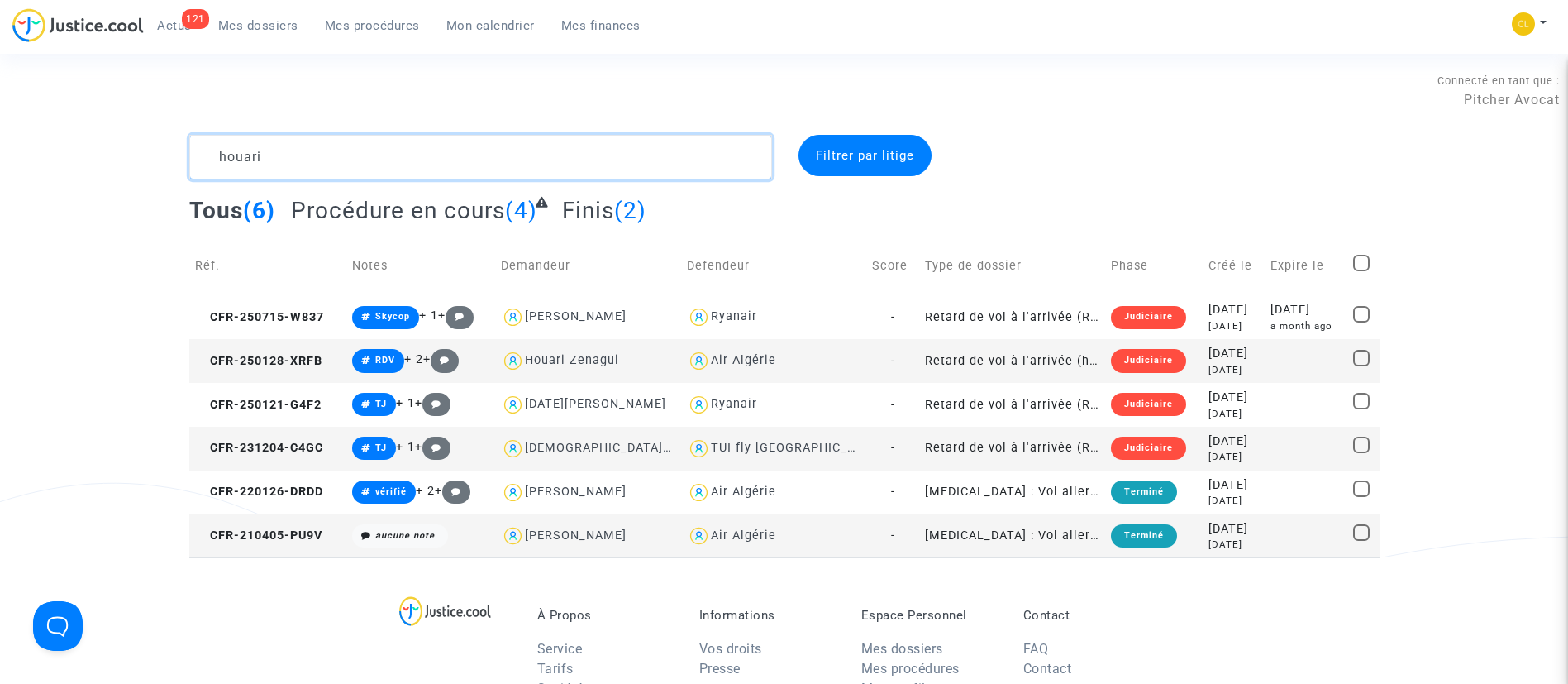
click at [298, 156] on textarea at bounding box center [480, 156] width 582 height 44
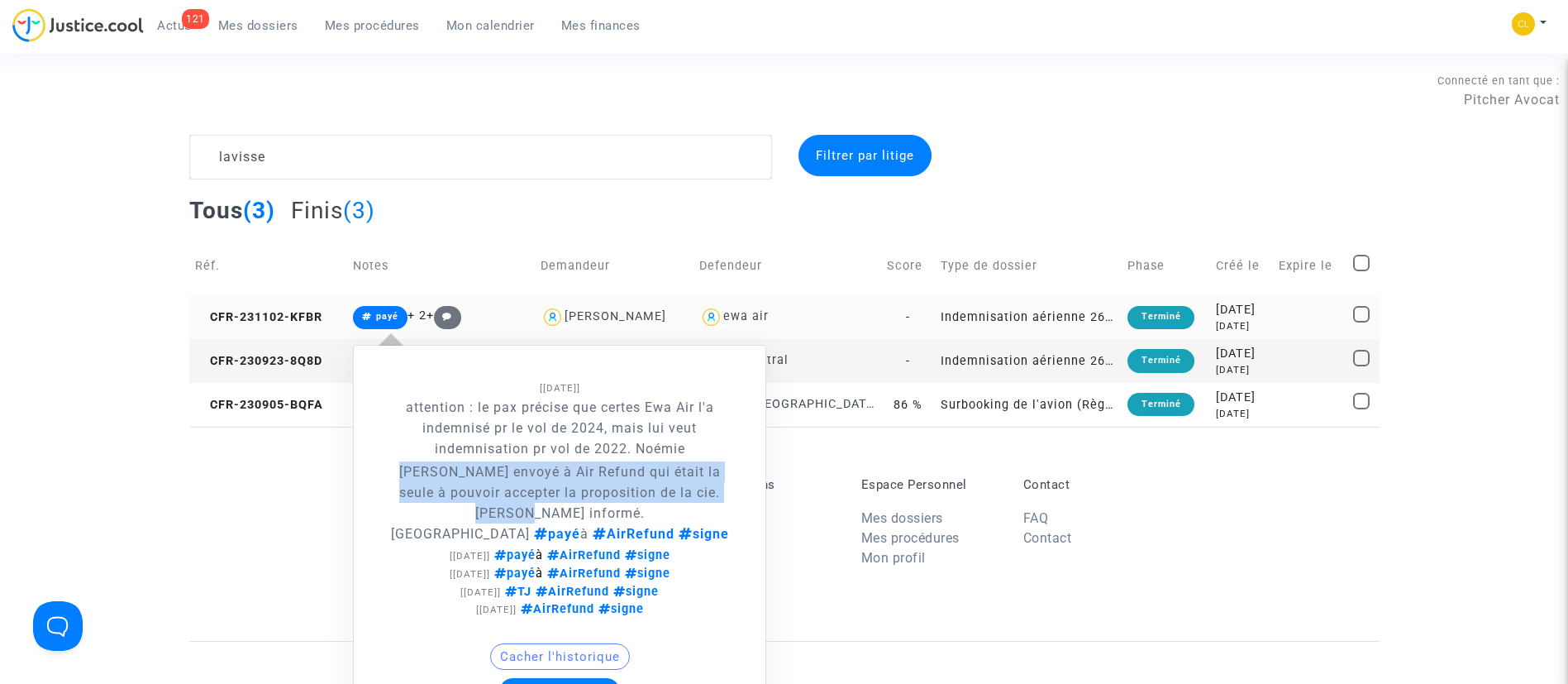
drag, startPoint x: 392, startPoint y: 473, endPoint x: 742, endPoint y: 484, distance: 350.2
click at [742, 484] on note-viewer "[27/02/2025] attention : le pax précise que certes Ewa Air l'a indemnisé pr le …" at bounding box center [560, 529] width 395 height 349
copy span "Lien envoyé à Air Refund qui était la seule à pouvoir accepter la proposition d…"
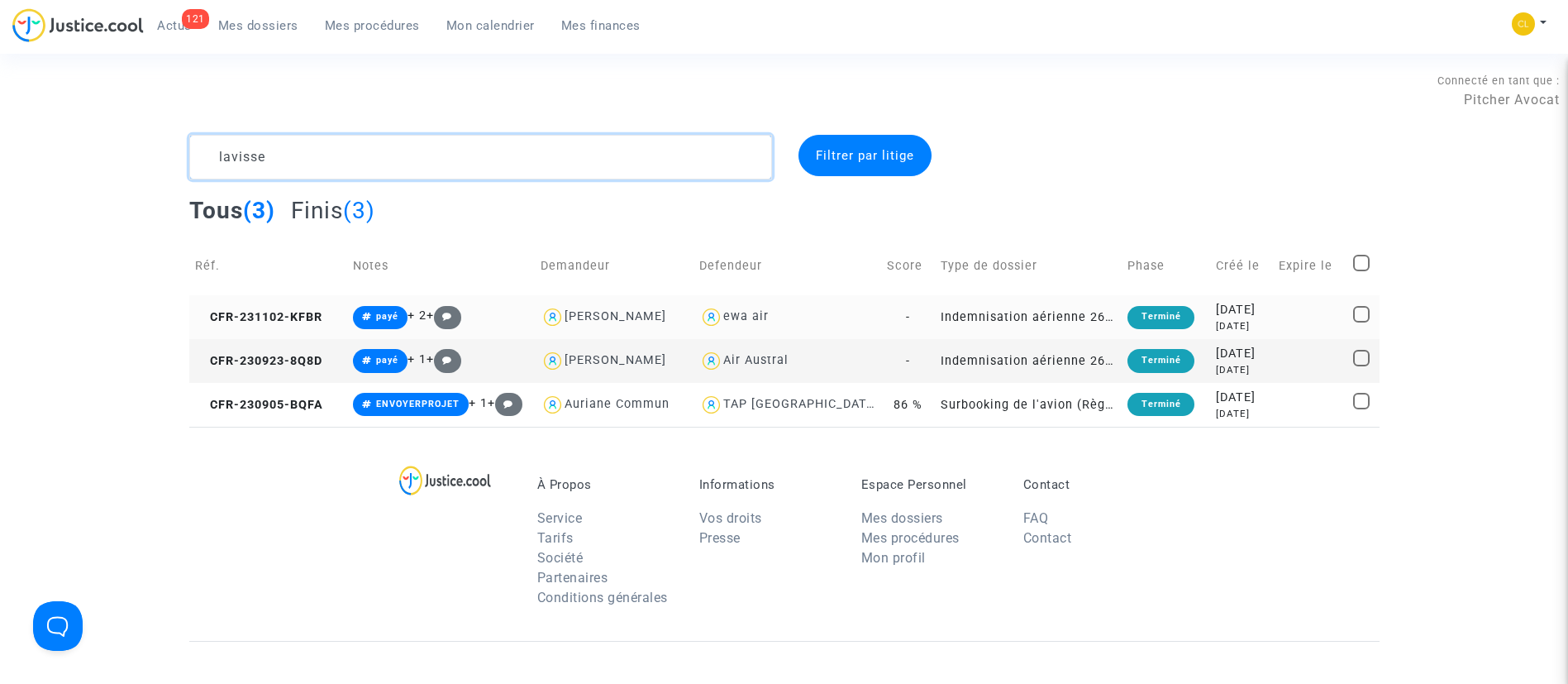
click at [319, 155] on textarea at bounding box center [480, 156] width 582 height 44
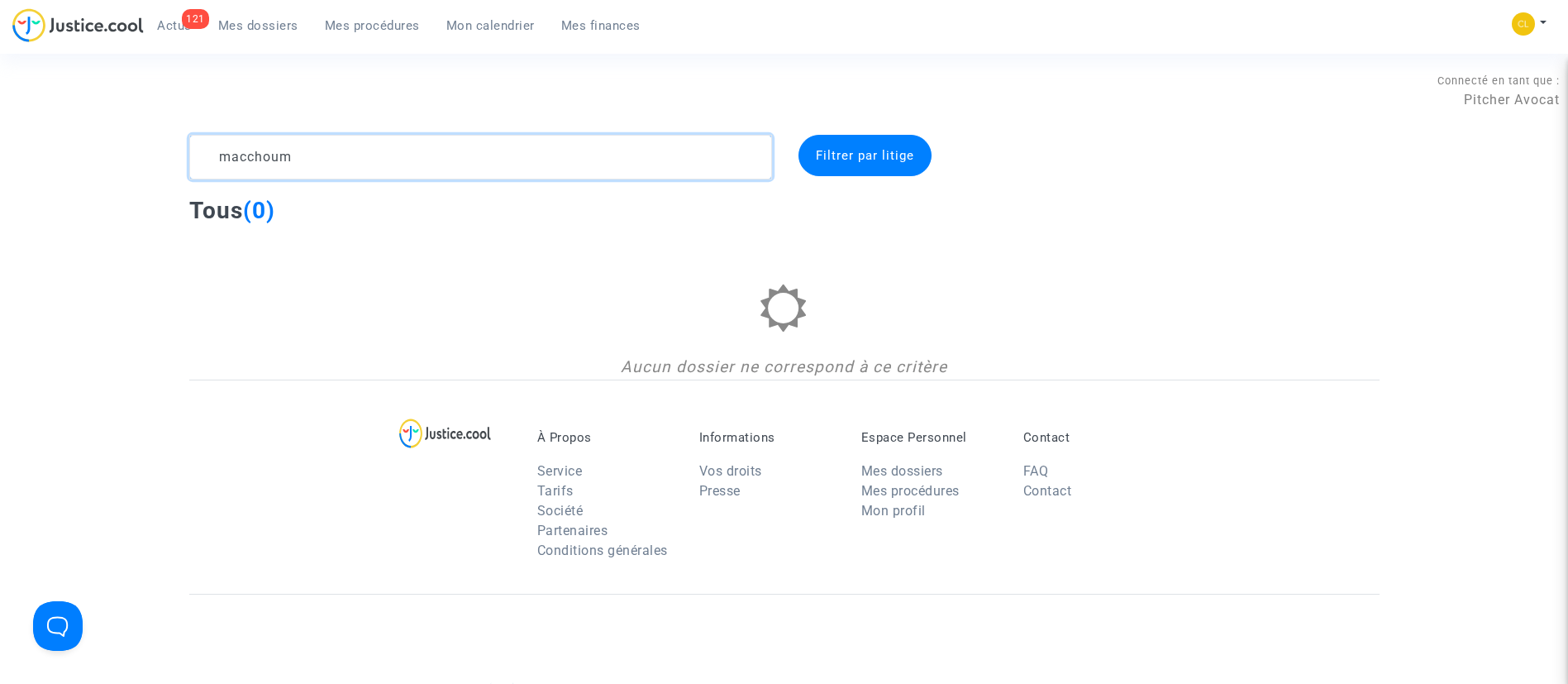
type textarea "macchoum"
click at [250, 18] on span "Mes dossiers" at bounding box center [259, 25] width 81 height 15
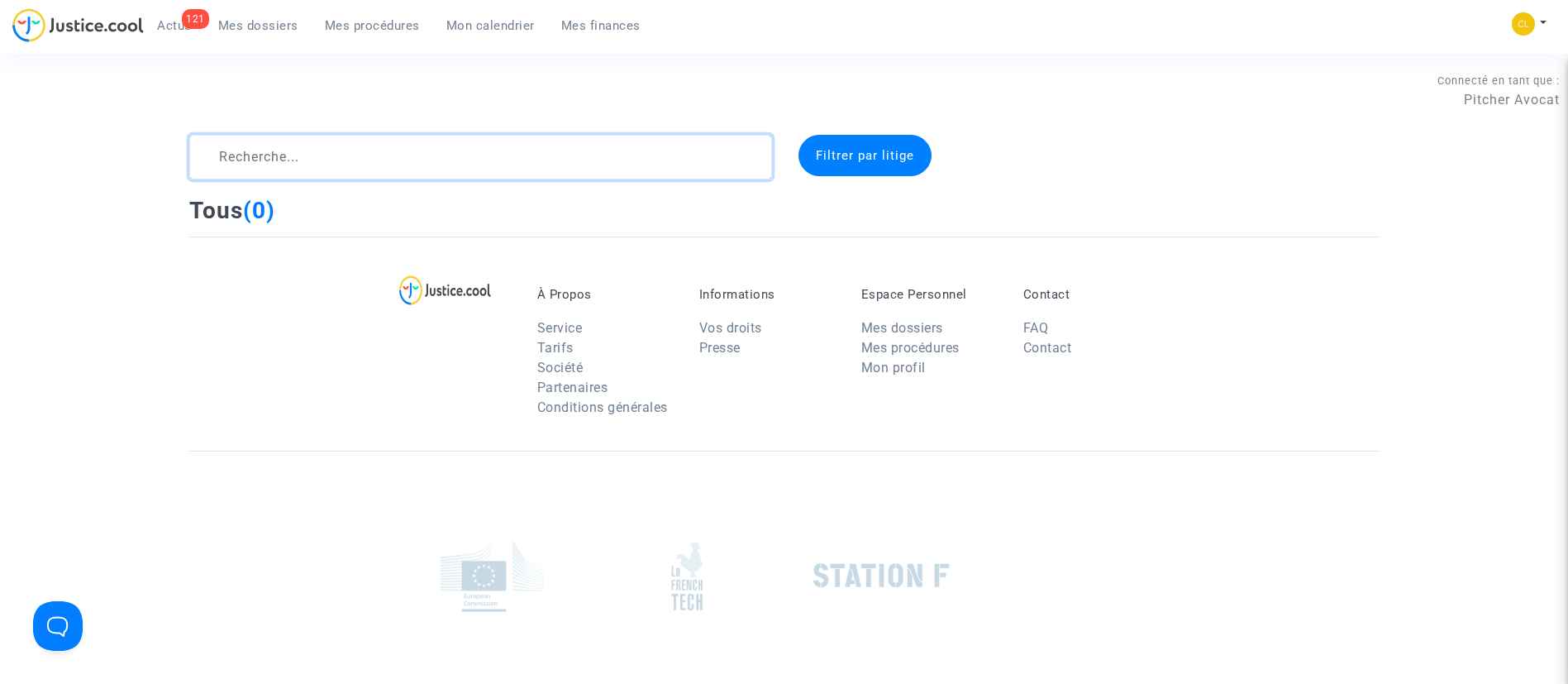
click at [361, 154] on textarea at bounding box center [480, 156] width 582 height 44
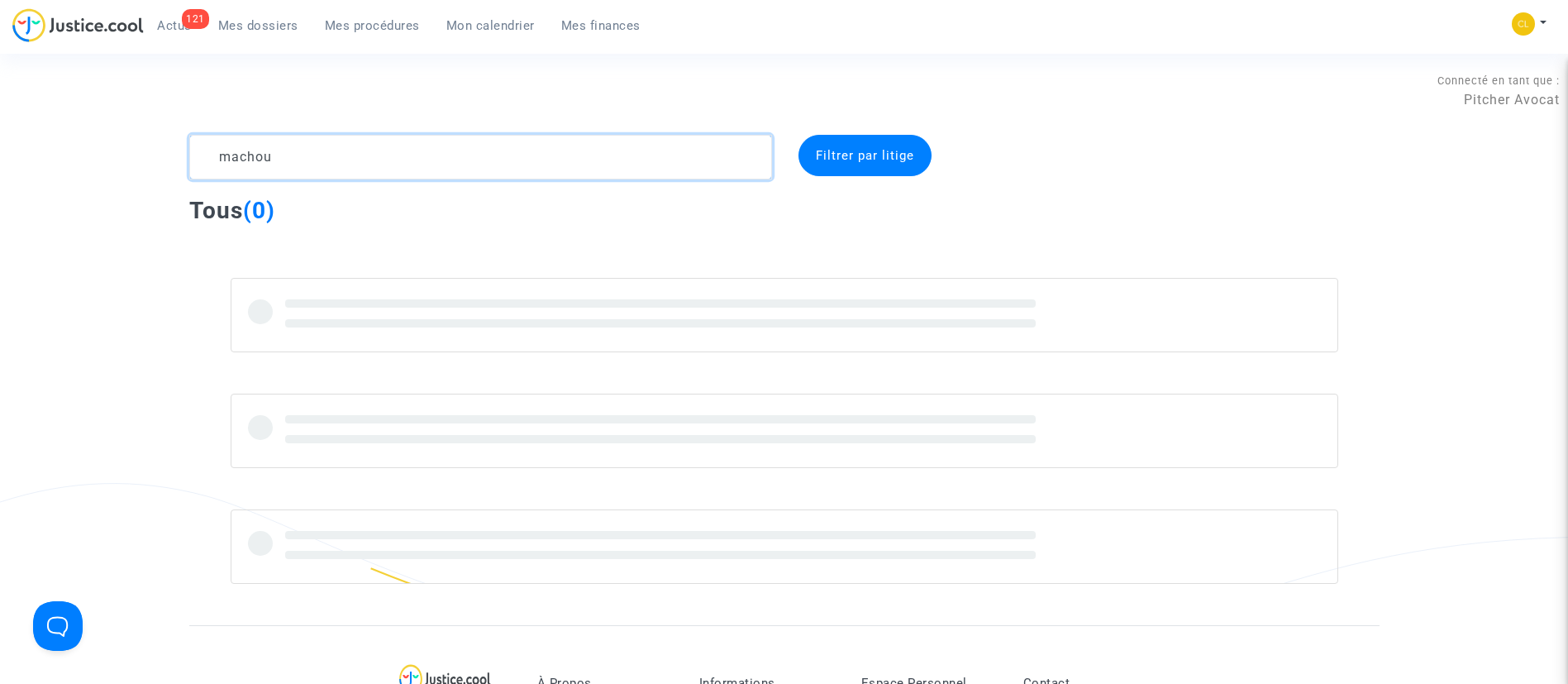
type textarea "machoum"
